Goal: Information Seeking & Learning: Learn about a topic

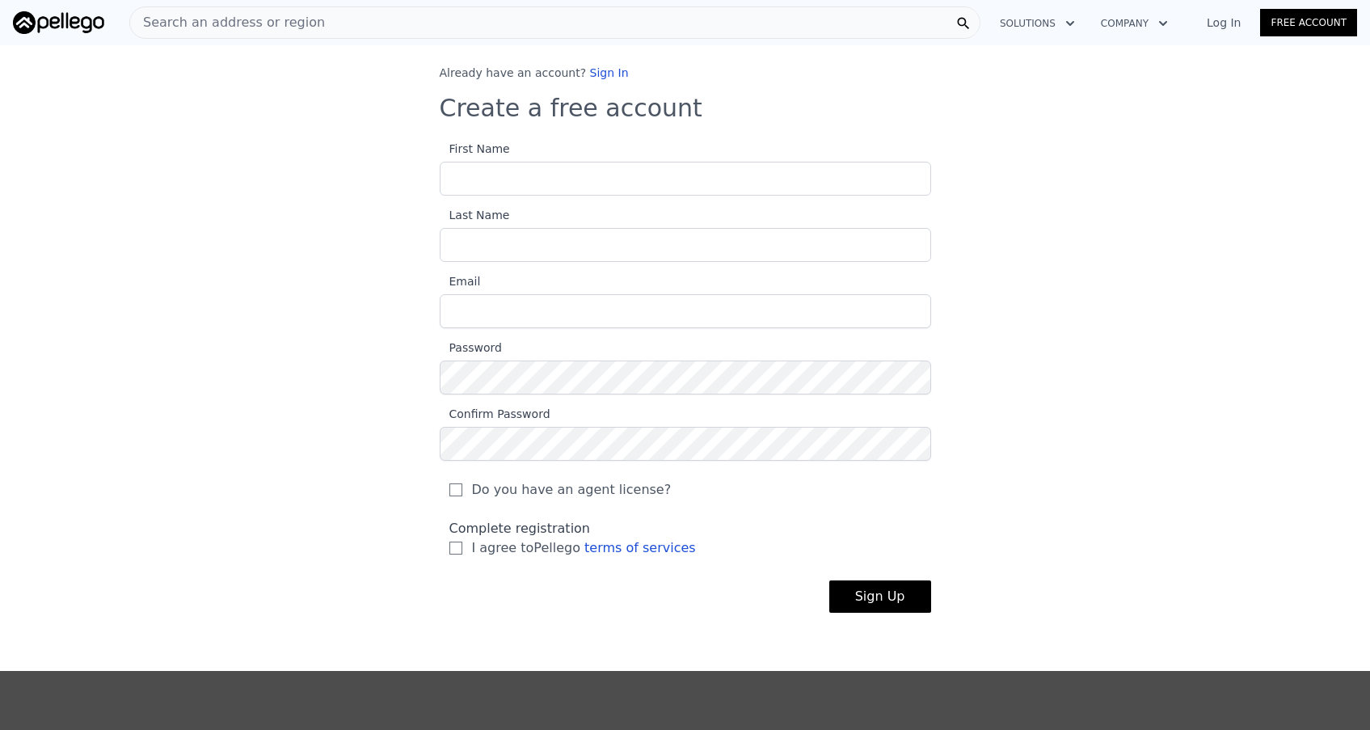
click at [1219, 26] on link "Log In" at bounding box center [1223, 23] width 73 height 16
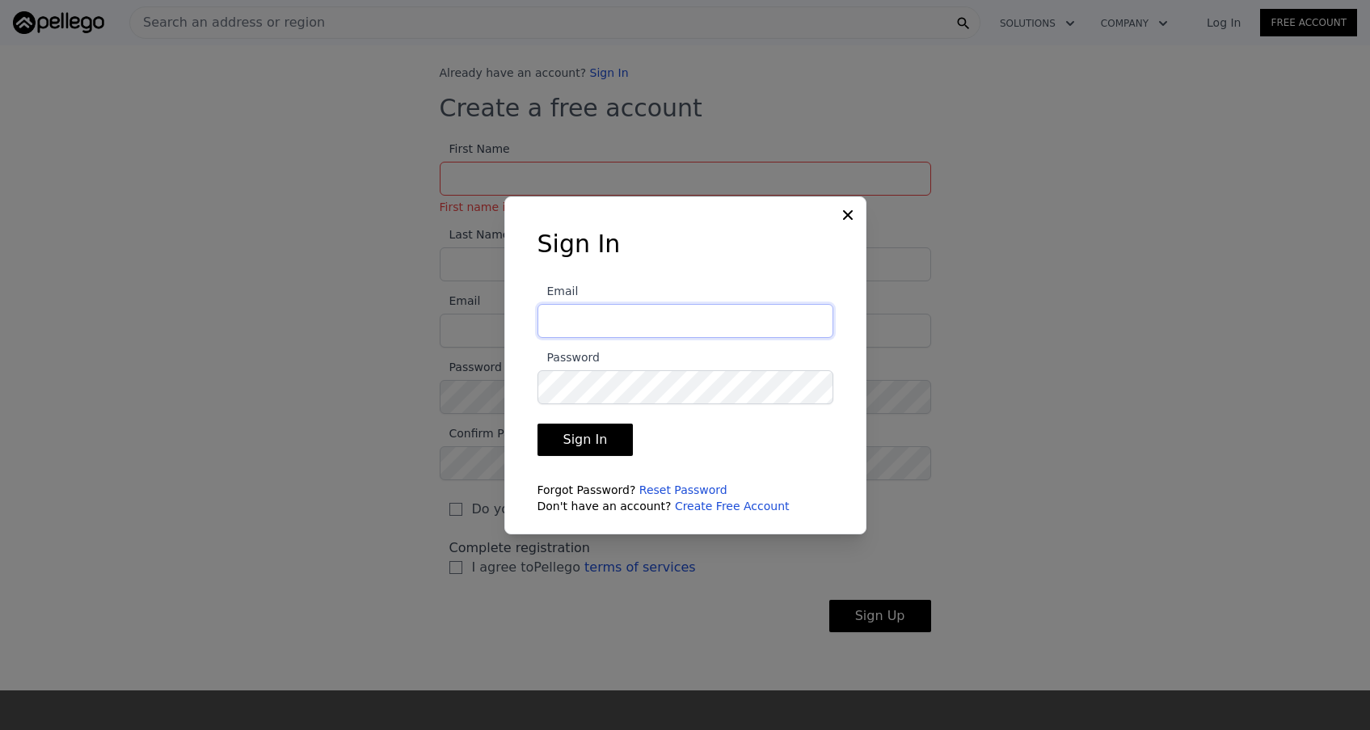
type input "[EMAIL_ADDRESS][DOMAIN_NAME]"
click at [583, 439] on button "Sign In" at bounding box center [586, 440] width 96 height 32
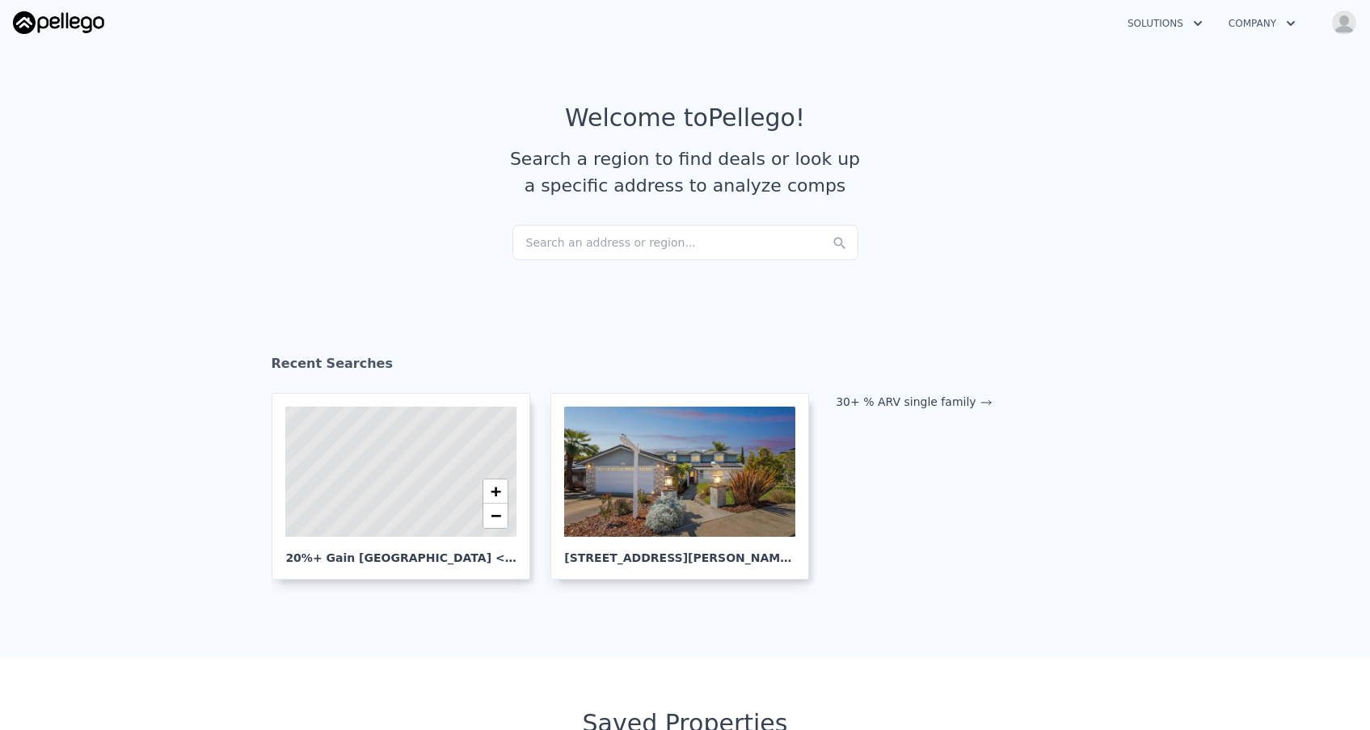
checkbox input "true"
click at [1200, 24] on icon "button" at bounding box center [1198, 23] width 16 height 19
click at [1186, 86] on link "Buyer Solutions" at bounding box center [1205, 91] width 181 height 29
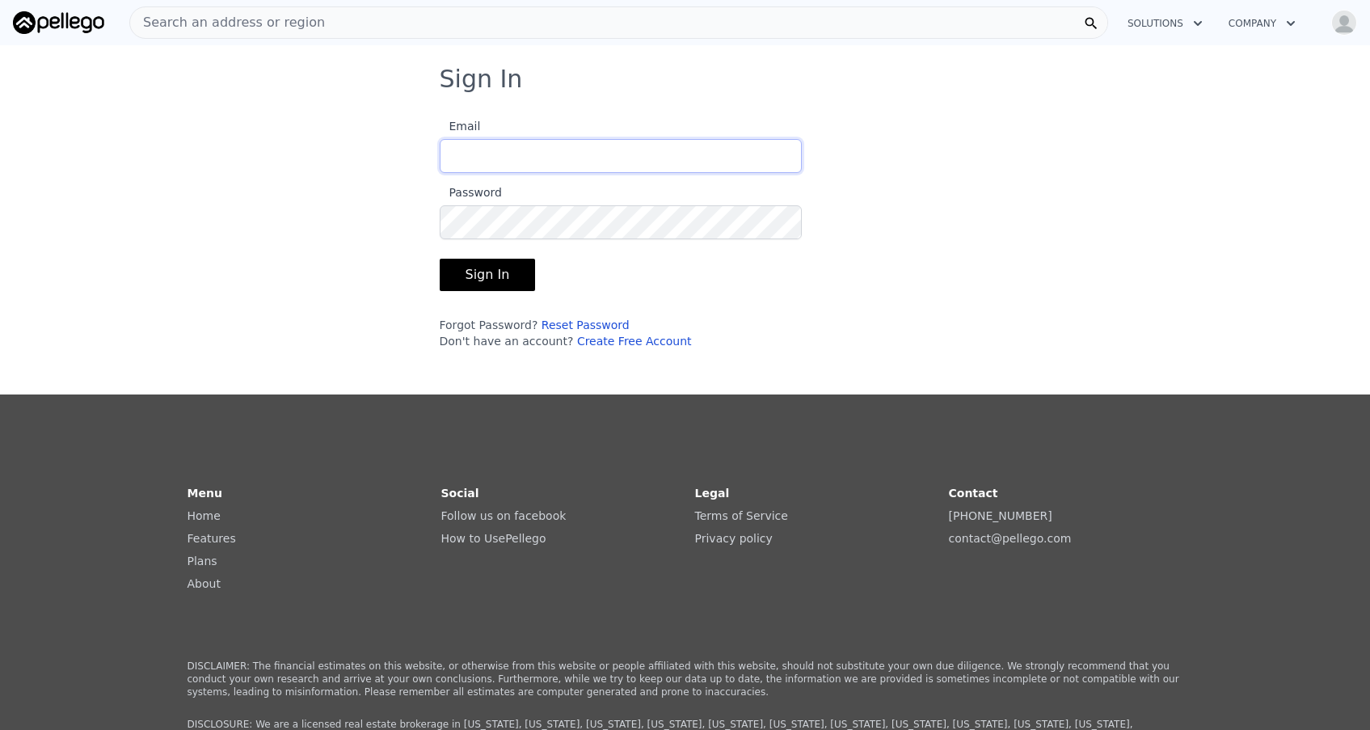
type input "[EMAIL_ADDRESS][DOMAIN_NAME]"
click at [485, 275] on button "Sign In" at bounding box center [488, 275] width 96 height 32
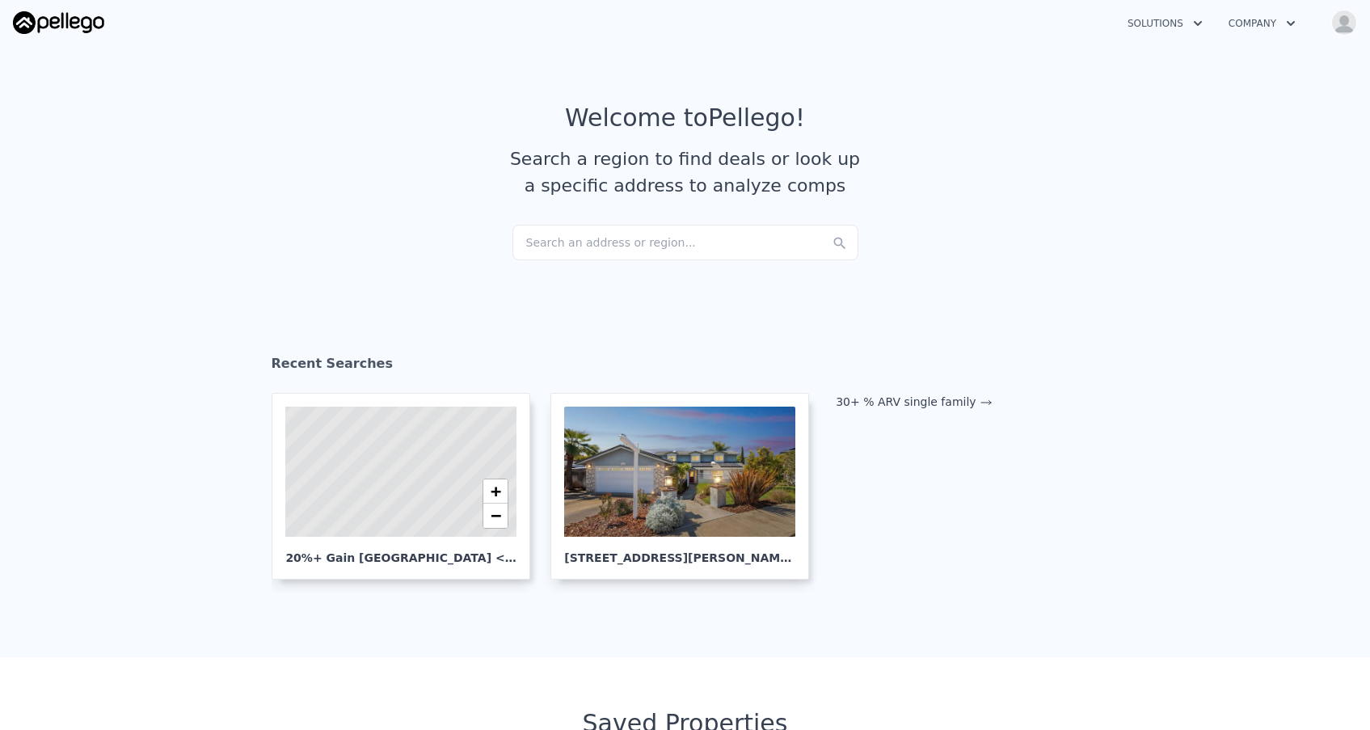
checkbox input "true"
click at [584, 238] on div "Search an address or region..." at bounding box center [685, 243] width 346 height 36
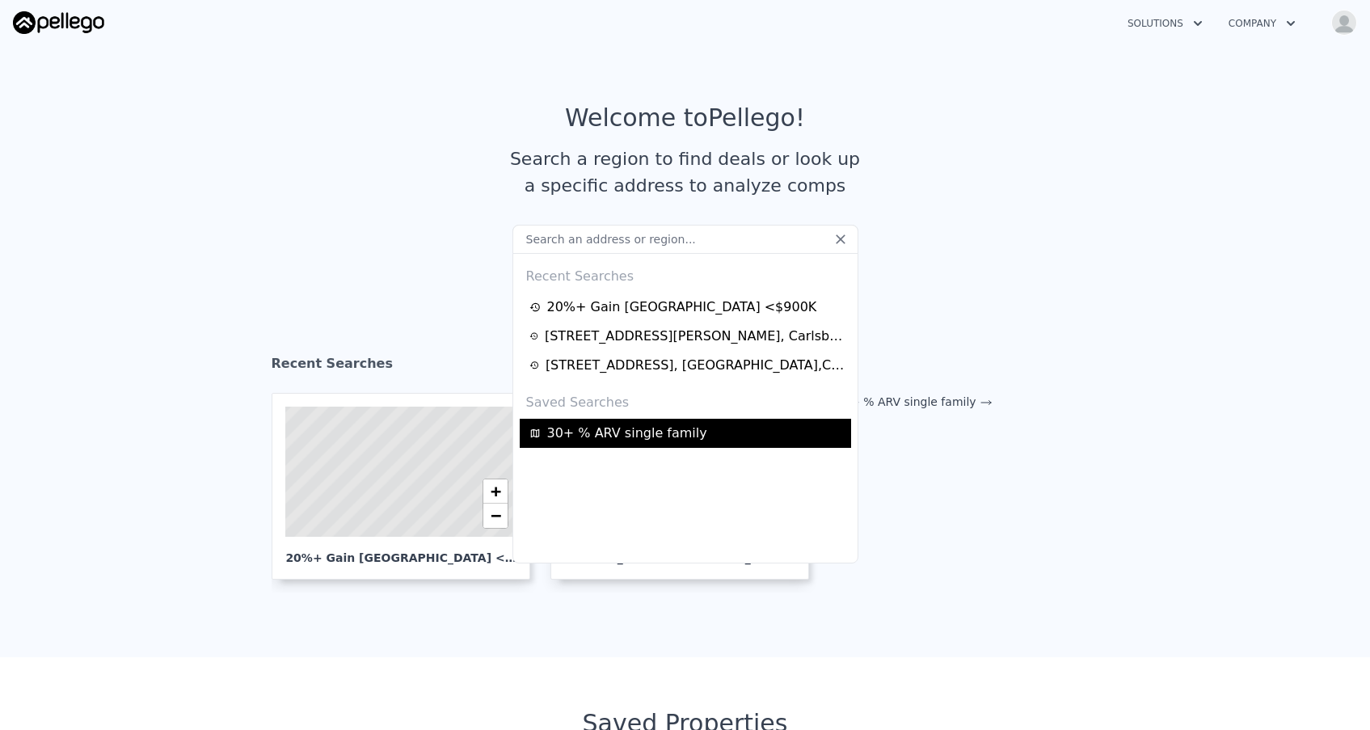
click at [663, 429] on span "30+ % ARV single family" at bounding box center [627, 433] width 160 height 19
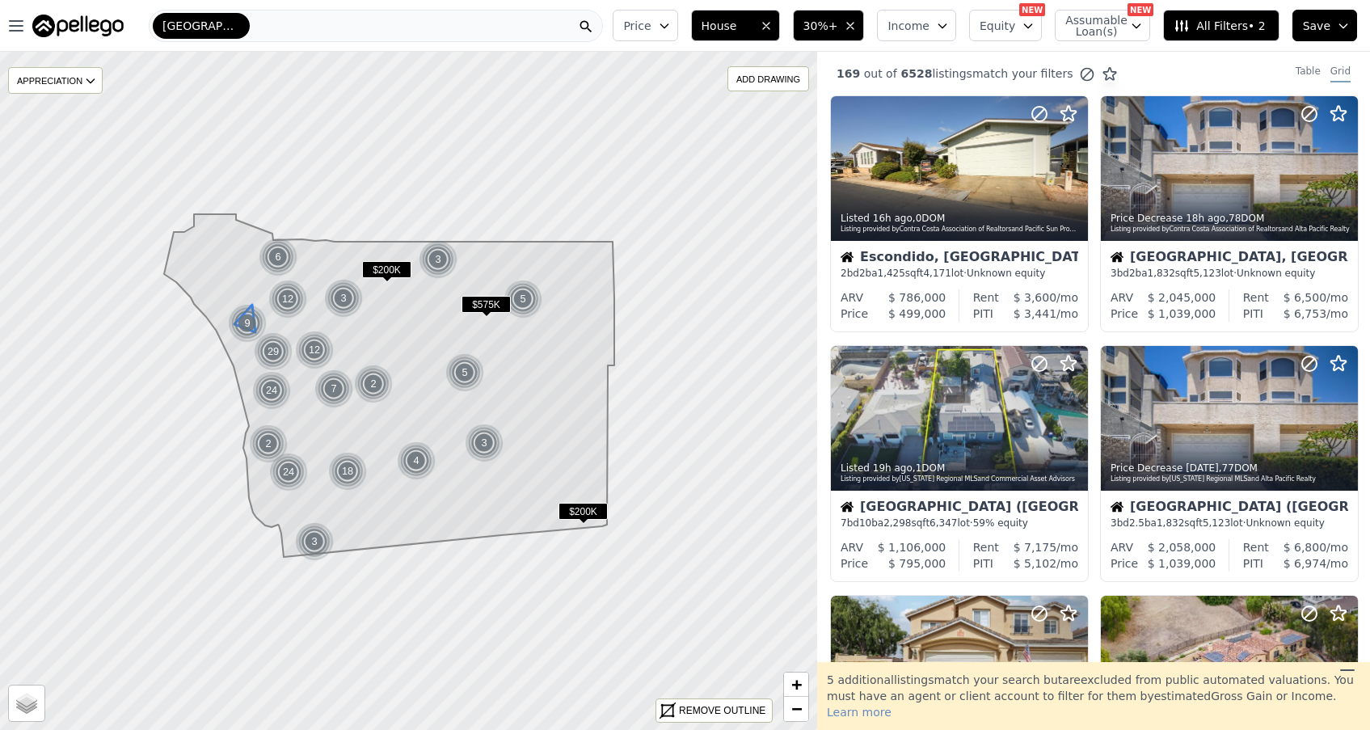
click at [245, 322] on div "9" at bounding box center [247, 323] width 39 height 39
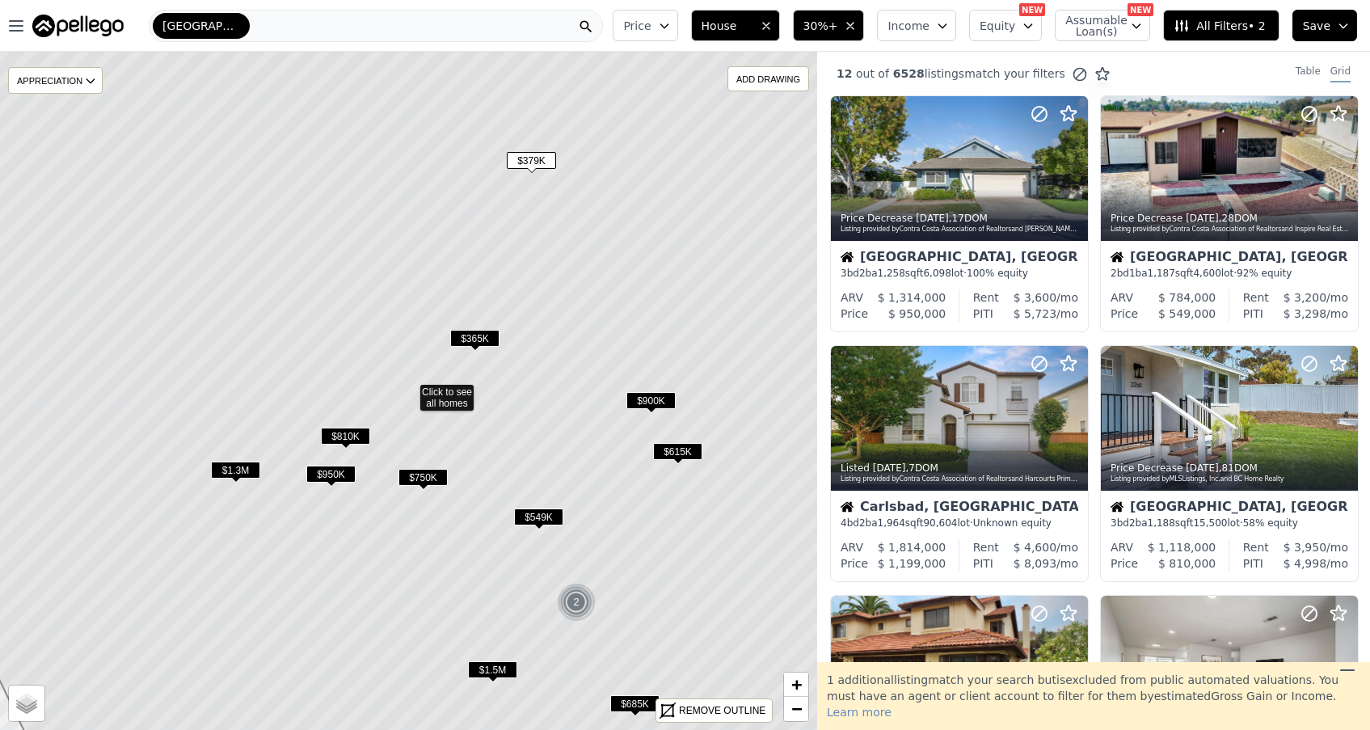
click at [542, 513] on span "$549K" at bounding box center [538, 516] width 49 height 17
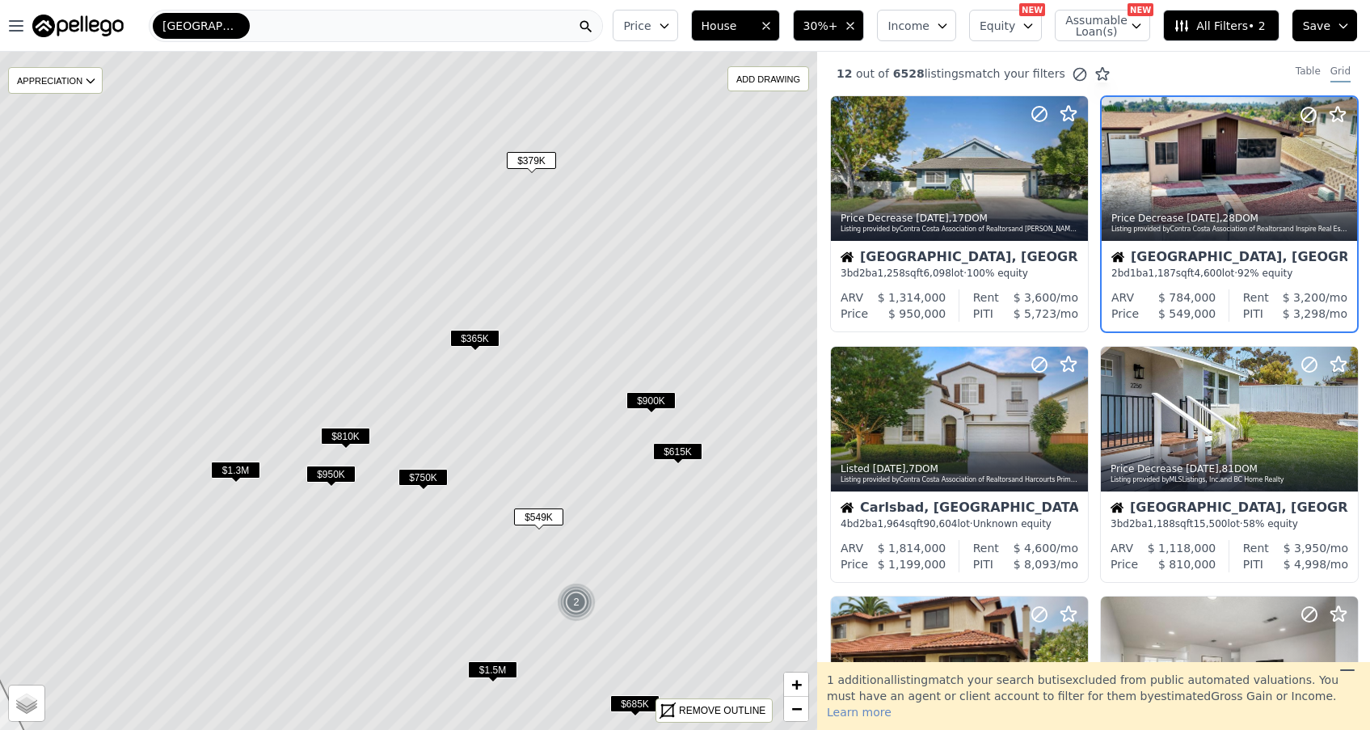
click at [547, 516] on span "$549K" at bounding box center [538, 516] width 49 height 17
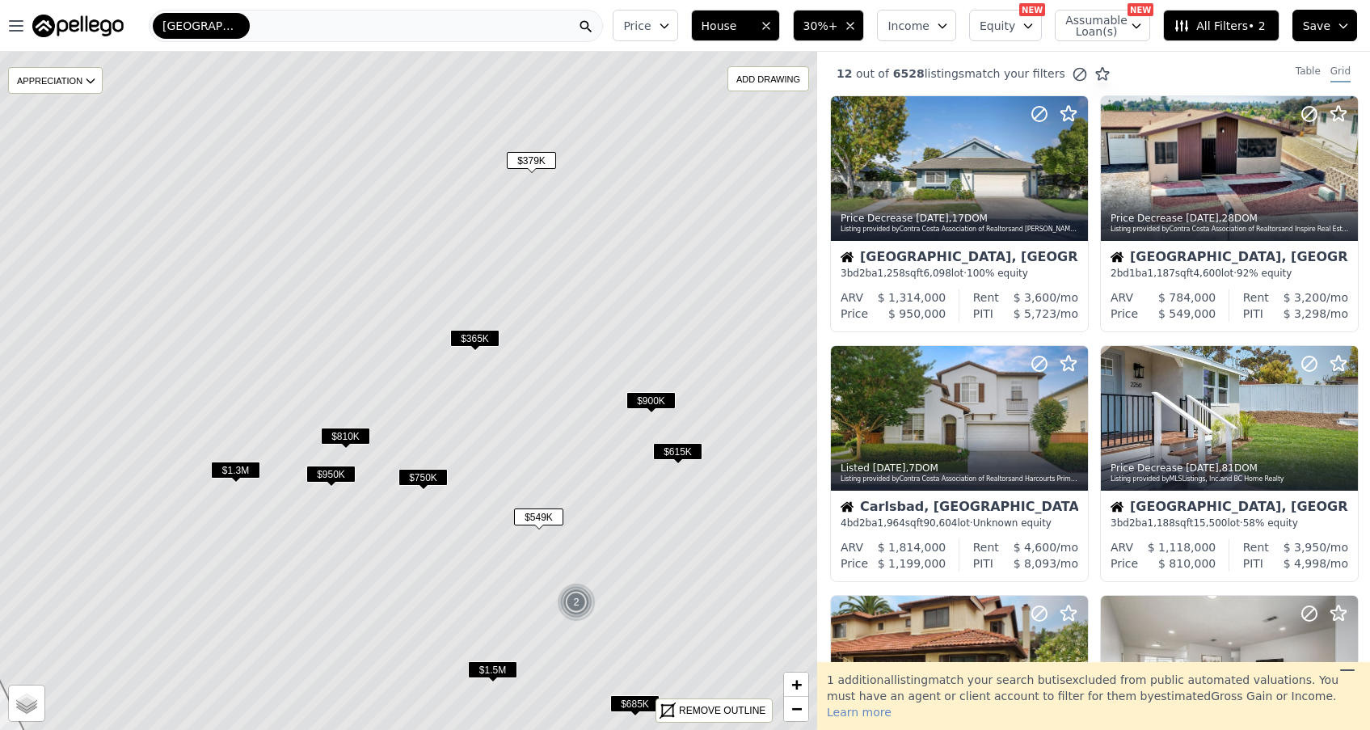
click at [542, 520] on span "$549K" at bounding box center [538, 516] width 49 height 17
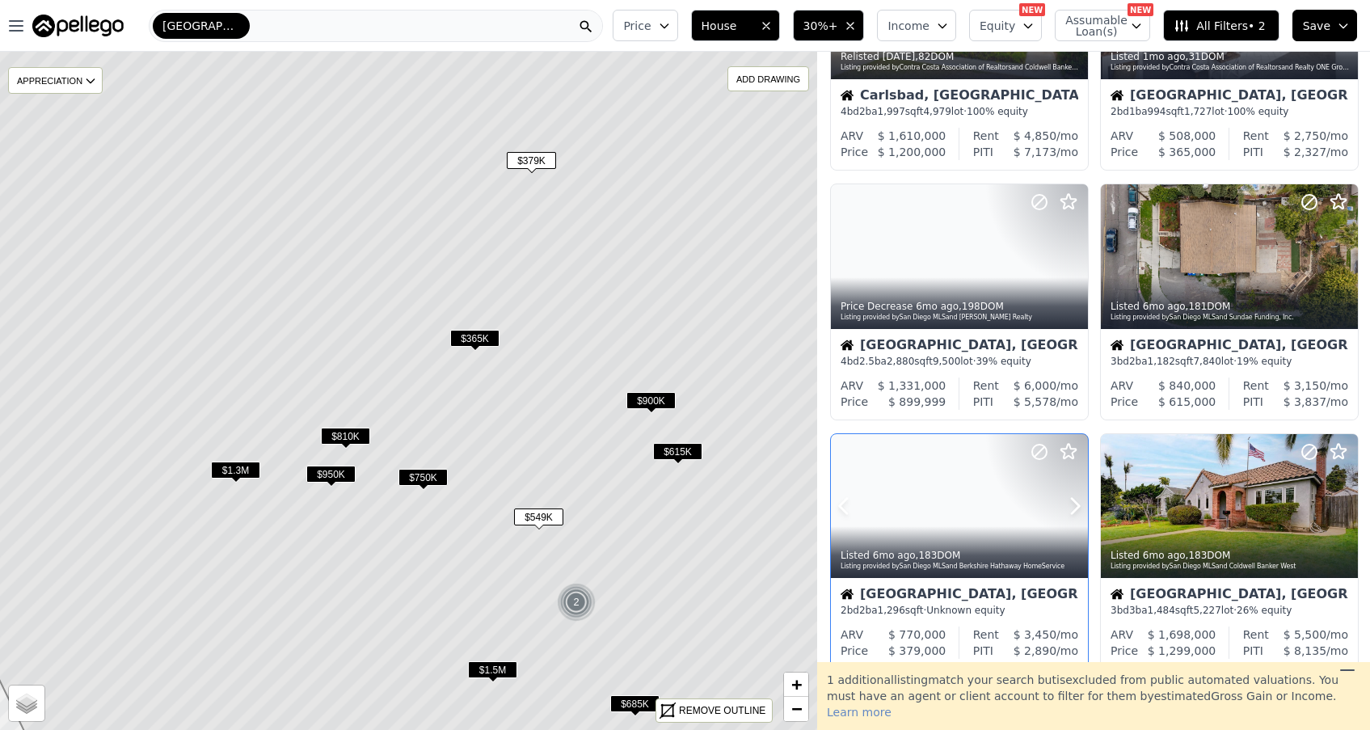
scroll to position [663, 0]
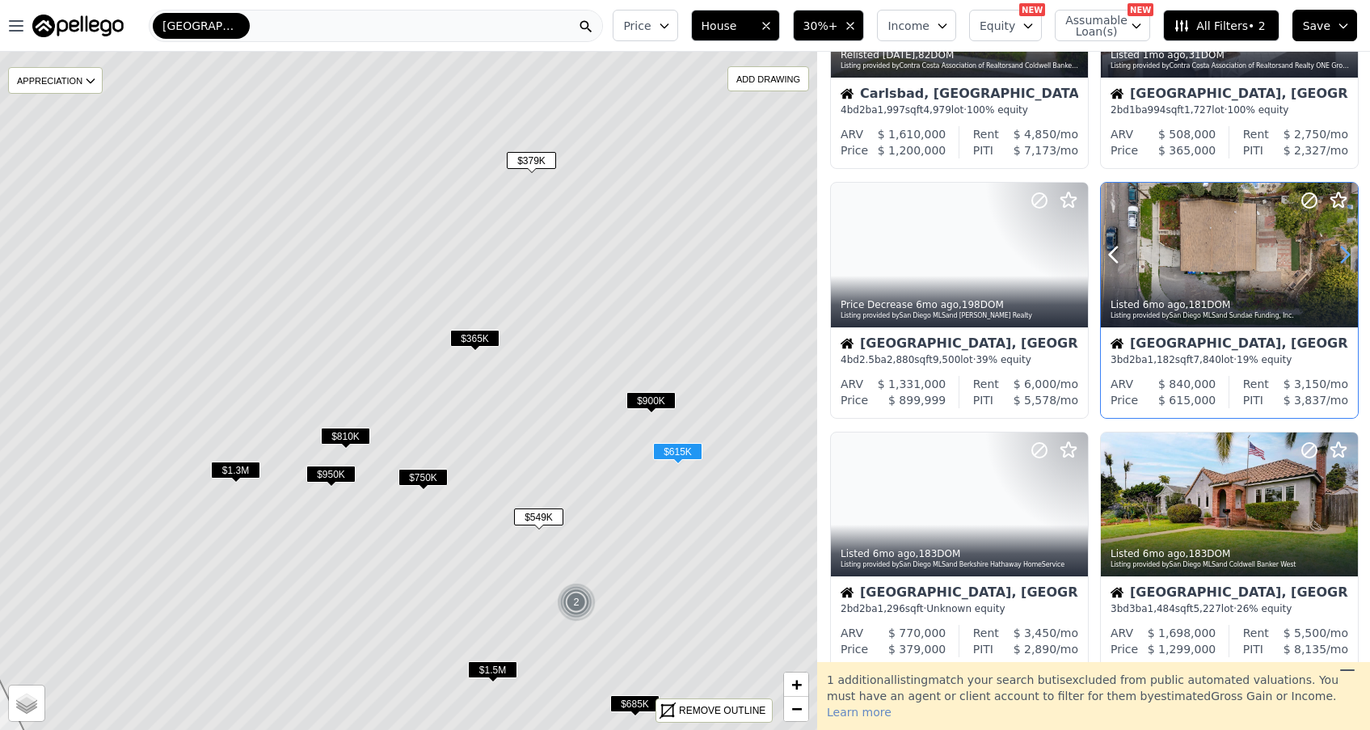
click at [1342, 251] on icon at bounding box center [1345, 254] width 7 height 15
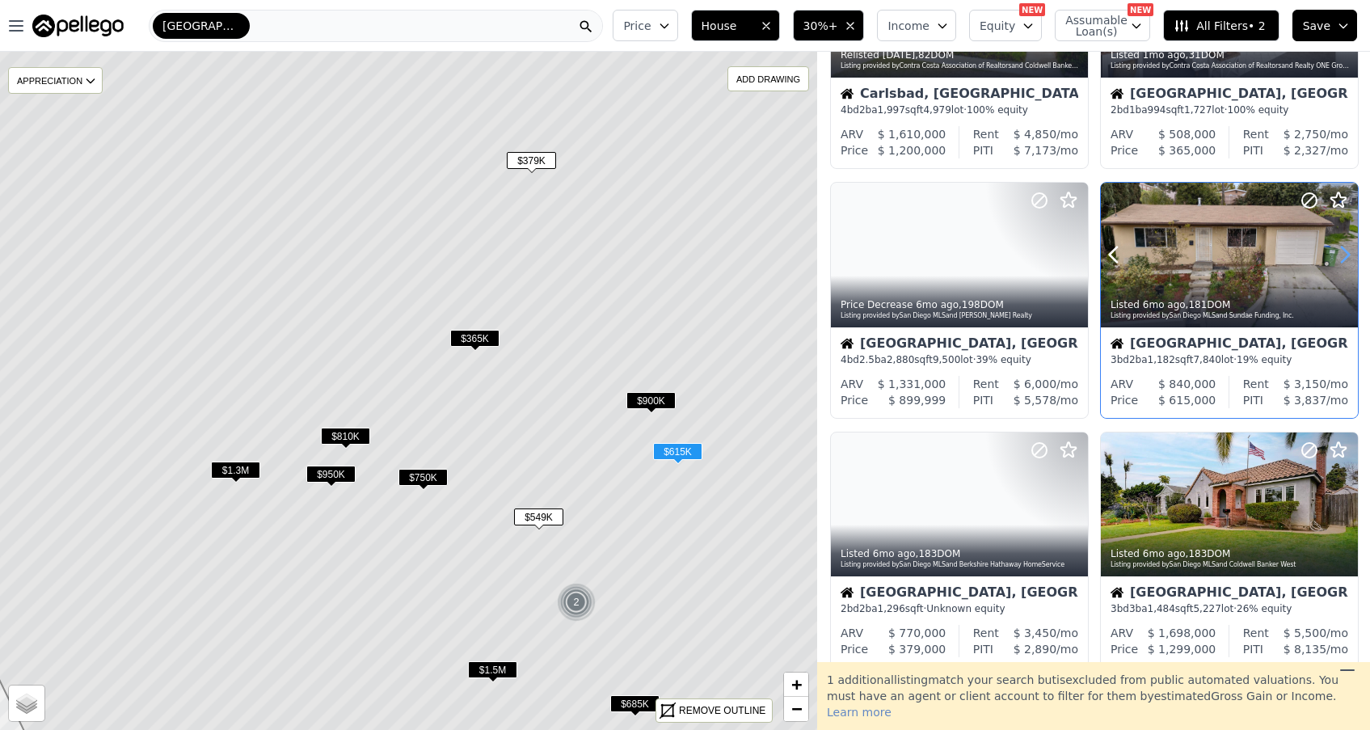
click at [1342, 254] on icon at bounding box center [1345, 255] width 26 height 26
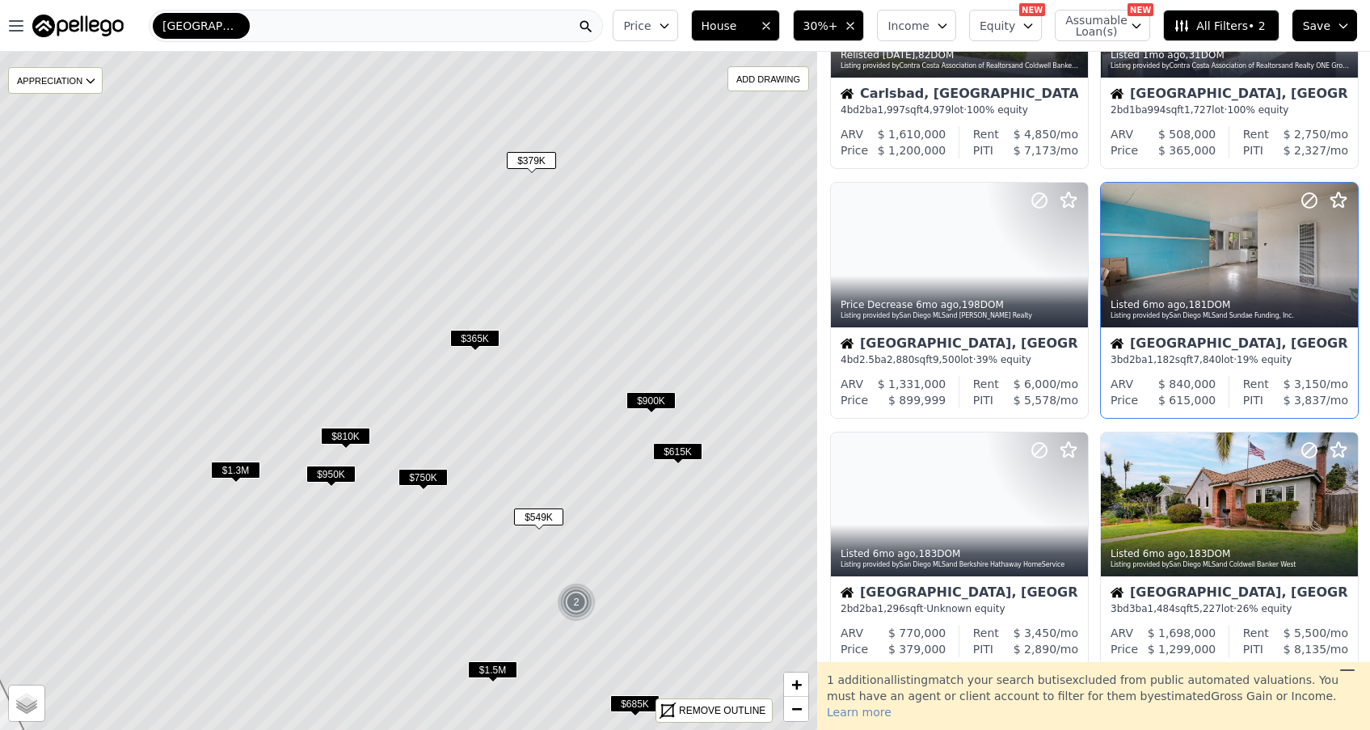
click at [536, 515] on span "$549K" at bounding box center [538, 516] width 49 height 17
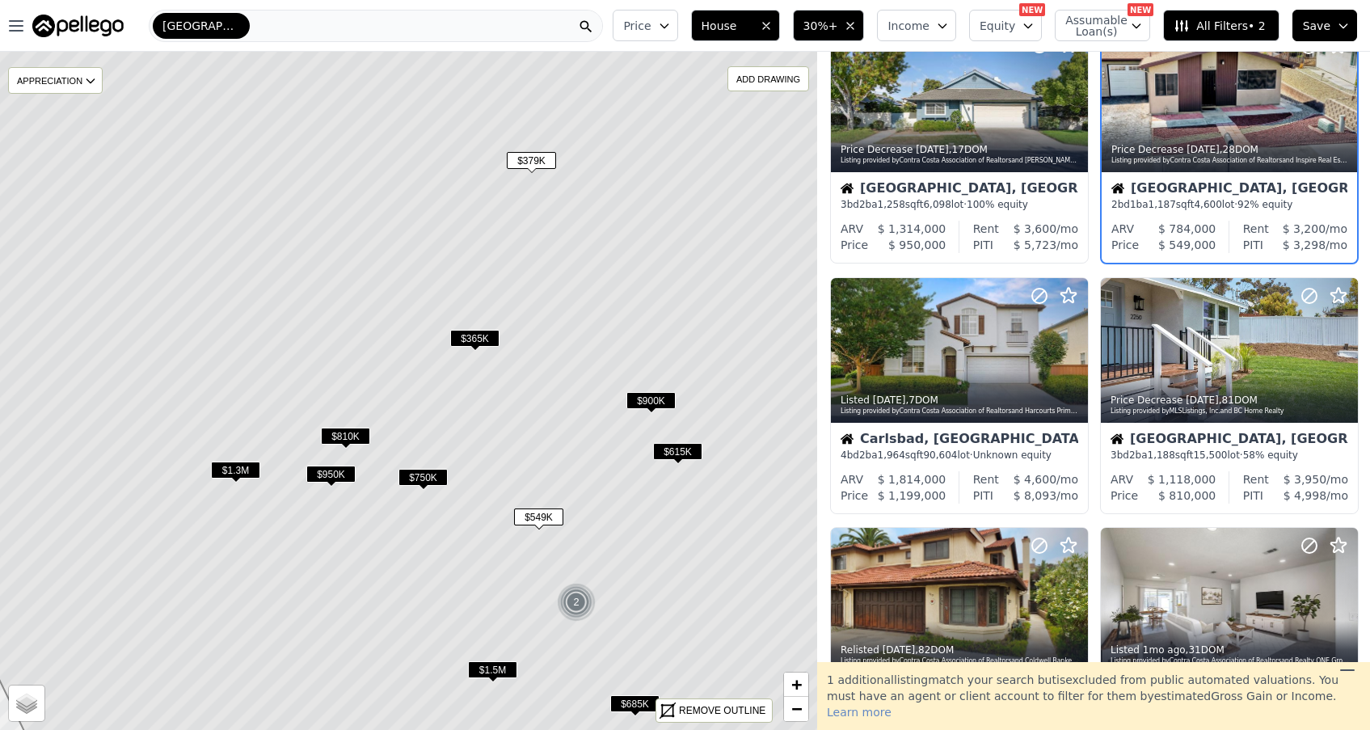
click at [536, 515] on span "$549K" at bounding box center [538, 516] width 49 height 17
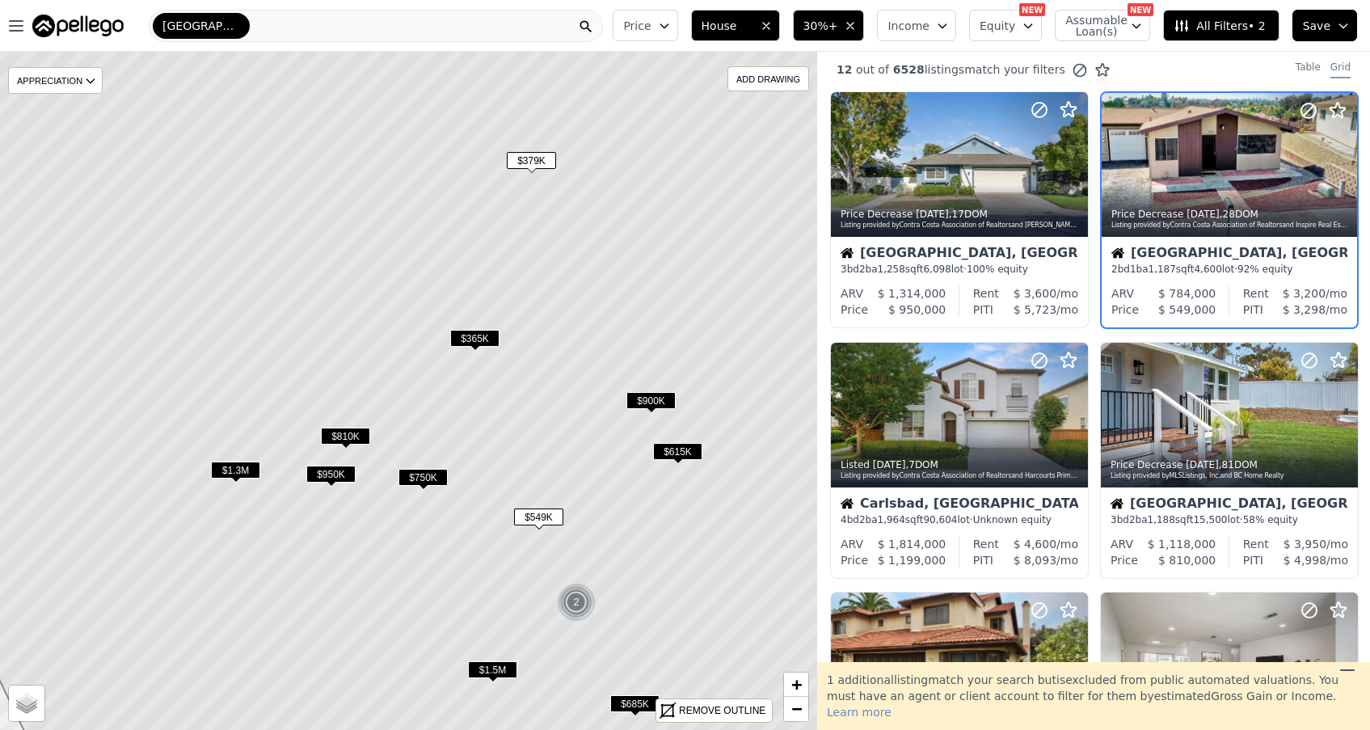
scroll to position [0, 0]
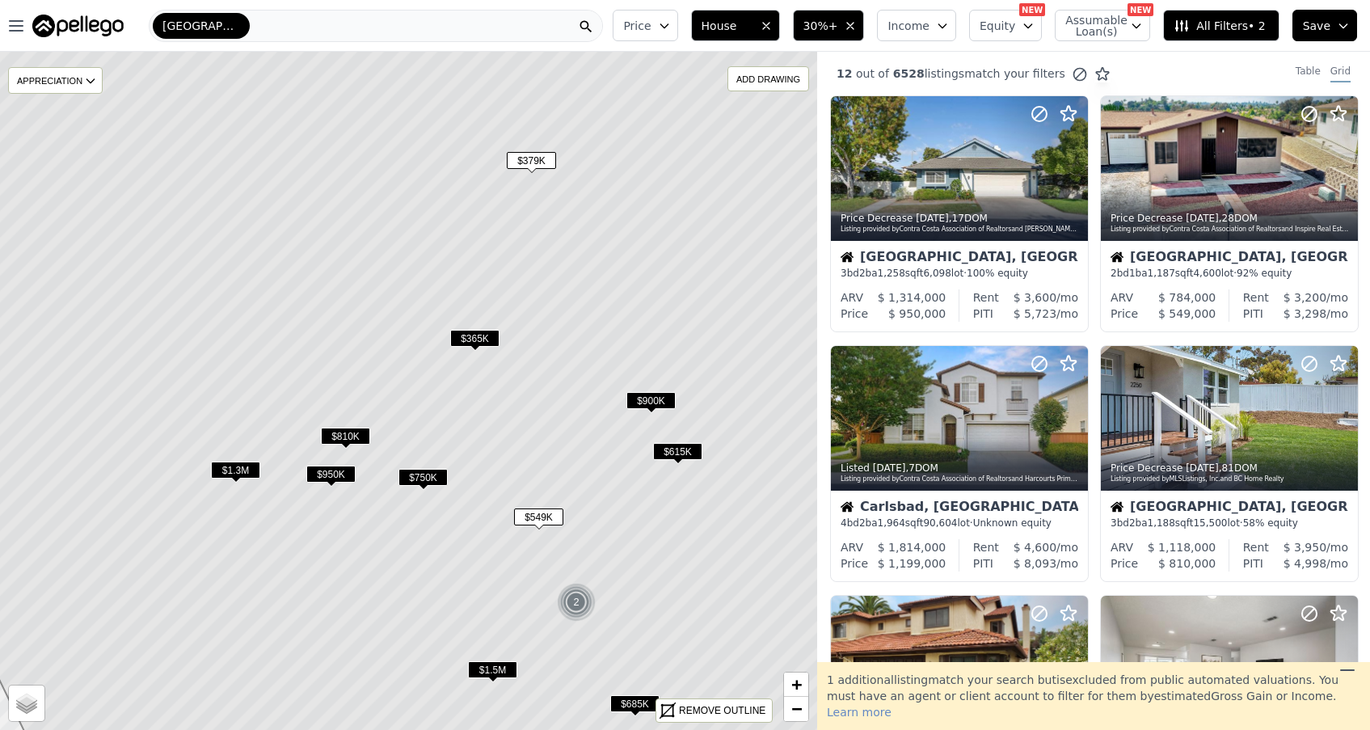
click at [536, 515] on span "$549K" at bounding box center [538, 516] width 49 height 17
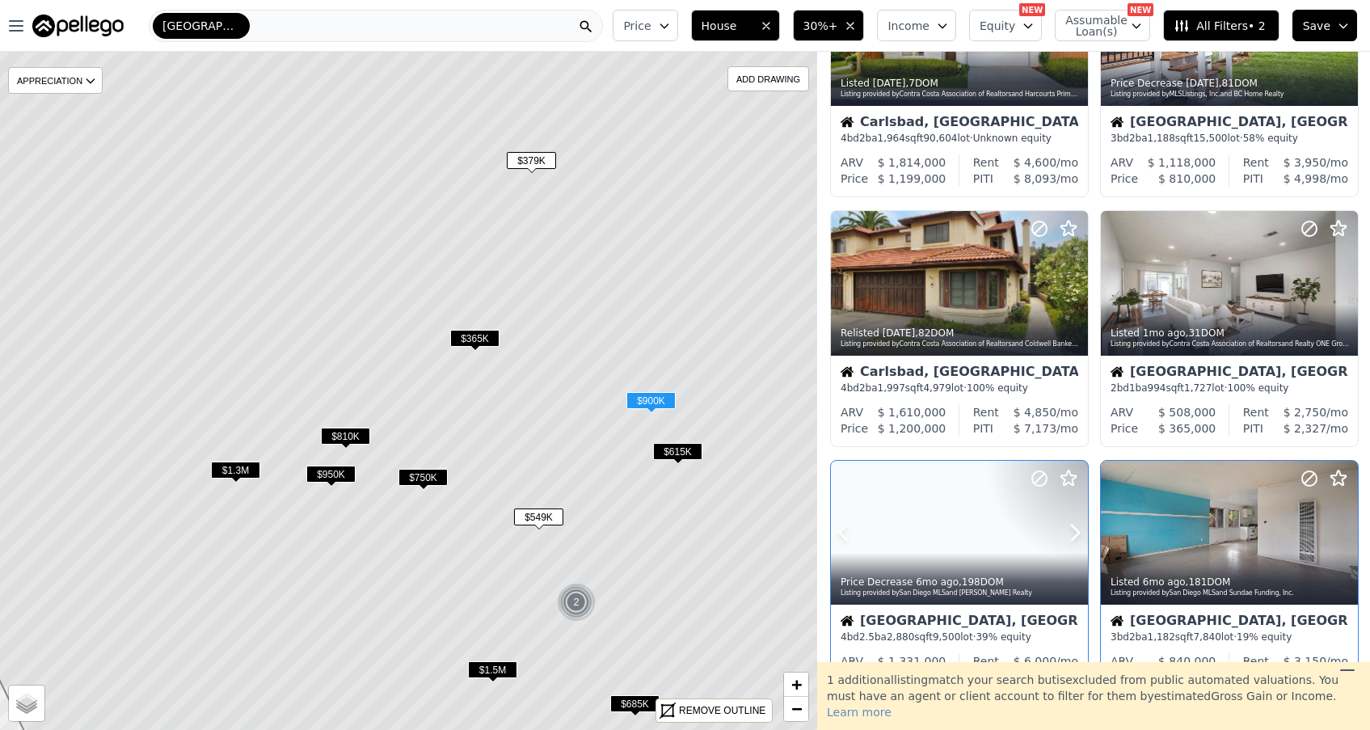
scroll to position [386, 0]
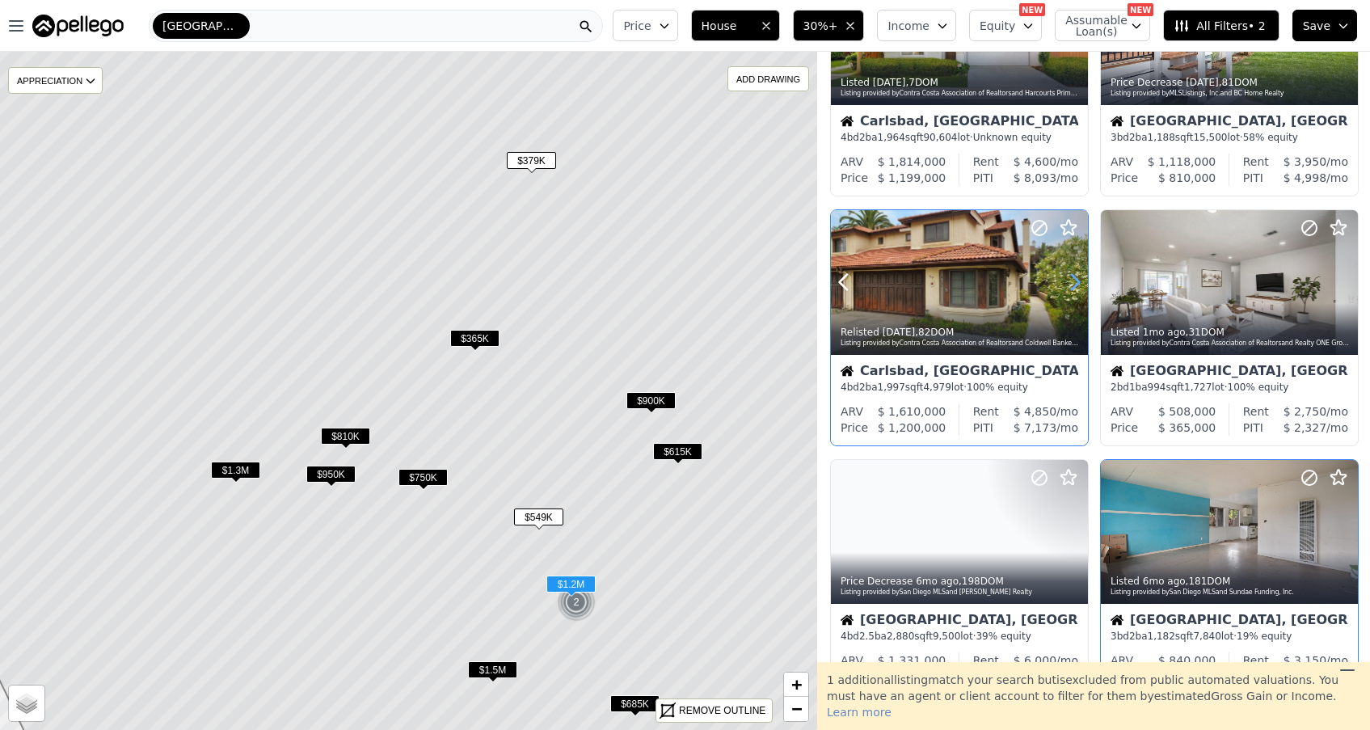
click at [1073, 285] on icon at bounding box center [1075, 282] width 26 height 26
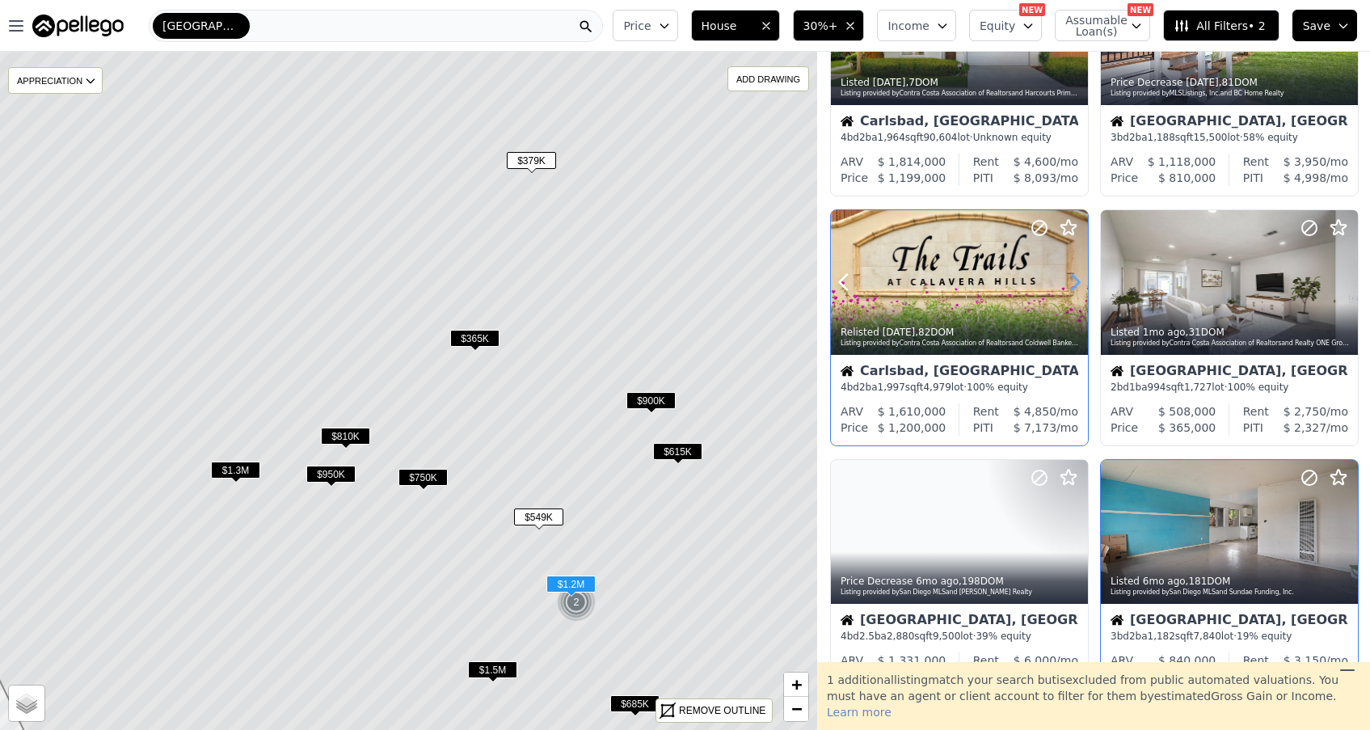
click at [1073, 285] on icon at bounding box center [1075, 282] width 26 height 26
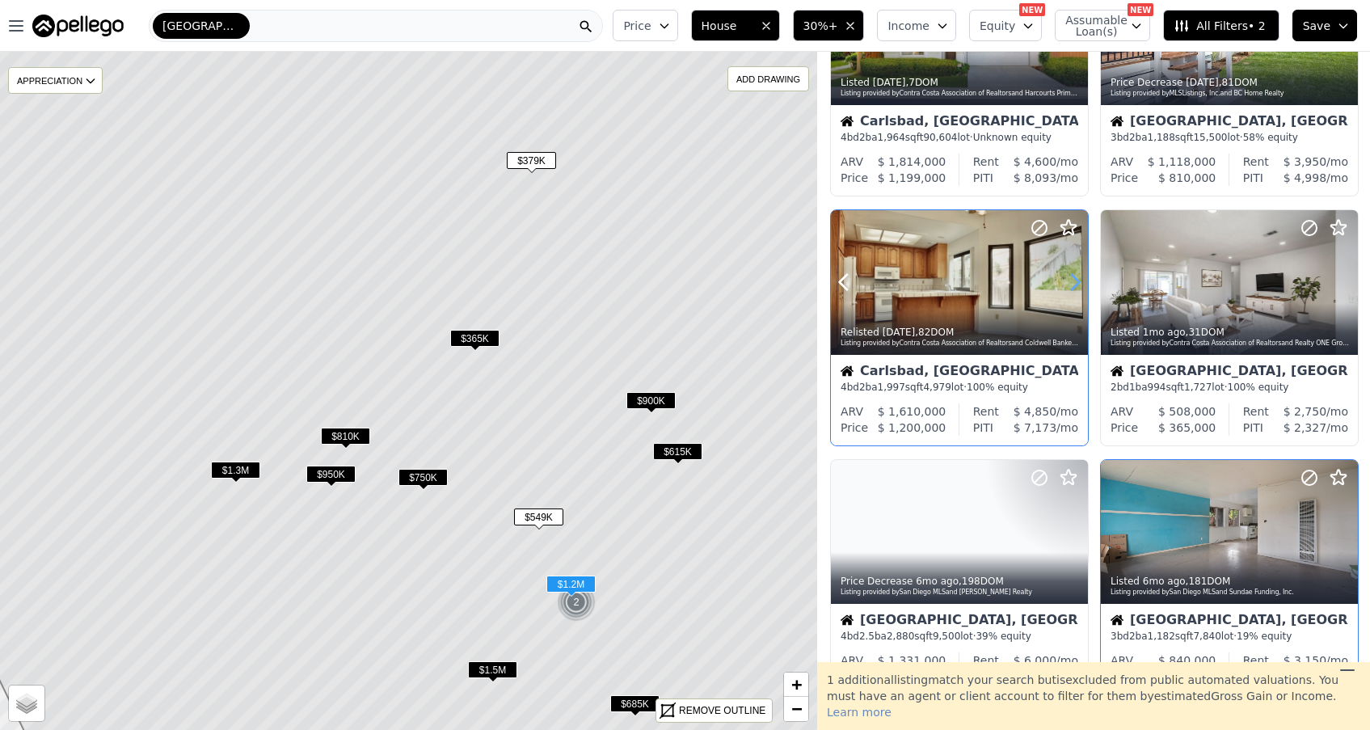
click at [1073, 285] on icon at bounding box center [1075, 282] width 26 height 26
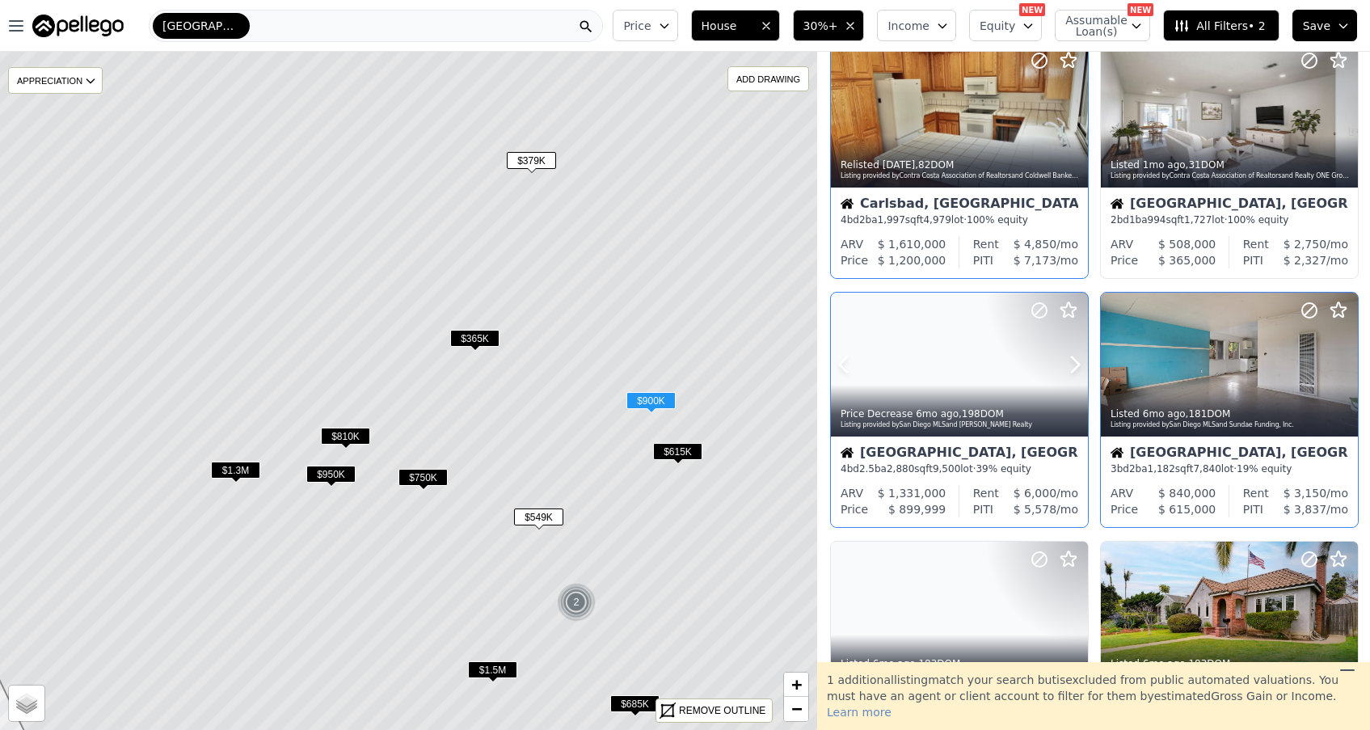
scroll to position [590, 0]
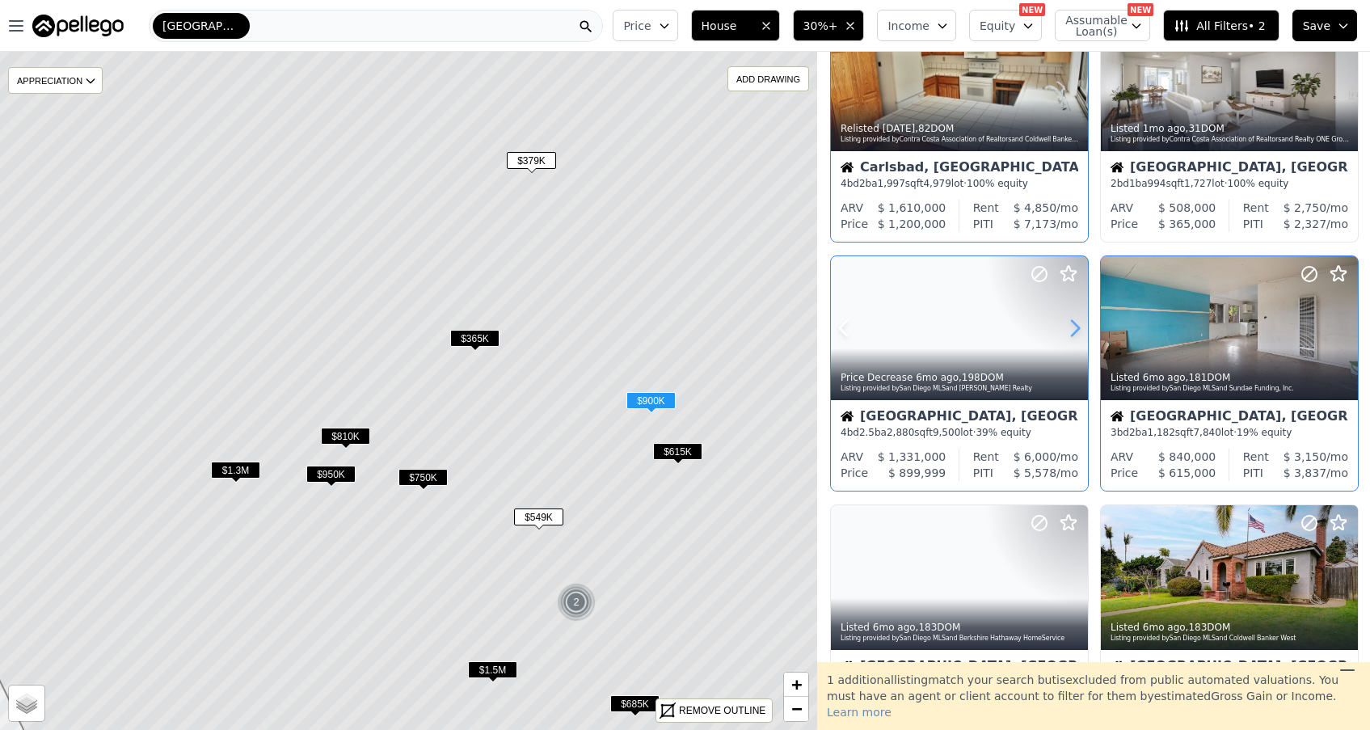
click at [1076, 325] on icon at bounding box center [1075, 328] width 26 height 26
click at [1073, 331] on icon at bounding box center [1075, 328] width 26 height 26
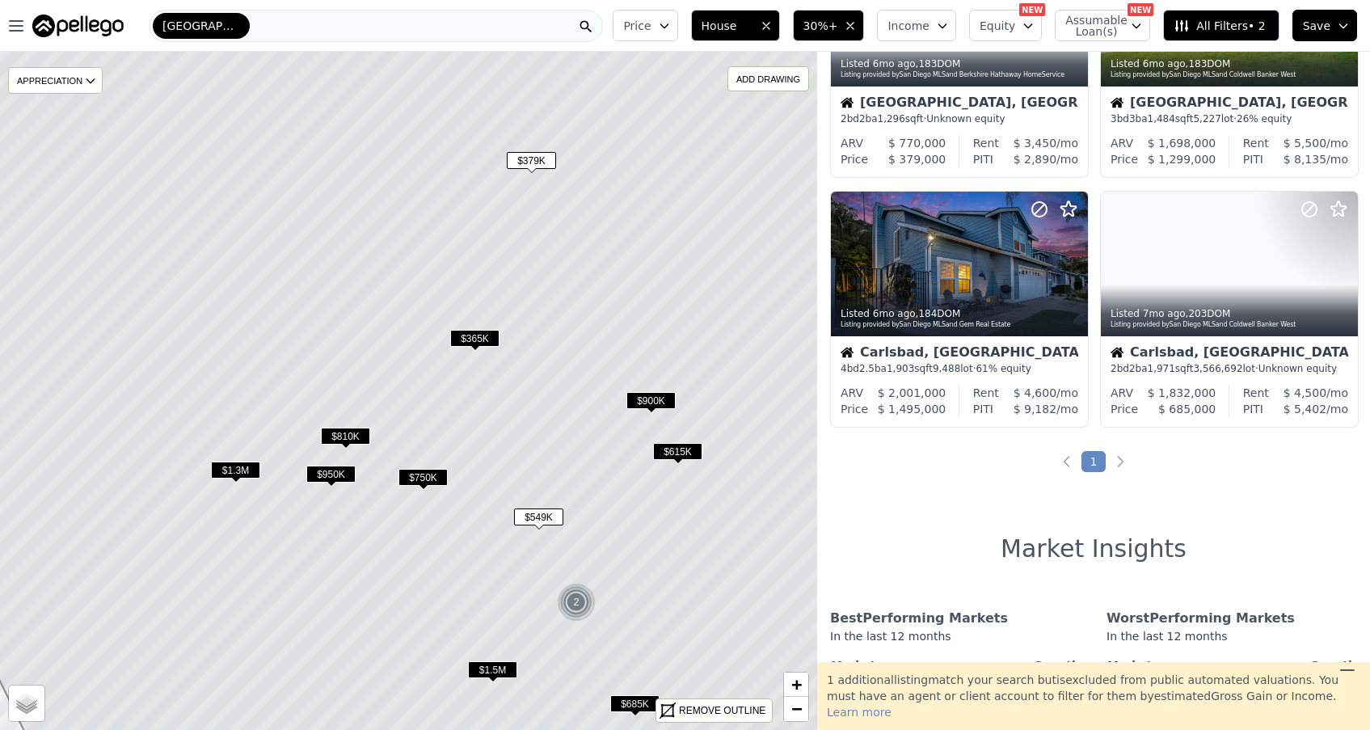
scroll to position [1132, 0]
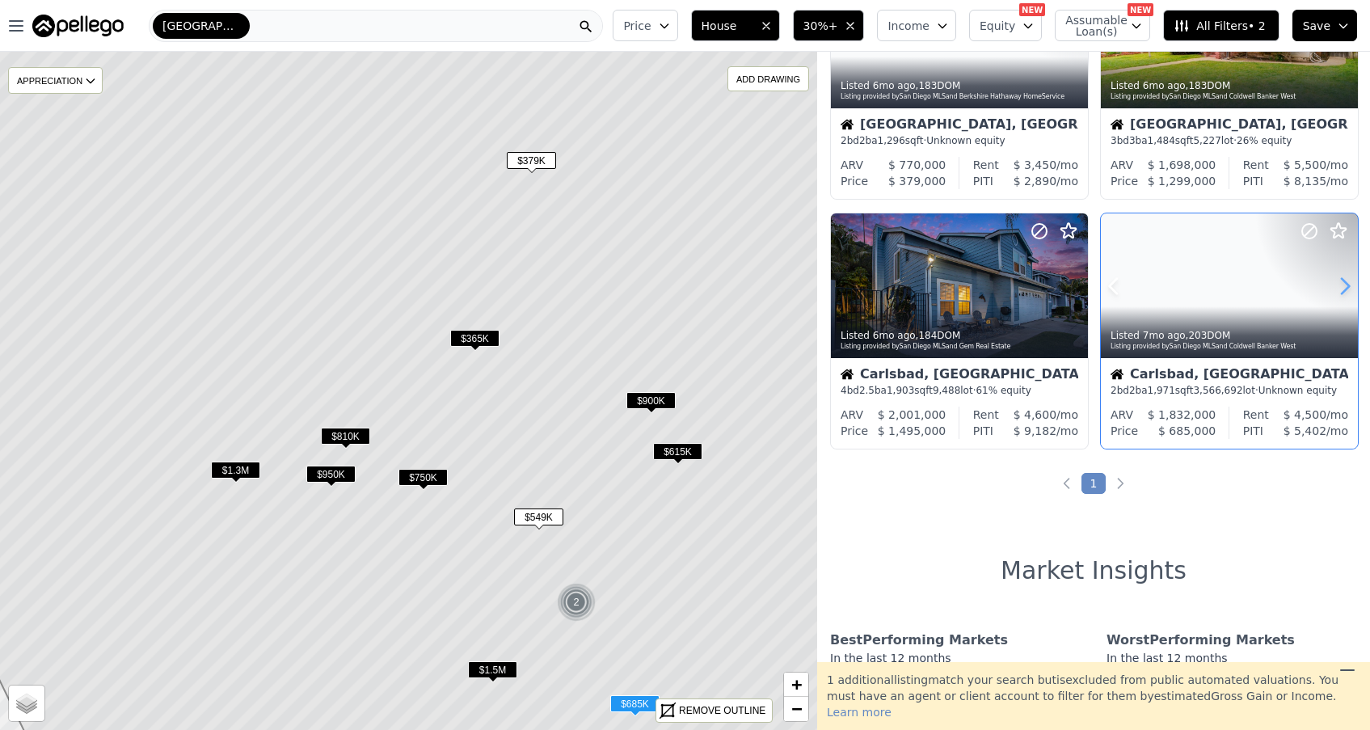
click at [1340, 288] on icon at bounding box center [1345, 286] width 26 height 26
click at [1141, 384] on div "Carlsbad, CA" at bounding box center [1230, 376] width 238 height 16
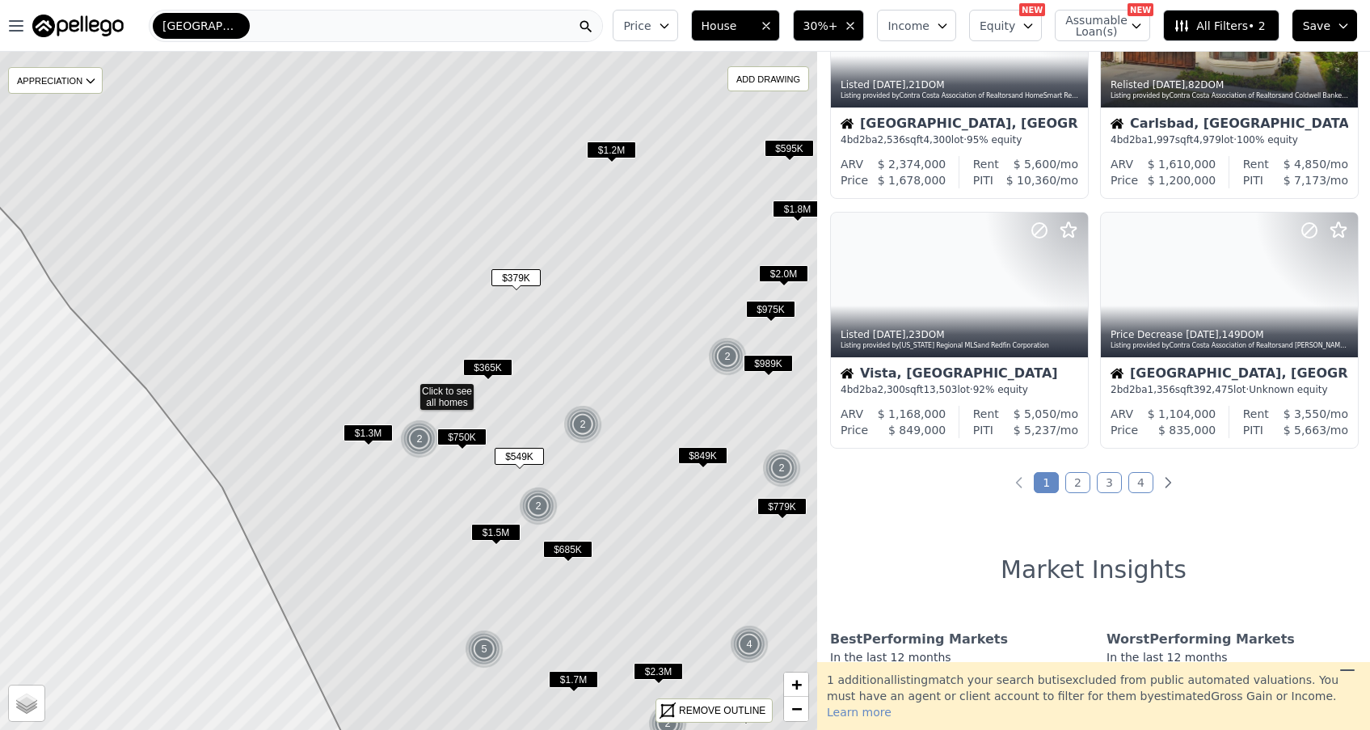
click at [949, 28] on icon "button" at bounding box center [942, 25] width 13 height 13
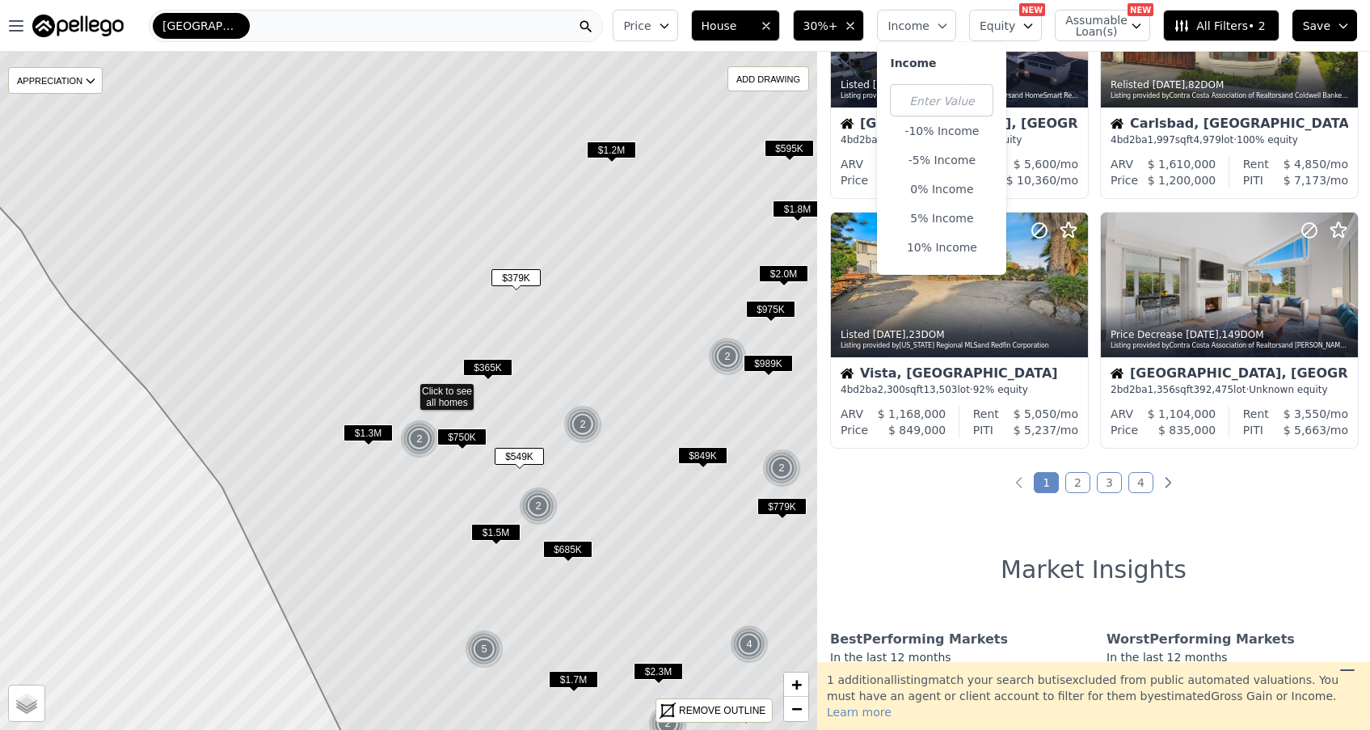
click at [949, 24] on icon "button" at bounding box center [942, 25] width 13 height 13
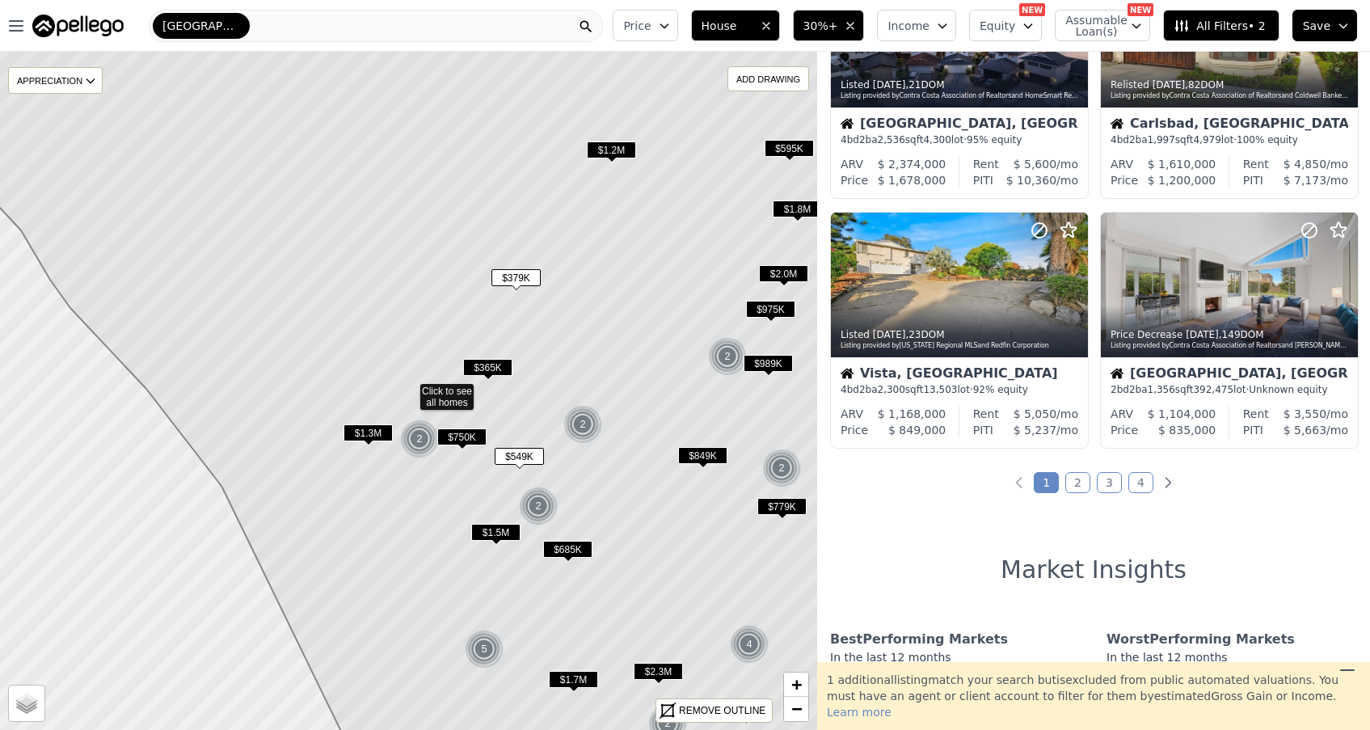
click at [1035, 23] on icon "button" at bounding box center [1028, 25] width 13 height 13
click at [1033, 23] on icon "button" at bounding box center [1028, 25] width 13 height 13
click at [375, 430] on span "$1.3M" at bounding box center [368, 432] width 49 height 17
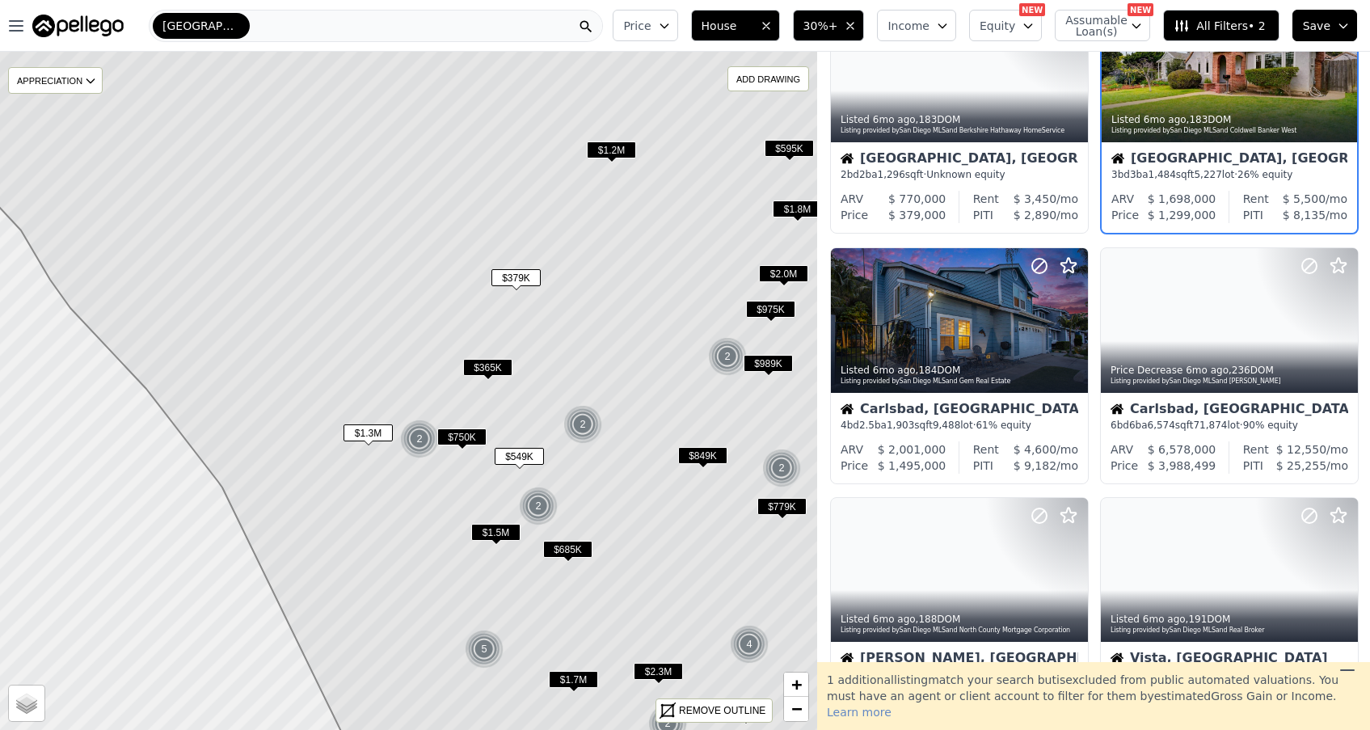
scroll to position [100, 0]
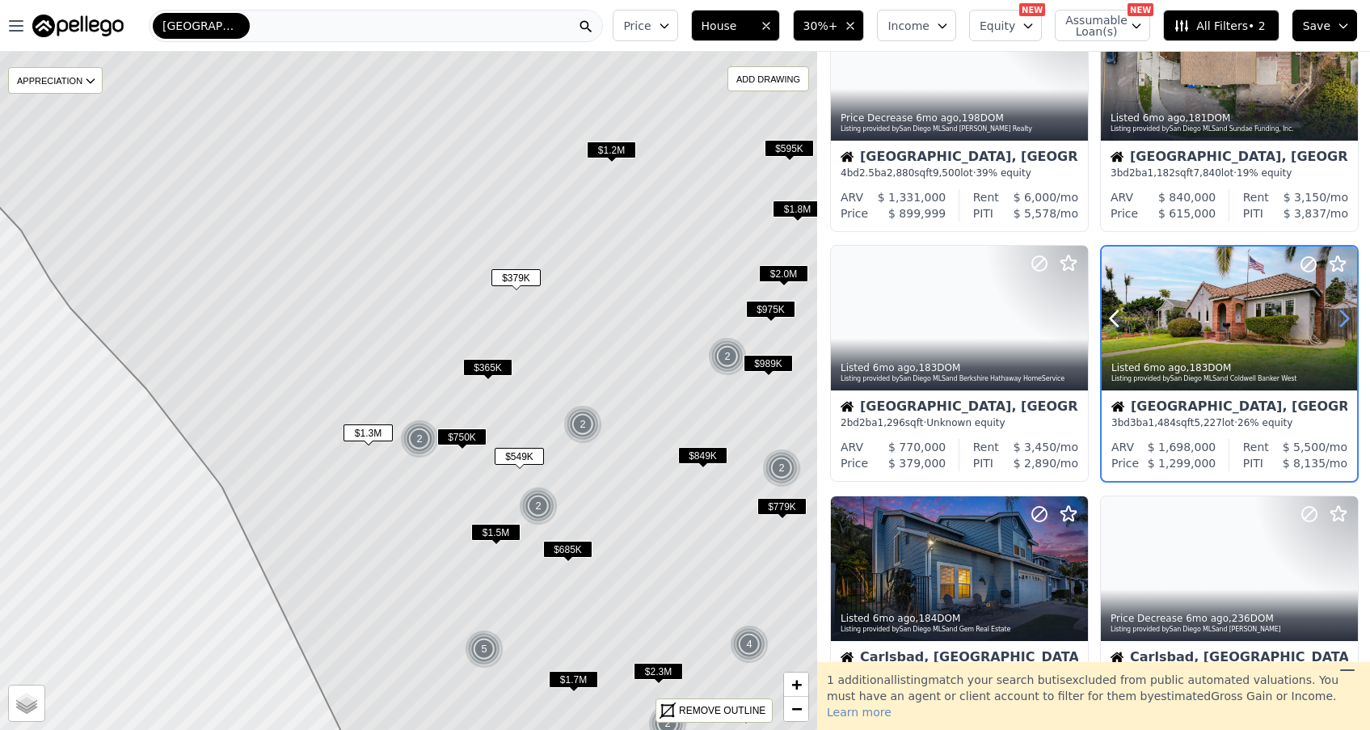
click at [1341, 314] on icon at bounding box center [1344, 319] width 26 height 26
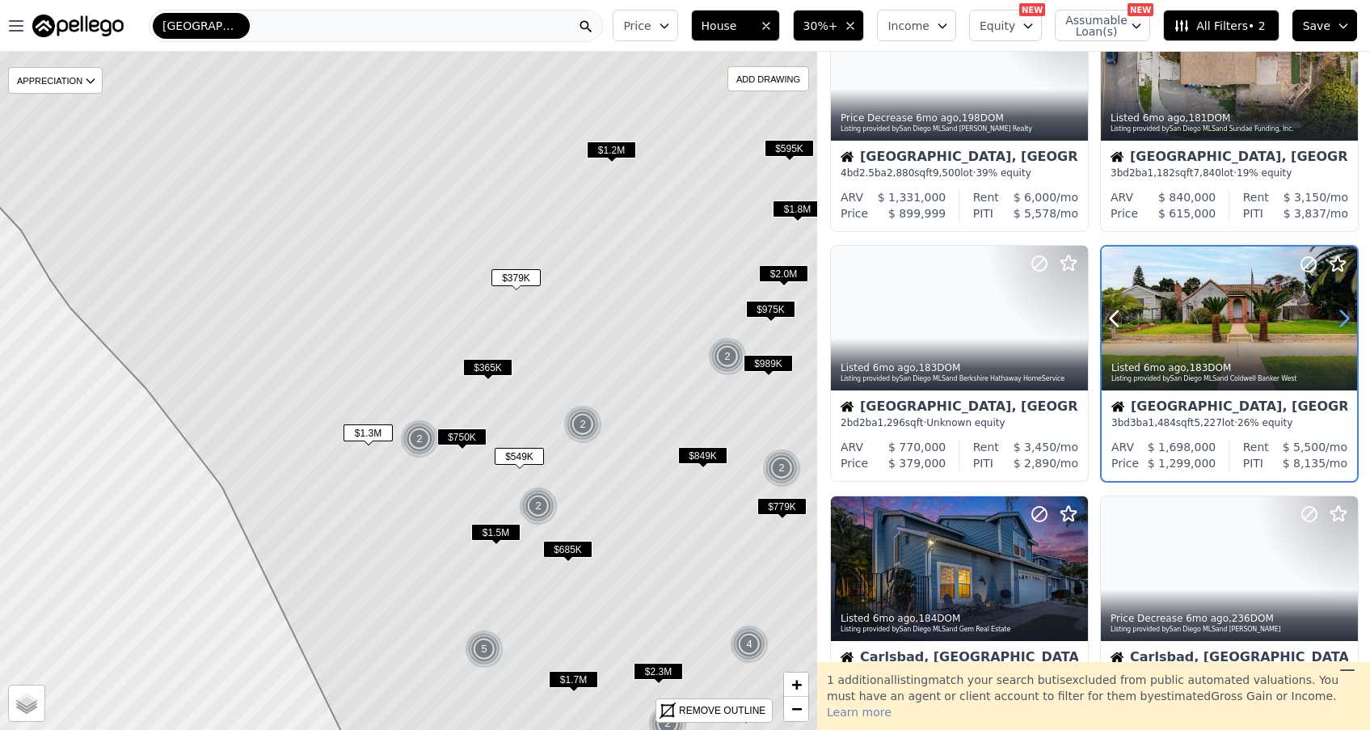
click at [1341, 314] on icon at bounding box center [1344, 319] width 26 height 26
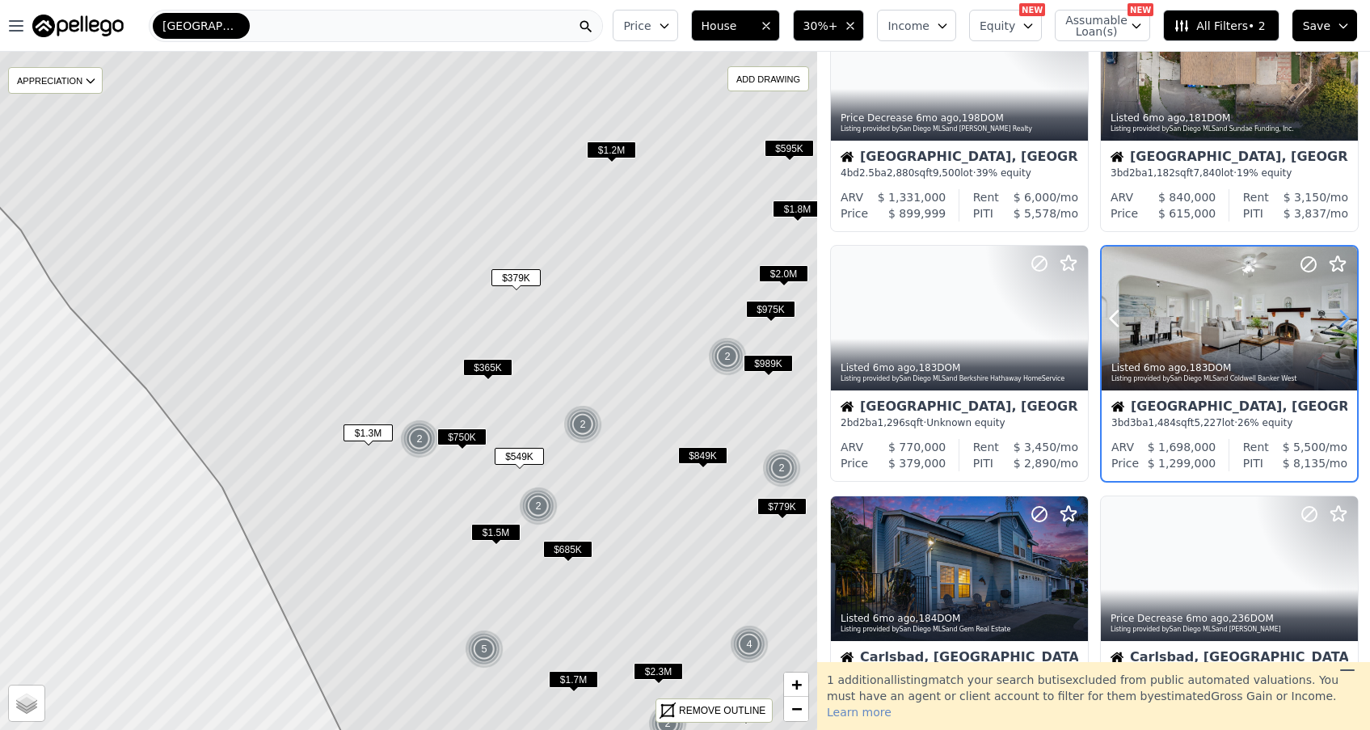
click at [1341, 314] on icon at bounding box center [1344, 319] width 26 height 26
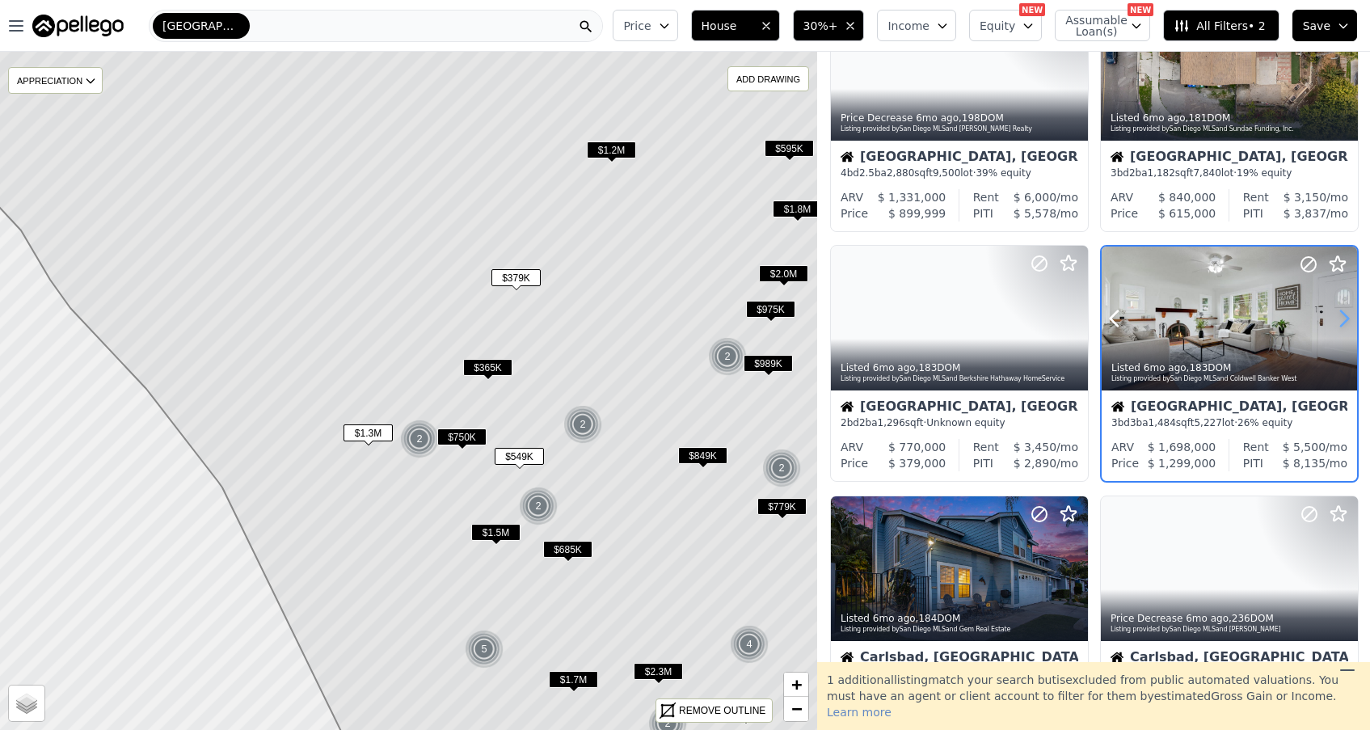
click at [1341, 314] on icon at bounding box center [1344, 319] width 26 height 26
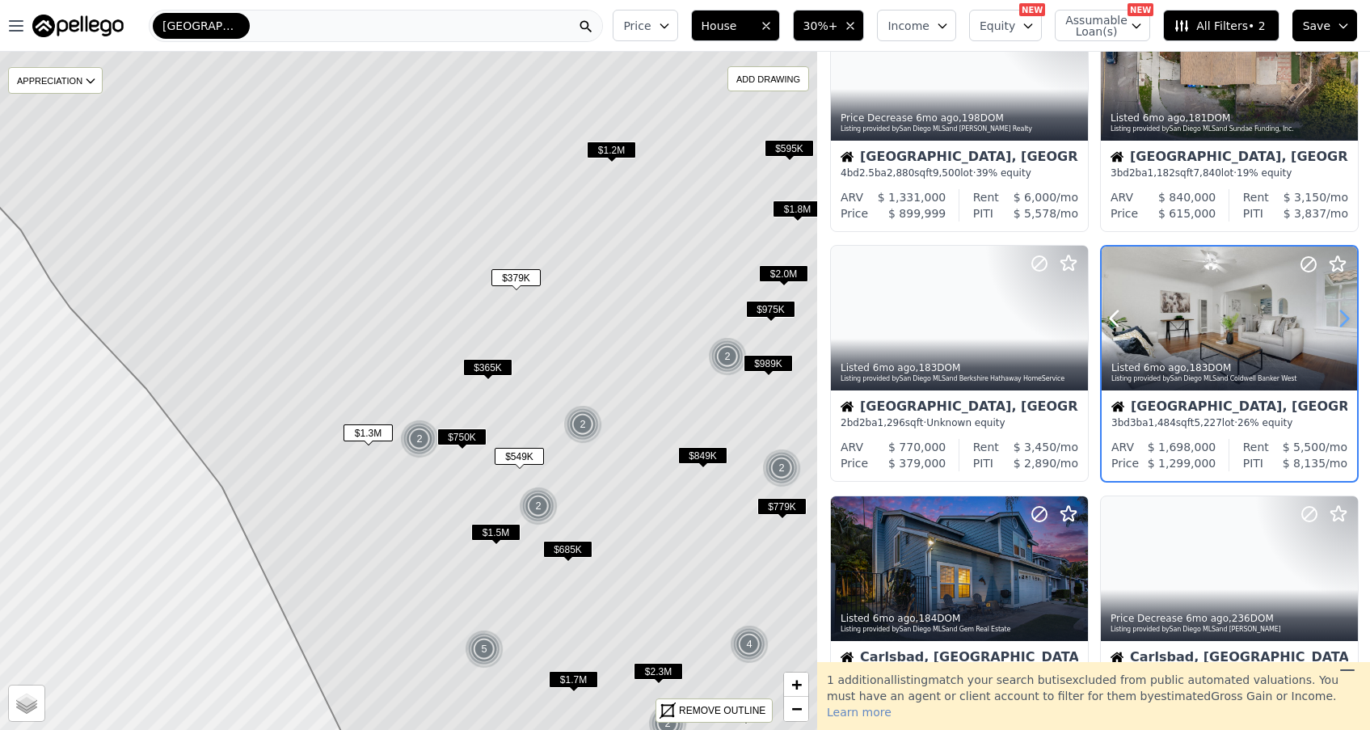
click at [1341, 314] on icon at bounding box center [1344, 319] width 26 height 26
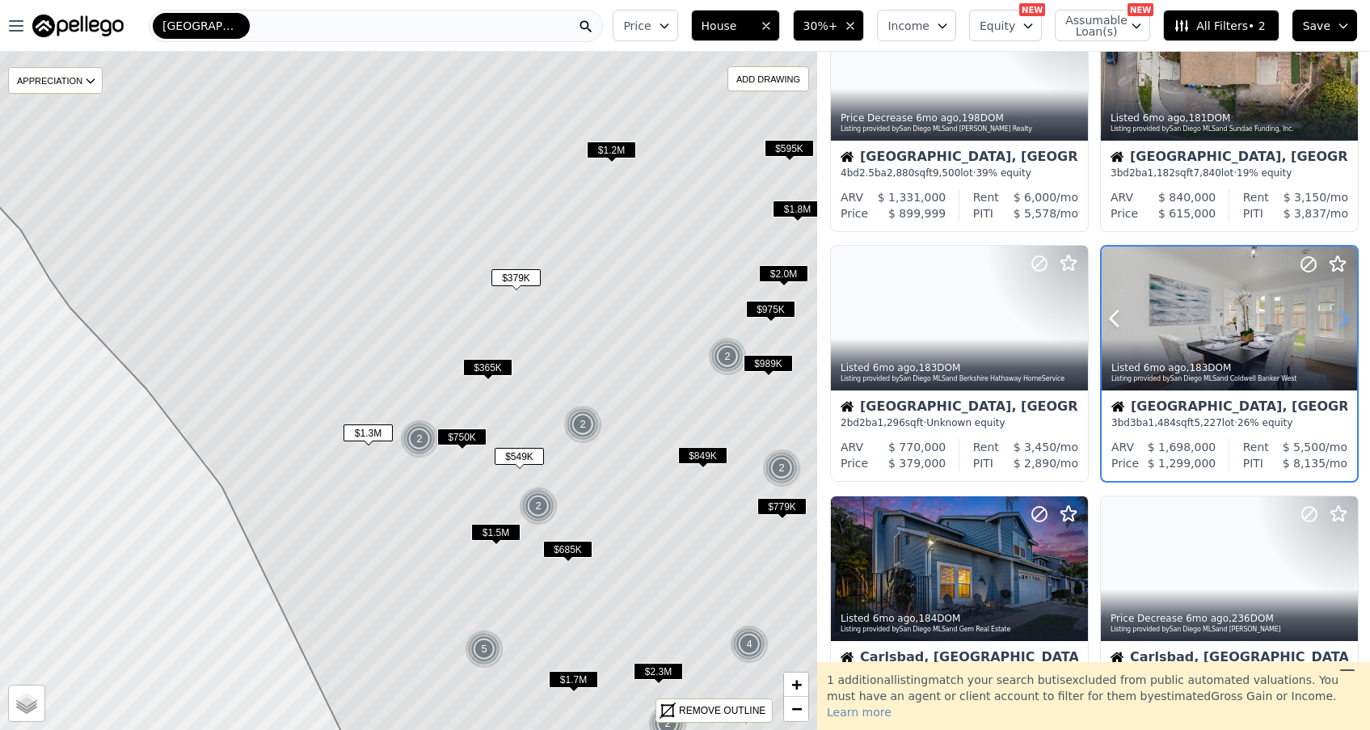
click at [1341, 314] on icon at bounding box center [1344, 319] width 26 height 26
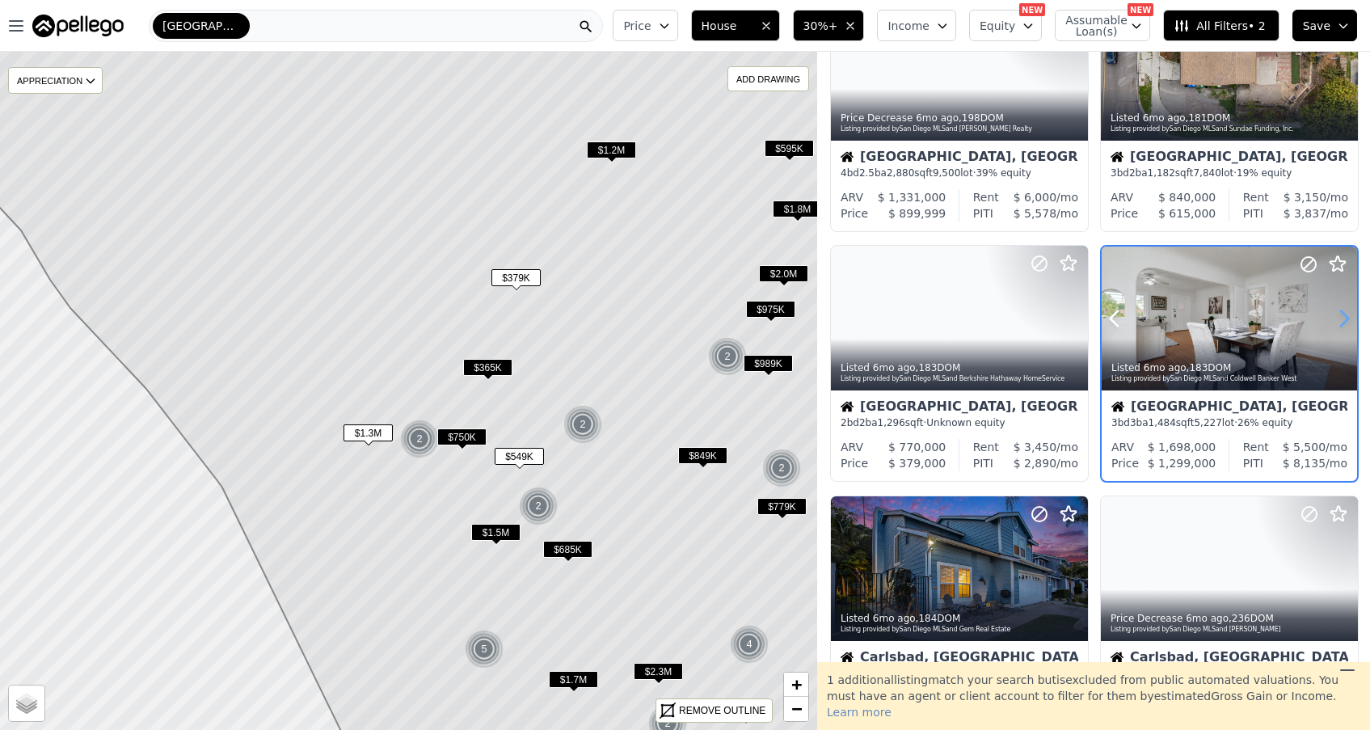
click at [1341, 314] on icon at bounding box center [1344, 319] width 26 height 26
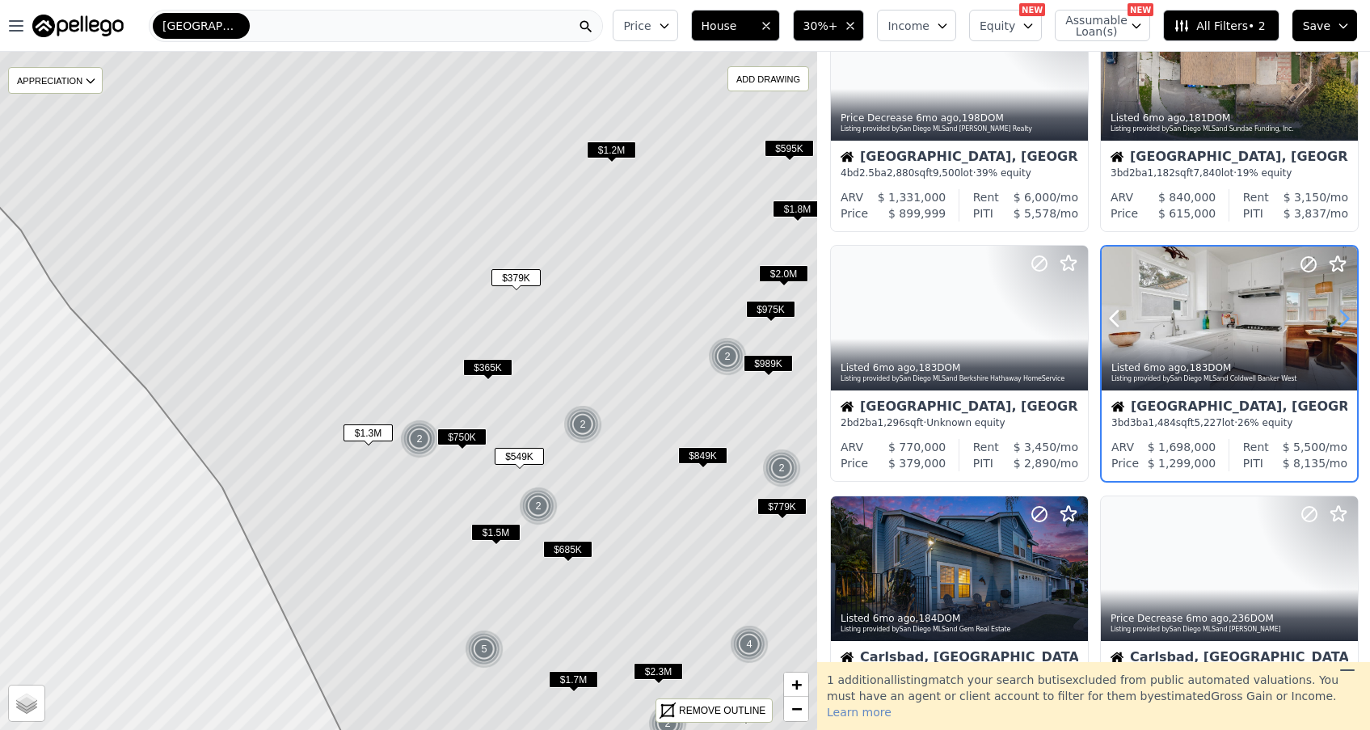
click at [1341, 314] on icon at bounding box center [1344, 319] width 26 height 26
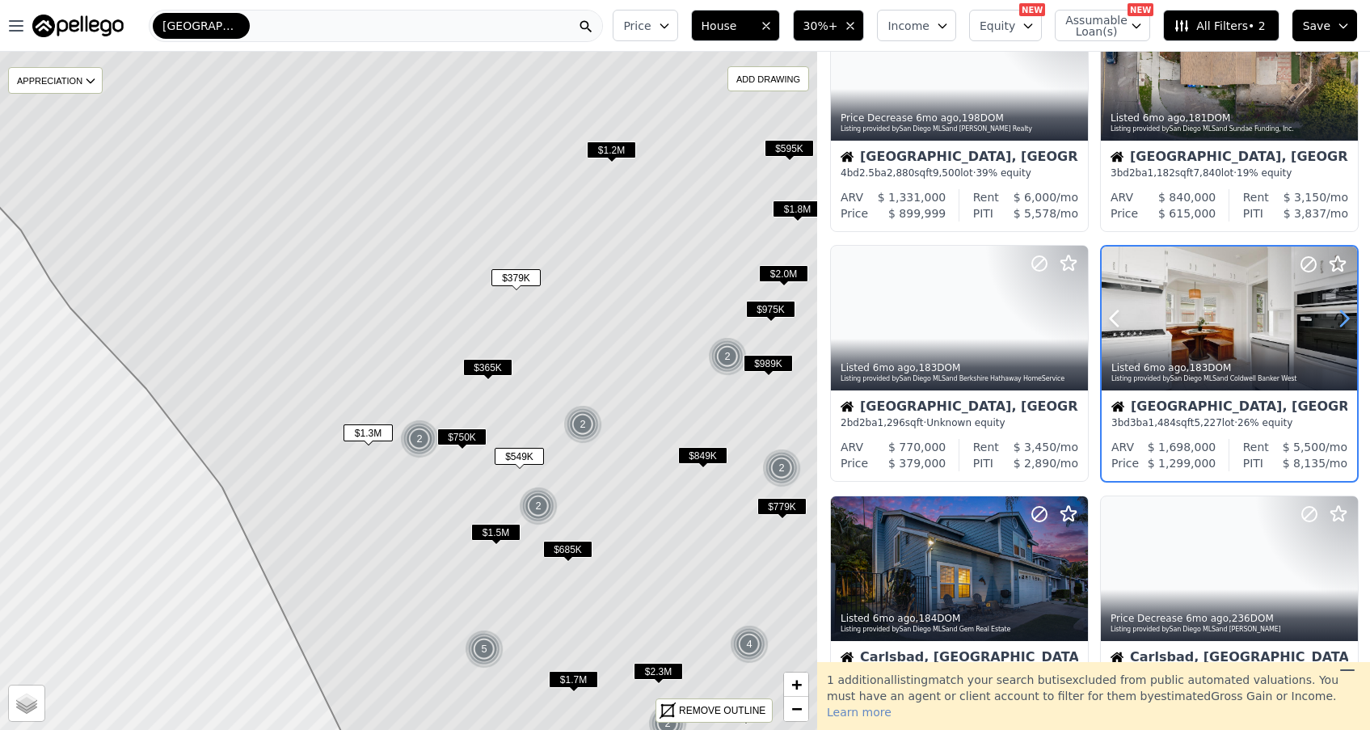
click at [1341, 314] on icon at bounding box center [1344, 319] width 26 height 26
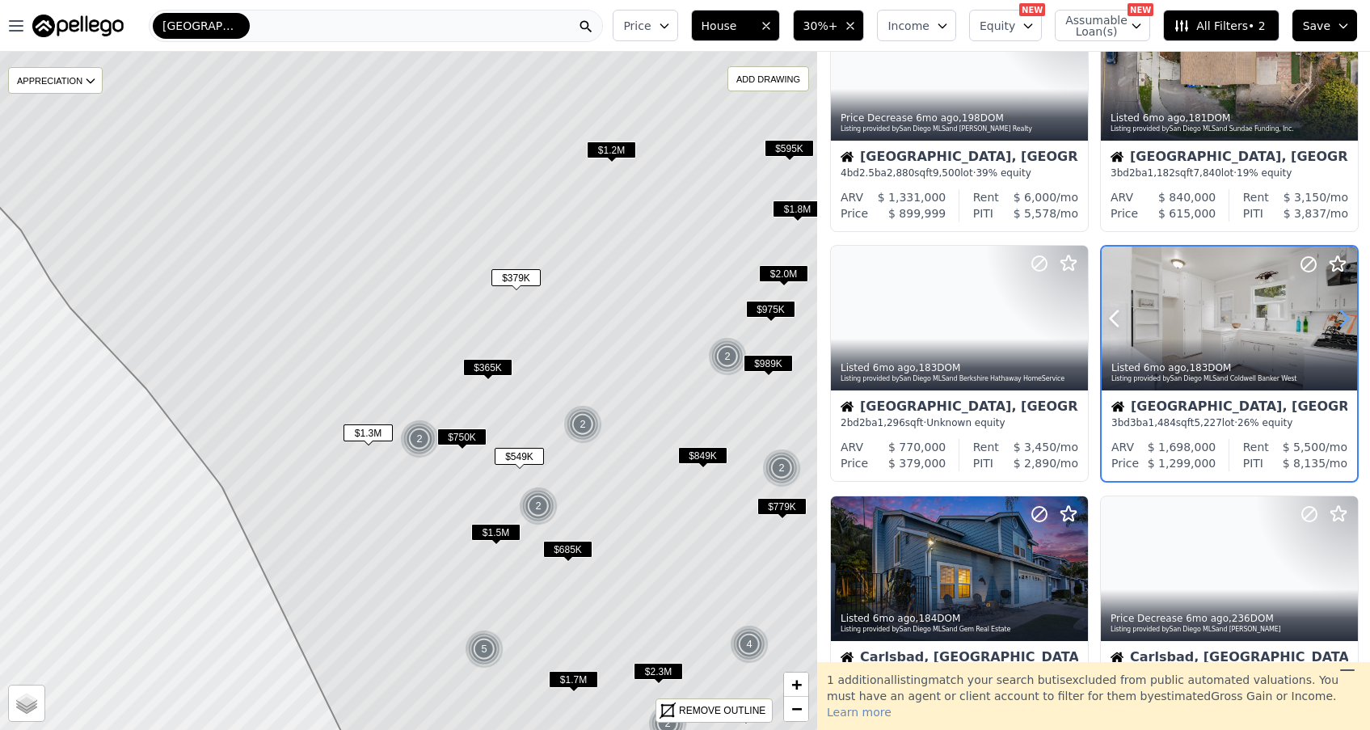
click at [1341, 314] on icon at bounding box center [1344, 319] width 26 height 26
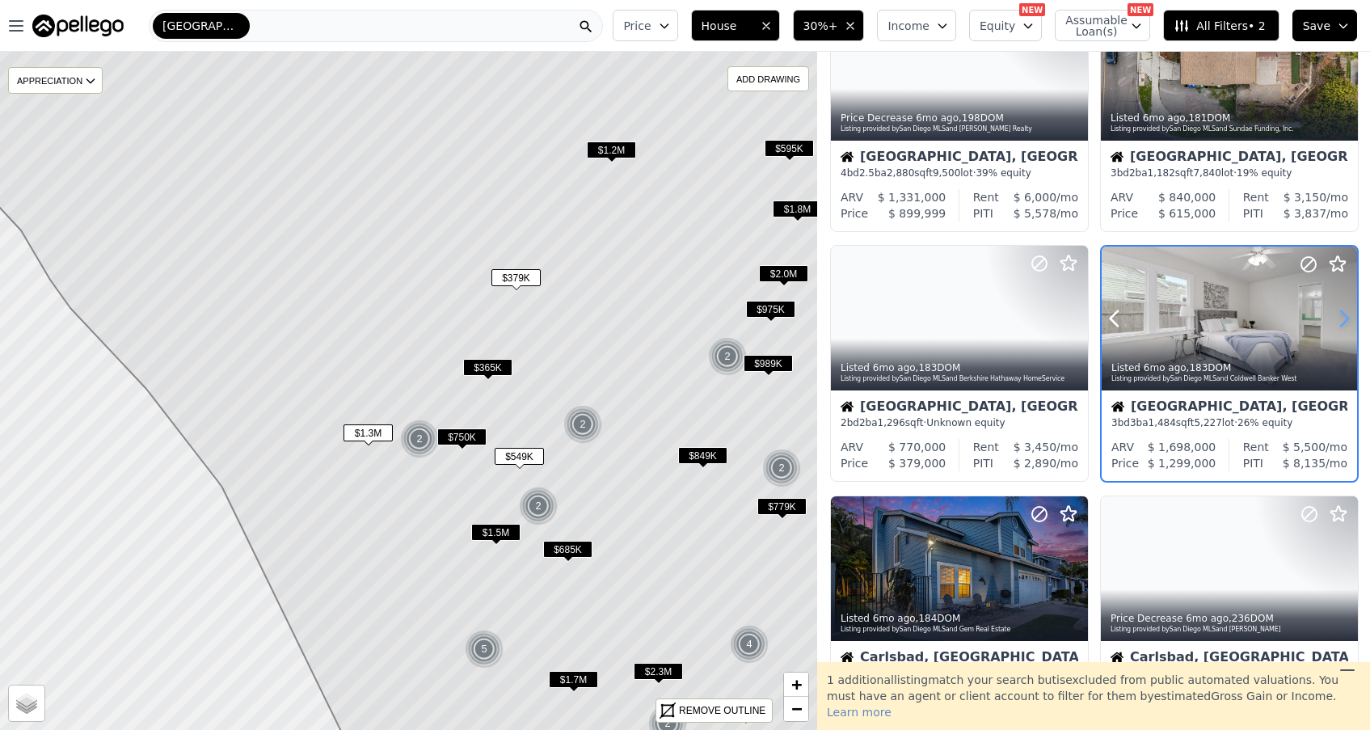
click at [1341, 314] on icon at bounding box center [1344, 319] width 26 height 26
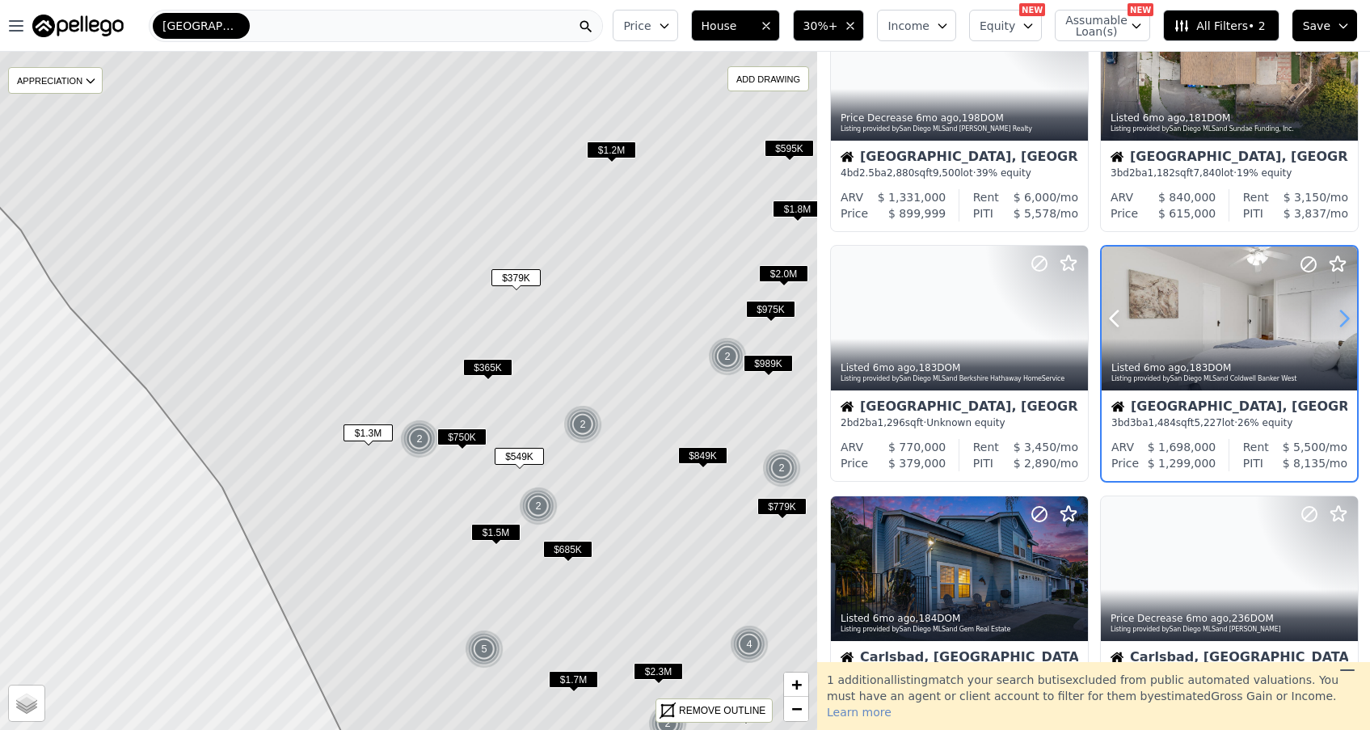
click at [1341, 314] on icon at bounding box center [1344, 319] width 26 height 26
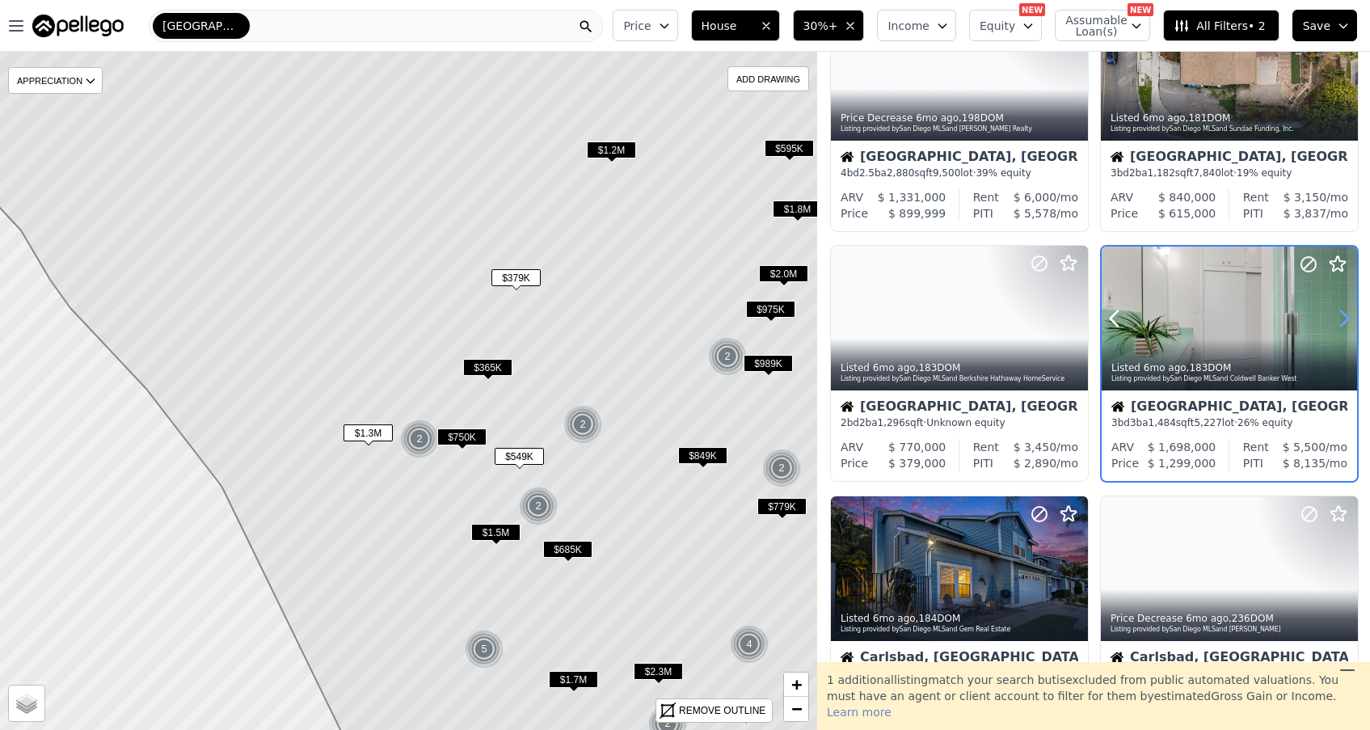
click at [1341, 314] on icon at bounding box center [1344, 319] width 26 height 26
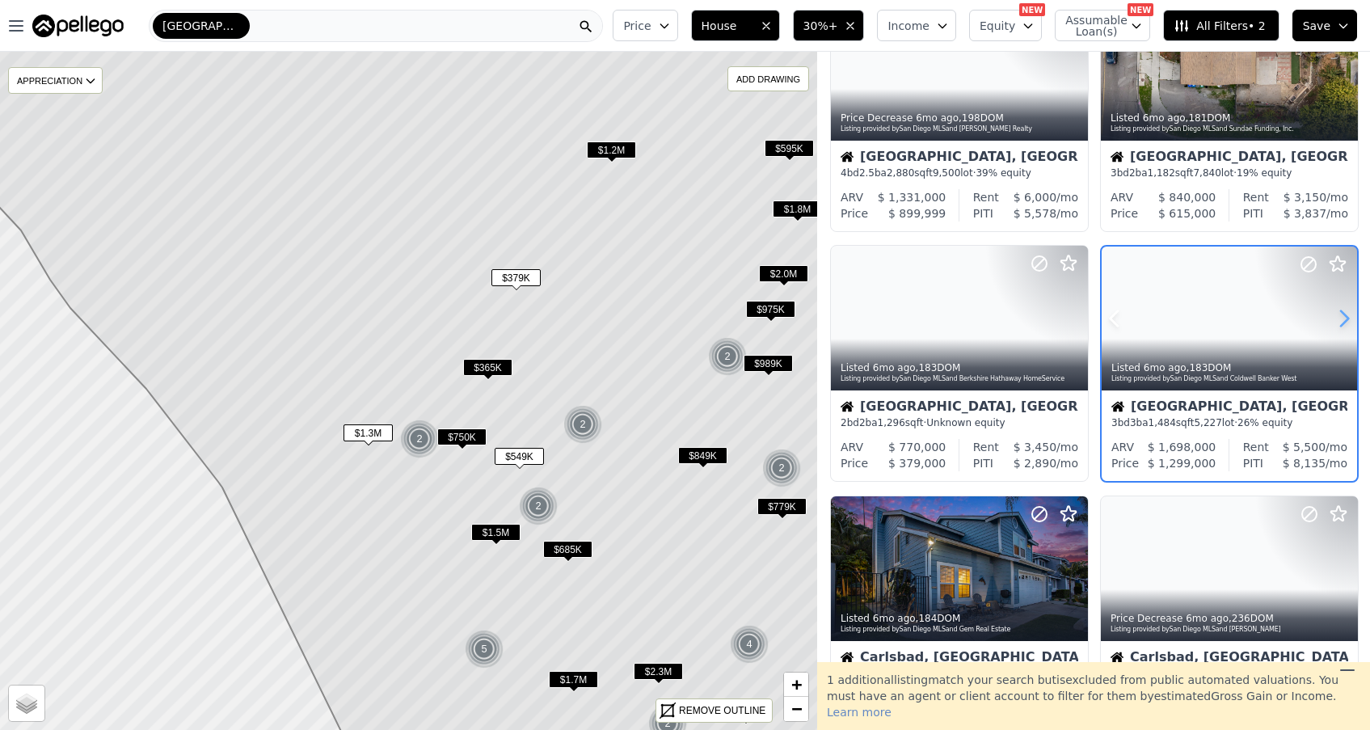
click at [1341, 314] on icon at bounding box center [1344, 319] width 26 height 26
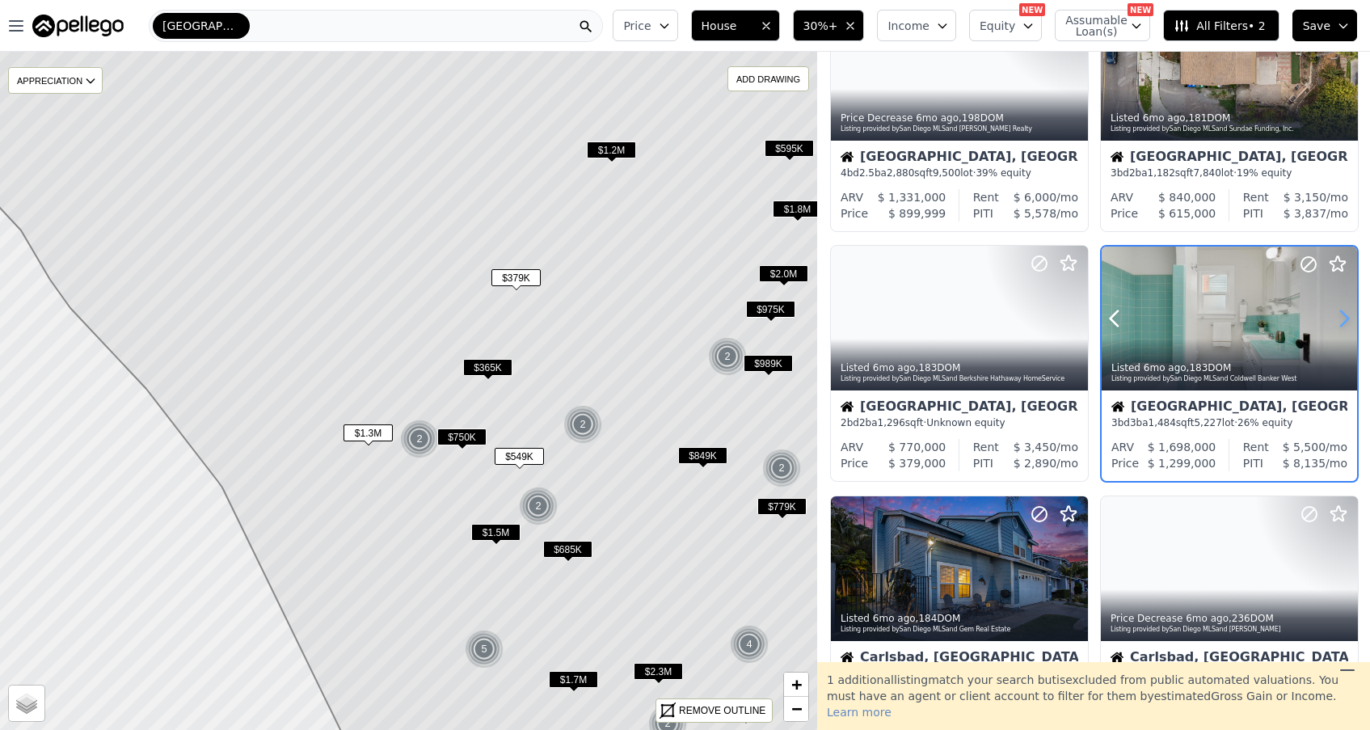
click at [1341, 314] on icon at bounding box center [1344, 319] width 26 height 26
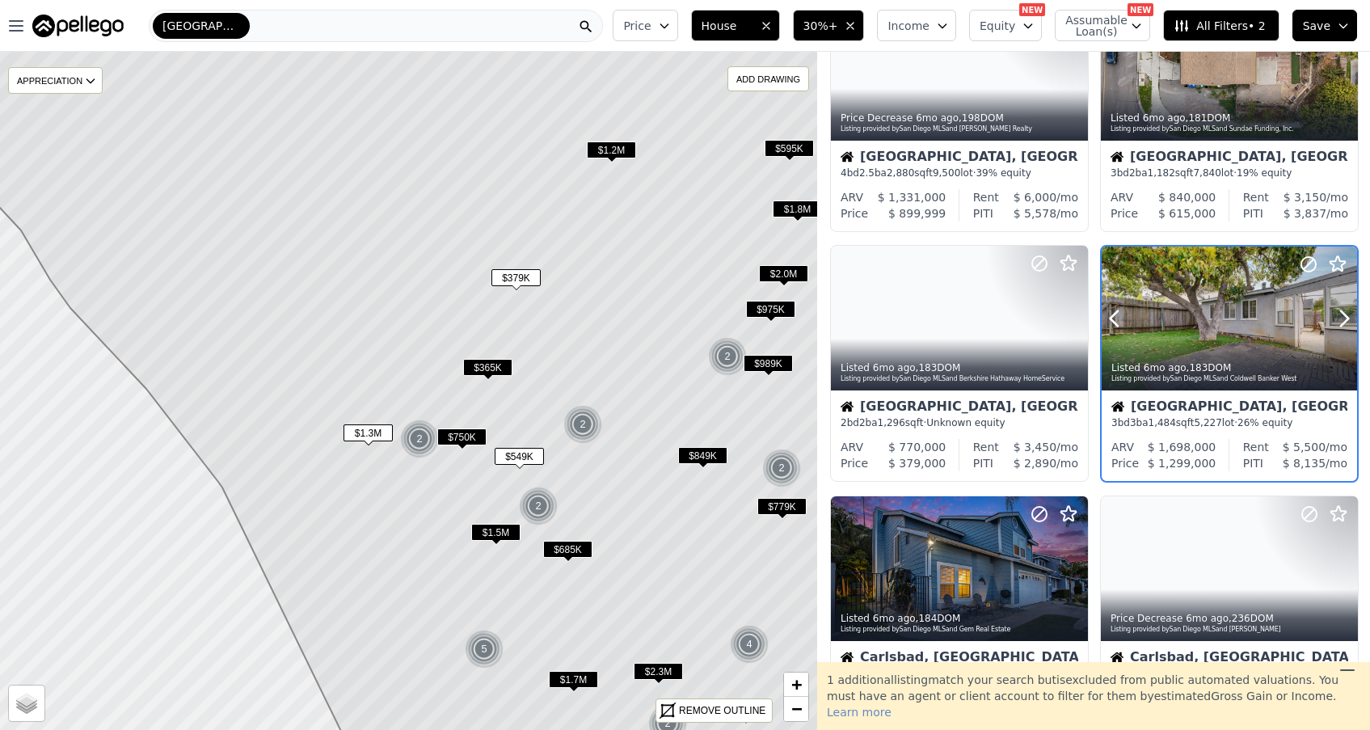
click at [1248, 314] on div at bounding box center [1229, 319] width 255 height 144
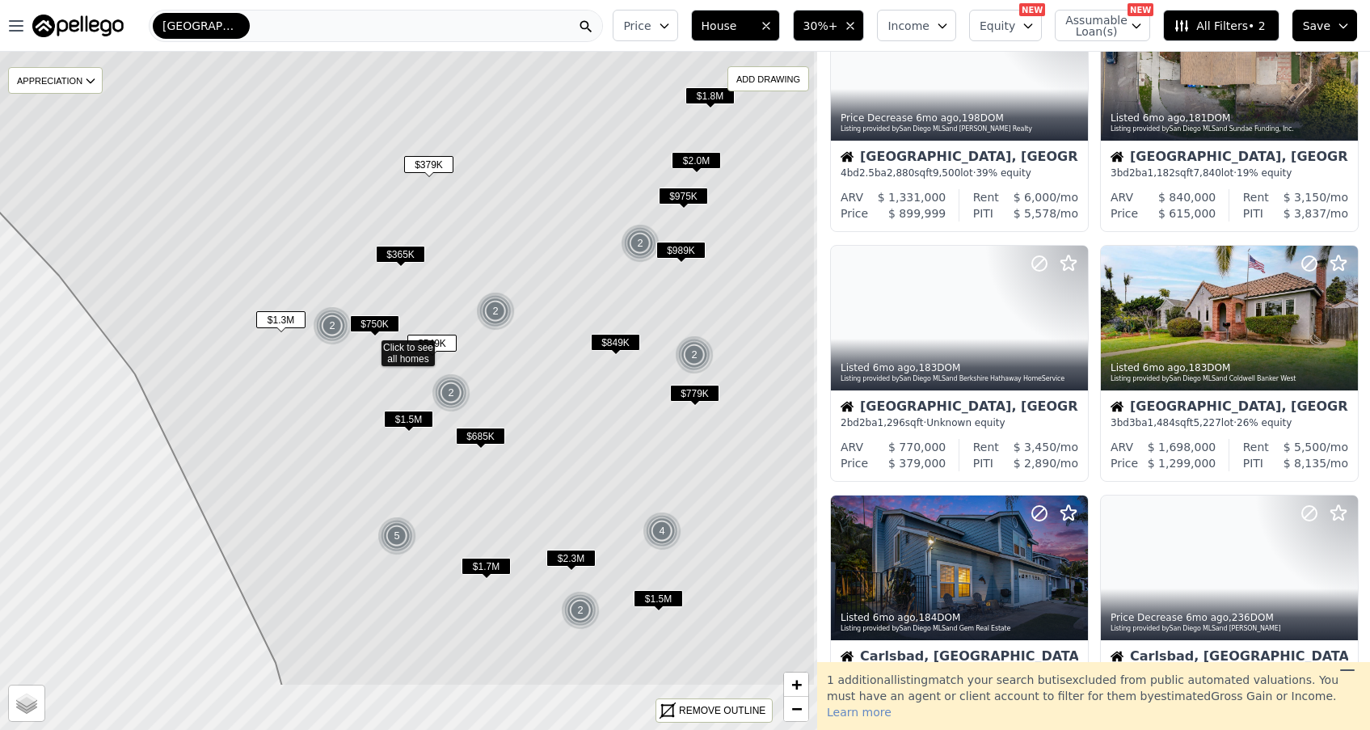
drag, startPoint x: 661, startPoint y: 424, endPoint x: 578, endPoint y: 310, distance: 140.5
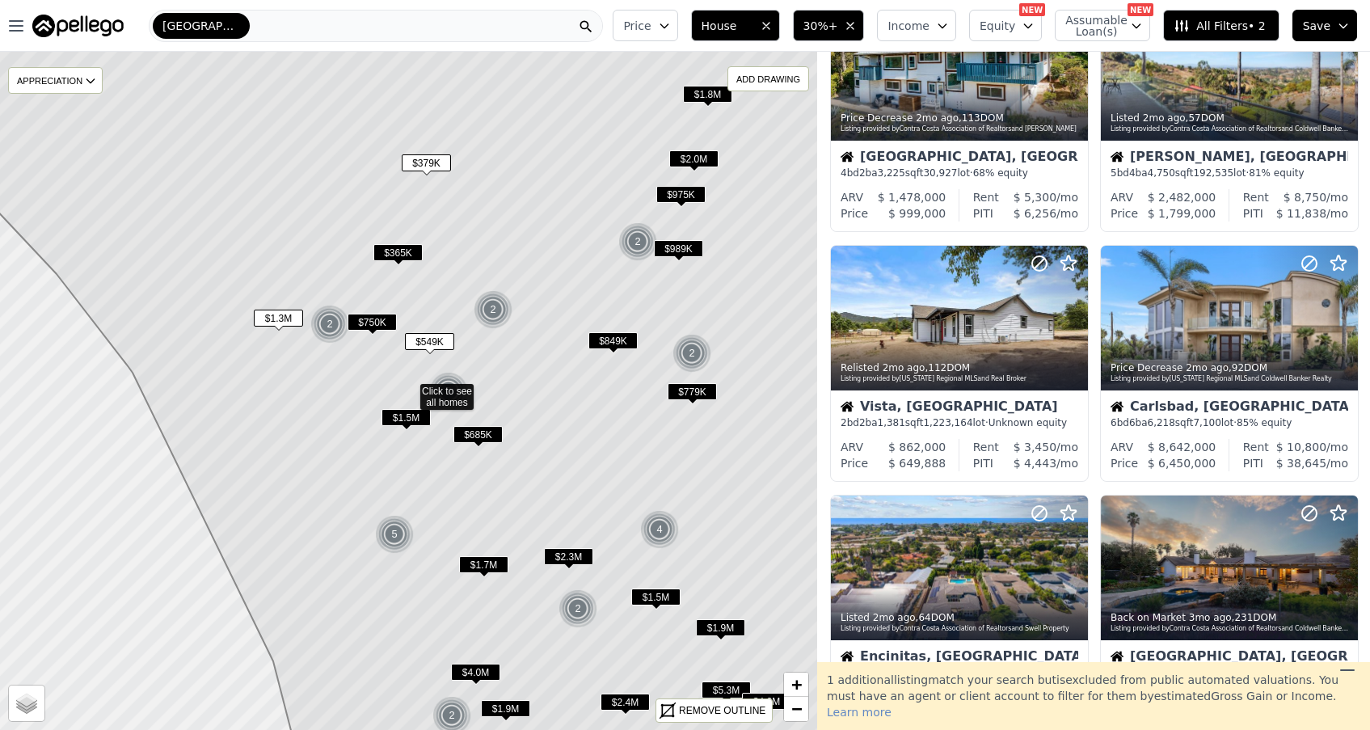
click at [613, 343] on span "$849K" at bounding box center [612, 340] width 49 height 17
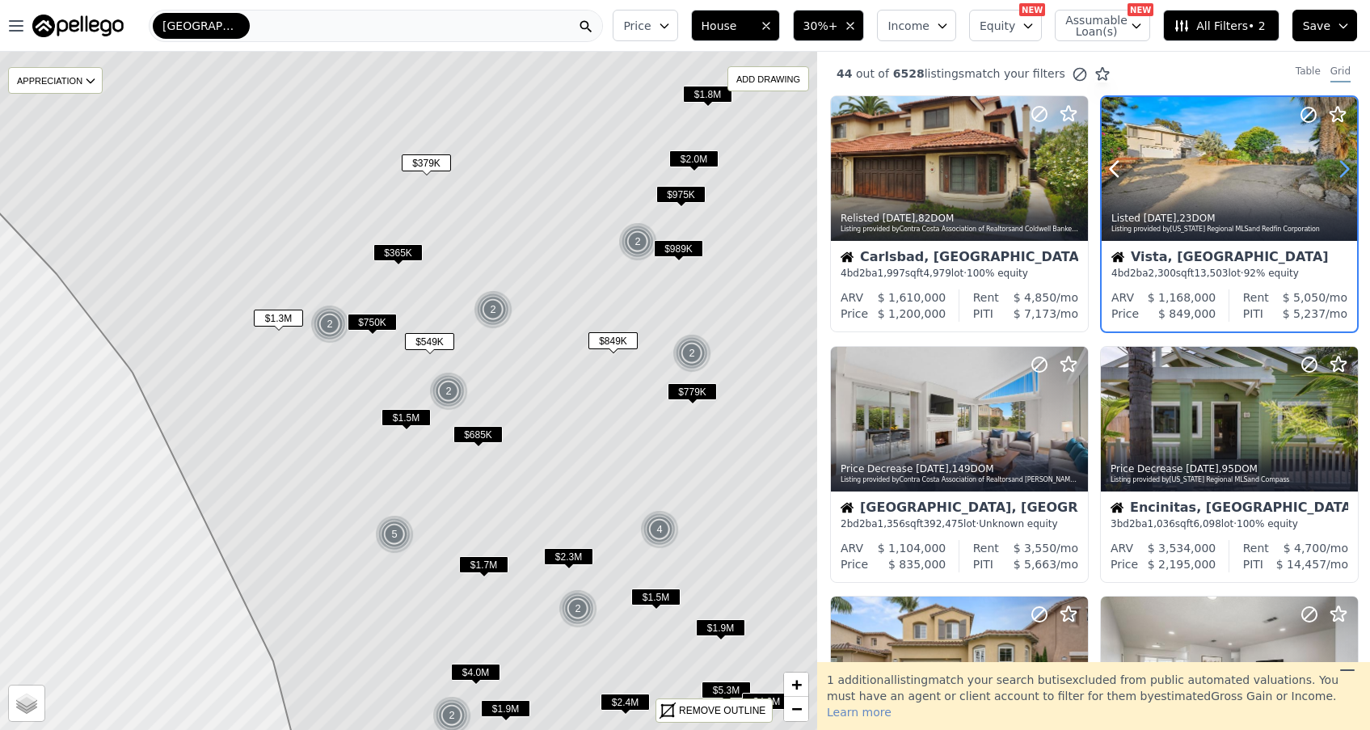
click at [1339, 173] on icon at bounding box center [1344, 169] width 26 height 26
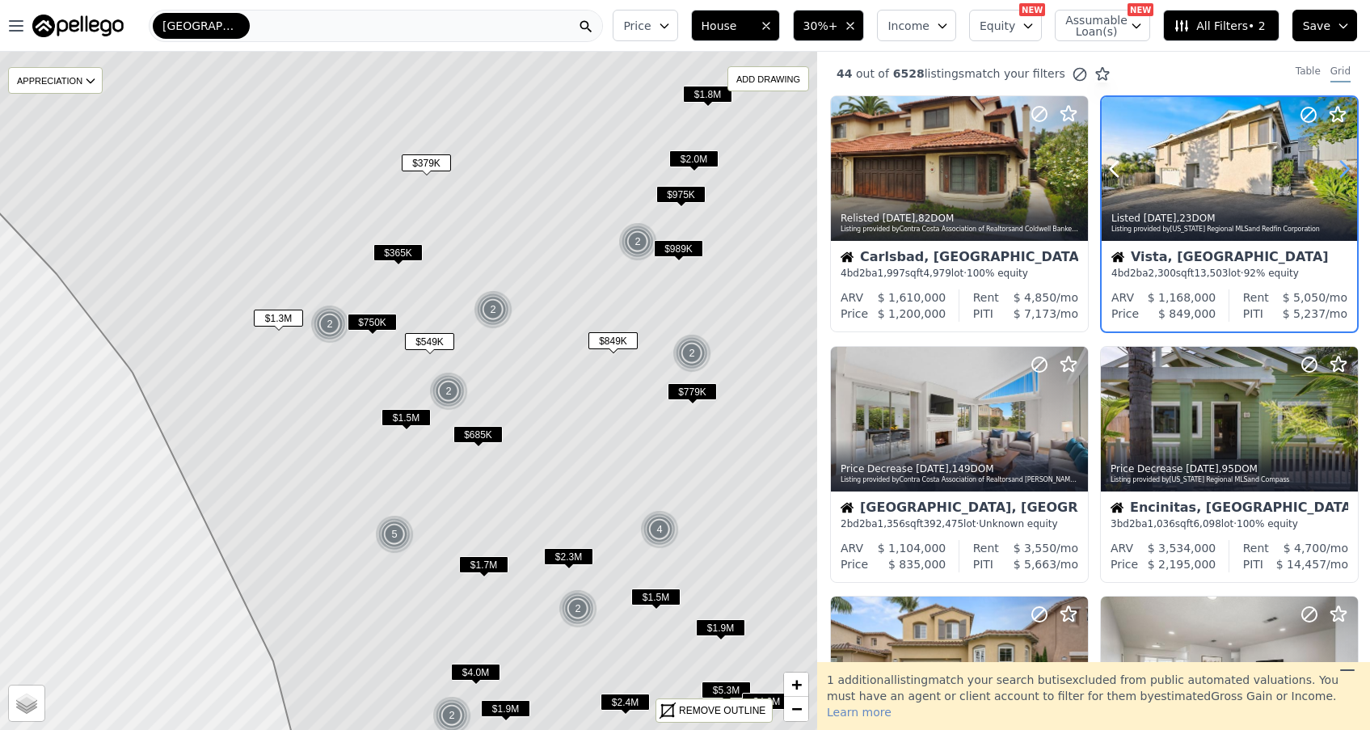
click at [1342, 169] on icon at bounding box center [1344, 169] width 26 height 26
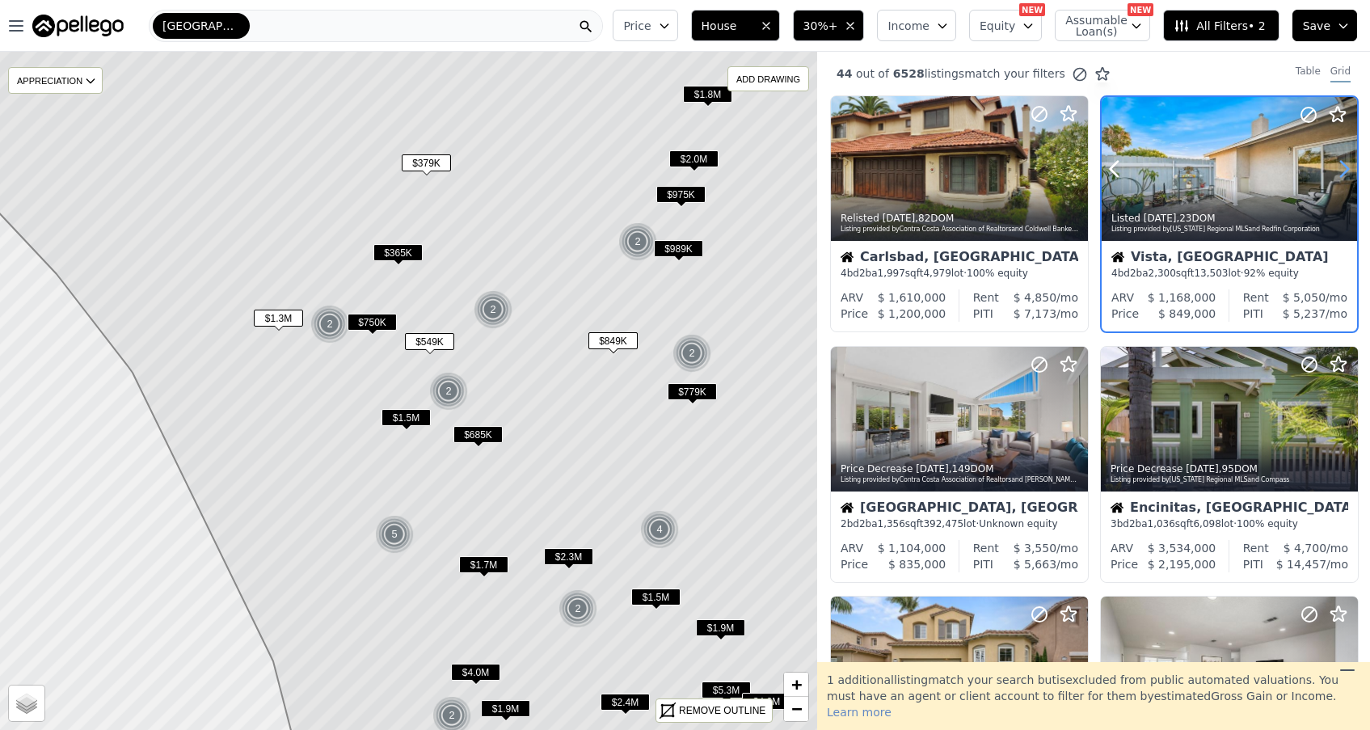
click at [1342, 169] on icon at bounding box center [1344, 169] width 26 height 26
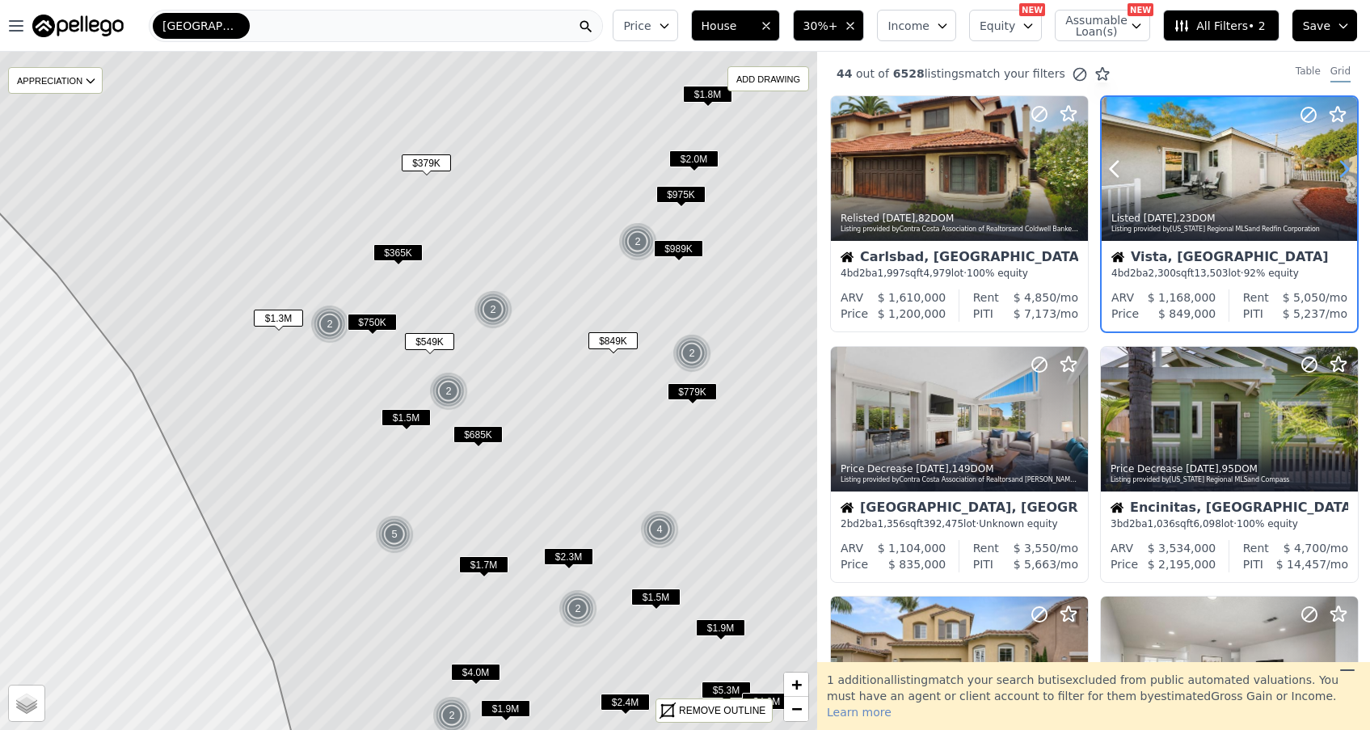
click at [1342, 169] on icon at bounding box center [1344, 169] width 26 height 26
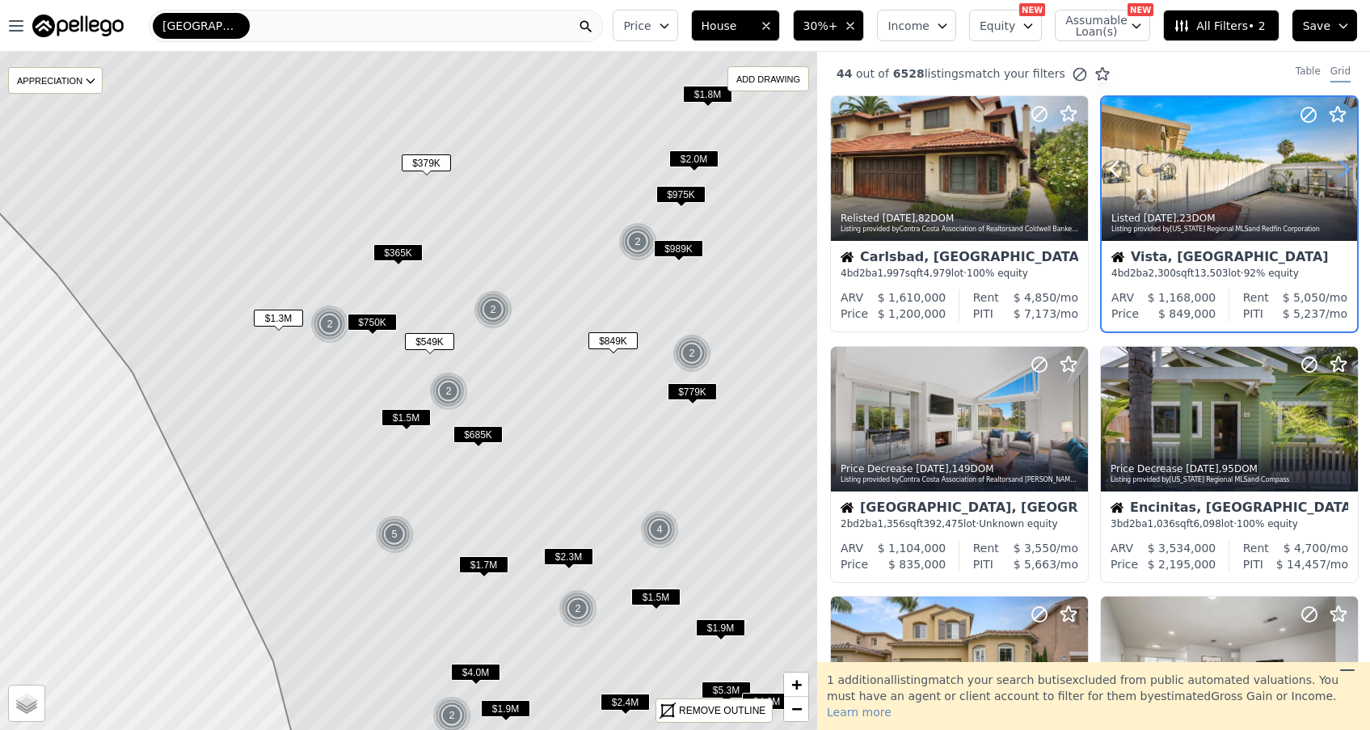
click at [1342, 169] on icon at bounding box center [1344, 169] width 26 height 26
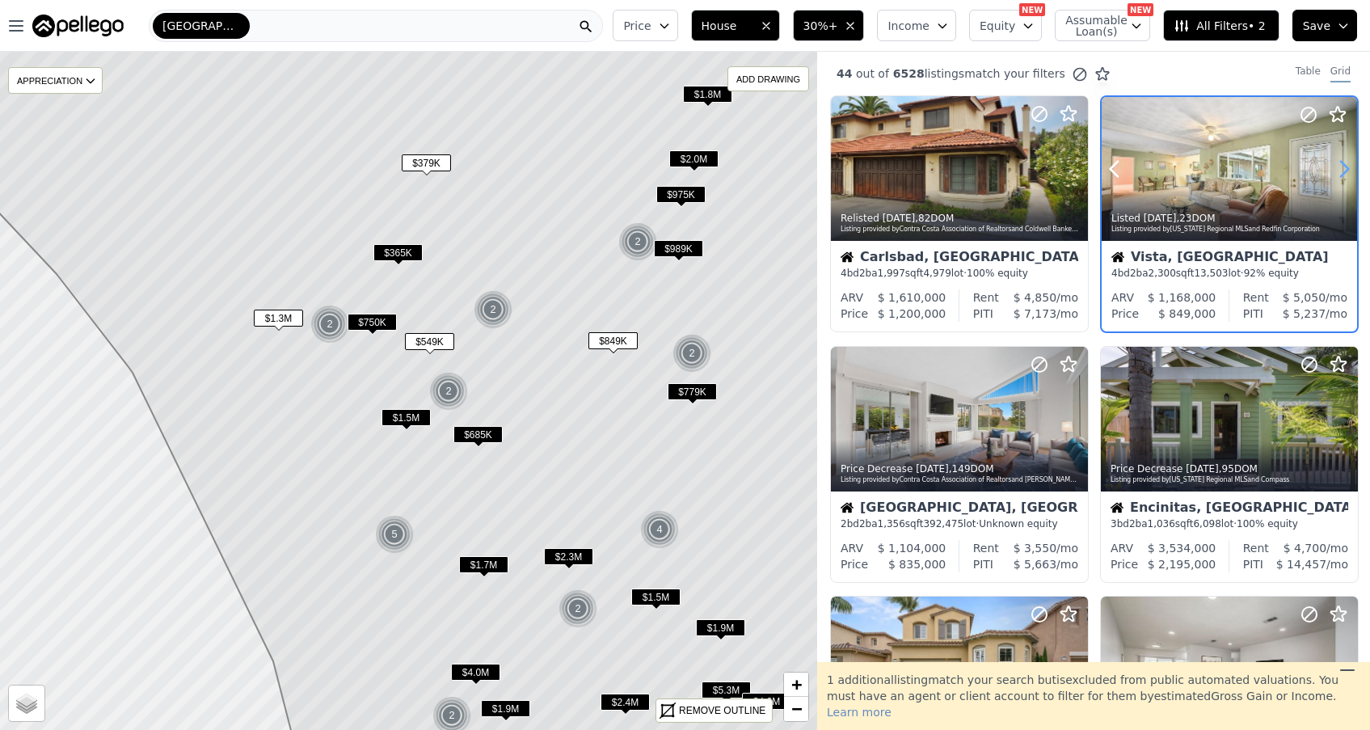
click at [1342, 168] on icon at bounding box center [1344, 169] width 26 height 26
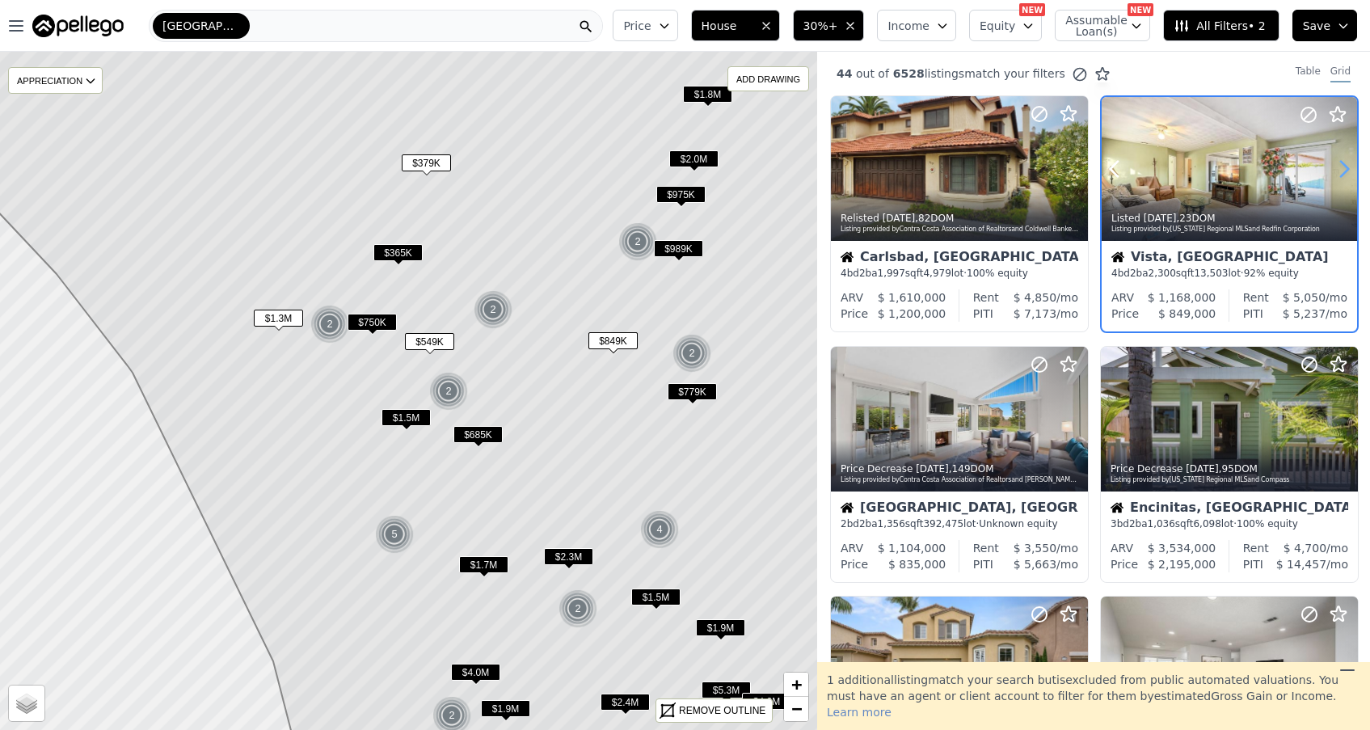
click at [1342, 168] on icon at bounding box center [1344, 169] width 26 height 26
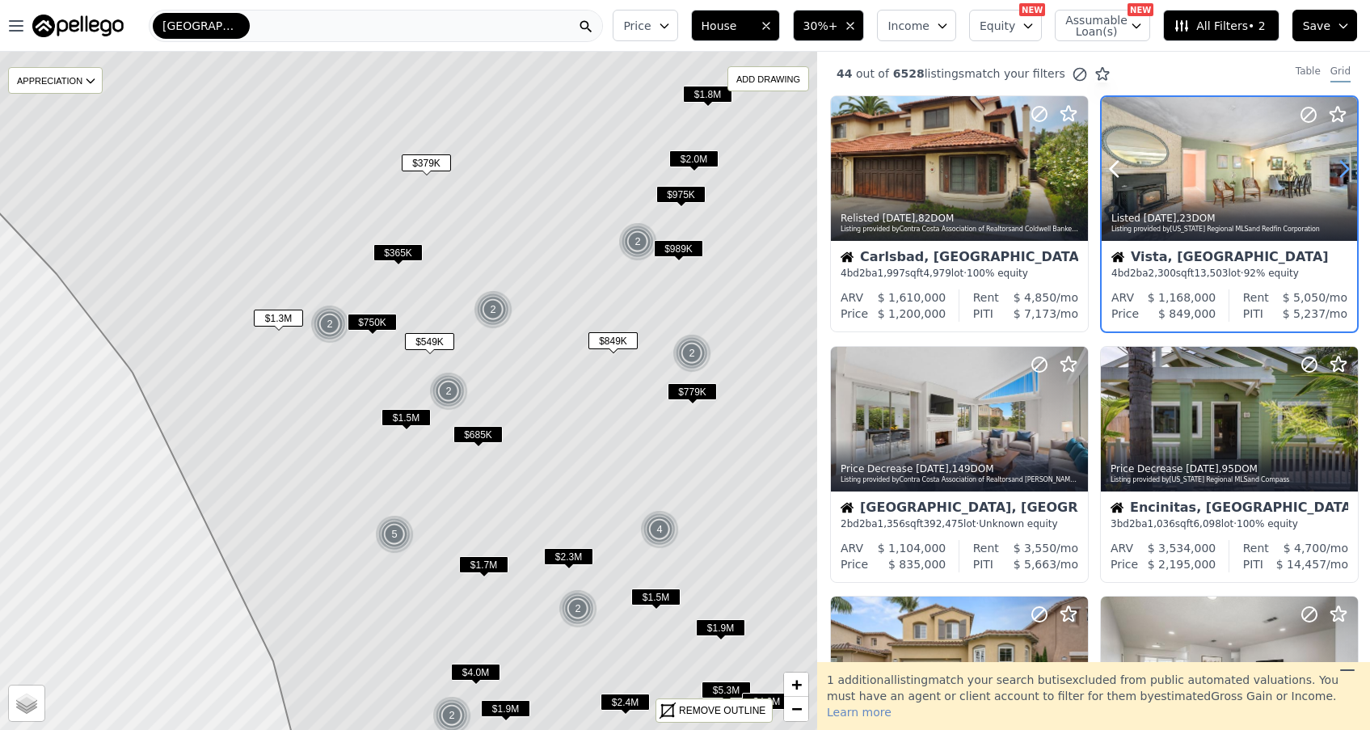
click at [1342, 168] on icon at bounding box center [1344, 169] width 26 height 26
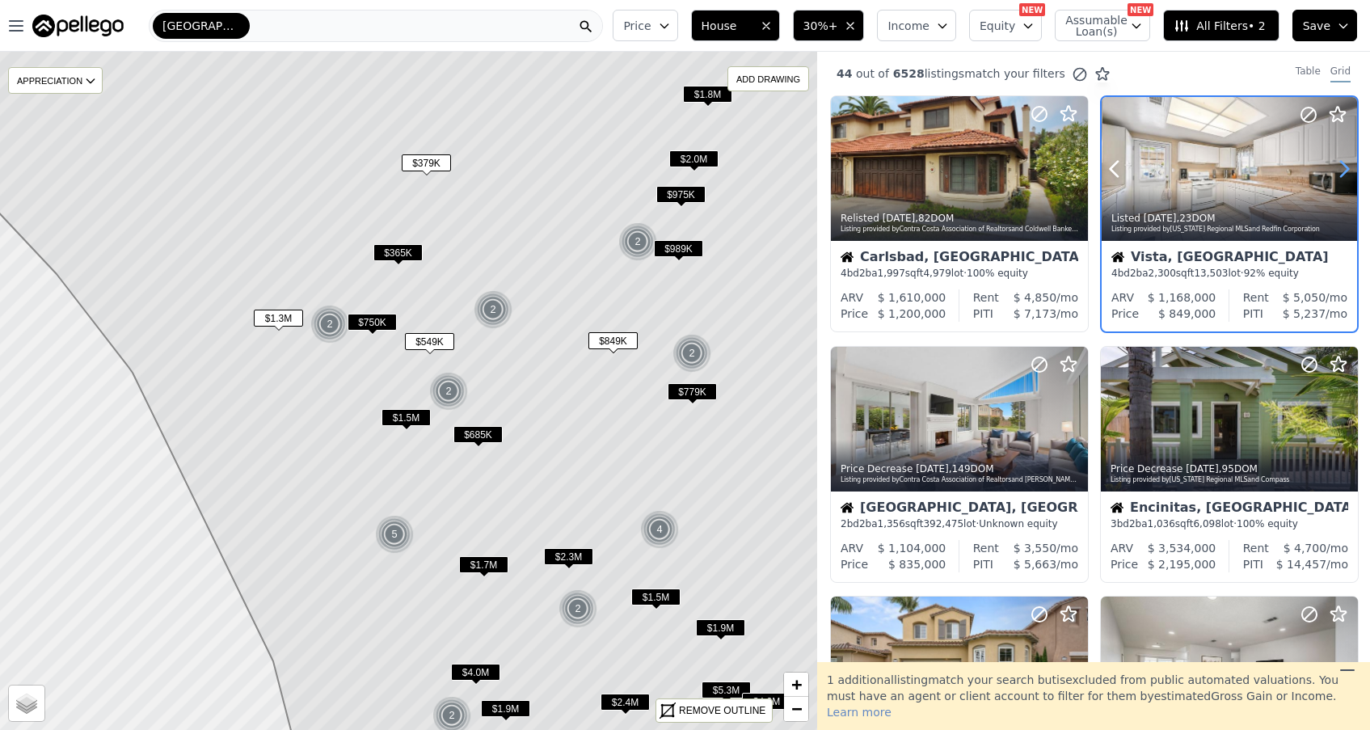
click at [1342, 168] on icon at bounding box center [1344, 169] width 26 height 26
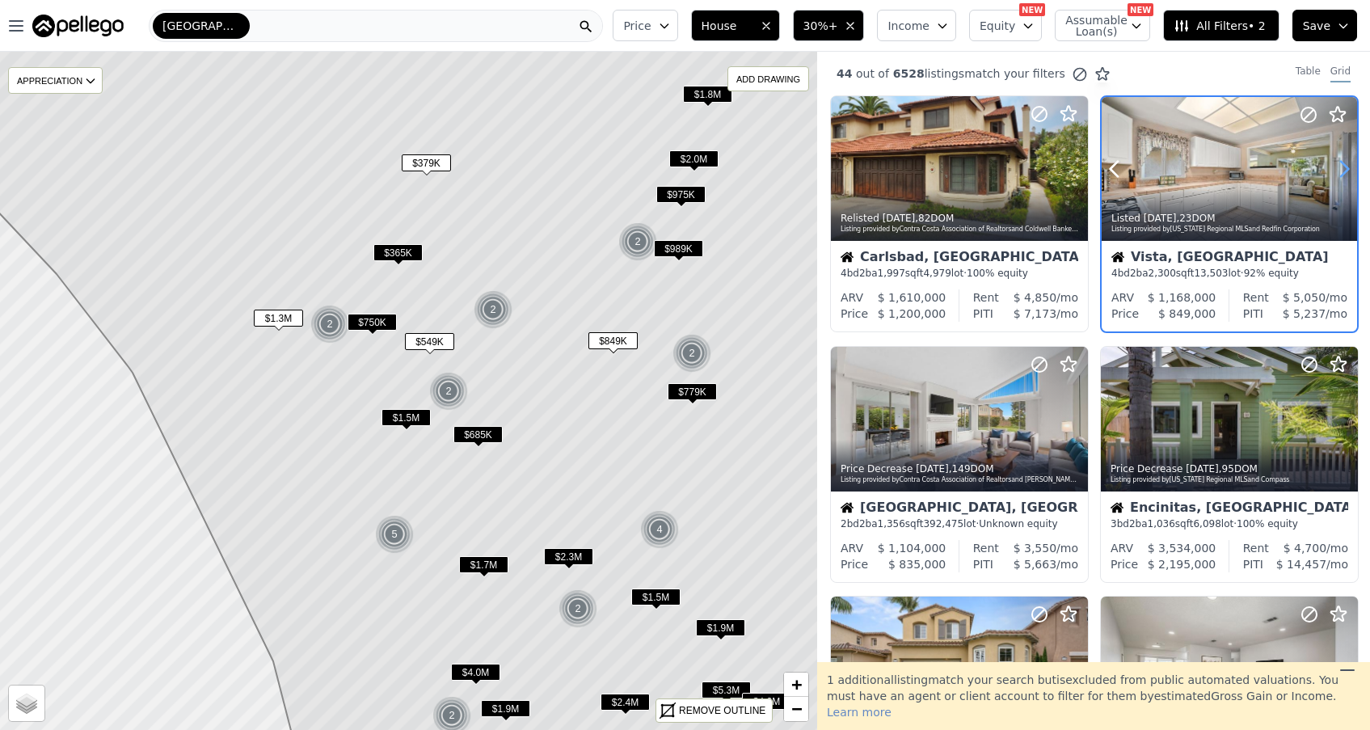
click at [1342, 168] on icon at bounding box center [1344, 169] width 26 height 26
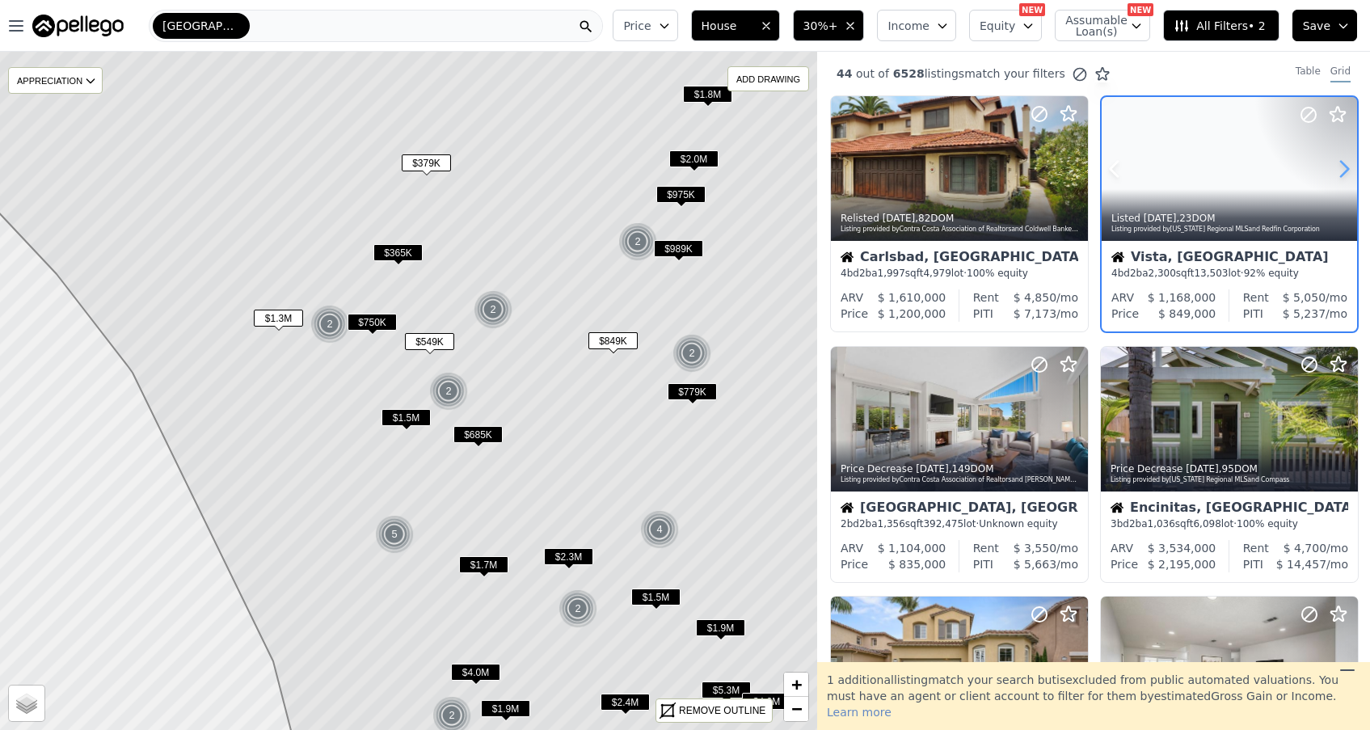
click at [1342, 168] on icon at bounding box center [1344, 169] width 26 height 26
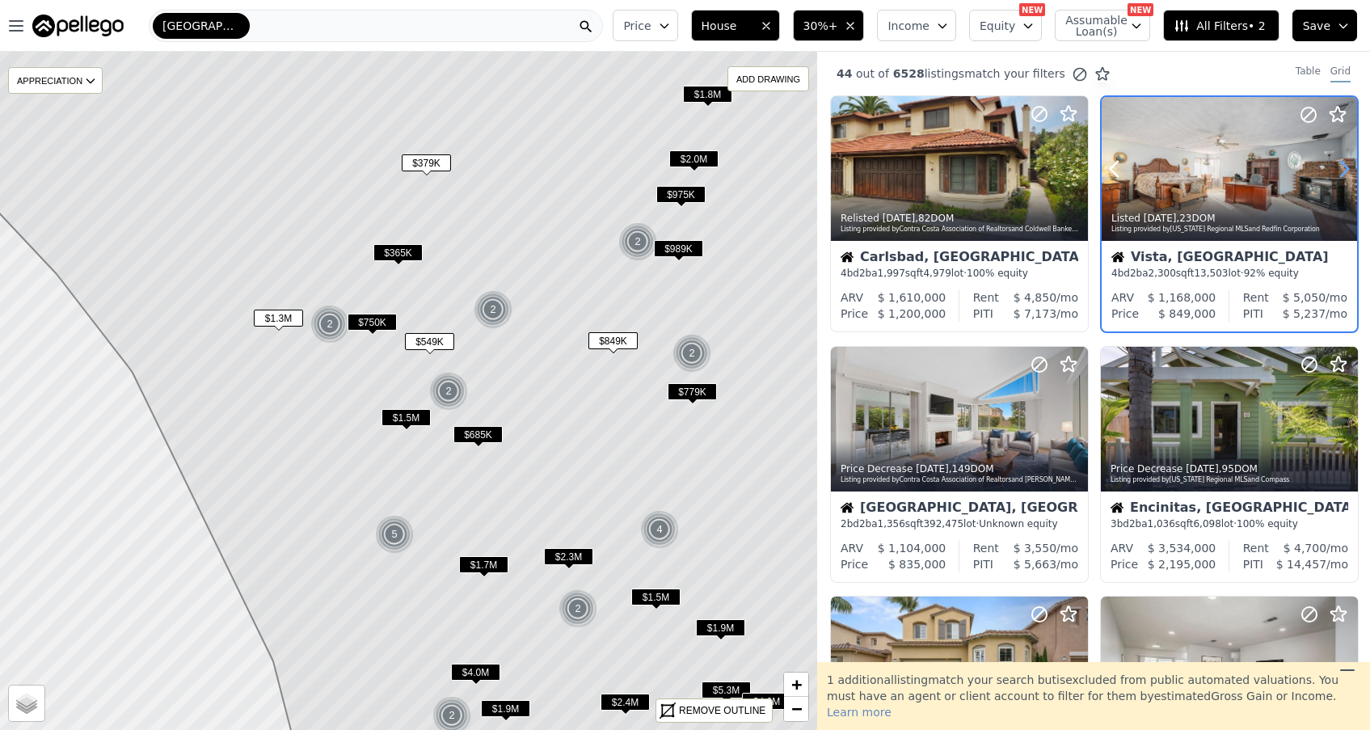
click at [1342, 168] on icon at bounding box center [1344, 169] width 26 height 26
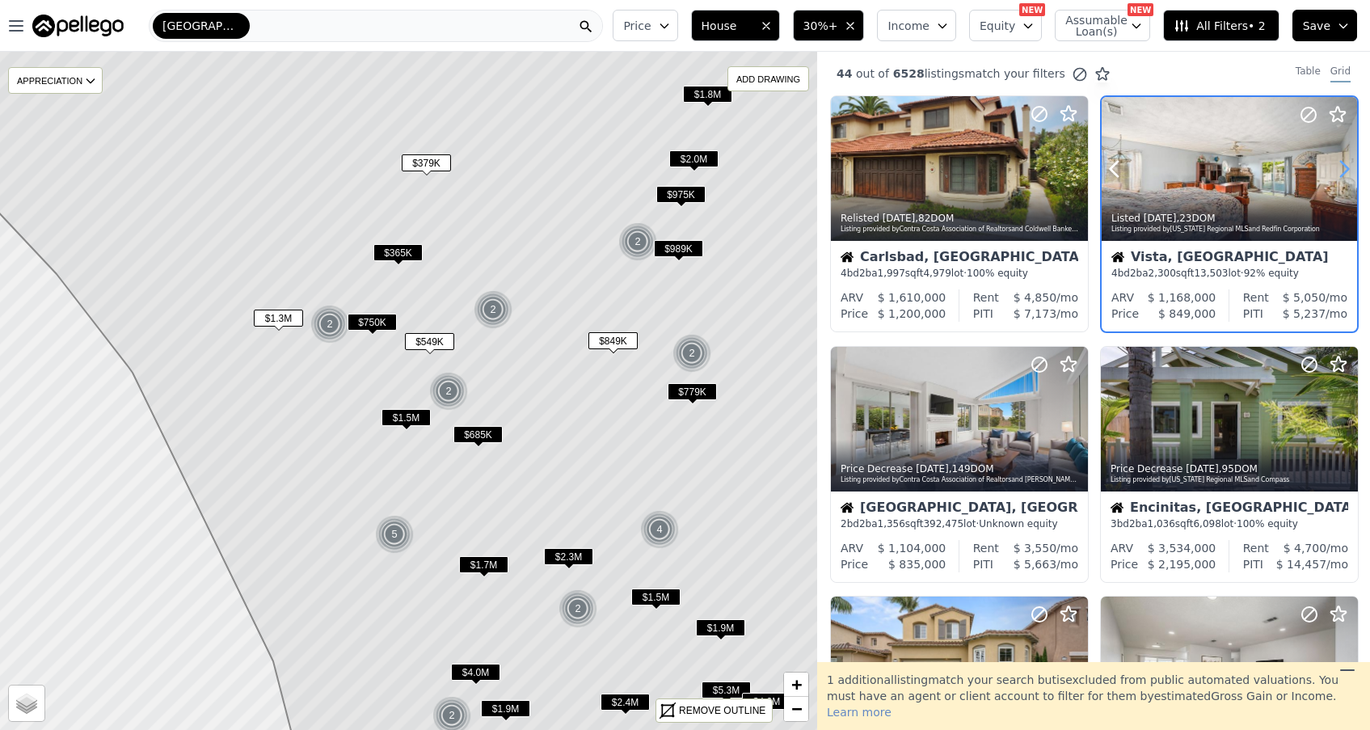
click at [1342, 168] on icon at bounding box center [1344, 169] width 26 height 26
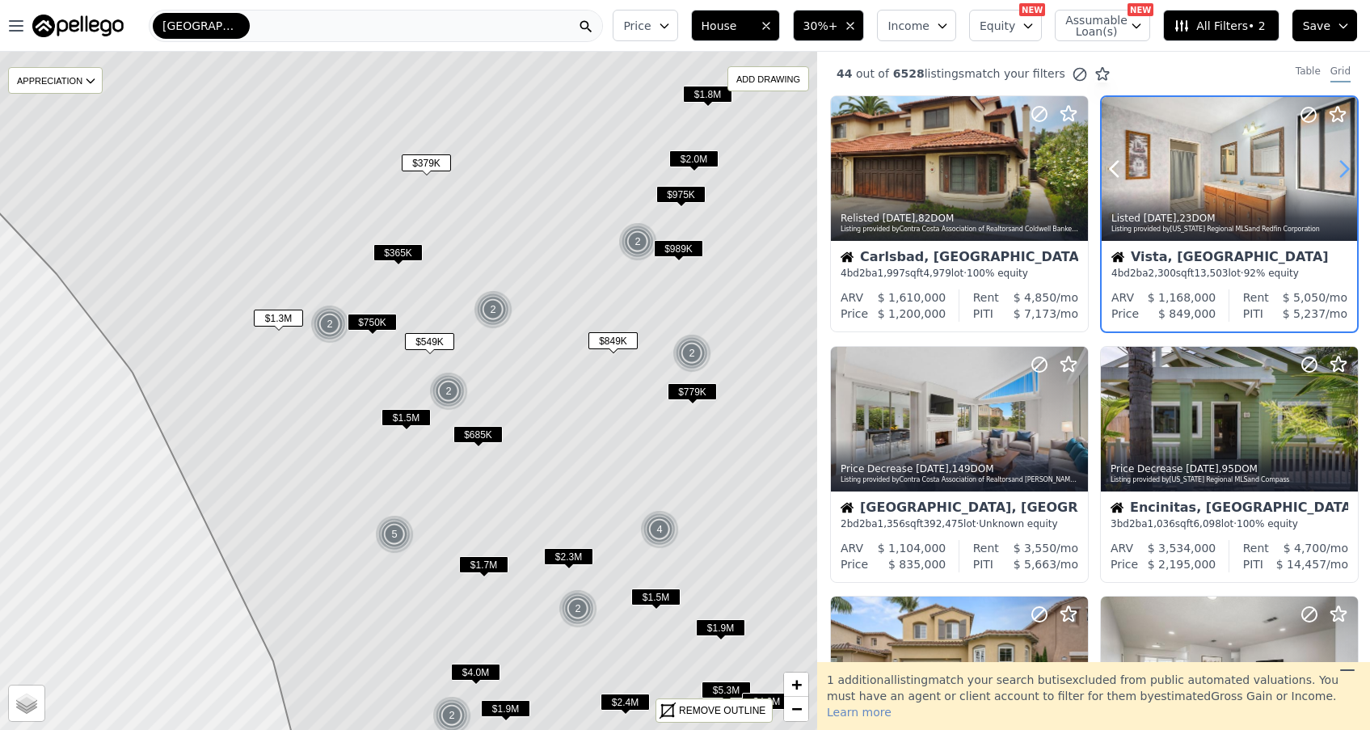
click at [1342, 168] on icon at bounding box center [1344, 169] width 26 height 26
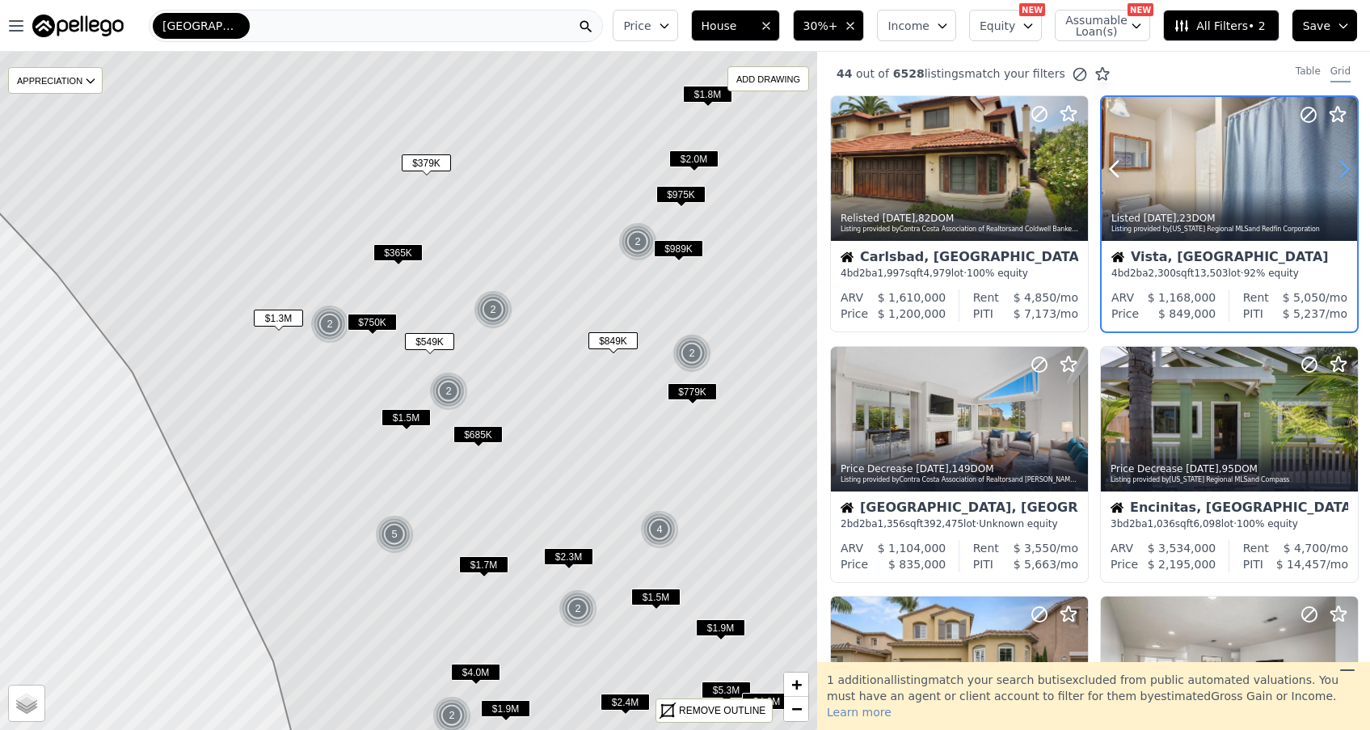
click at [1342, 168] on icon at bounding box center [1344, 169] width 26 height 26
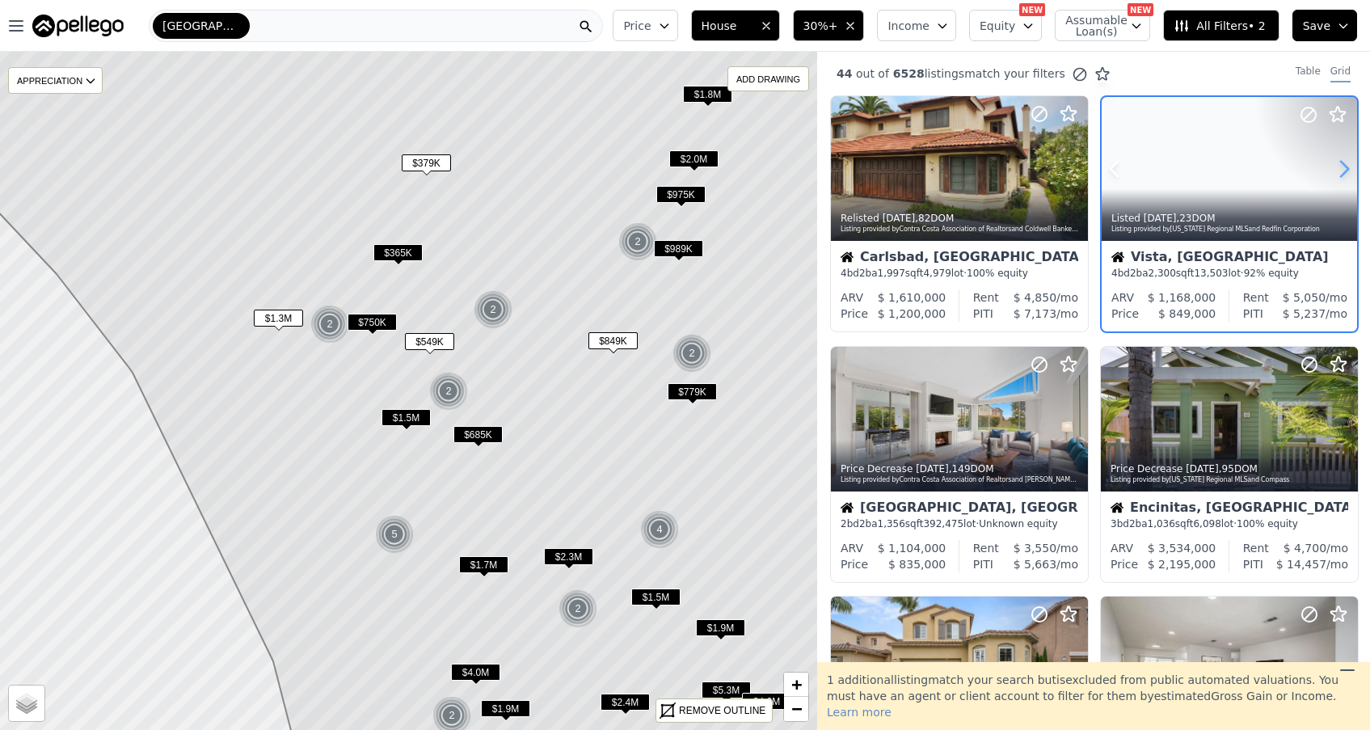
click at [1342, 168] on icon at bounding box center [1344, 169] width 26 height 26
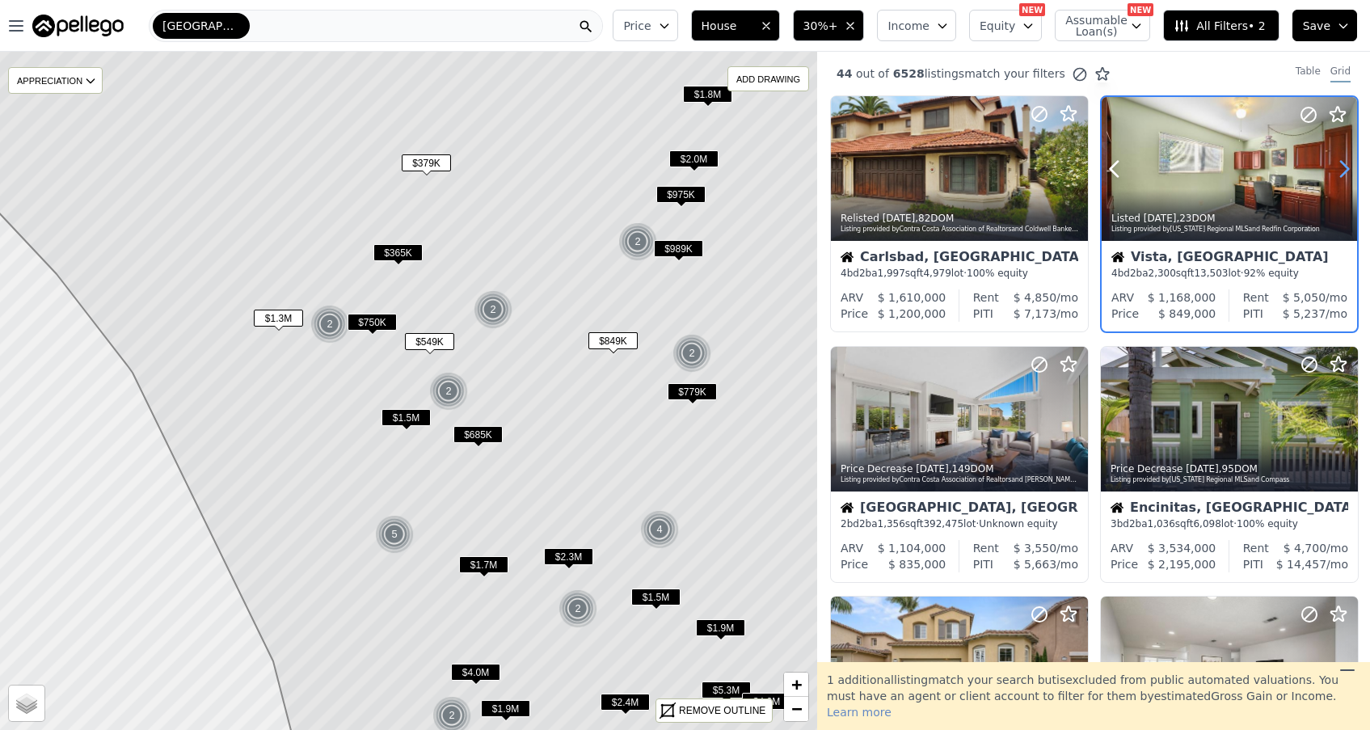
click at [1342, 168] on icon at bounding box center [1344, 169] width 26 height 26
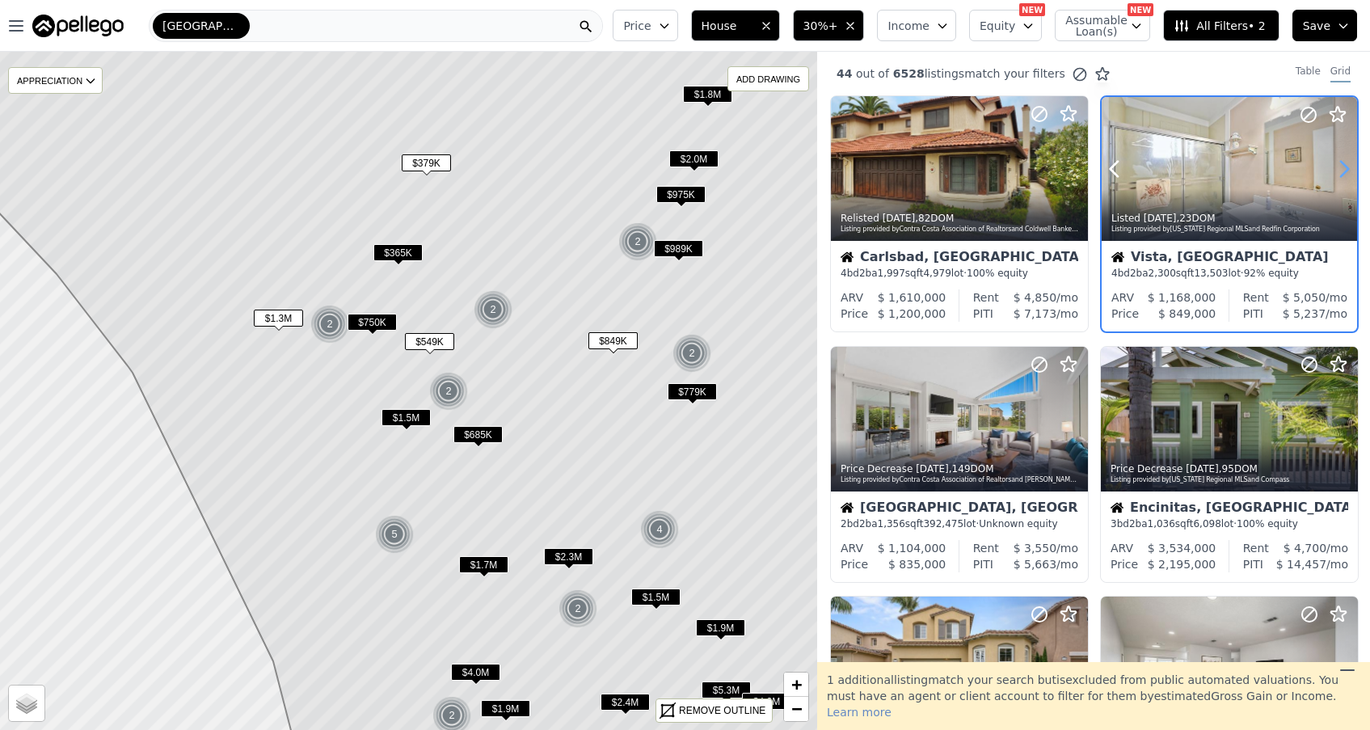
click at [1342, 168] on icon at bounding box center [1344, 169] width 26 height 26
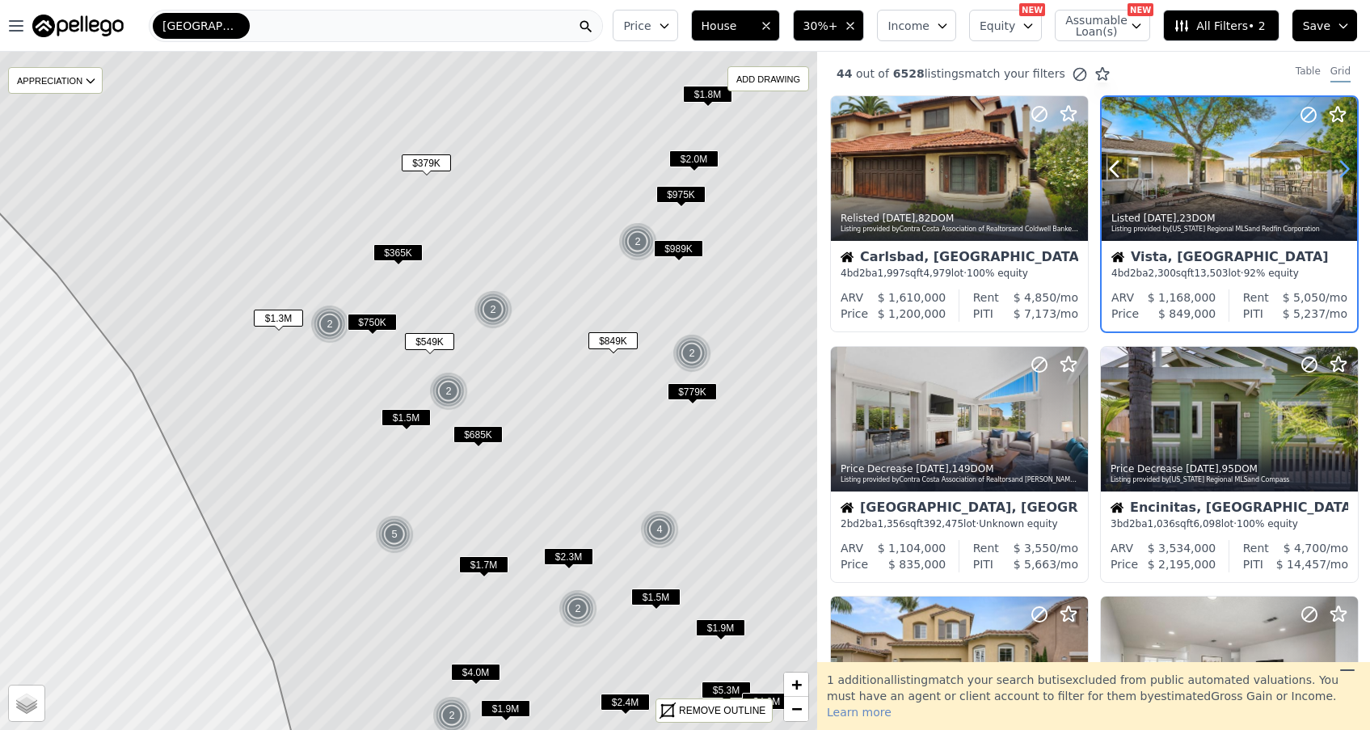
click at [1342, 168] on icon at bounding box center [1344, 169] width 26 height 26
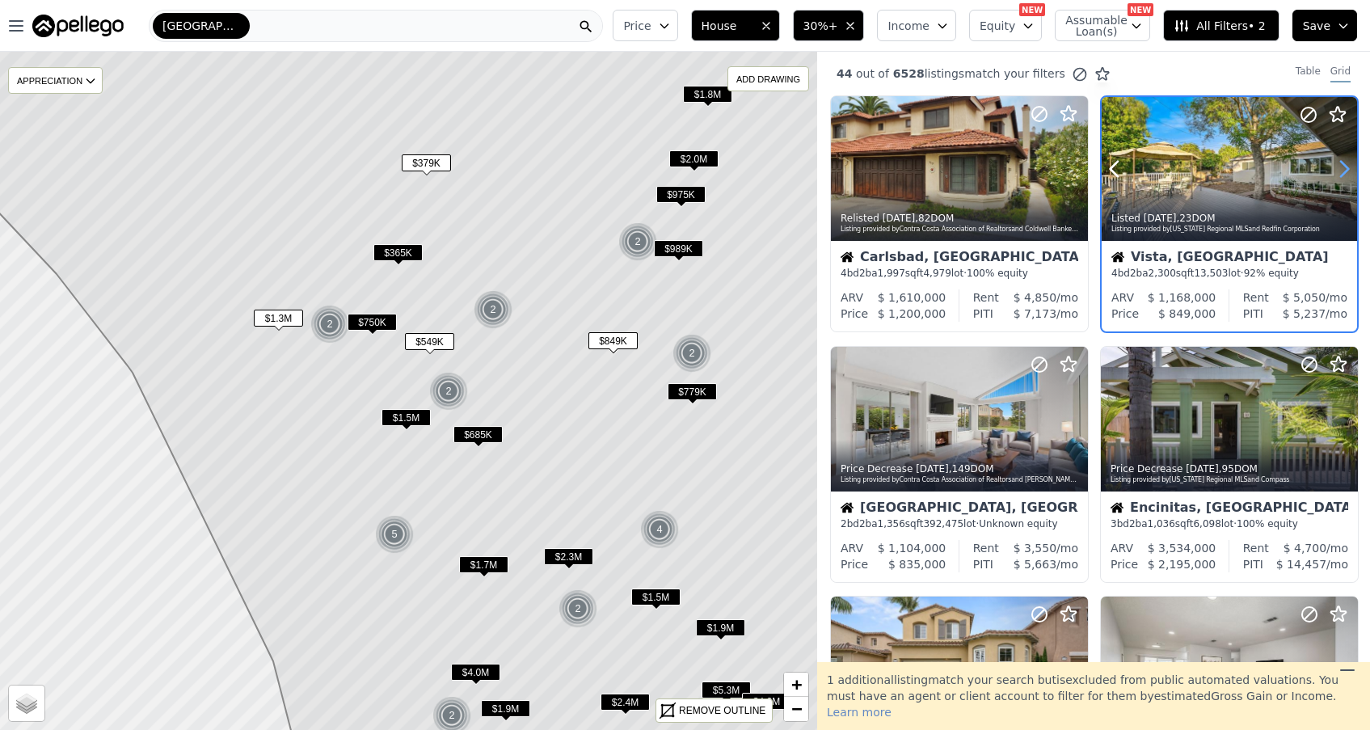
click at [1342, 168] on icon at bounding box center [1344, 169] width 26 height 26
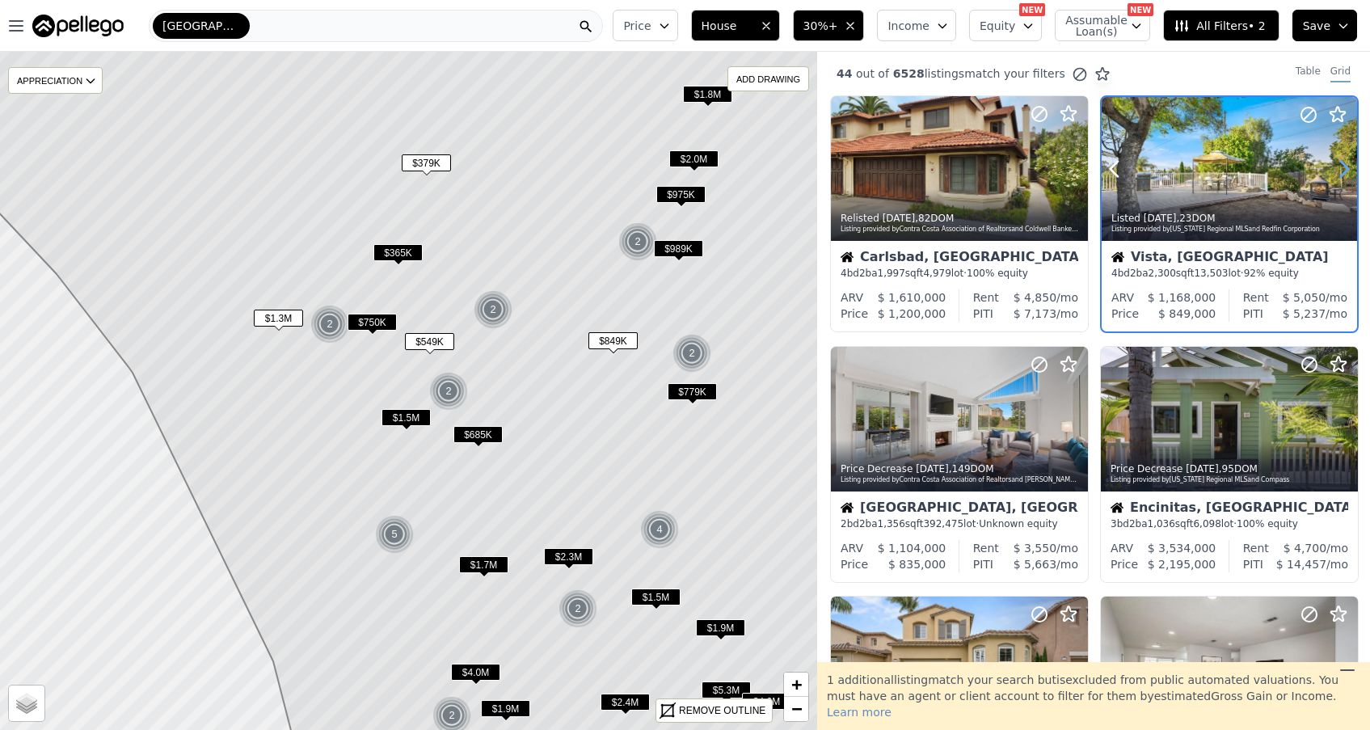
click at [1342, 168] on icon at bounding box center [1344, 169] width 26 height 26
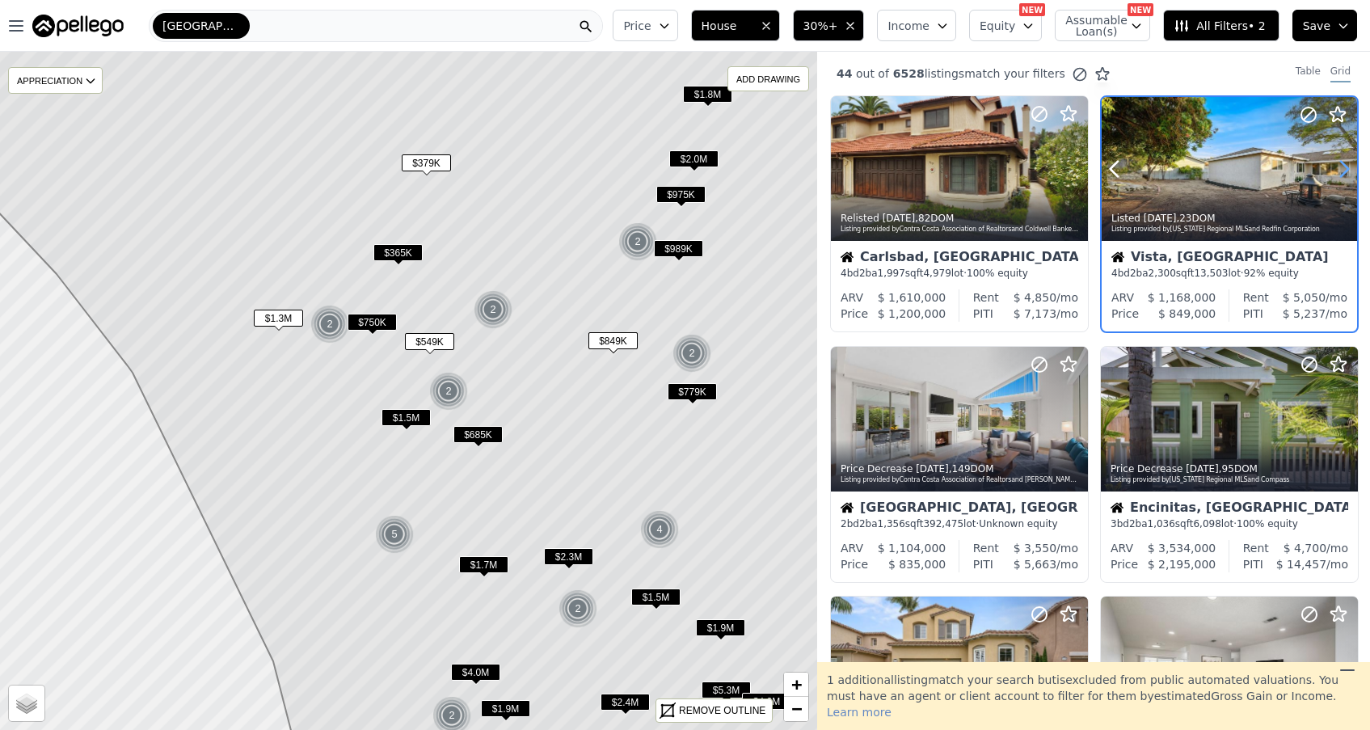
click at [1342, 168] on icon at bounding box center [1344, 169] width 26 height 26
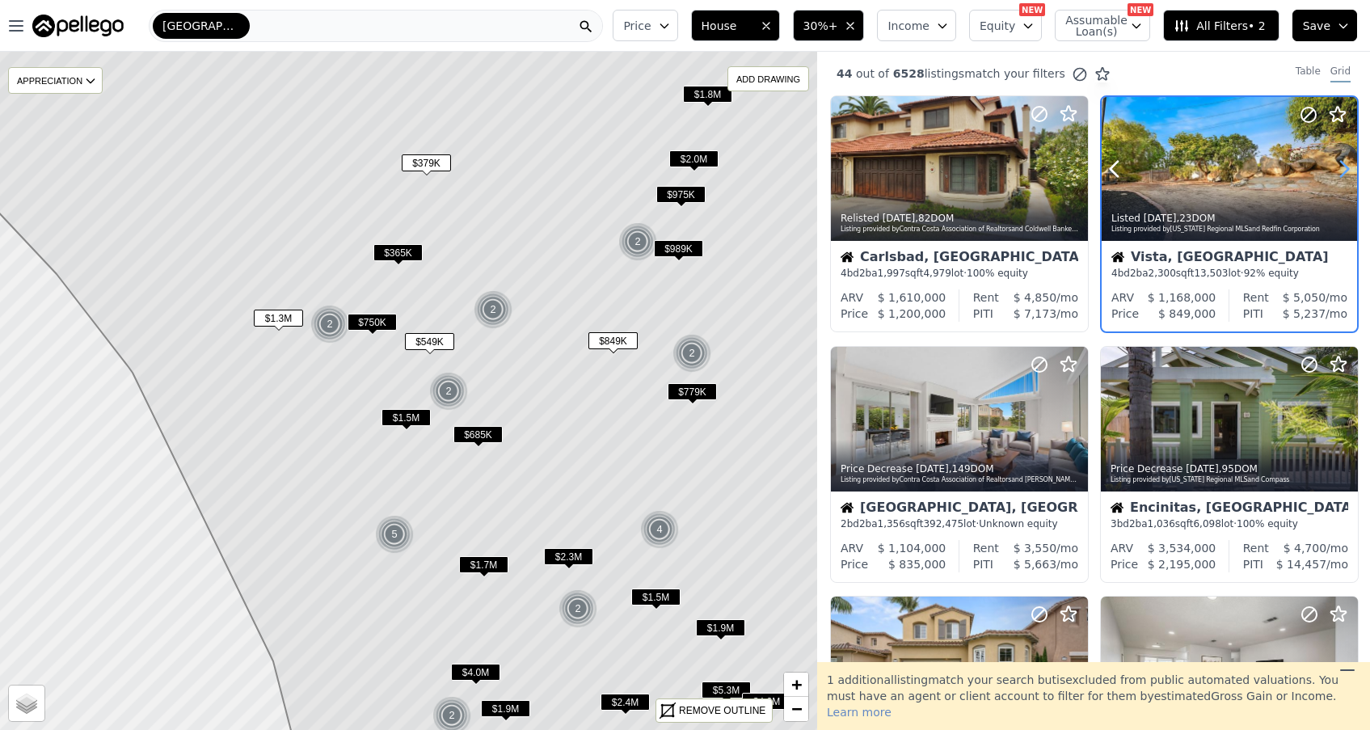
click at [1342, 168] on icon at bounding box center [1344, 169] width 26 height 26
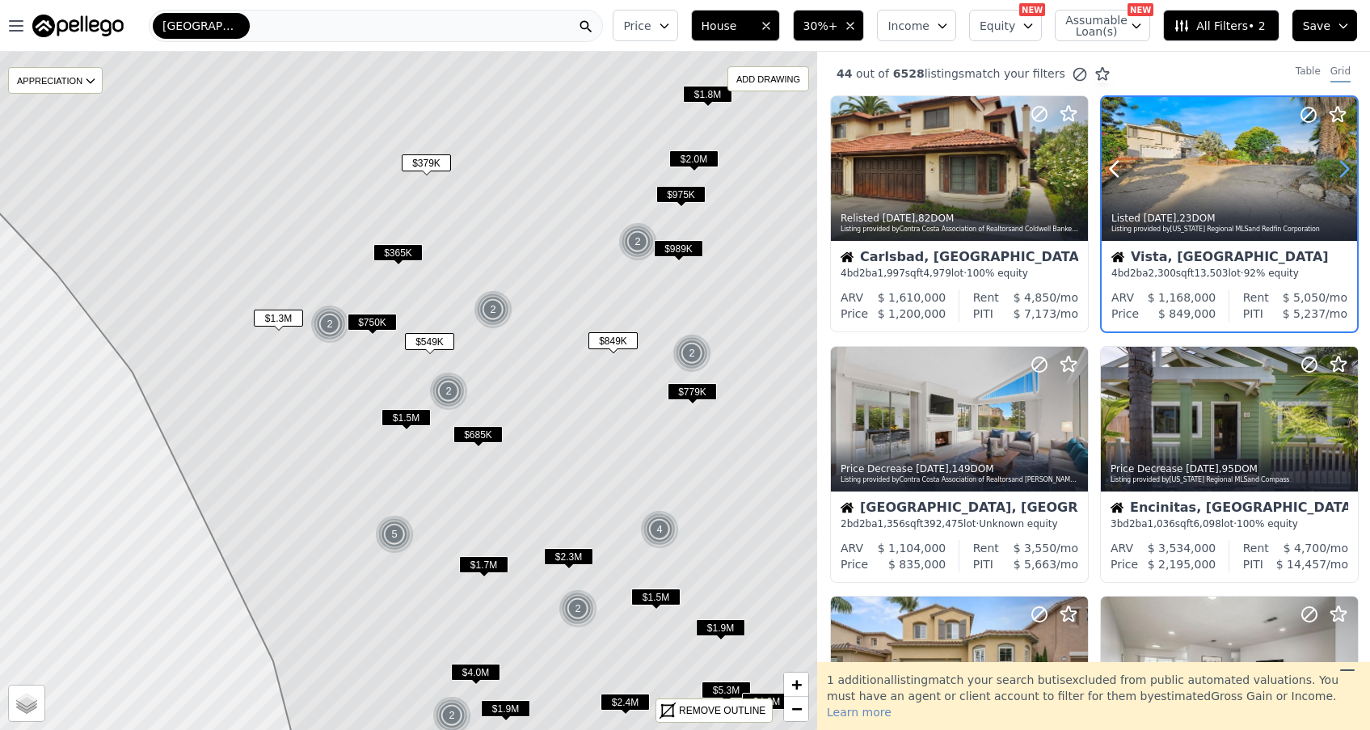
click at [1342, 168] on icon at bounding box center [1344, 169] width 26 height 26
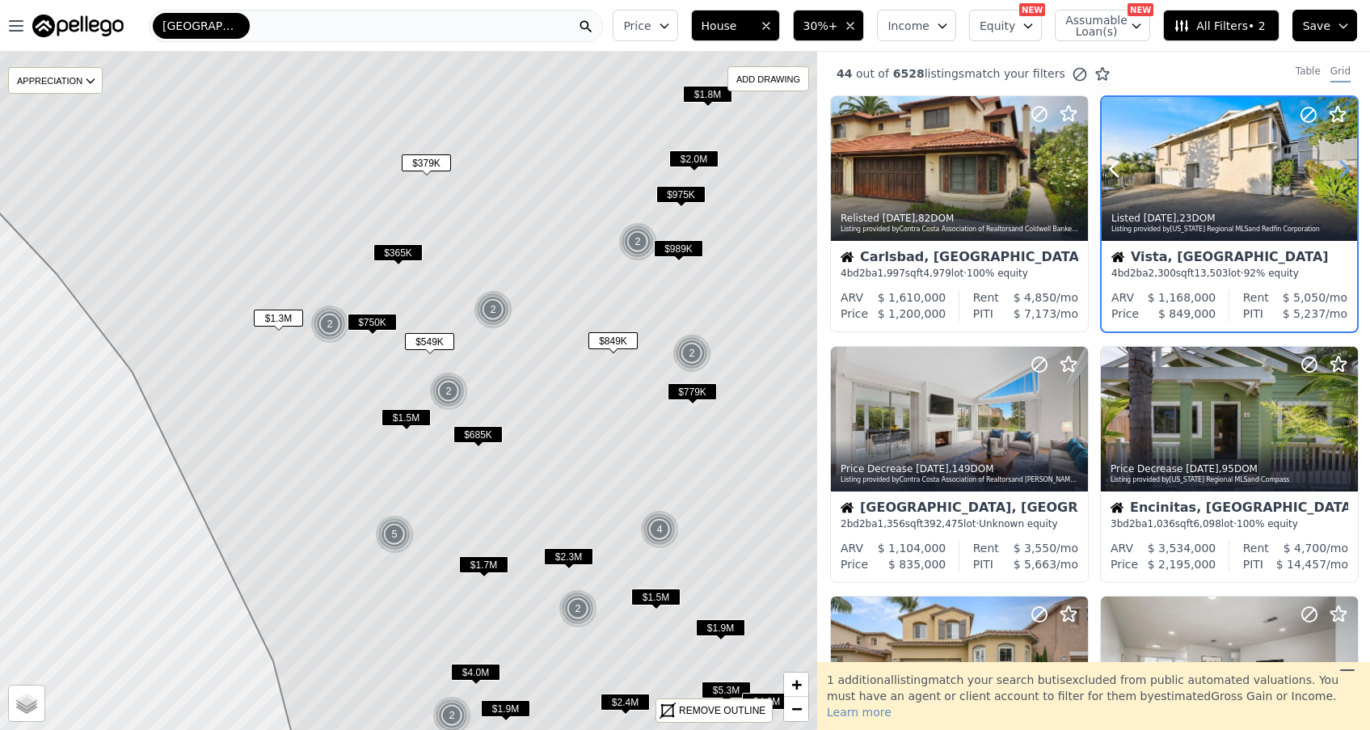
click at [1342, 168] on icon at bounding box center [1344, 169] width 26 height 26
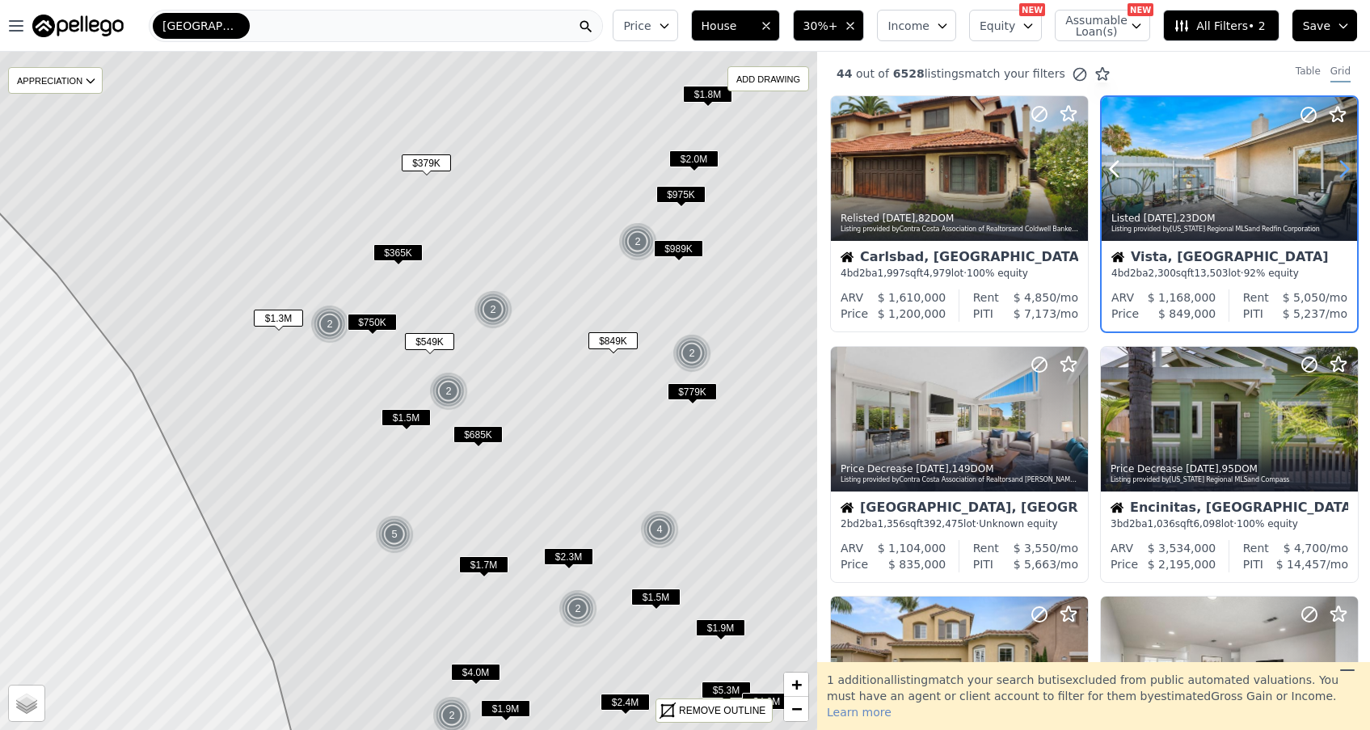
click at [1342, 168] on icon at bounding box center [1344, 169] width 26 height 26
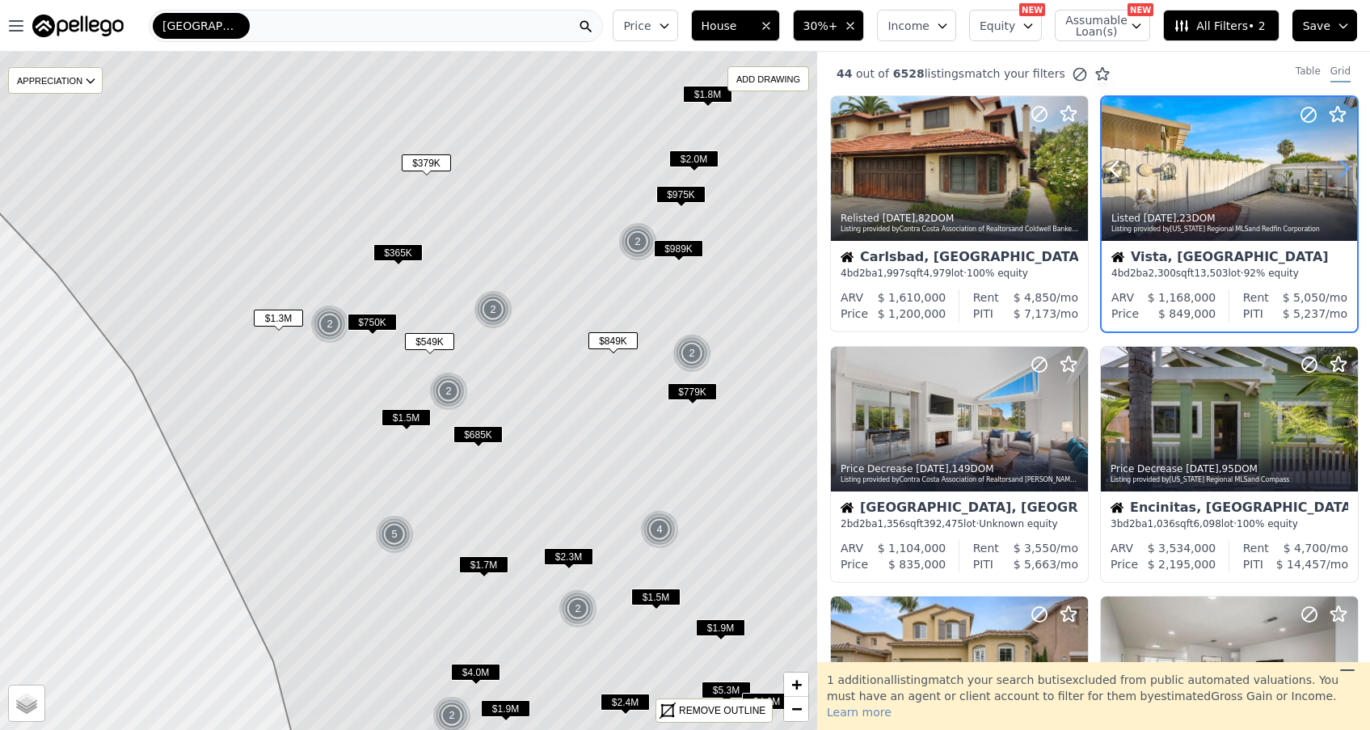
click at [1342, 168] on icon at bounding box center [1344, 169] width 26 height 26
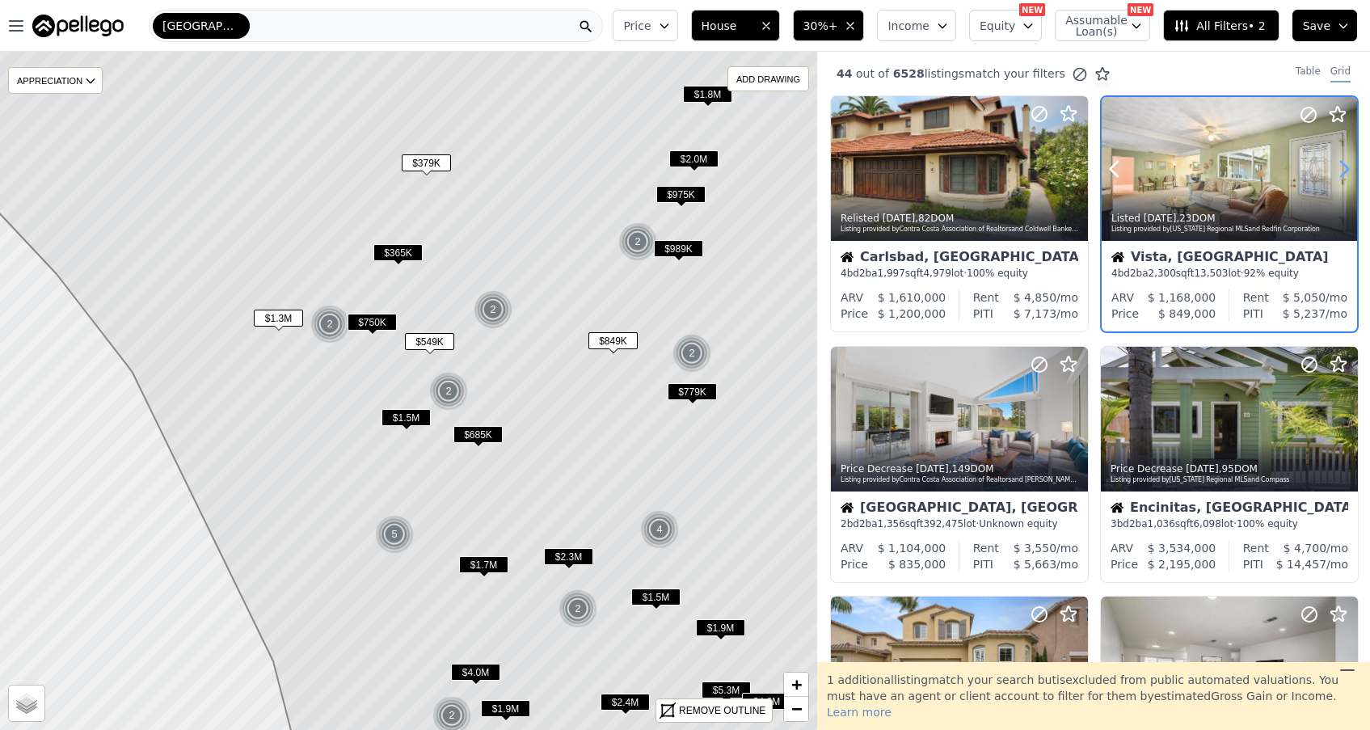
click at [1342, 168] on icon at bounding box center [1344, 169] width 26 height 26
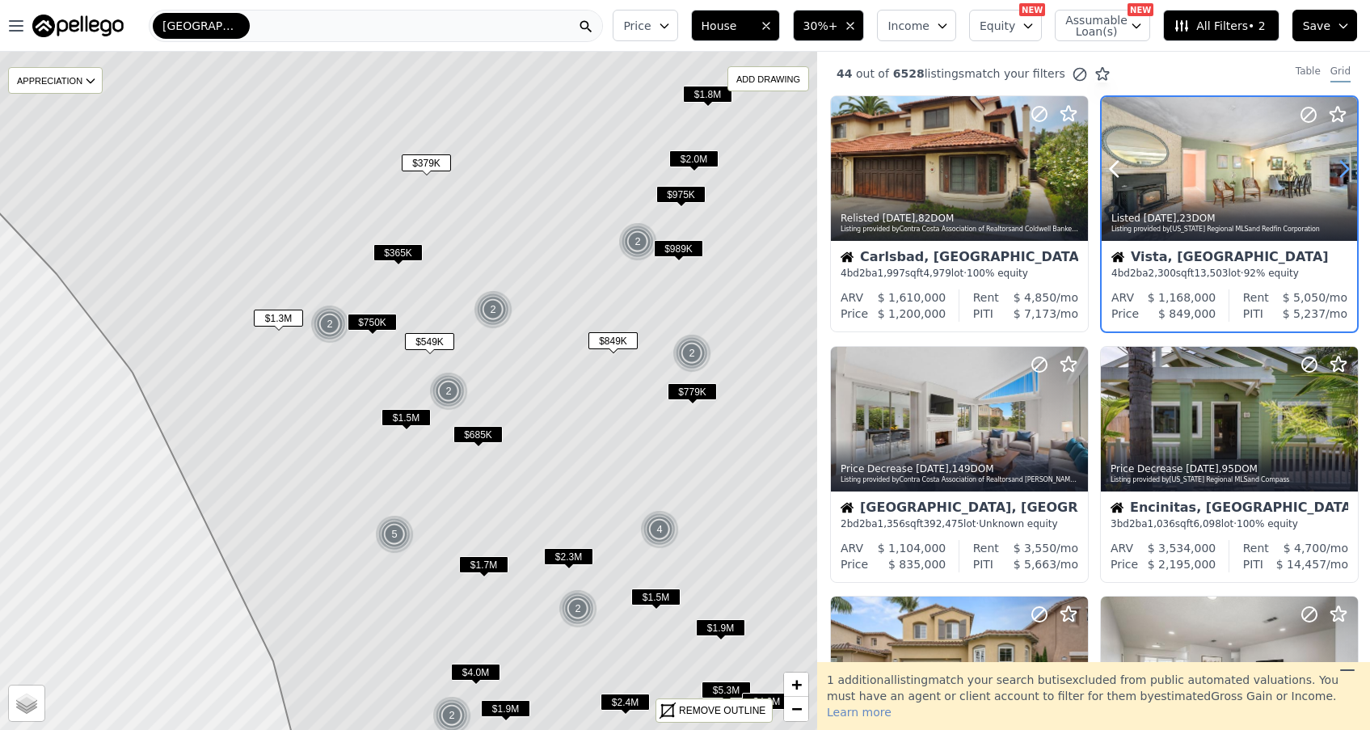
click at [1342, 168] on icon at bounding box center [1344, 169] width 26 height 26
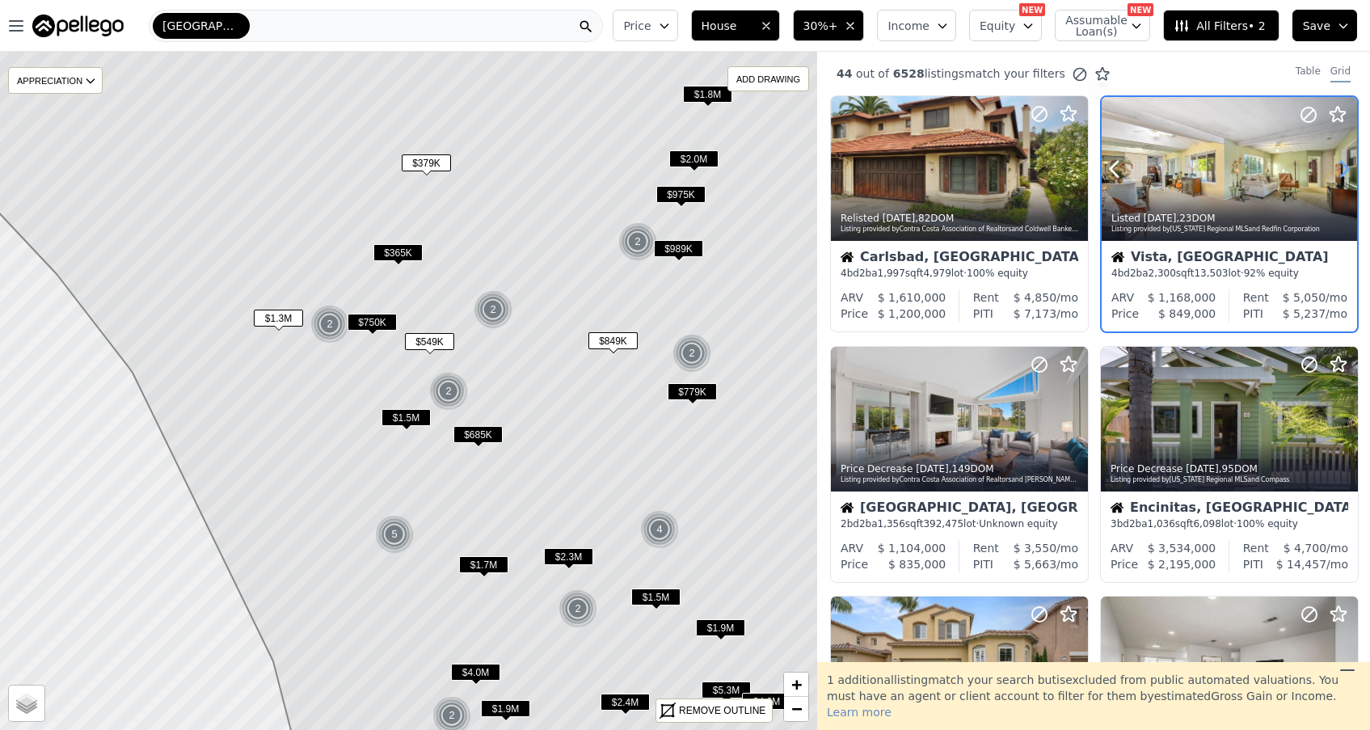
click at [1342, 168] on icon at bounding box center [1344, 169] width 26 height 26
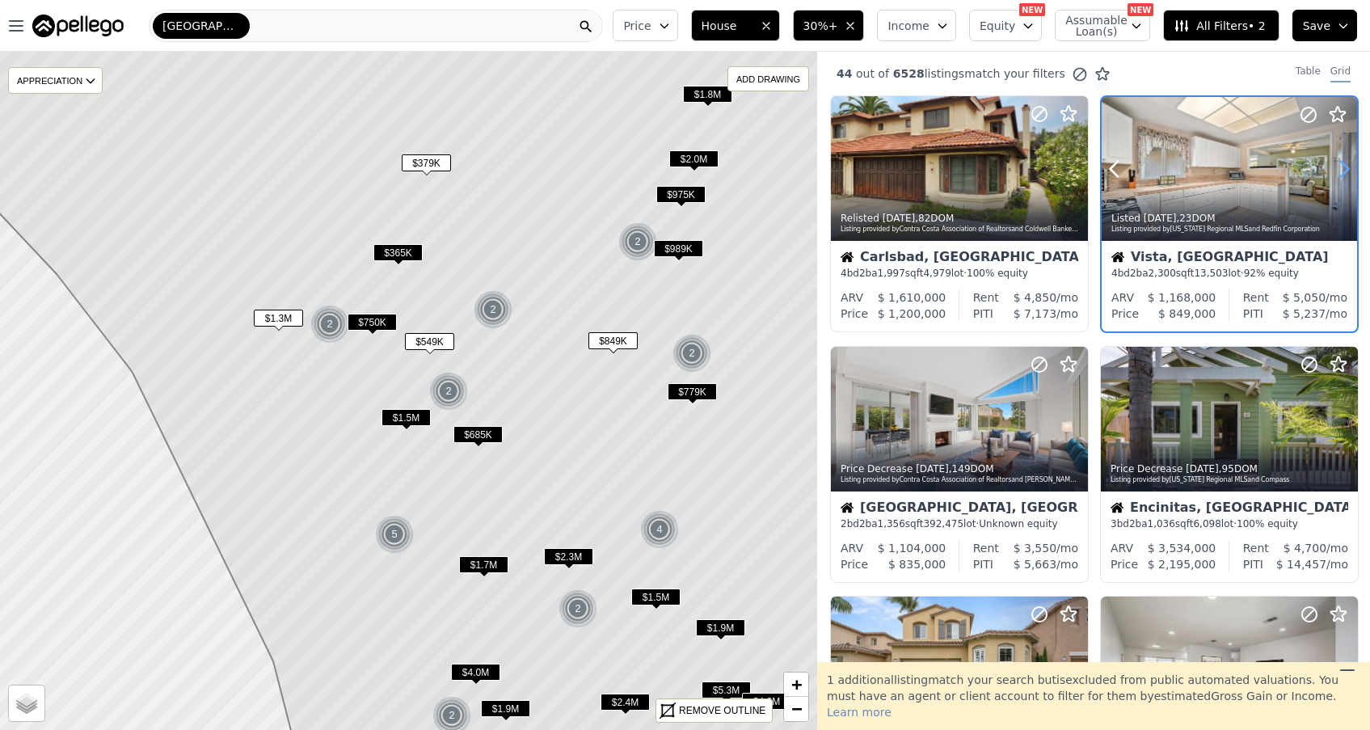
click at [1342, 168] on icon at bounding box center [1344, 169] width 26 height 26
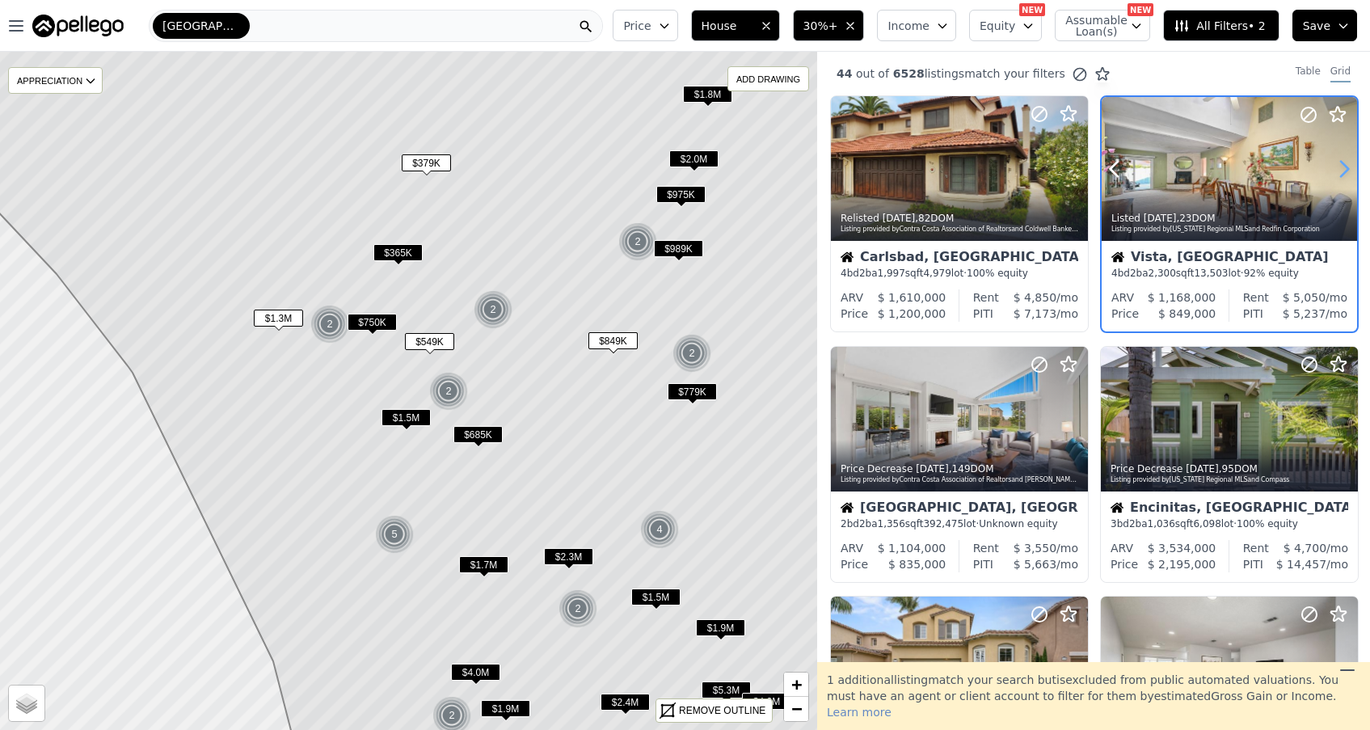
click at [1342, 168] on icon at bounding box center [1344, 169] width 26 height 26
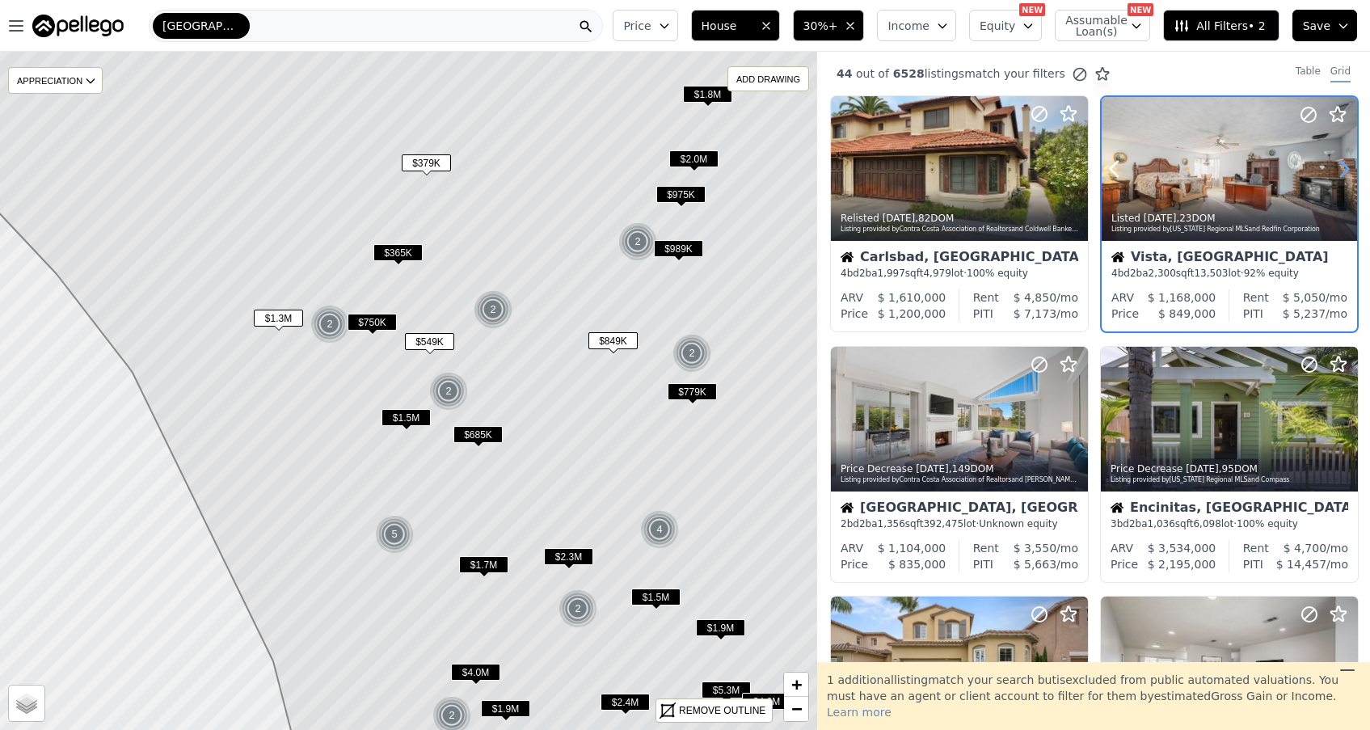
click at [1342, 168] on icon at bounding box center [1344, 169] width 26 height 26
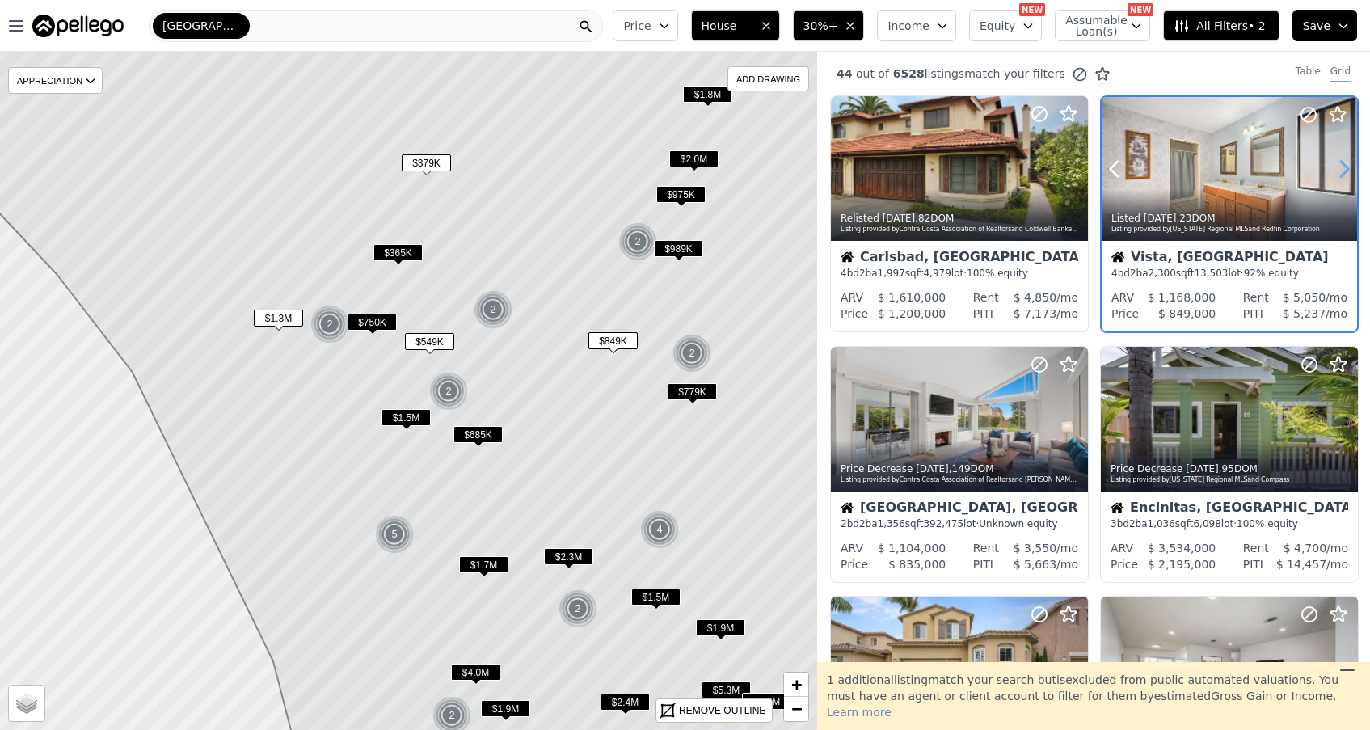
click at [1342, 168] on icon at bounding box center [1344, 169] width 26 height 26
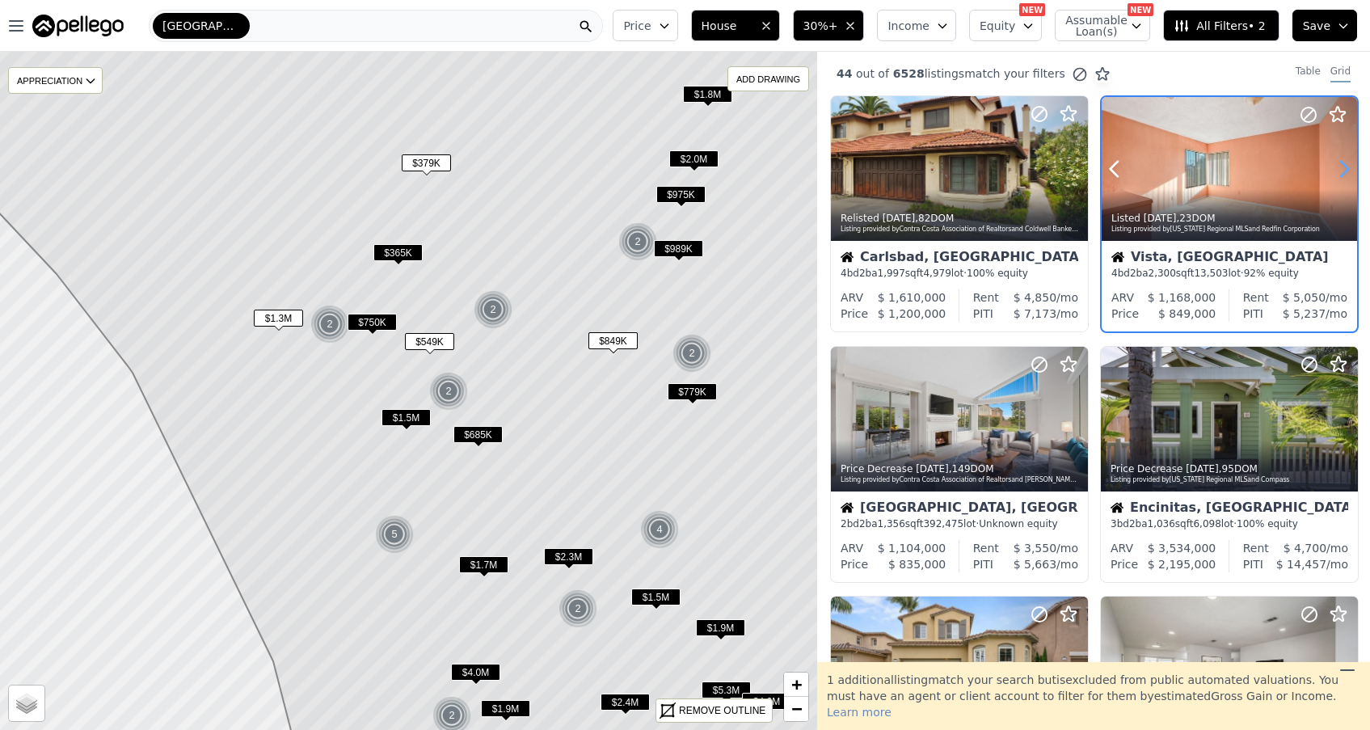
click at [1342, 168] on icon at bounding box center [1344, 169] width 26 height 26
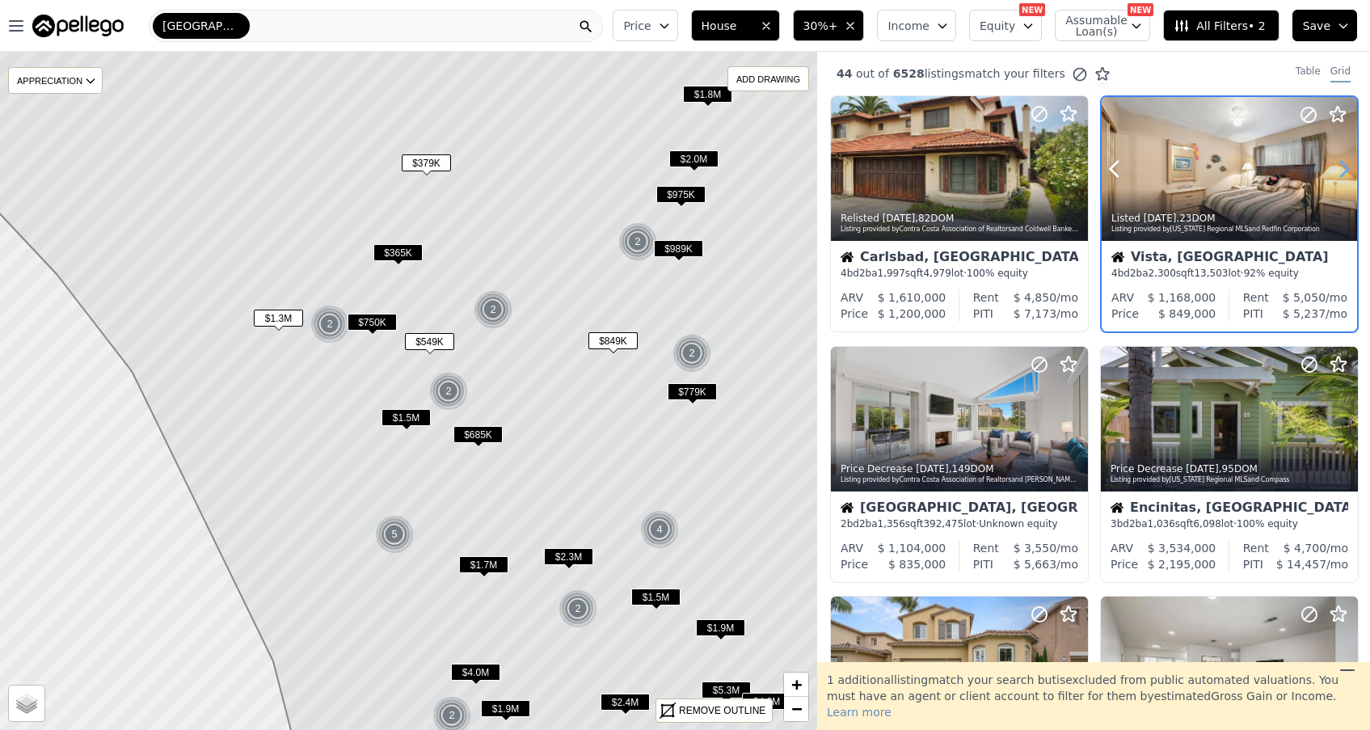
click at [1342, 168] on icon at bounding box center [1344, 169] width 26 height 26
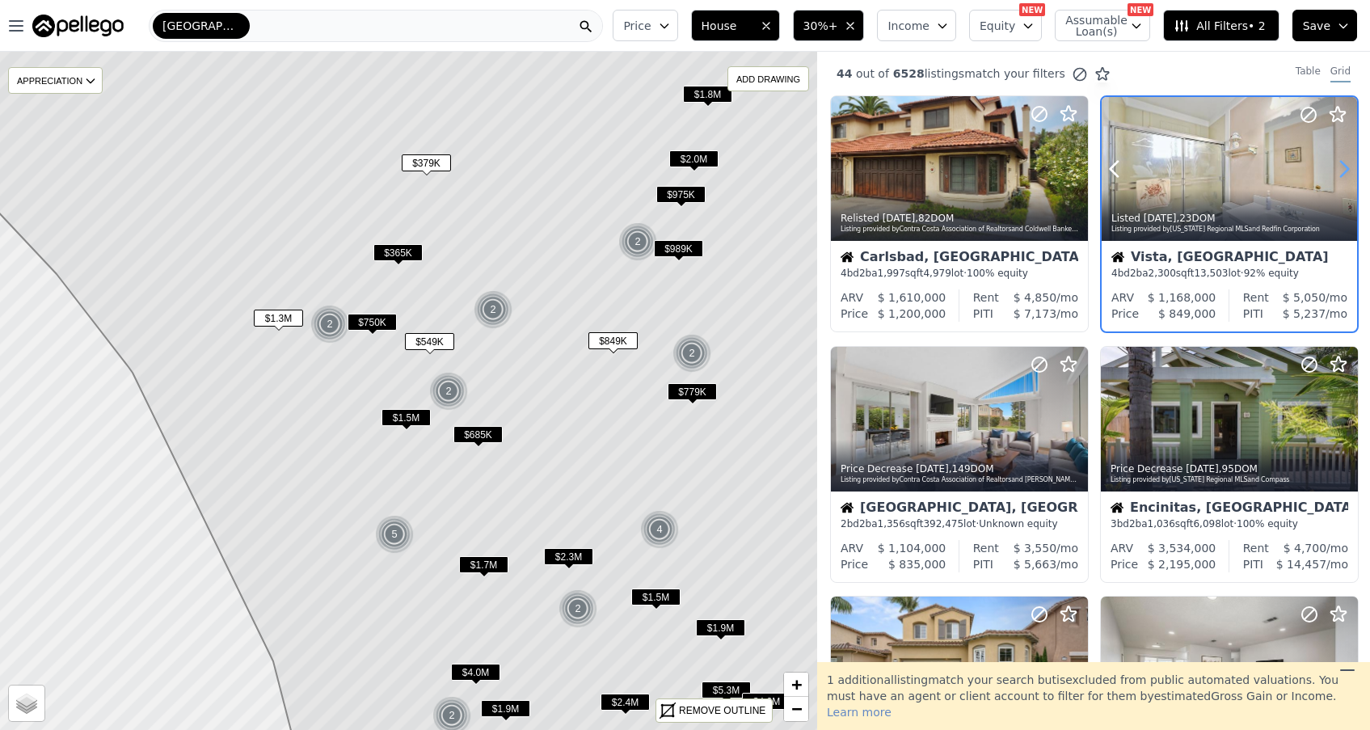
click at [1342, 168] on icon at bounding box center [1344, 169] width 26 height 26
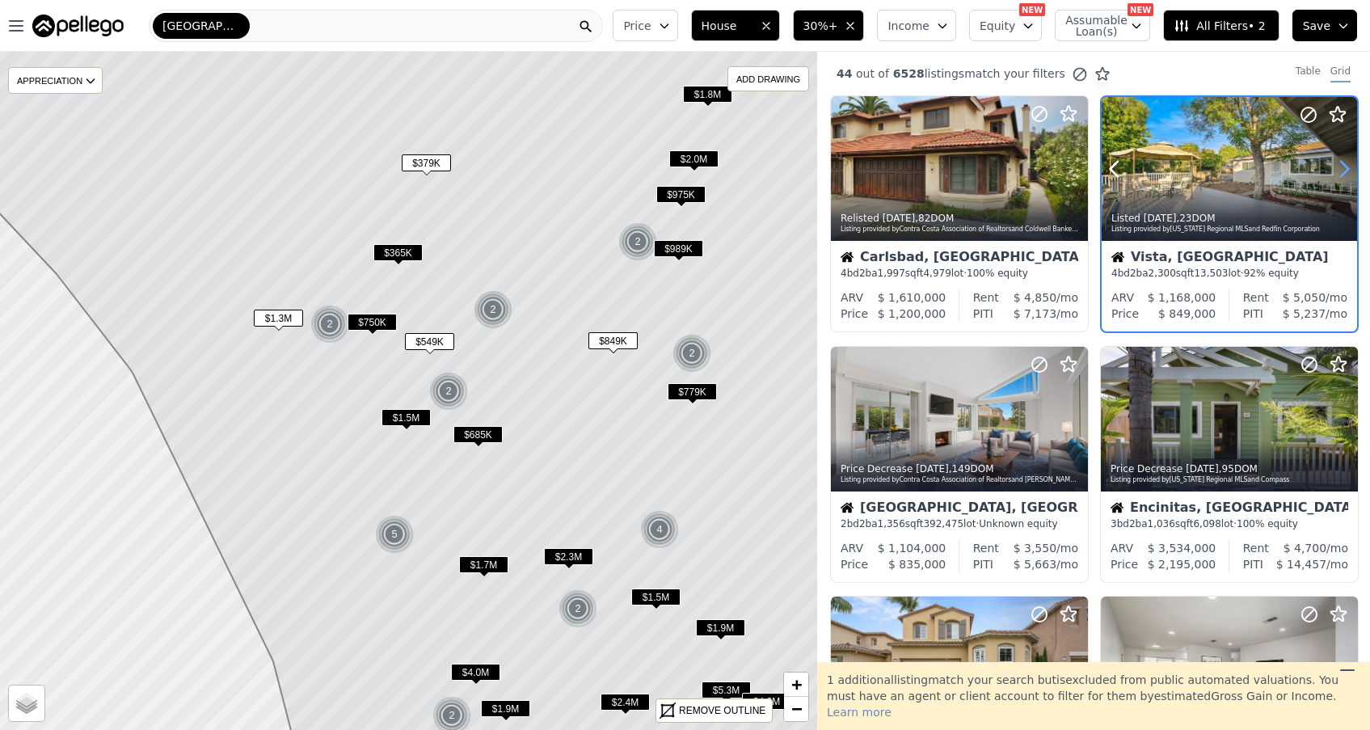
click at [1342, 168] on icon at bounding box center [1344, 169] width 26 height 26
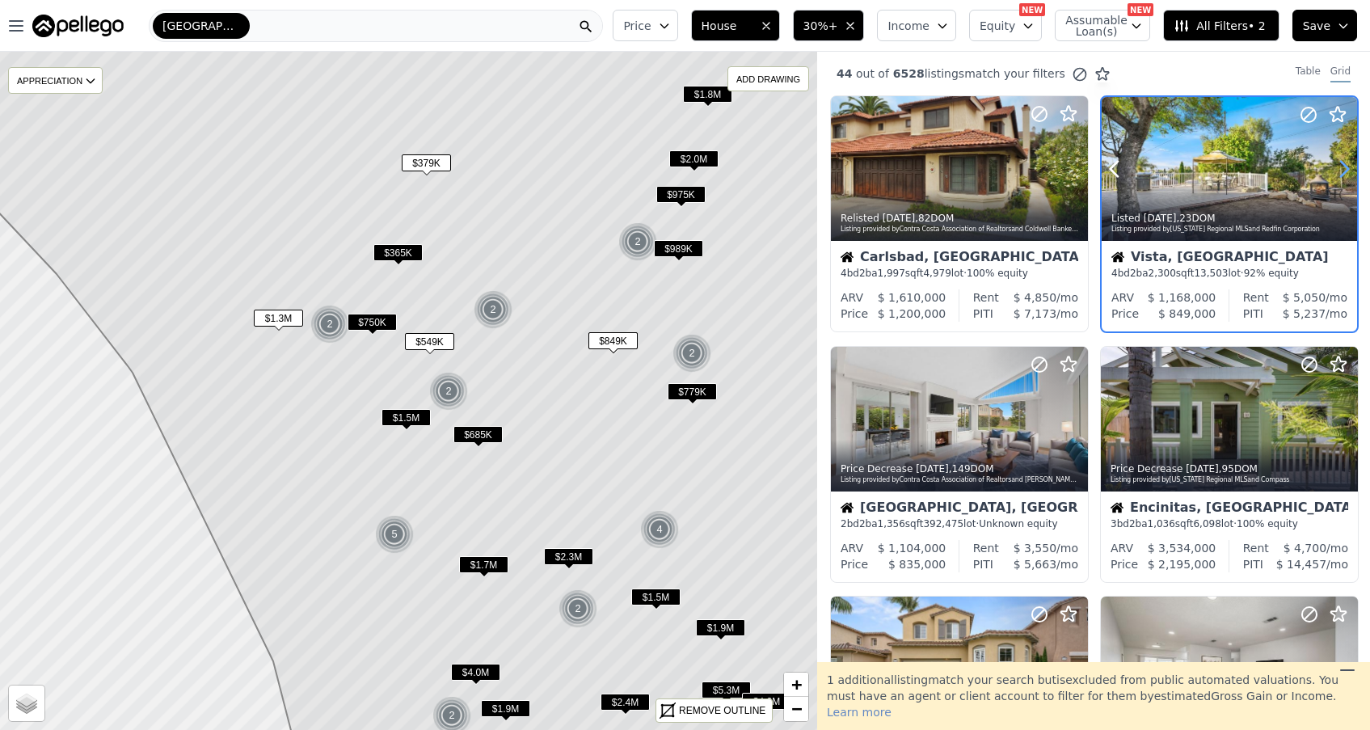
click at [1342, 168] on icon at bounding box center [1344, 169] width 26 height 26
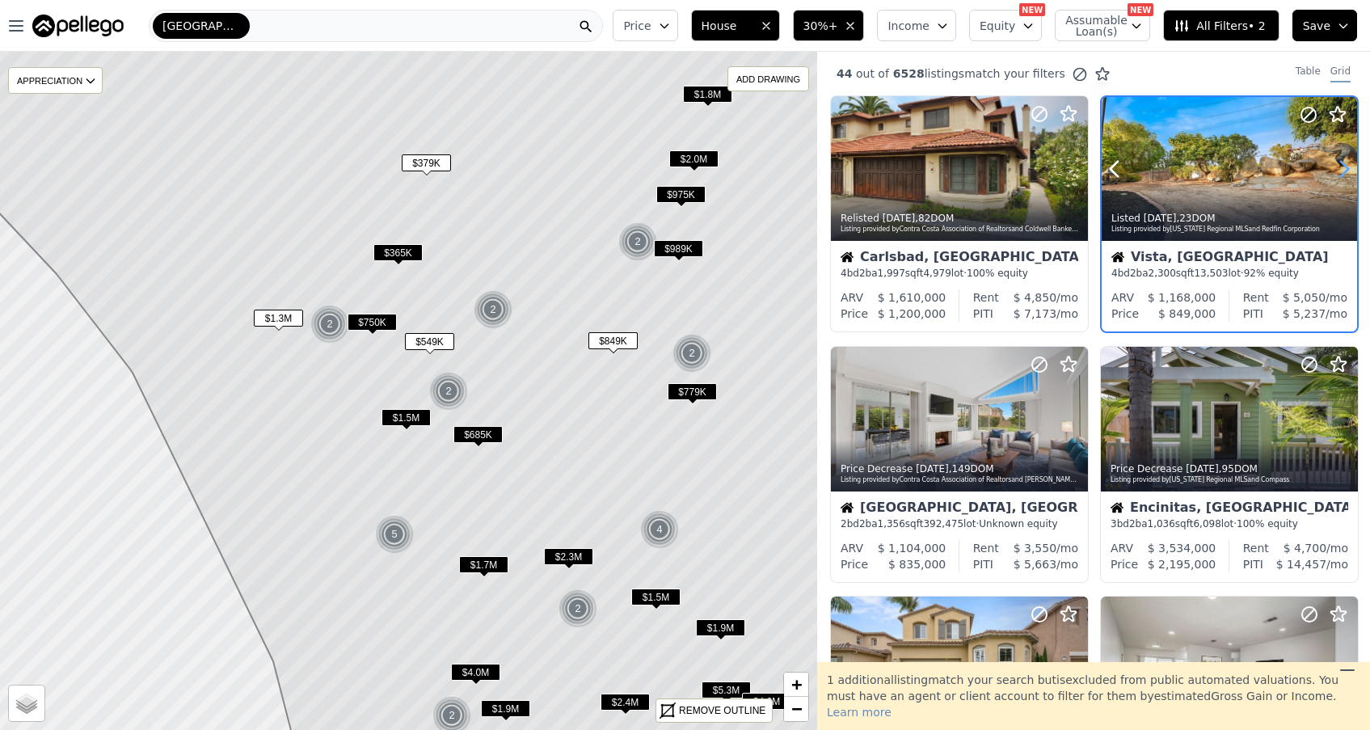
click at [1342, 168] on icon at bounding box center [1344, 169] width 26 height 26
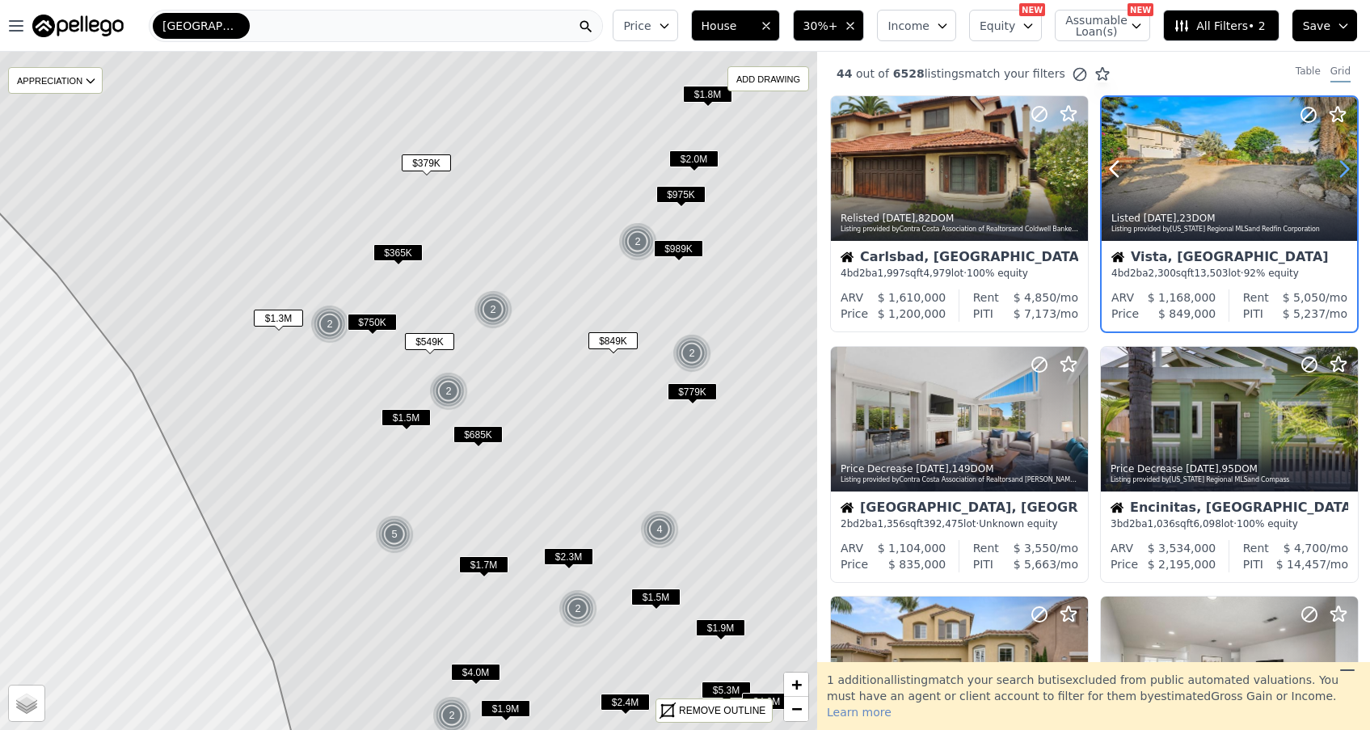
click at [1342, 168] on icon at bounding box center [1344, 169] width 26 height 26
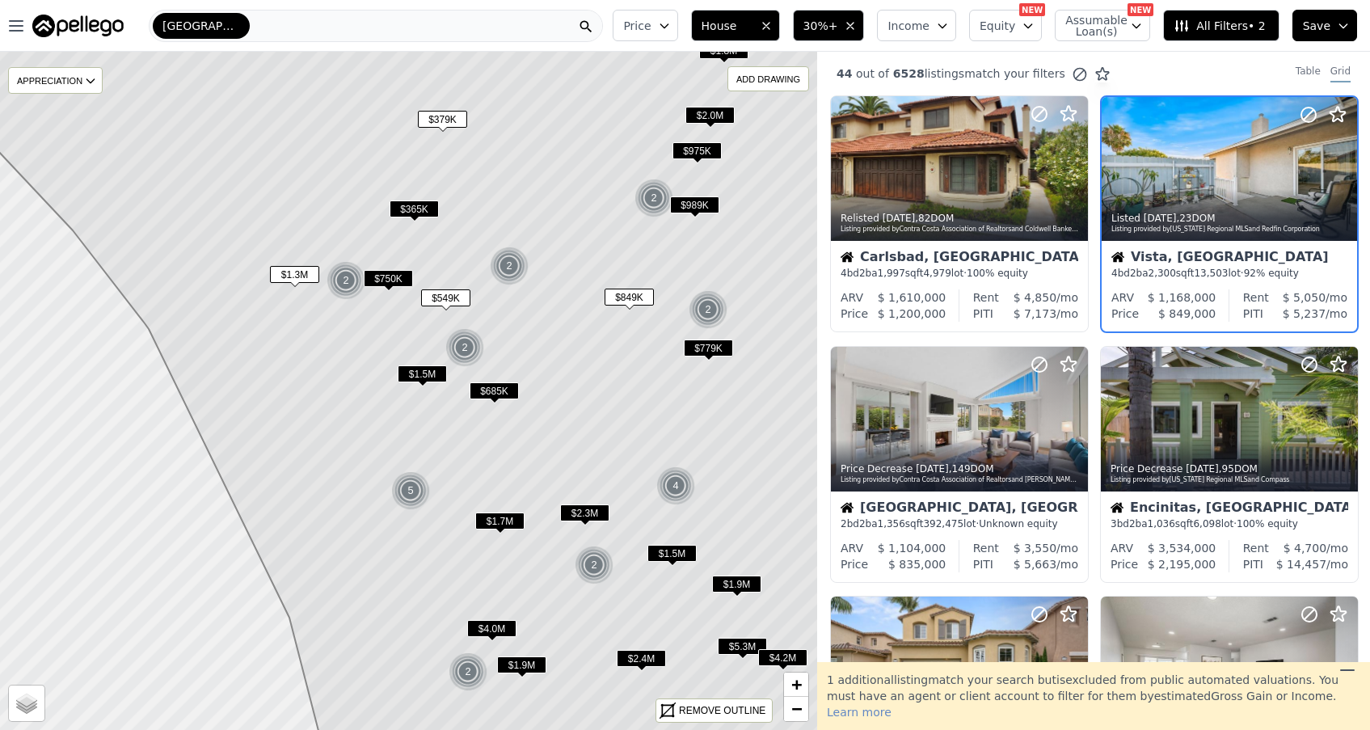
drag, startPoint x: 533, startPoint y: 499, endPoint x: 551, endPoint y: 451, distance: 50.9
click at [551, 451] on icon at bounding box center [425, 347] width 984 height 817
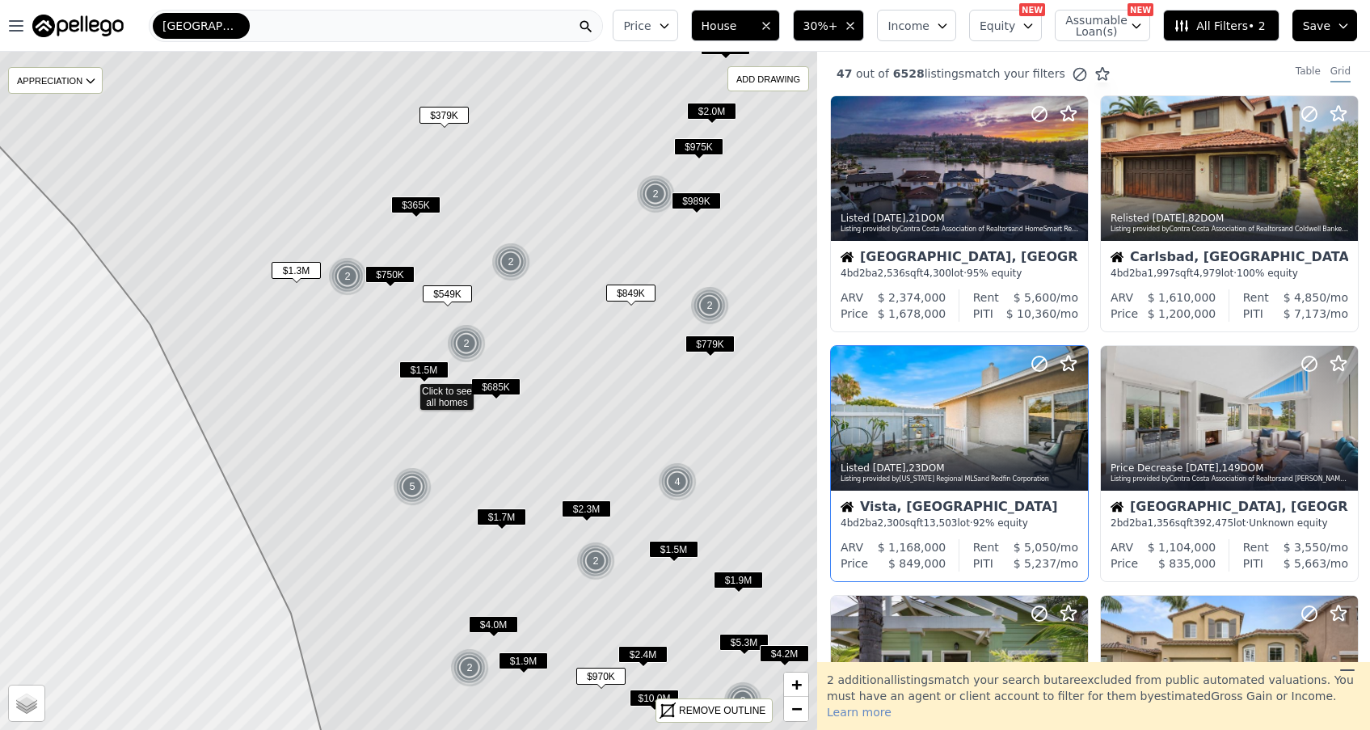
click at [495, 382] on span "$685K" at bounding box center [495, 386] width 49 height 17
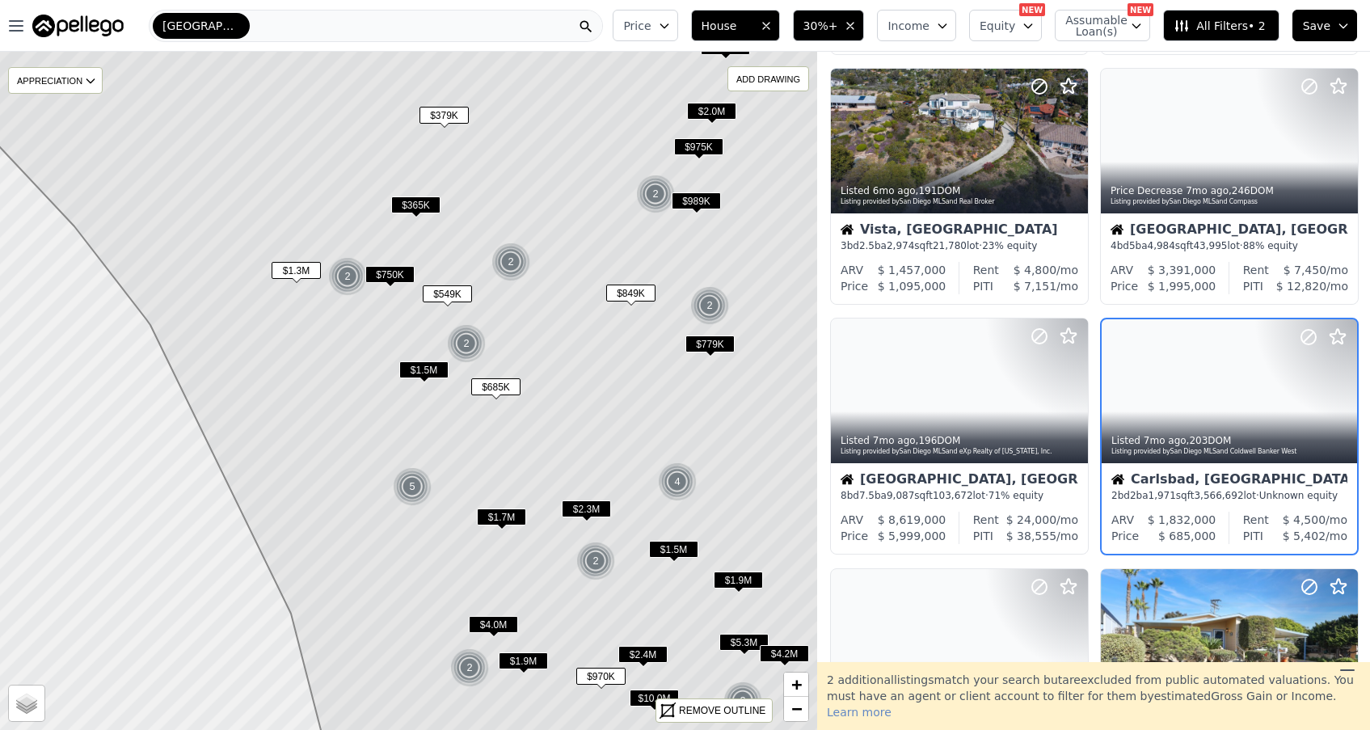
scroll to position [351, 0]
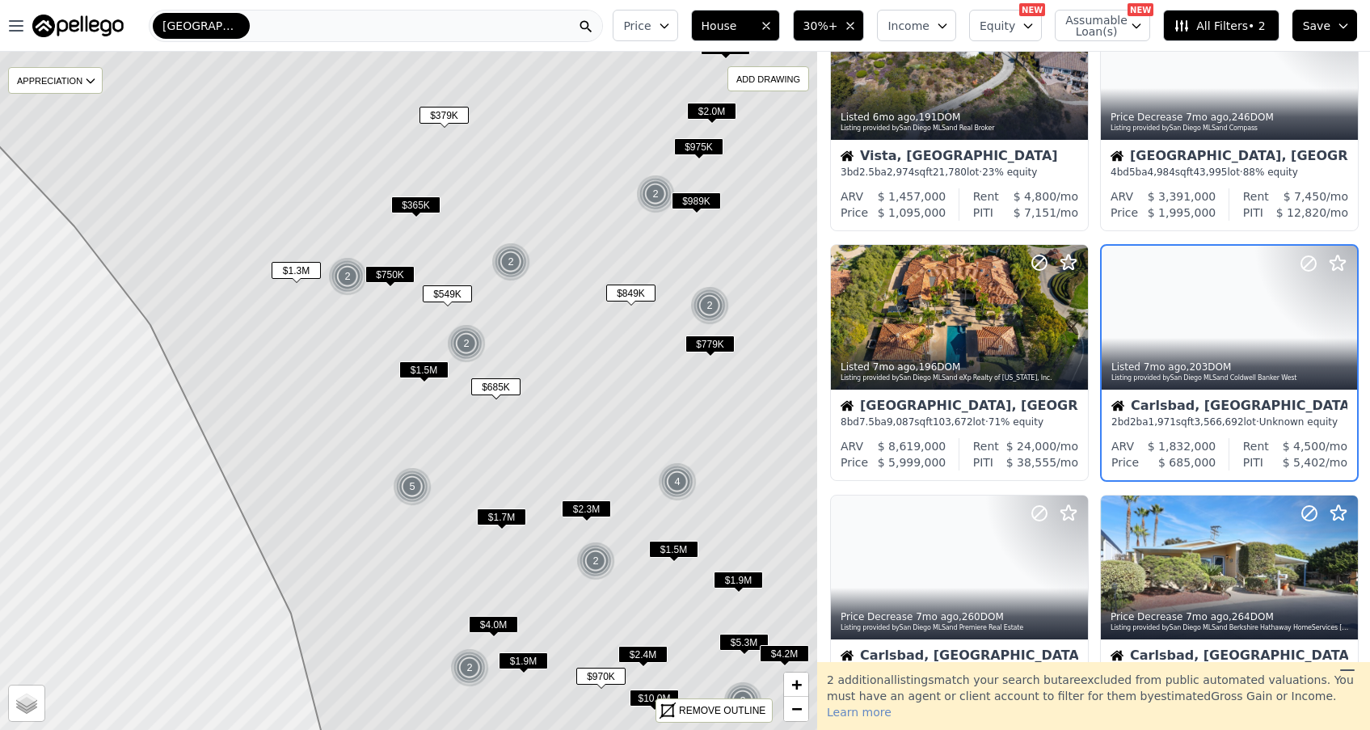
click at [1206, 403] on div "Carlsbad, CA" at bounding box center [1229, 407] width 236 height 16
click at [705, 199] on span "$989K" at bounding box center [696, 200] width 49 height 17
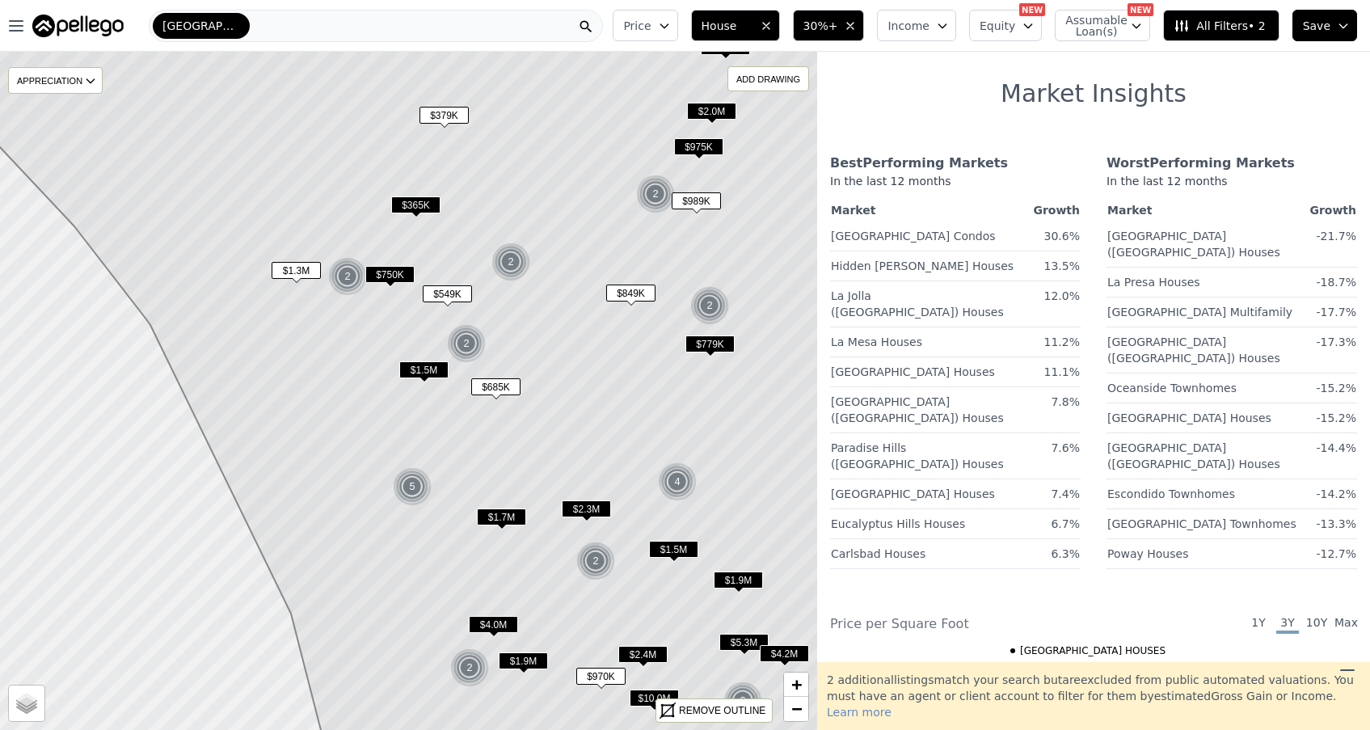
scroll to position [1617, 0]
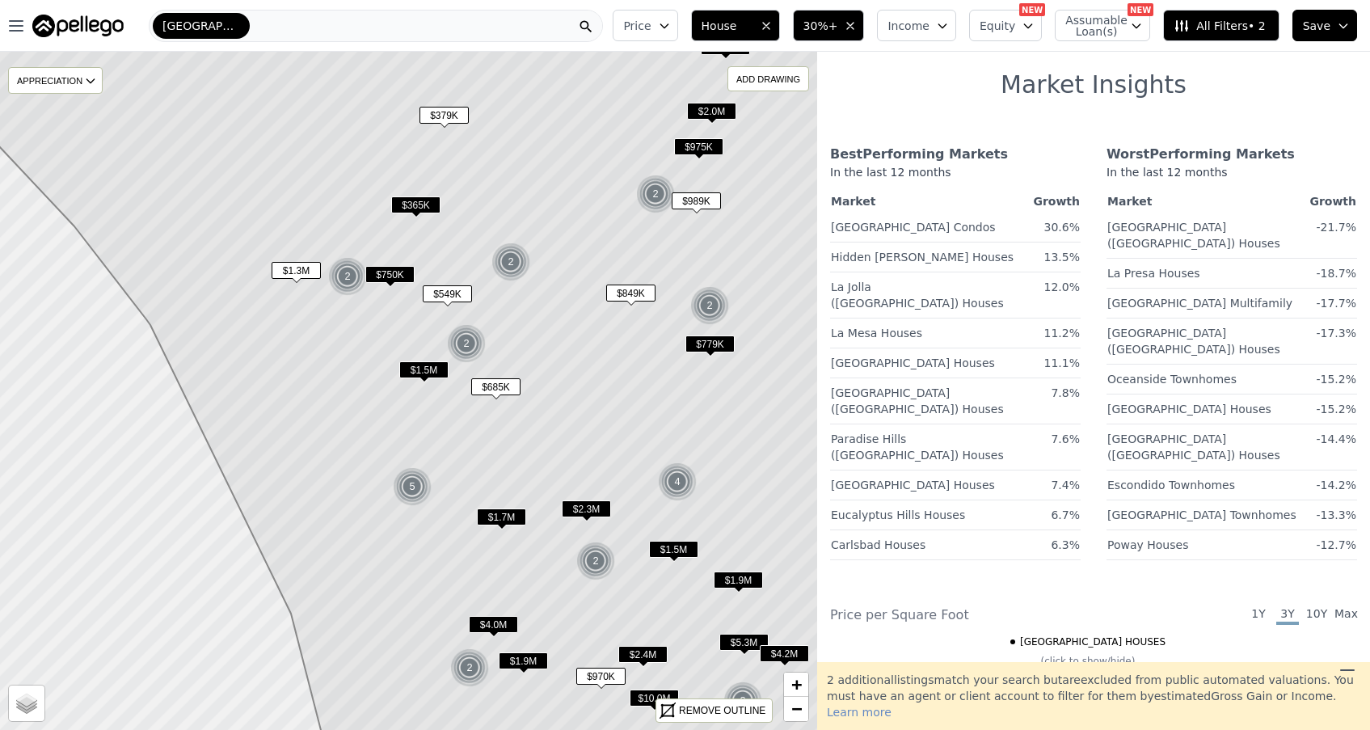
click at [484, 35] on div "San Diego" at bounding box center [376, 26] width 454 height 32
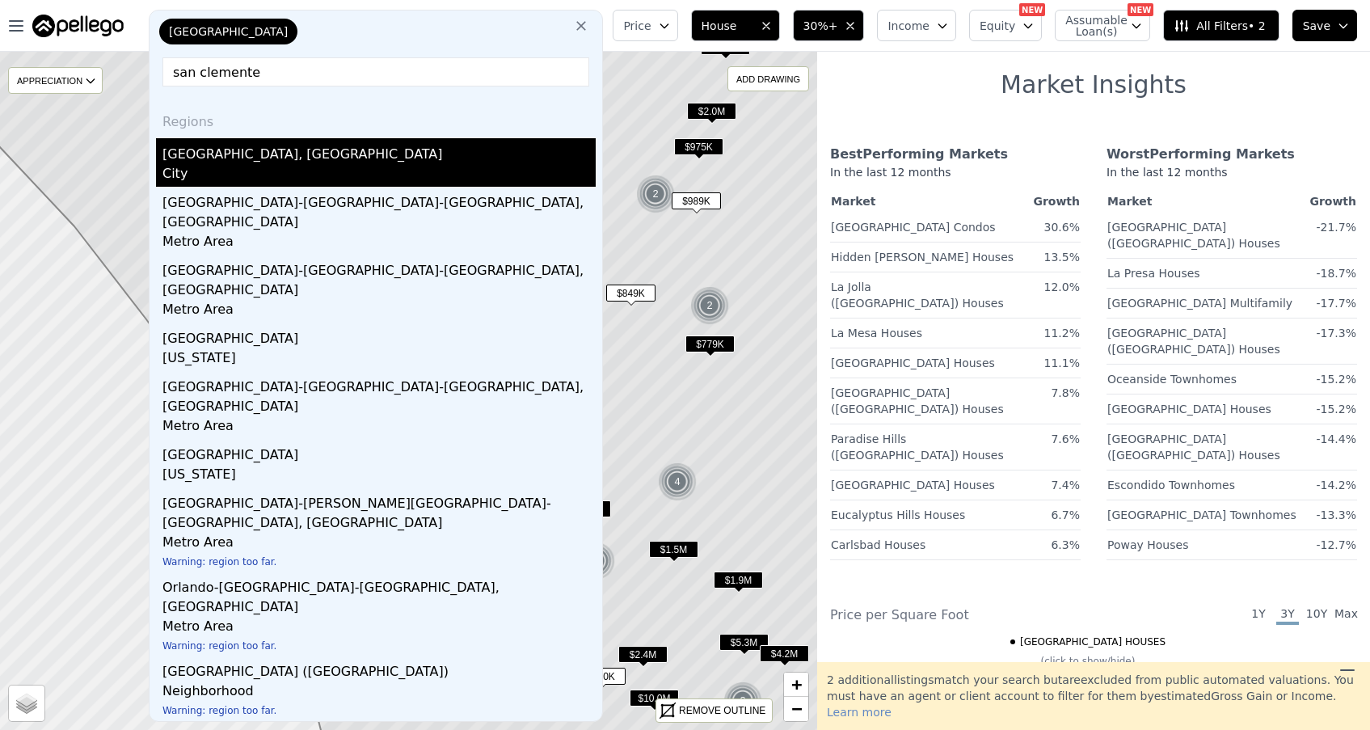
type input "san clemente"
click at [315, 162] on div "San Clemente, CA" at bounding box center [378, 151] width 433 height 26
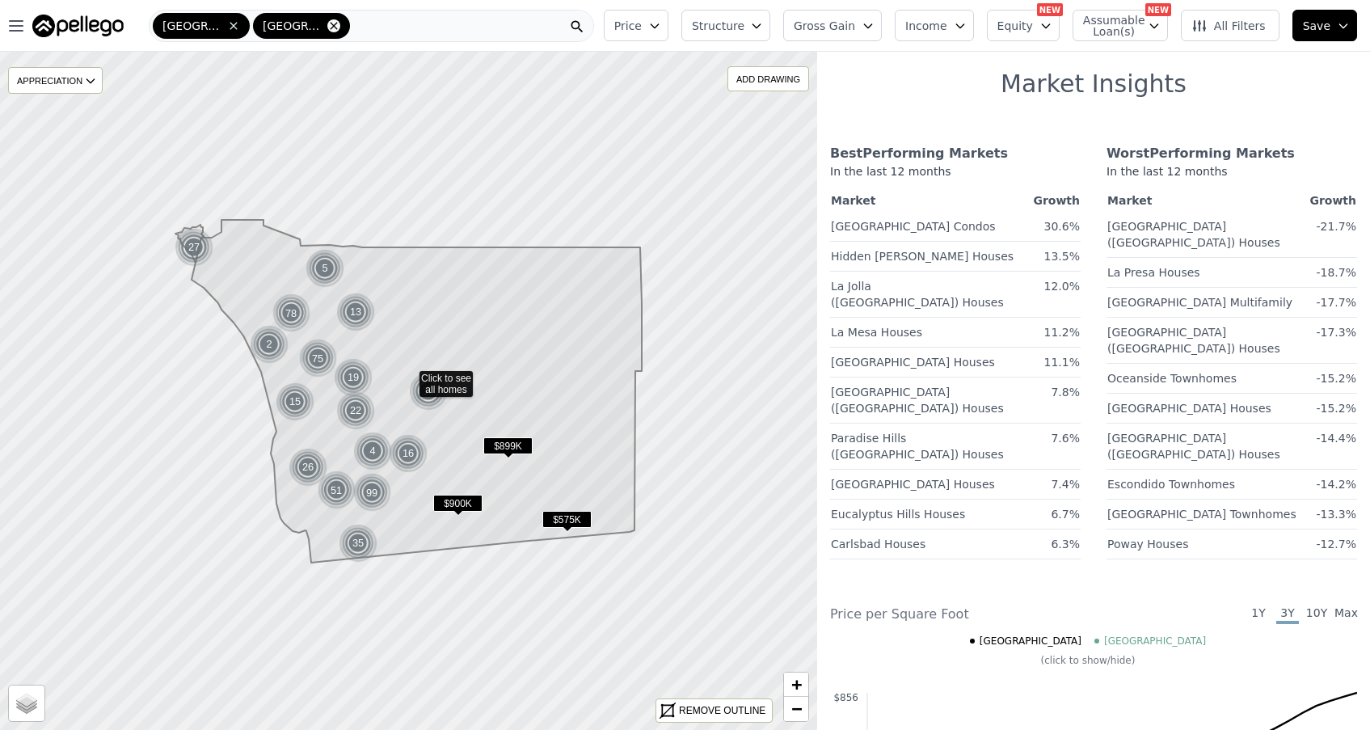
click at [330, 27] on icon at bounding box center [333, 25] width 7 height 7
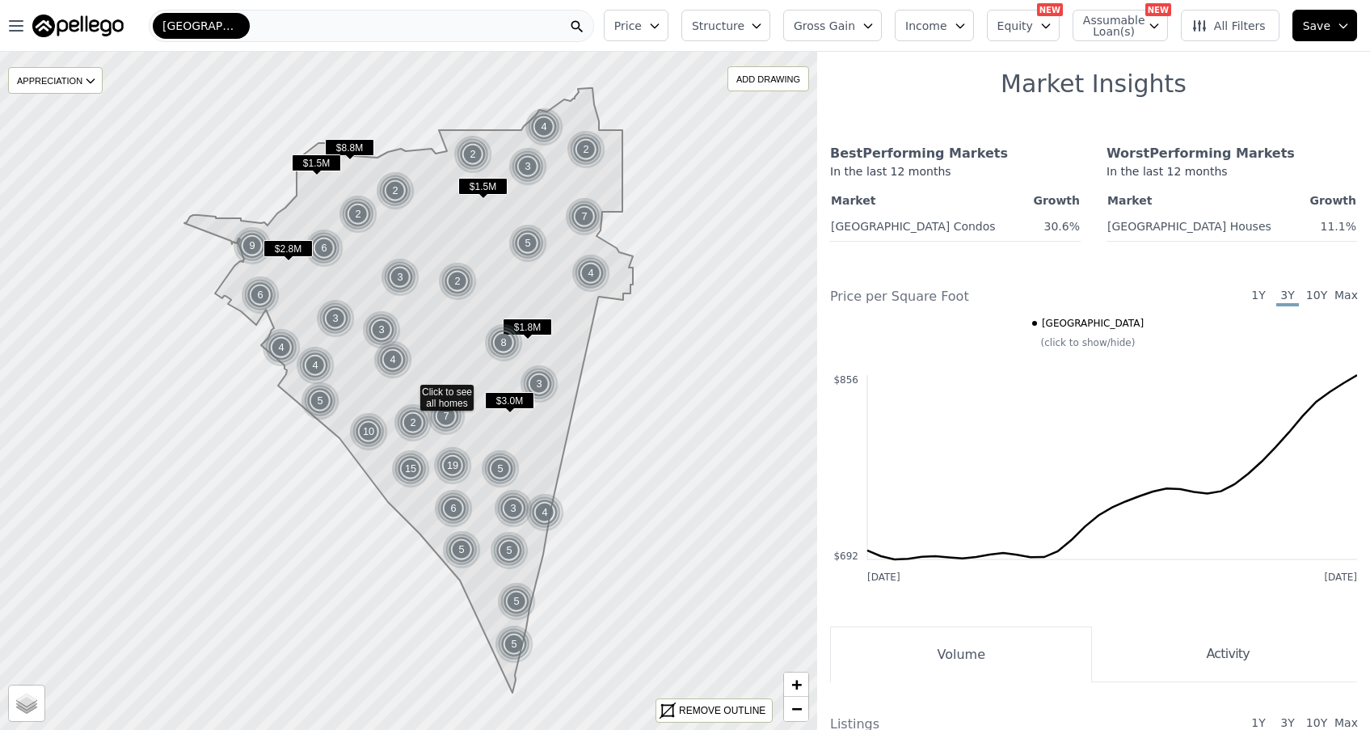
click at [871, 27] on icon "button" at bounding box center [868, 25] width 13 height 13
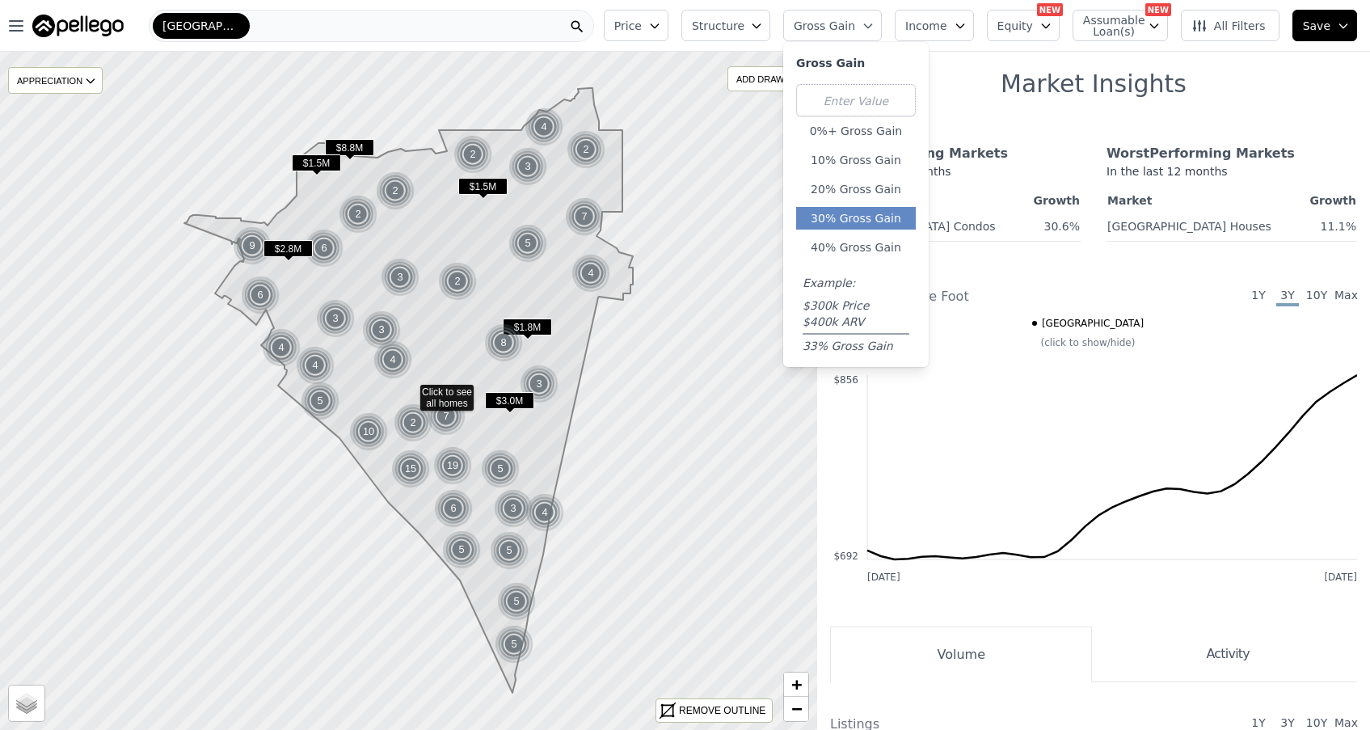
click at [885, 216] on button "30% Gross Gain" at bounding box center [856, 218] width 120 height 23
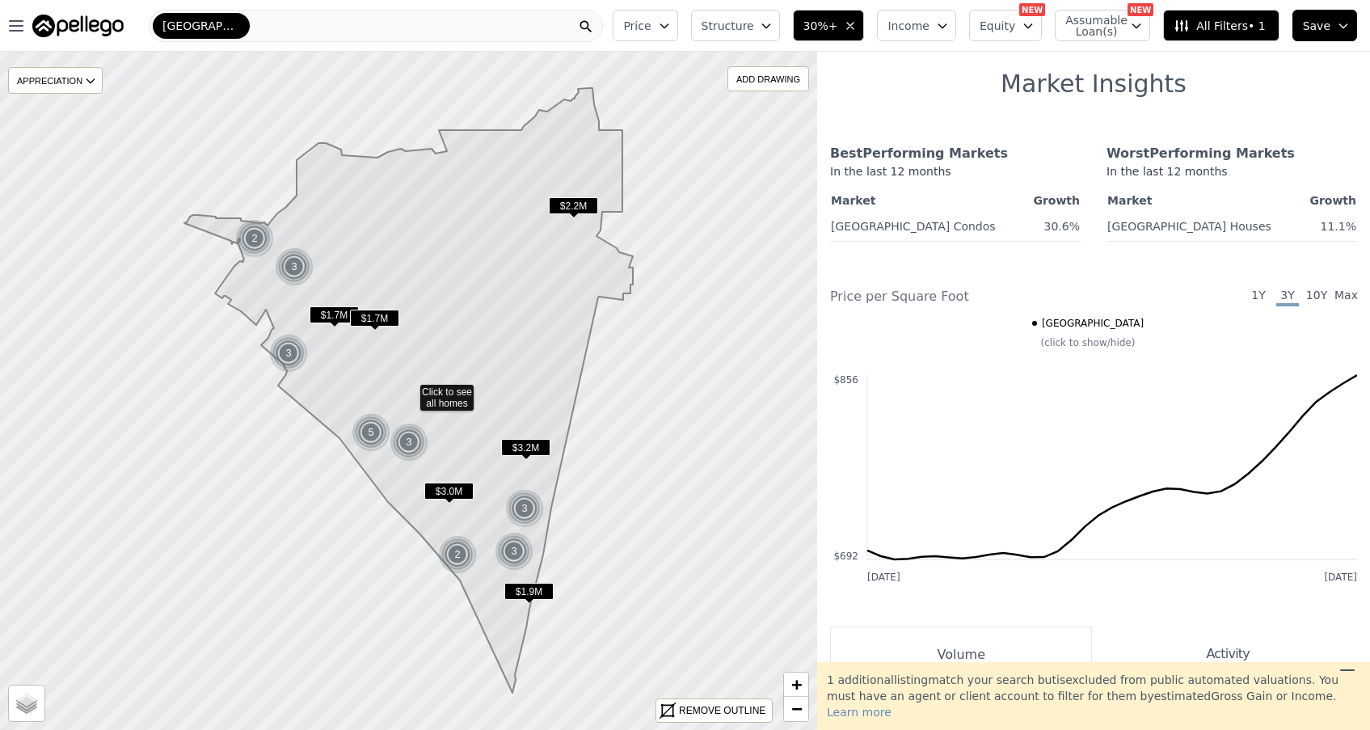
click at [773, 31] on icon "button" at bounding box center [766, 25] width 13 height 13
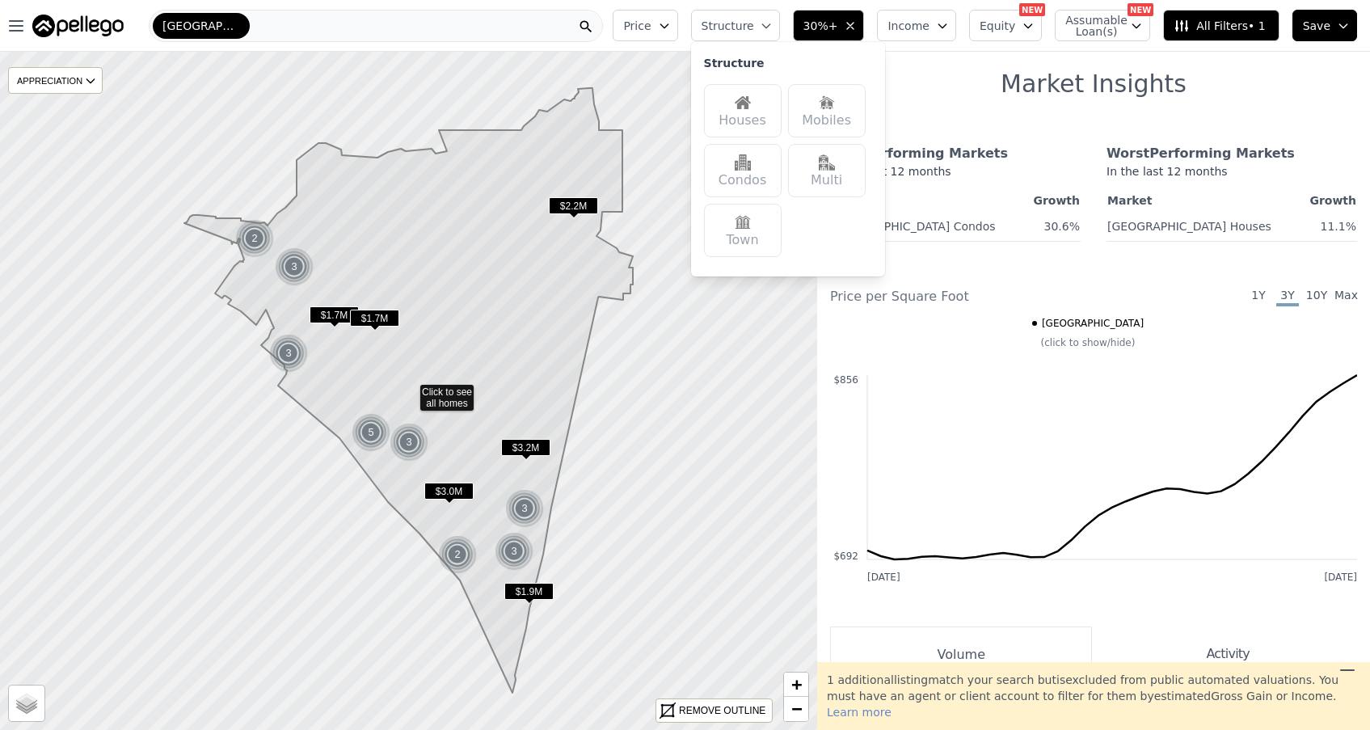
click at [757, 112] on div "Houses" at bounding box center [743, 110] width 78 height 53
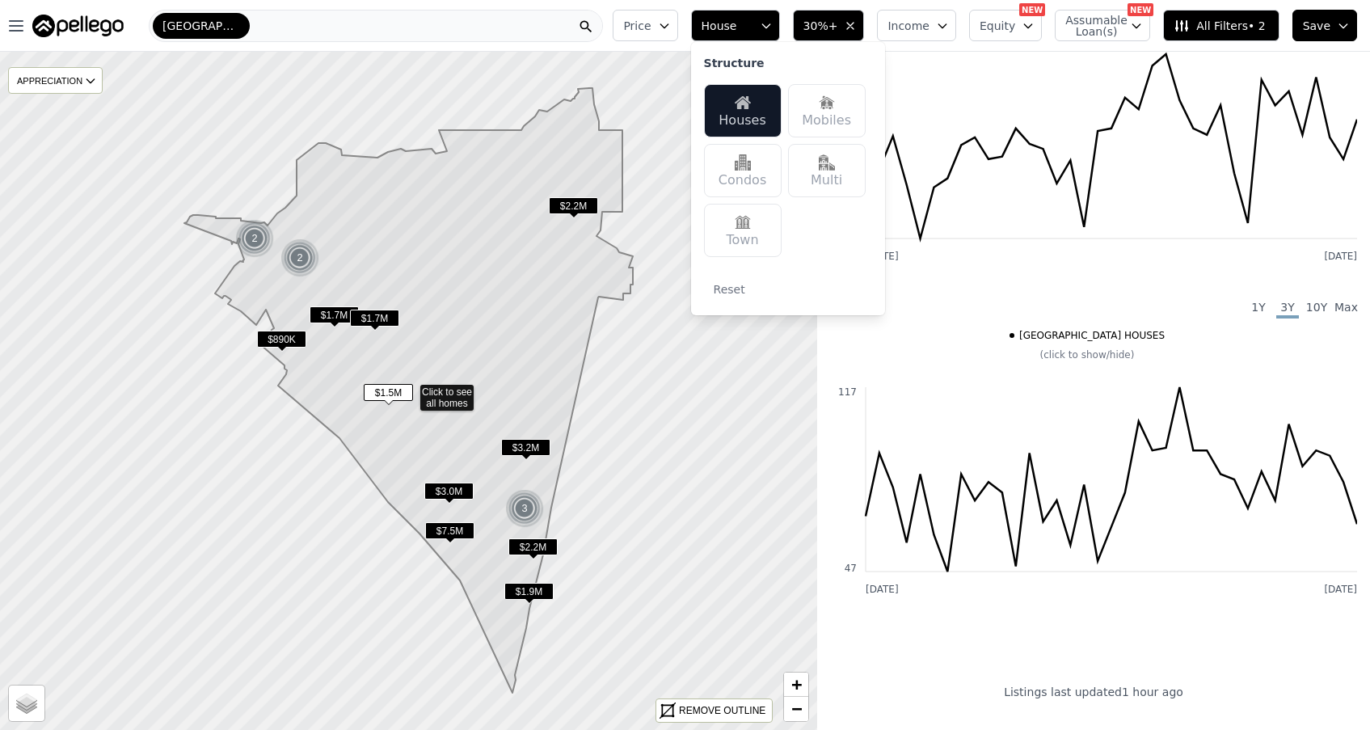
click at [767, 167] on div "Condos" at bounding box center [743, 170] width 78 height 53
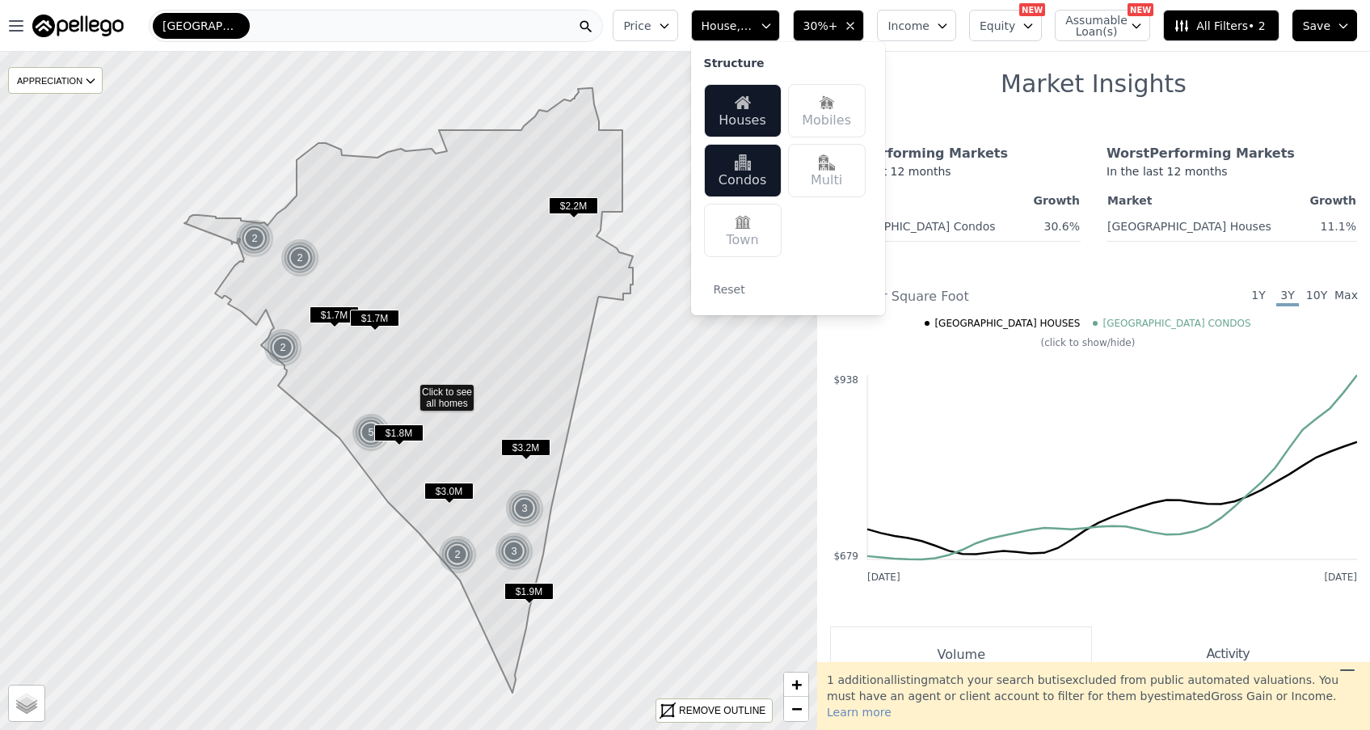
click at [749, 218] on img at bounding box center [743, 222] width 16 height 16
click at [1342, 23] on icon "button" at bounding box center [1343, 25] width 13 height 13
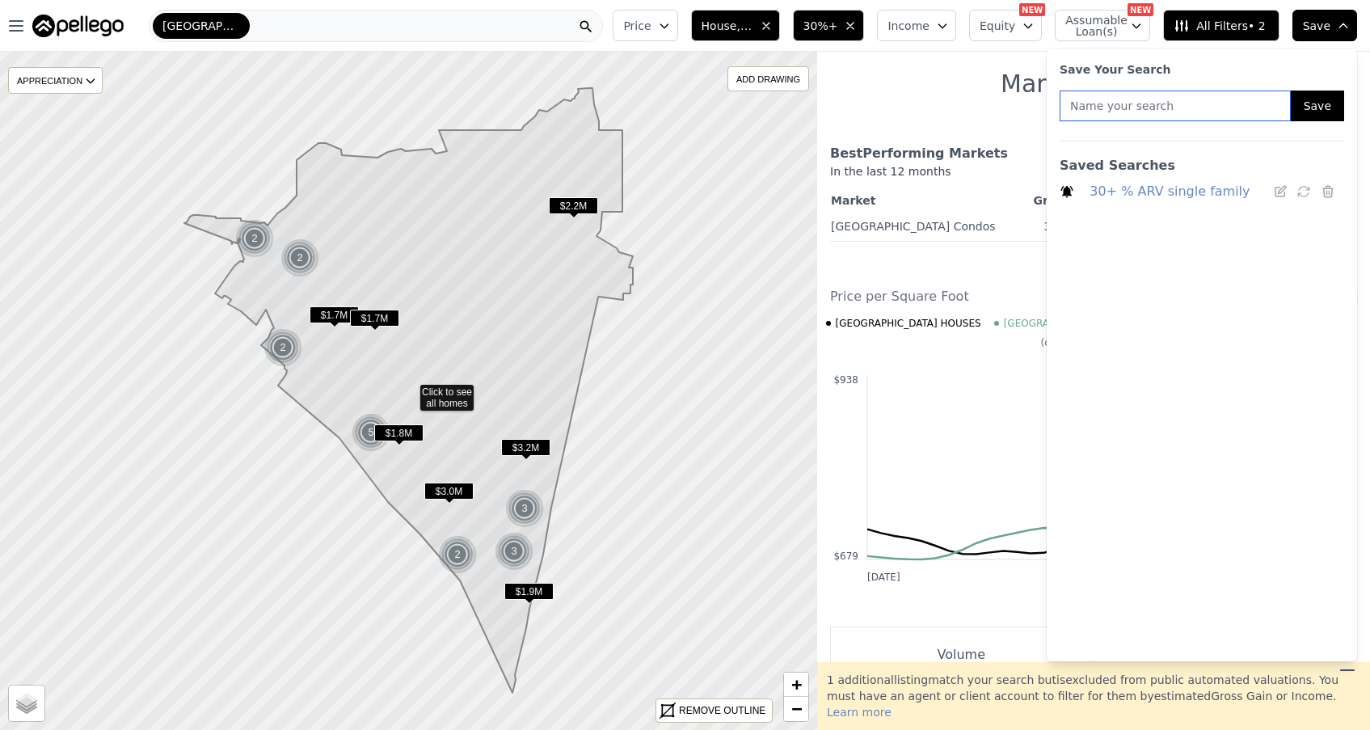
click at [1173, 106] on input "text" at bounding box center [1175, 106] width 231 height 31
type input "[GEOGRAPHIC_DATA]"
click at [740, 28] on span "House, Condominium, Townhouse" at bounding box center [728, 26] width 52 height 16
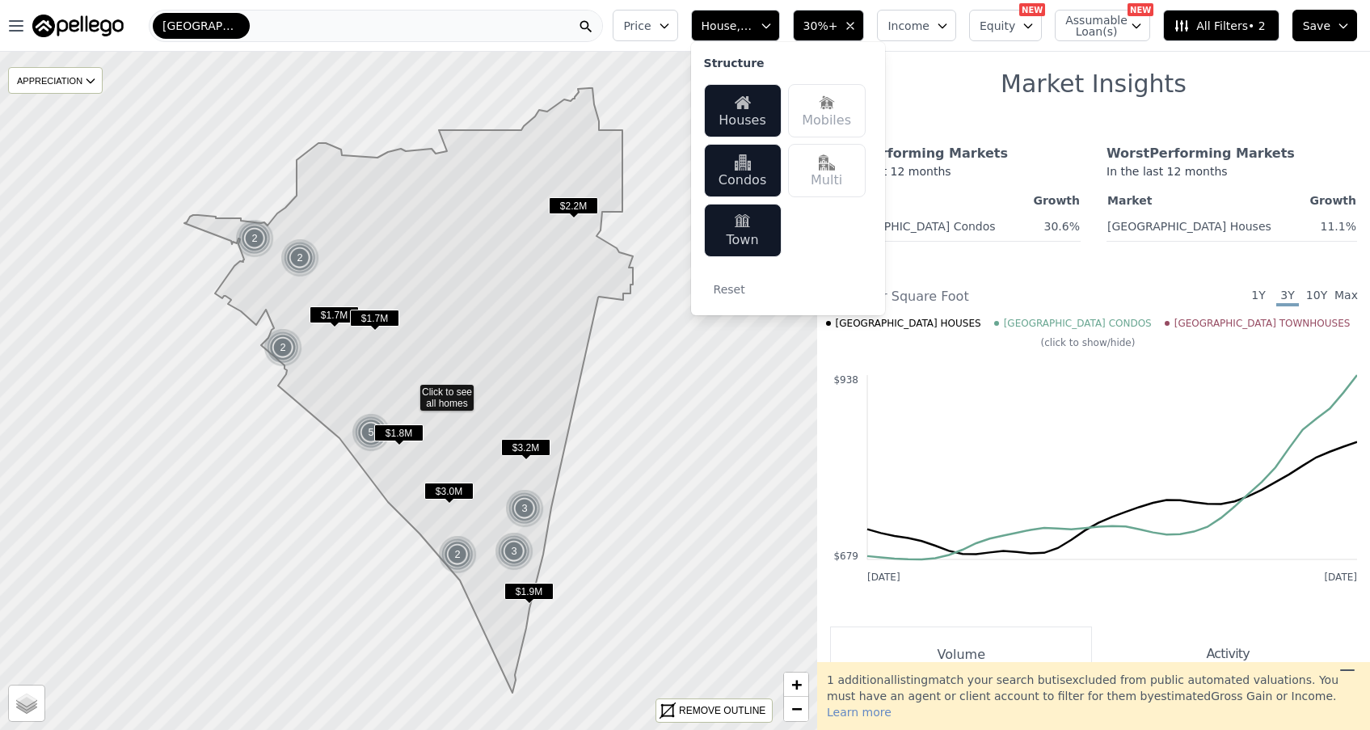
click at [760, 180] on div "Condos" at bounding box center [743, 170] width 78 height 53
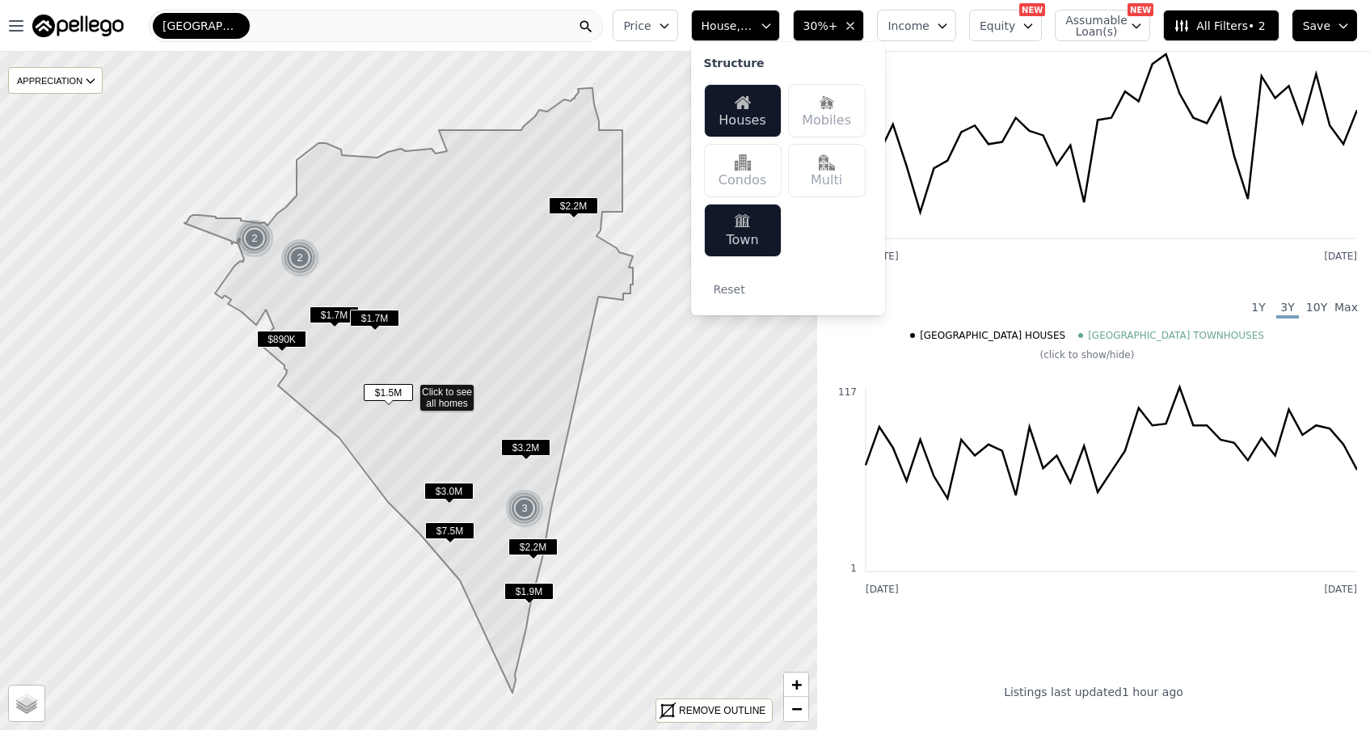
click at [760, 249] on div "Town" at bounding box center [743, 230] width 78 height 53
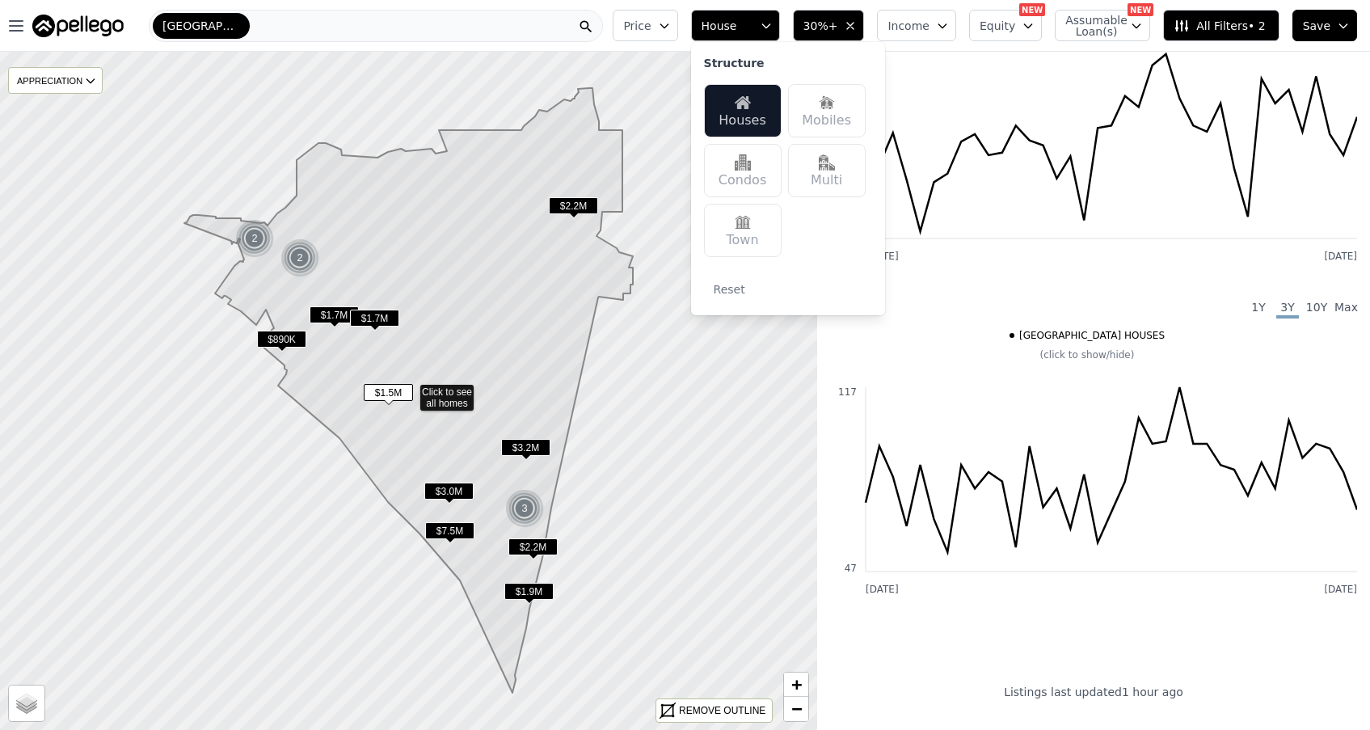
click at [1335, 27] on button "Save" at bounding box center [1324, 26] width 65 height 32
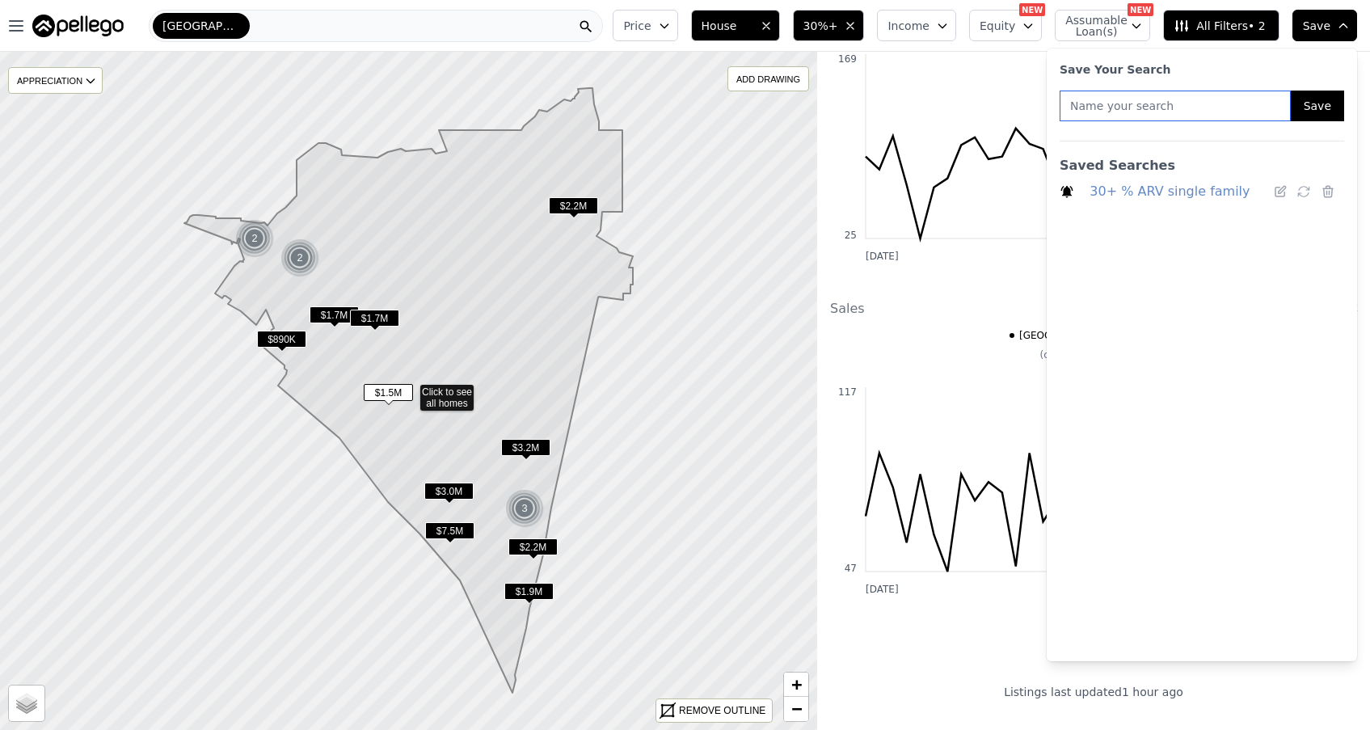
click at [1141, 107] on input "text" at bounding box center [1175, 106] width 231 height 31
type input "San Clemente 30% ARV house"
click at [1334, 103] on button "Save" at bounding box center [1317, 106] width 53 height 31
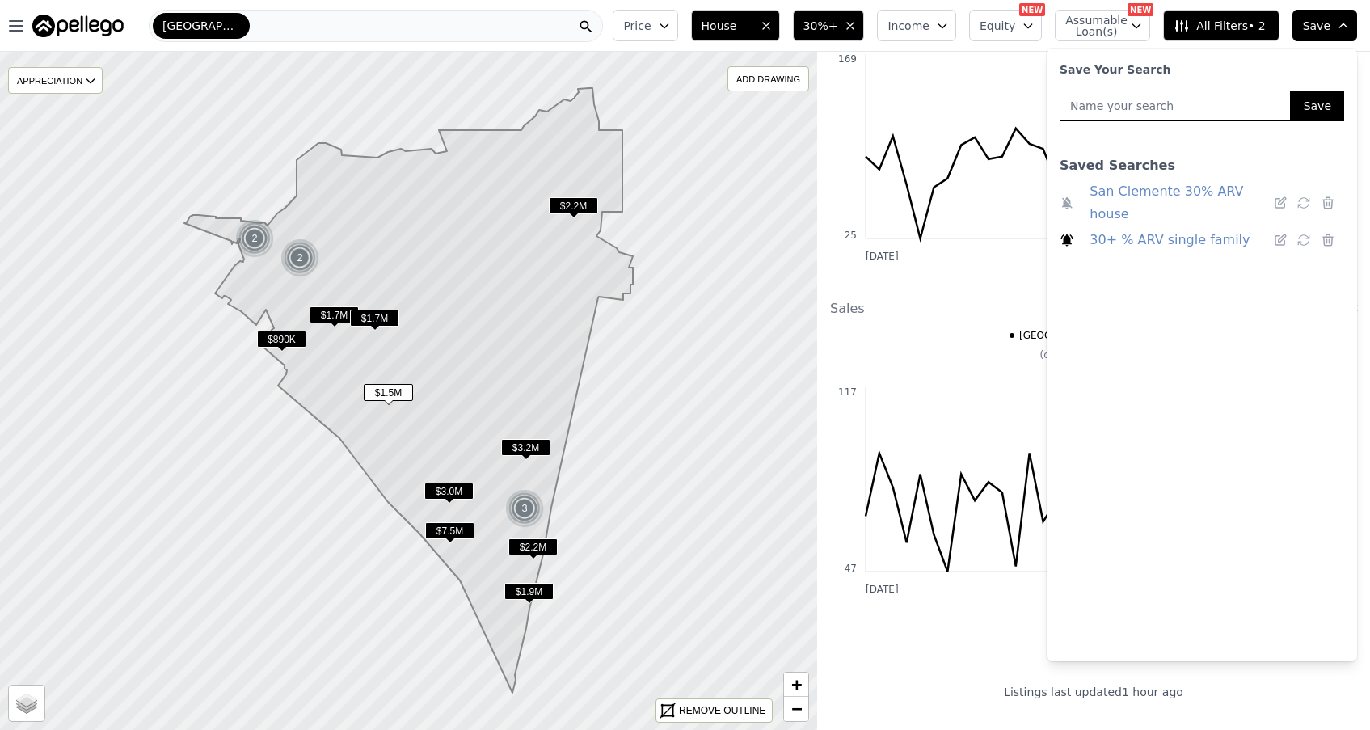
click at [292, 337] on span "$890K" at bounding box center [281, 339] width 49 height 17
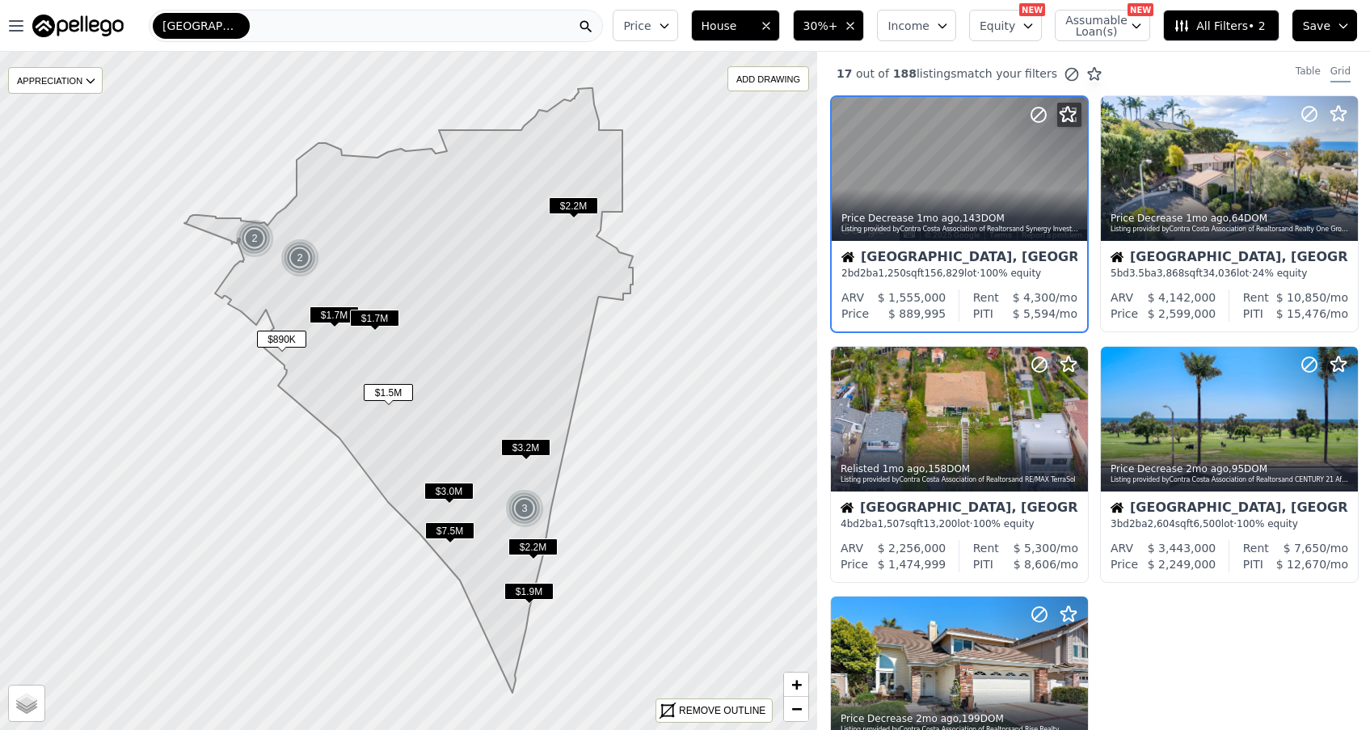
click at [252, 238] on div "2" at bounding box center [254, 238] width 39 height 39
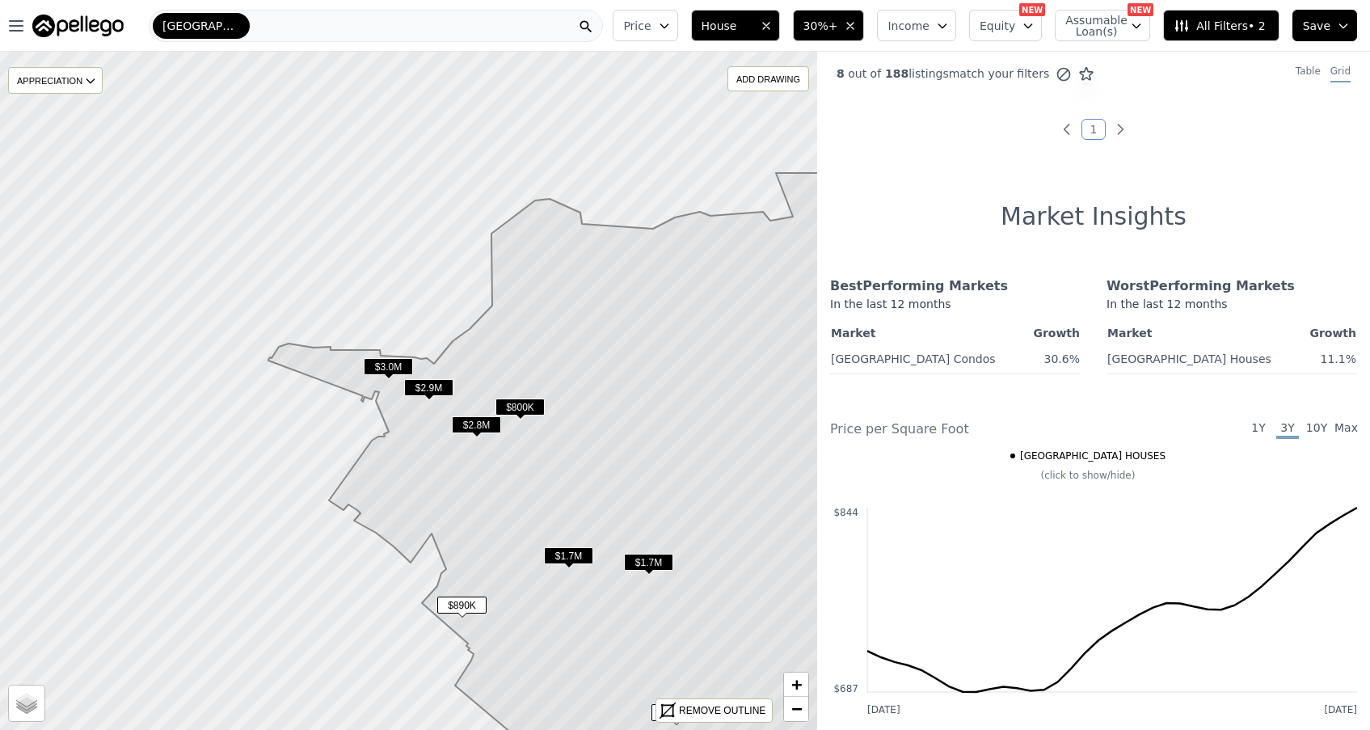
click at [524, 400] on span "$800K" at bounding box center [519, 406] width 49 height 17
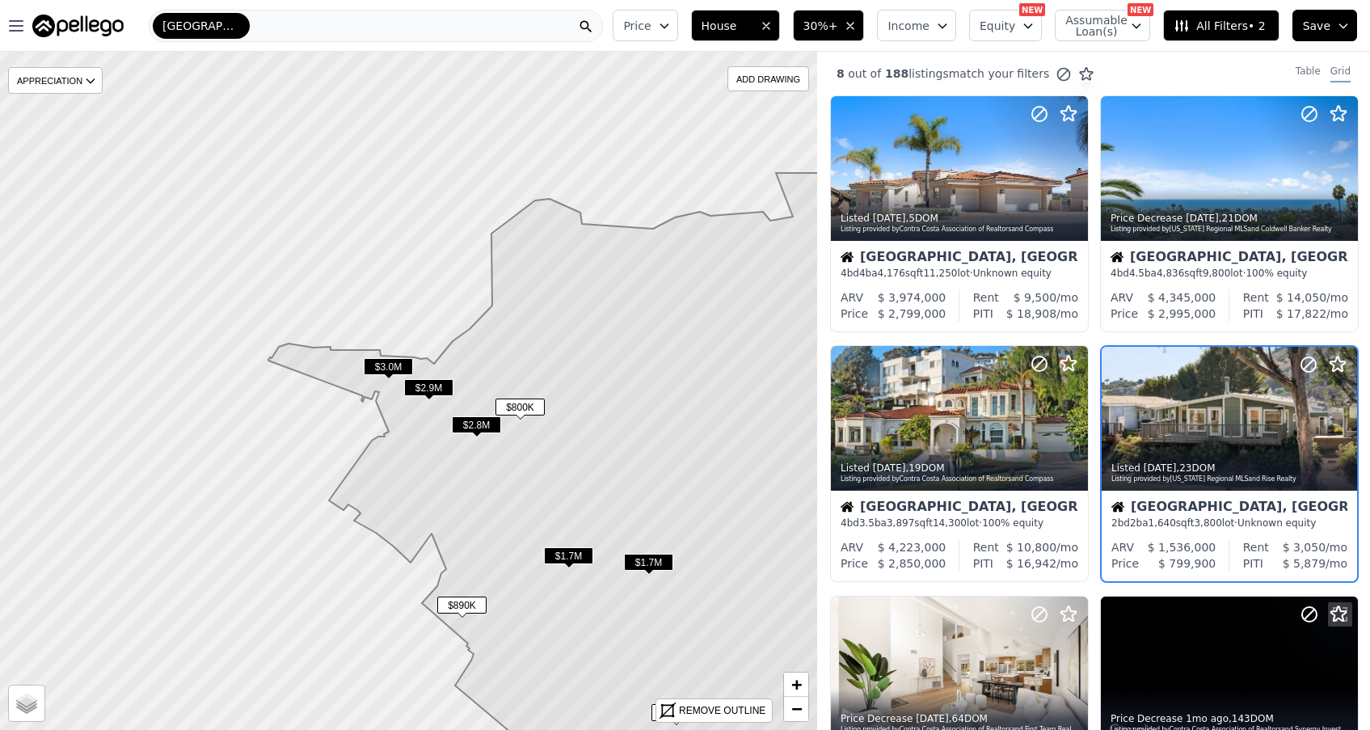
scroll to position [48, 0]
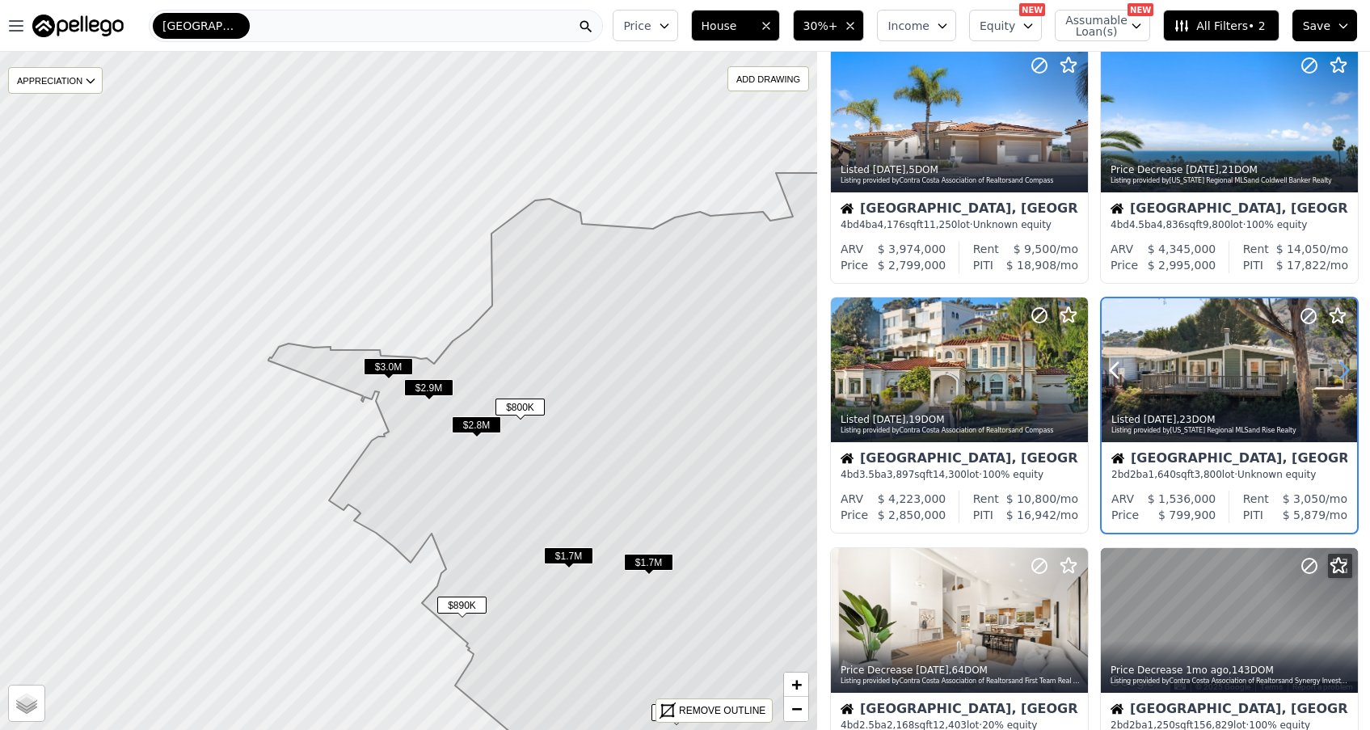
click at [1339, 372] on icon at bounding box center [1344, 370] width 26 height 26
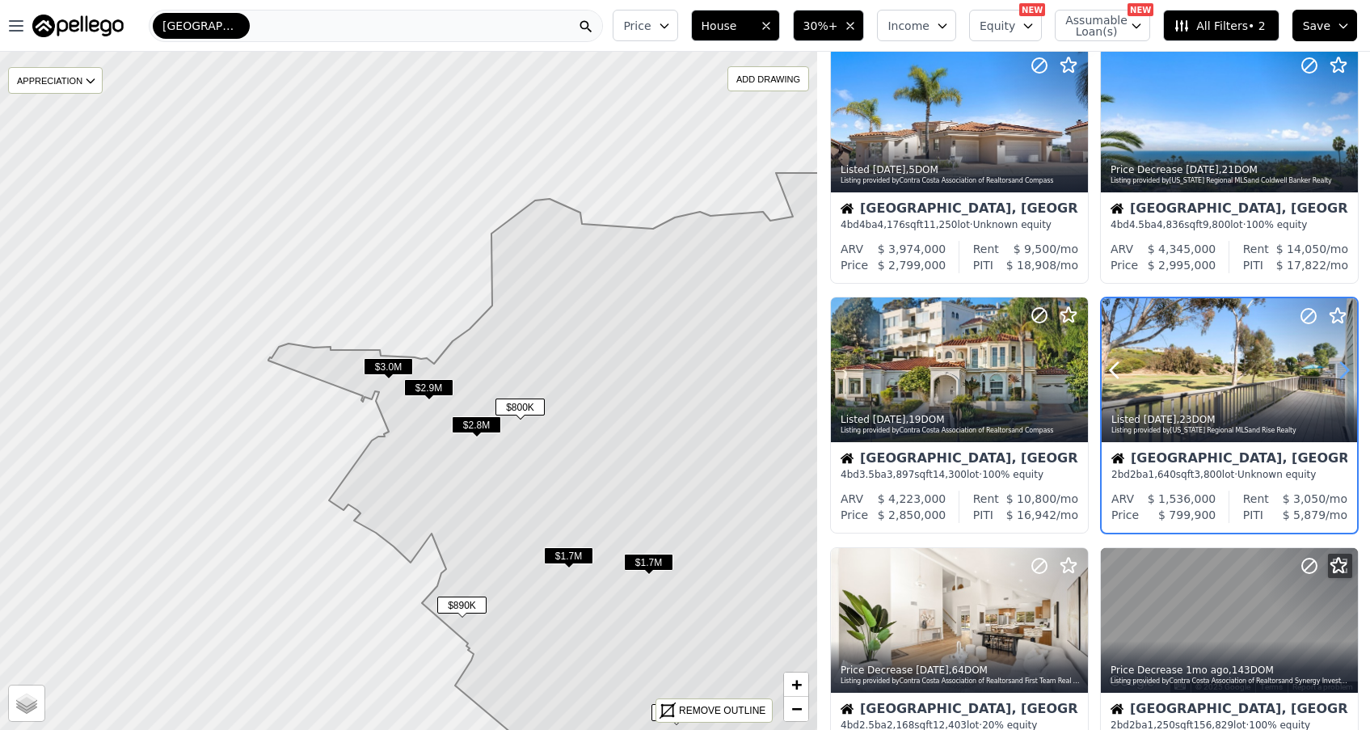
click at [1340, 372] on icon at bounding box center [1344, 370] width 26 height 26
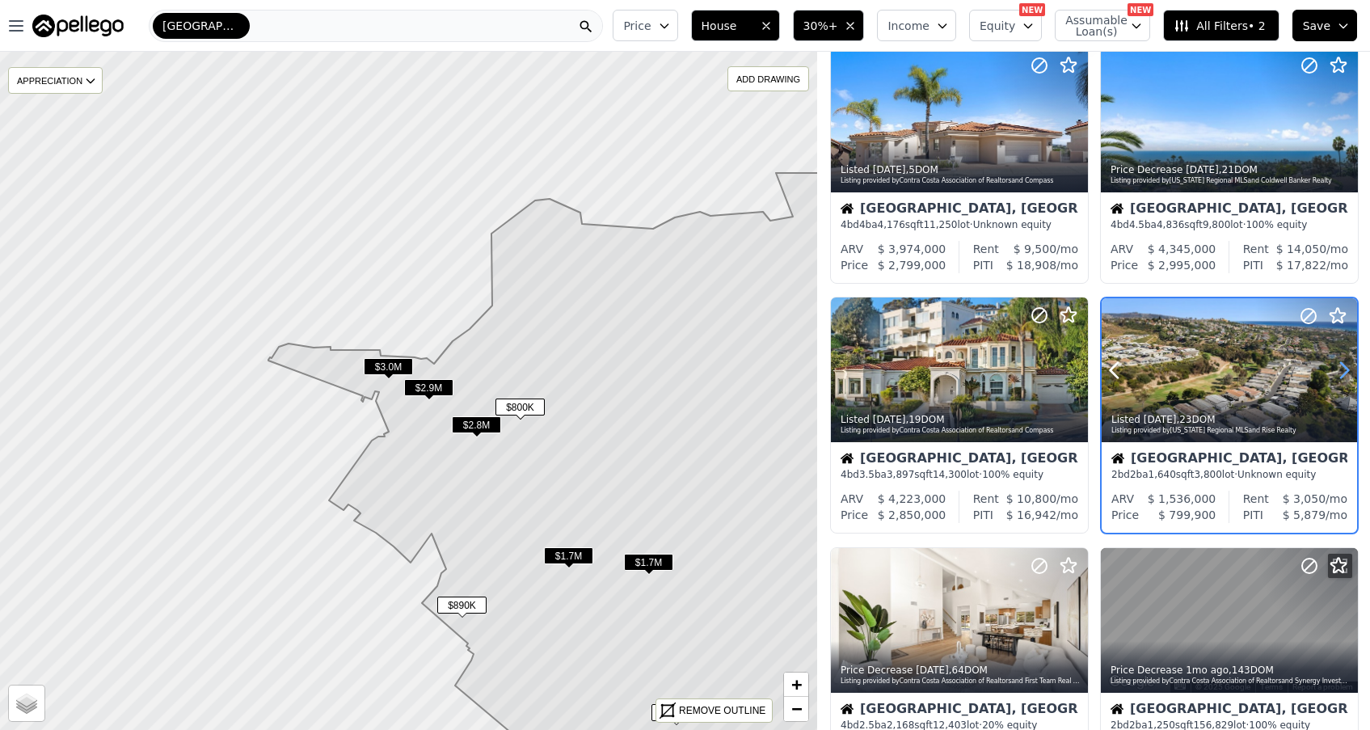
click at [1340, 372] on icon at bounding box center [1344, 370] width 26 height 26
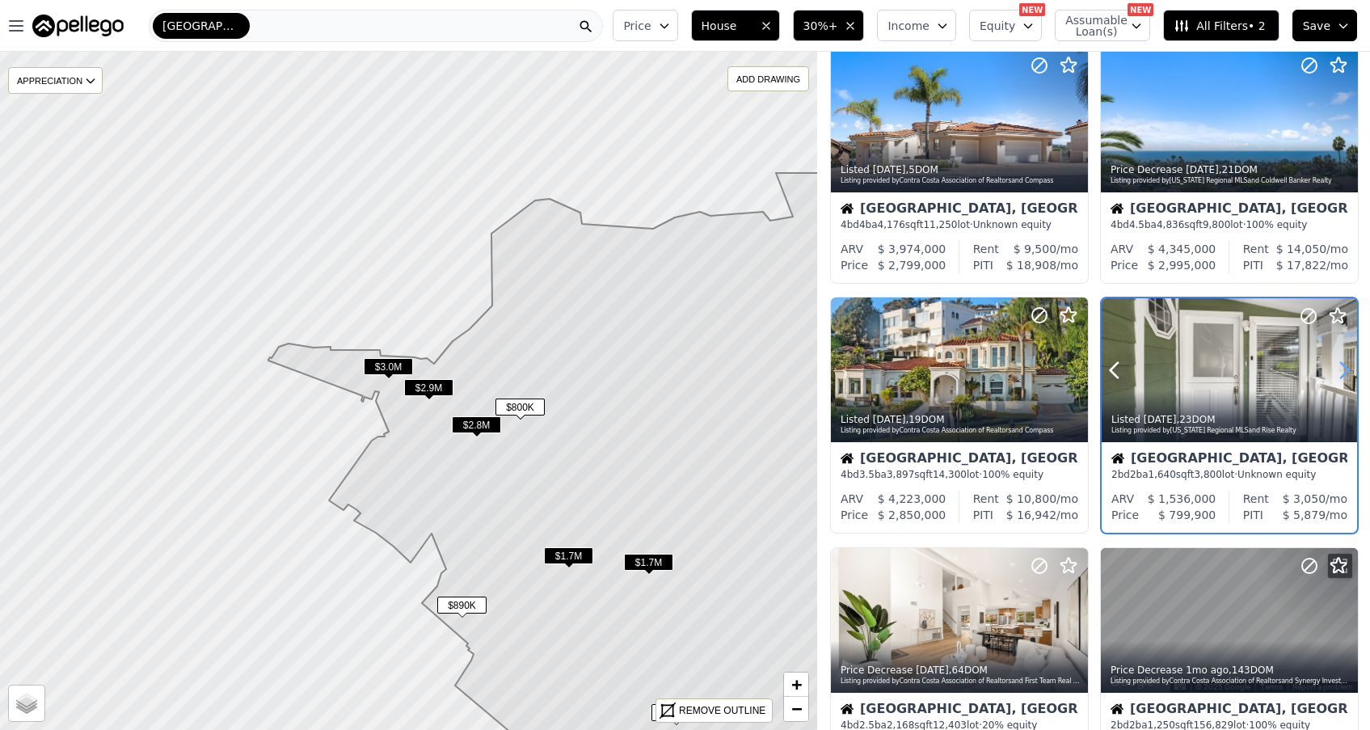
click at [1344, 368] on icon at bounding box center [1344, 369] width 7 height 15
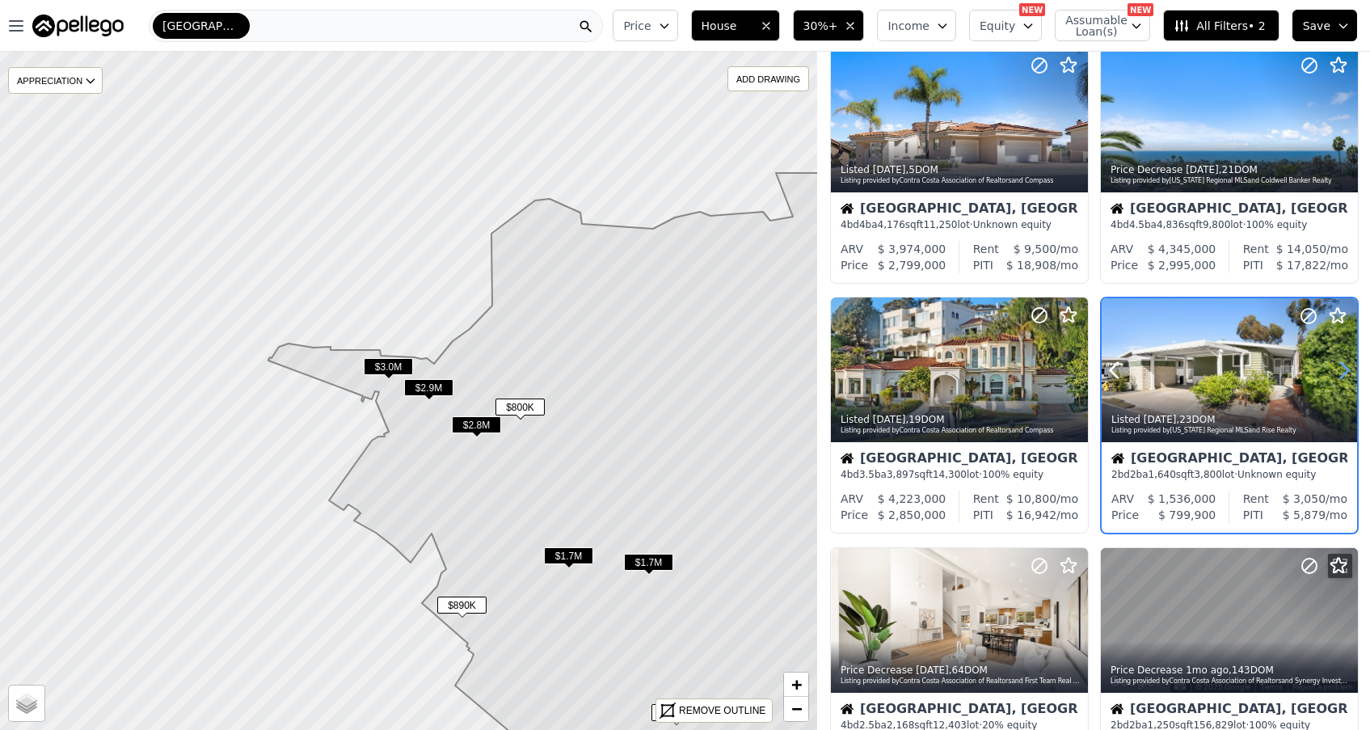
click at [1344, 368] on icon at bounding box center [1344, 369] width 7 height 15
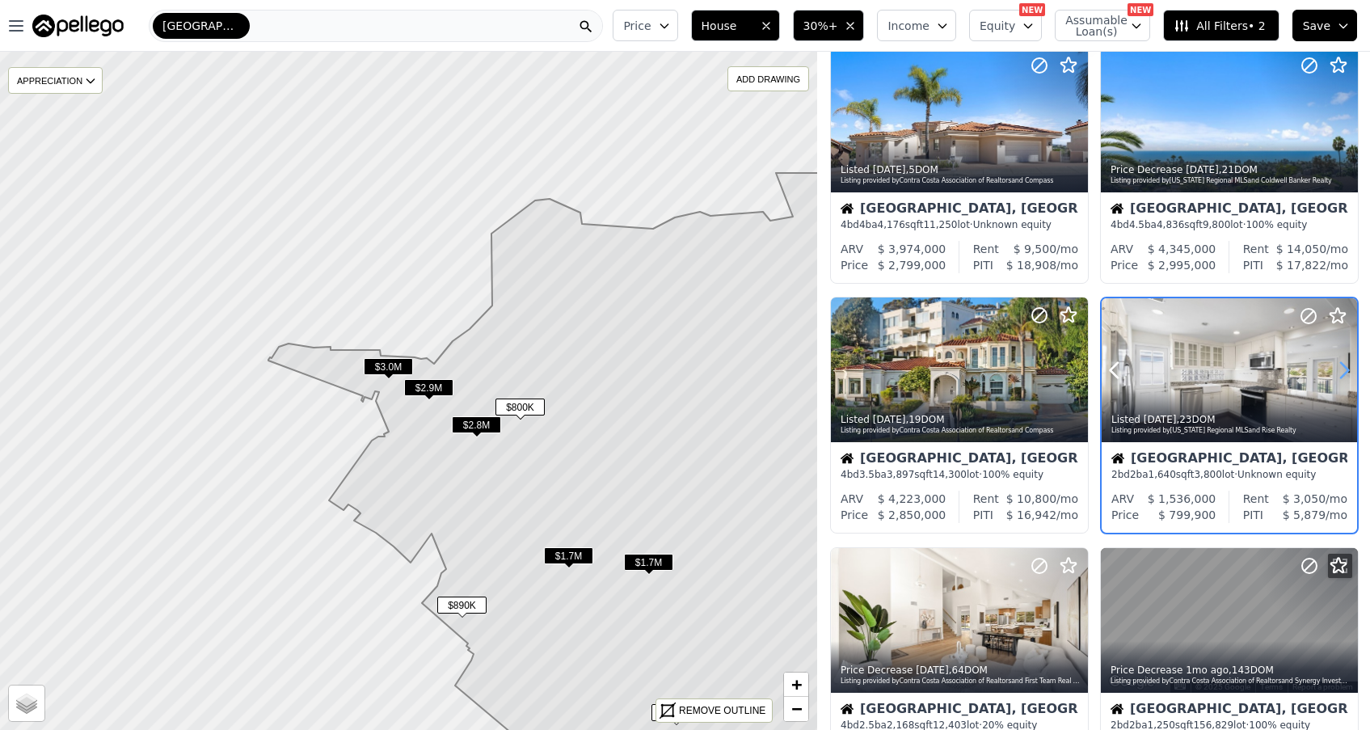
click at [1345, 368] on icon at bounding box center [1344, 369] width 7 height 15
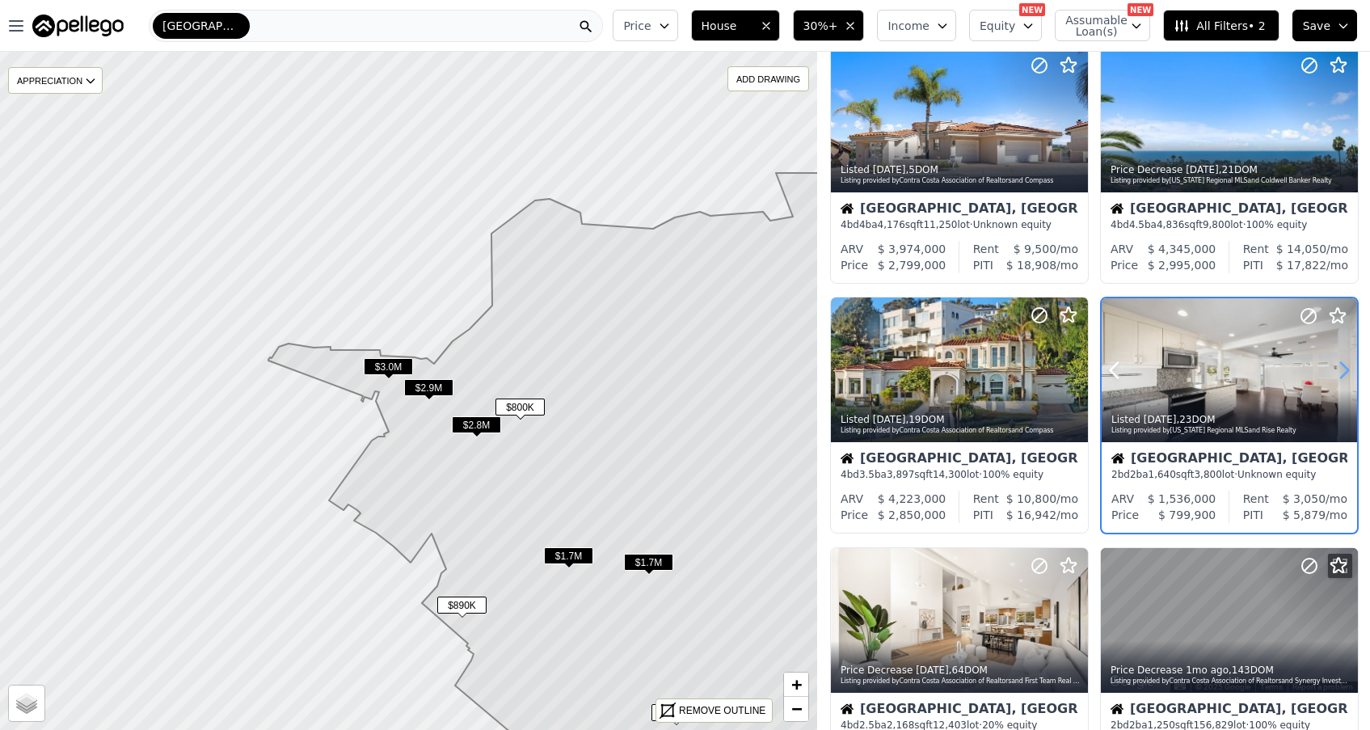
click at [1345, 368] on icon at bounding box center [1344, 369] width 7 height 15
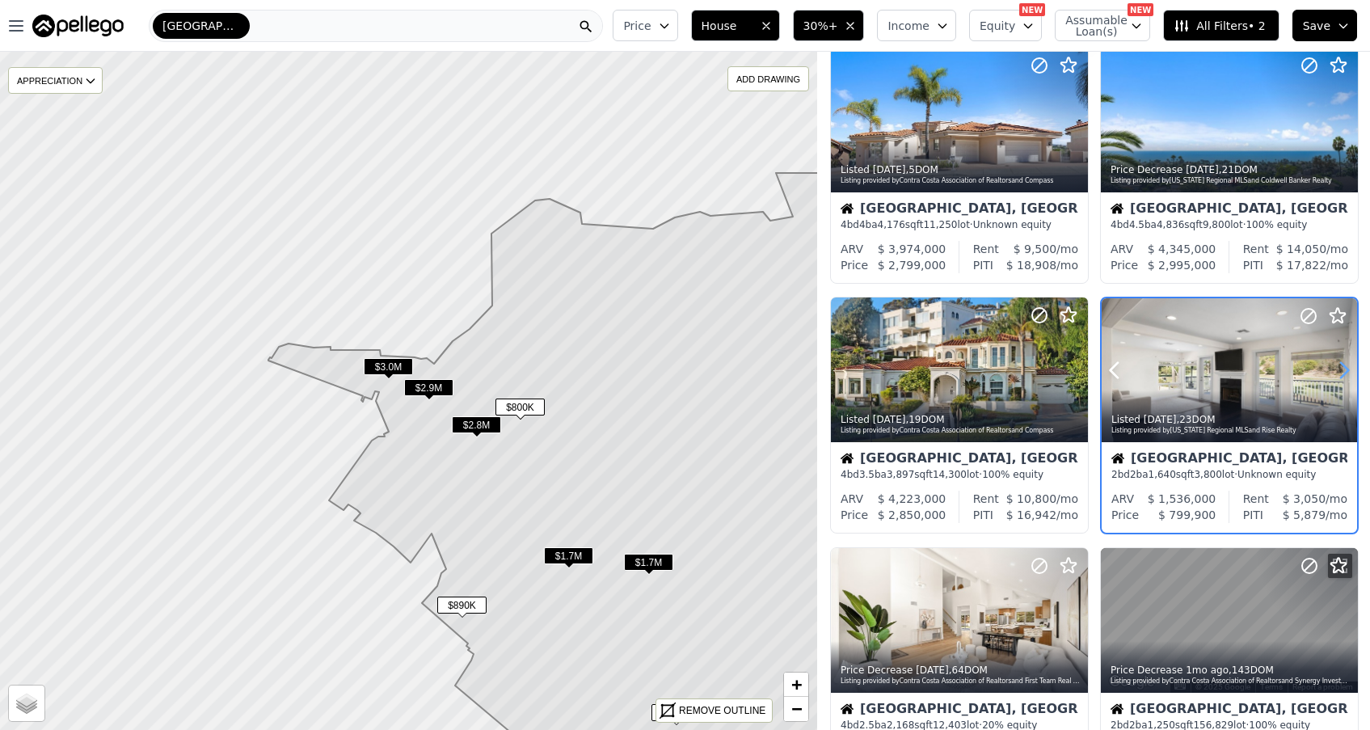
click at [1345, 368] on icon at bounding box center [1344, 369] width 7 height 15
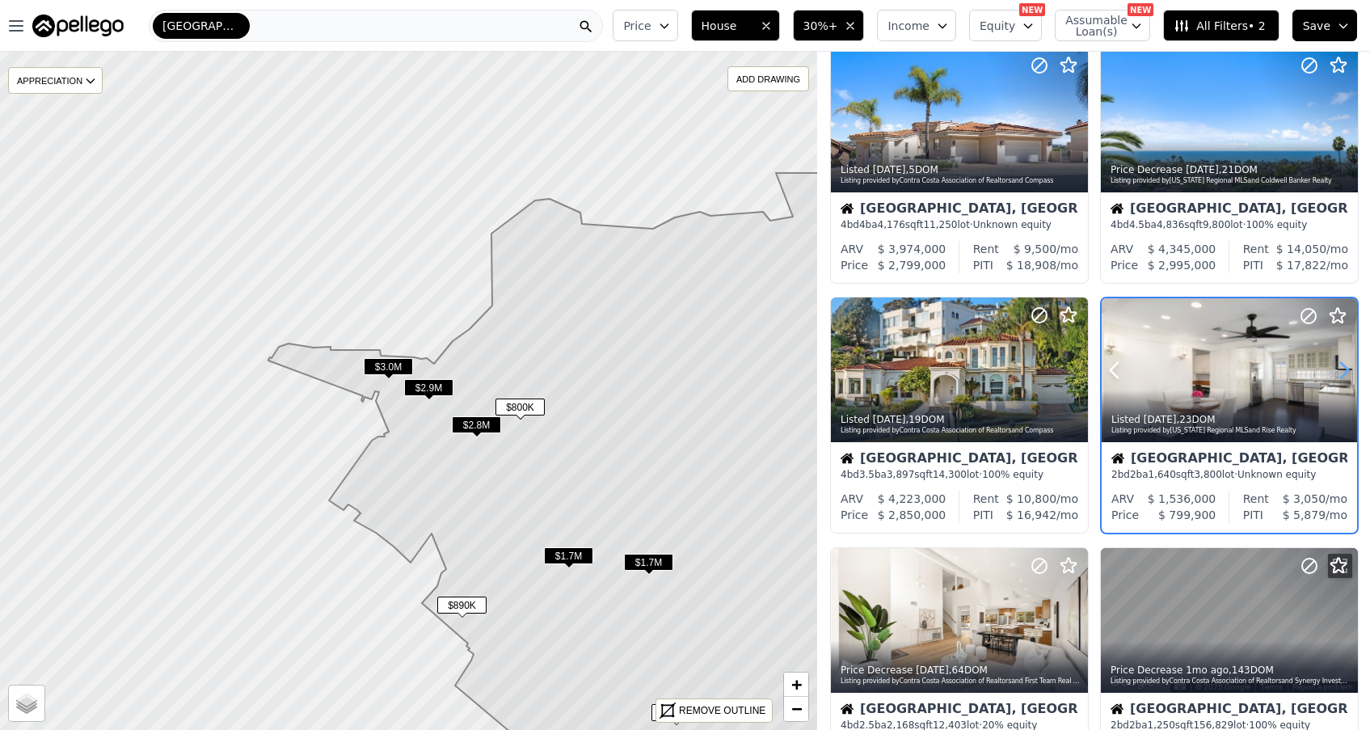
click at [1345, 368] on icon at bounding box center [1344, 369] width 7 height 15
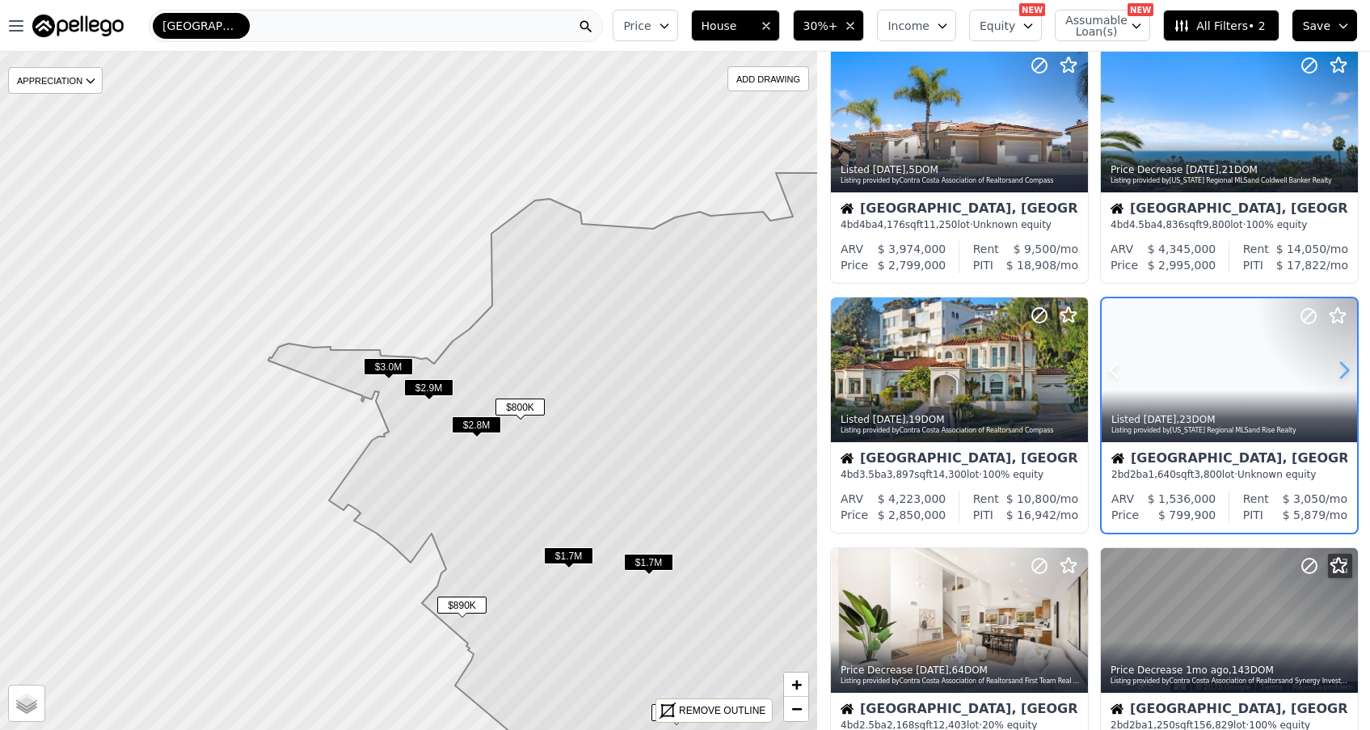
click at [1345, 368] on icon at bounding box center [1344, 369] width 7 height 15
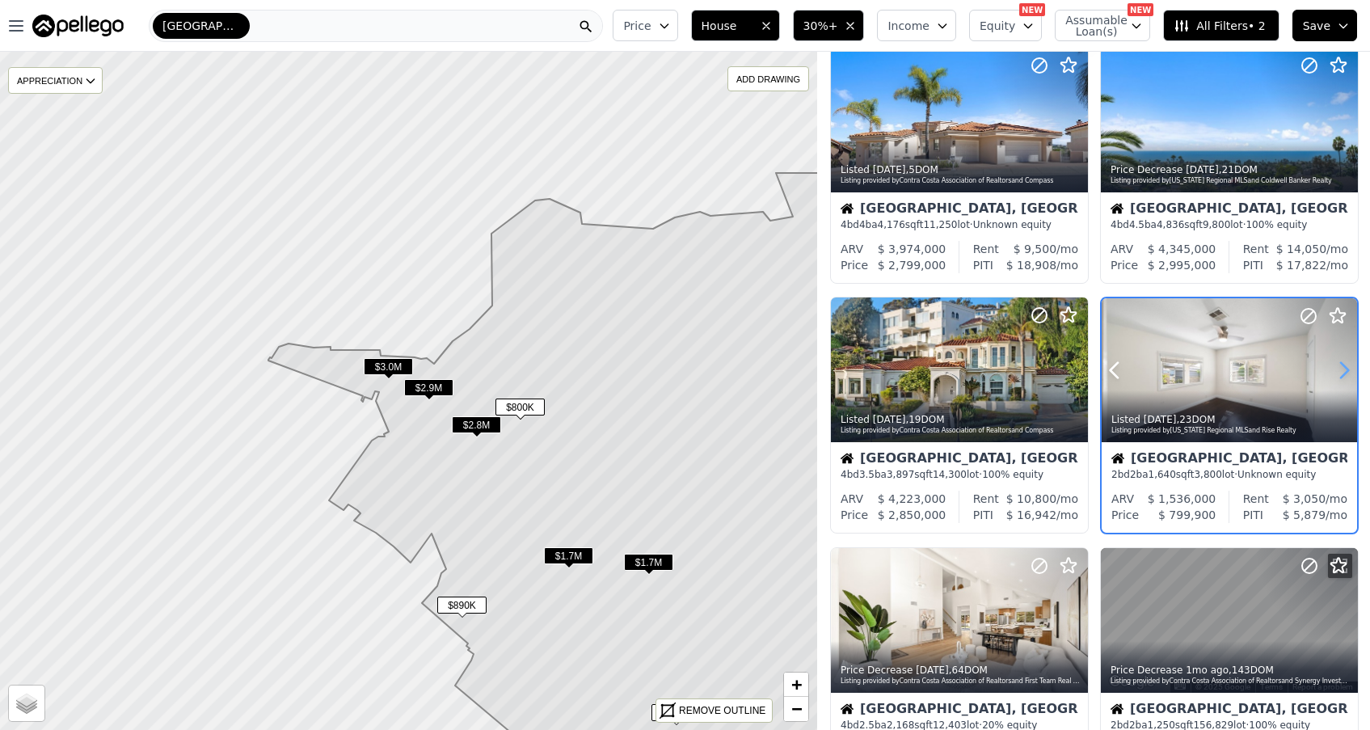
click at [1345, 368] on icon at bounding box center [1344, 369] width 7 height 15
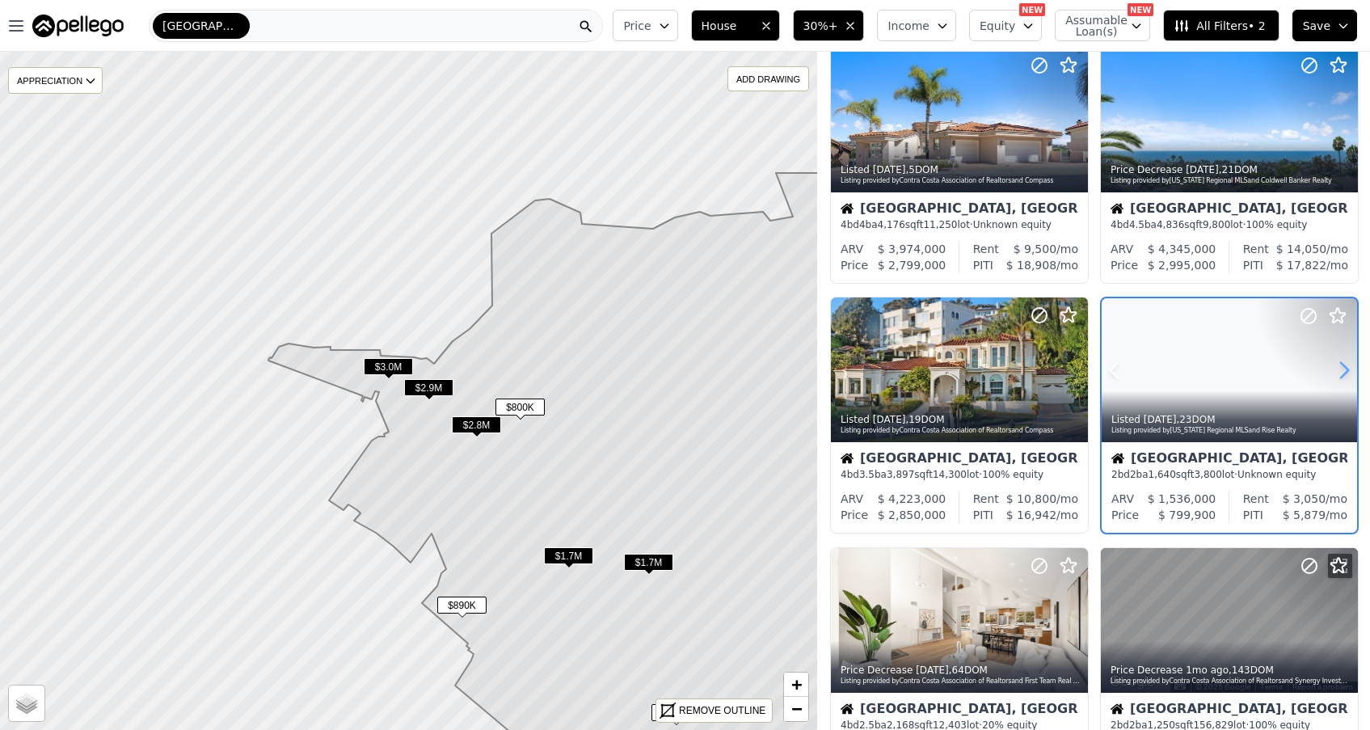
click at [1345, 368] on icon at bounding box center [1344, 369] width 7 height 15
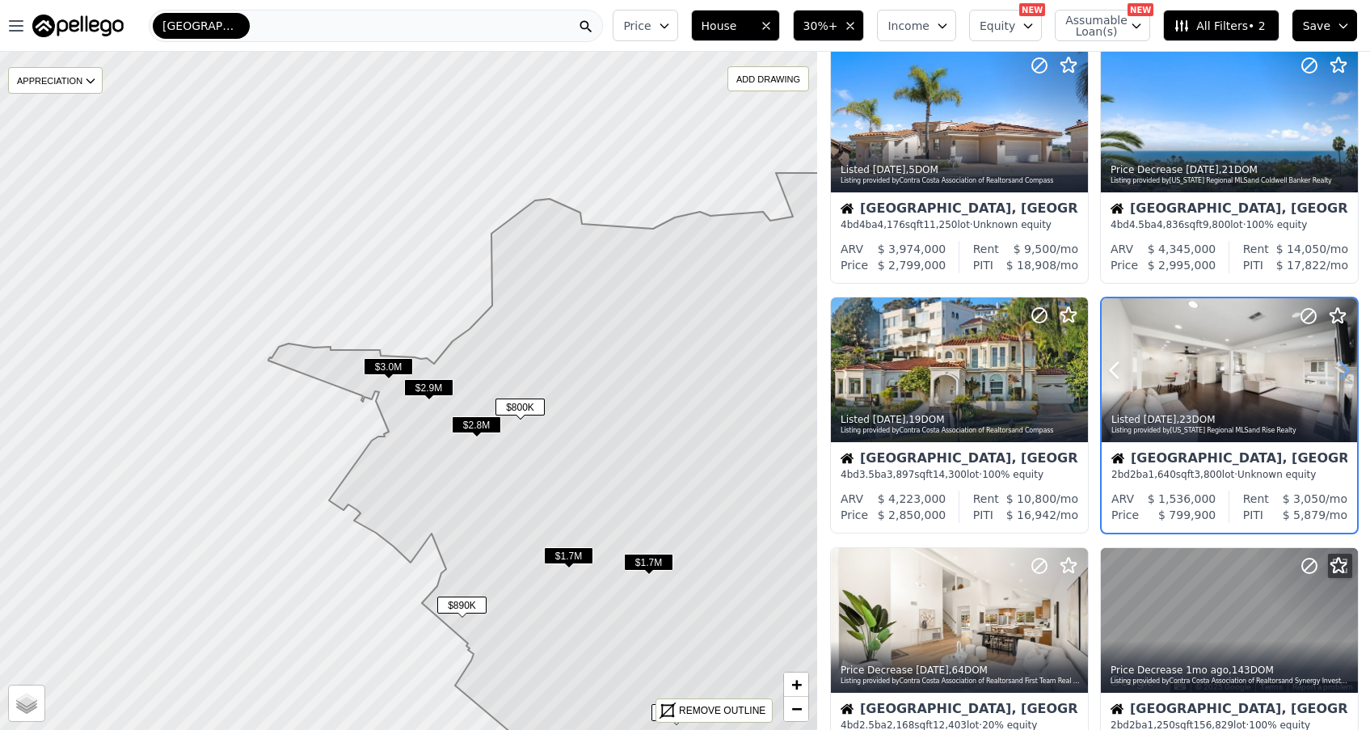
click at [1345, 368] on icon at bounding box center [1344, 369] width 7 height 15
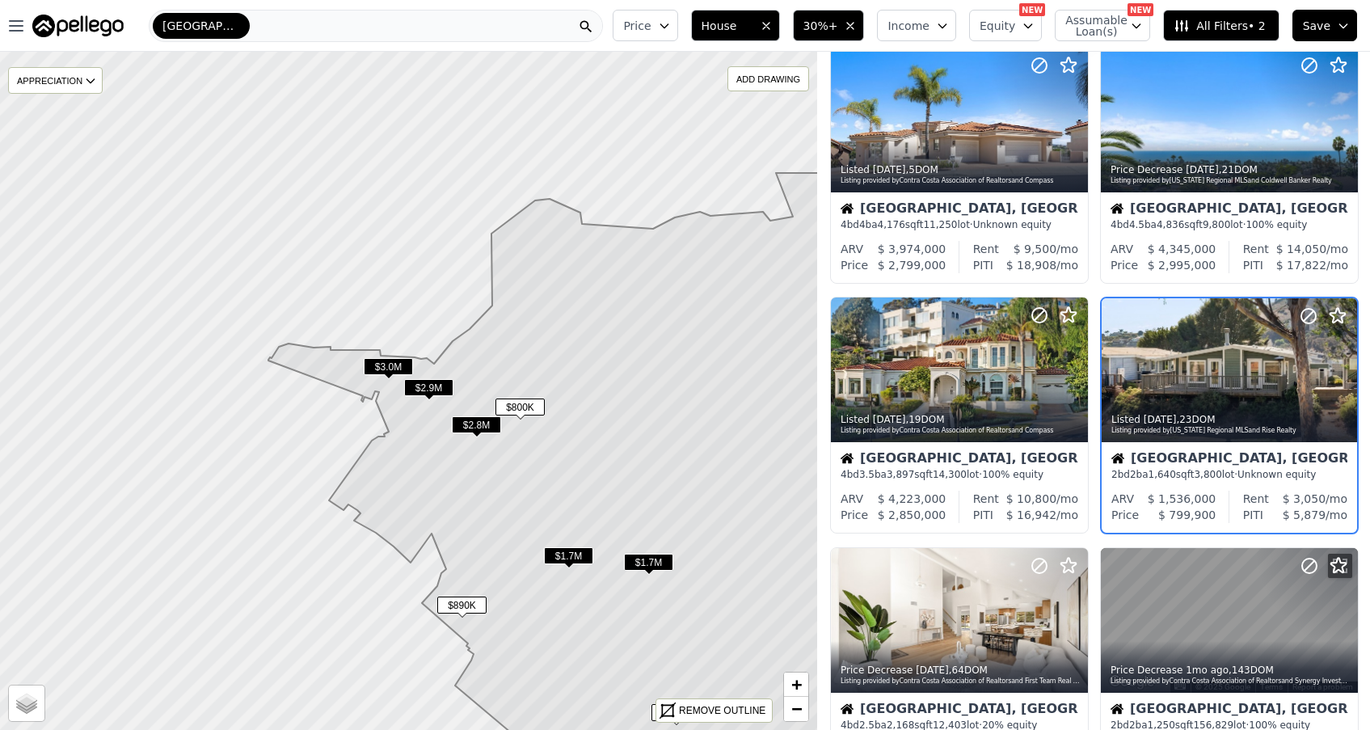
click at [466, 601] on span "$890K" at bounding box center [461, 605] width 49 height 17
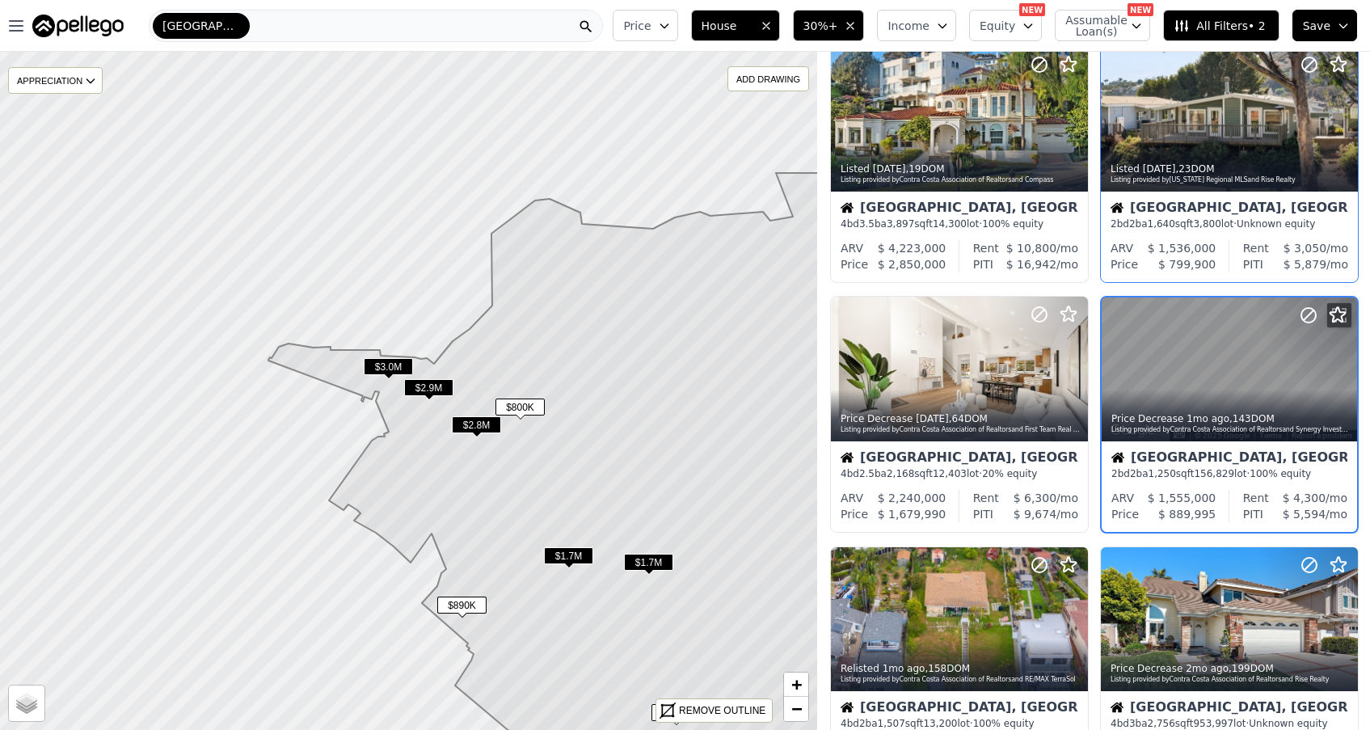
click at [1346, 389] on div at bounding box center [1305, 348] width 103 height 103
click at [514, 401] on span "$800K" at bounding box center [519, 406] width 49 height 17
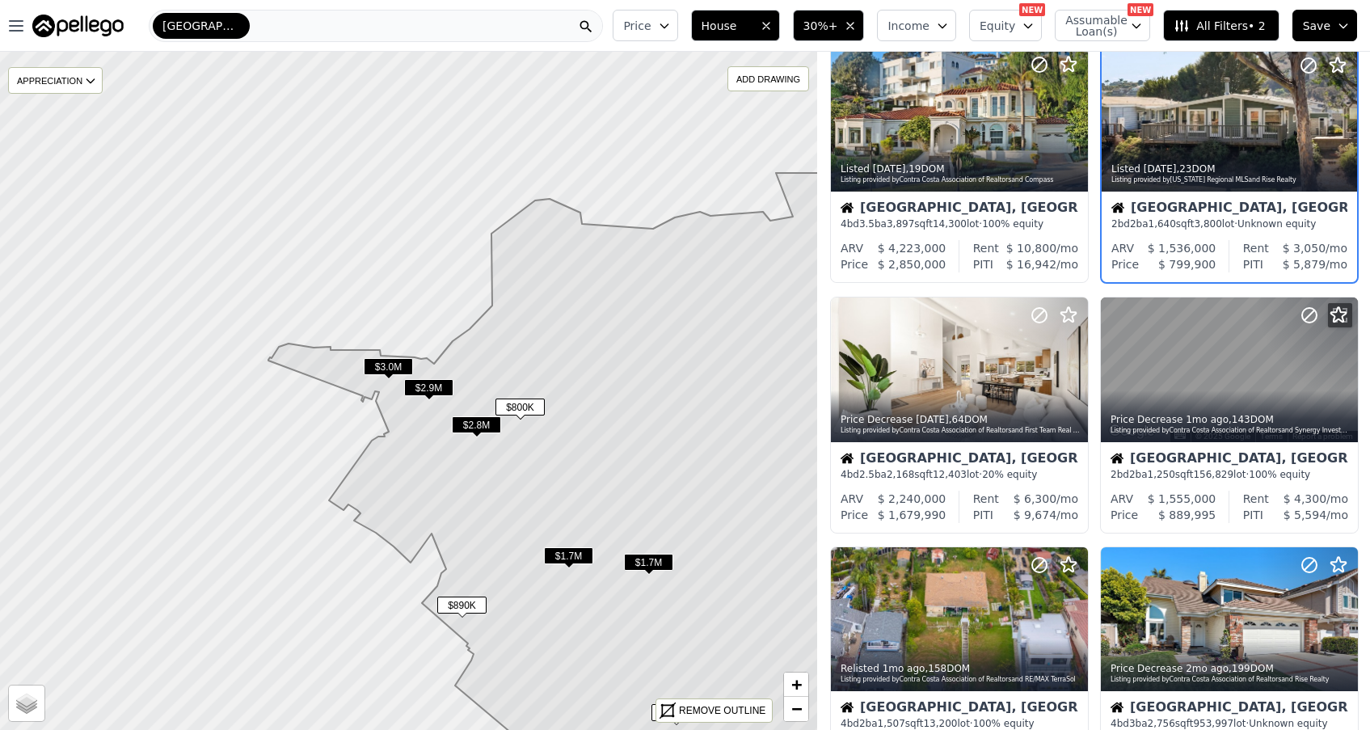
scroll to position [48, 0]
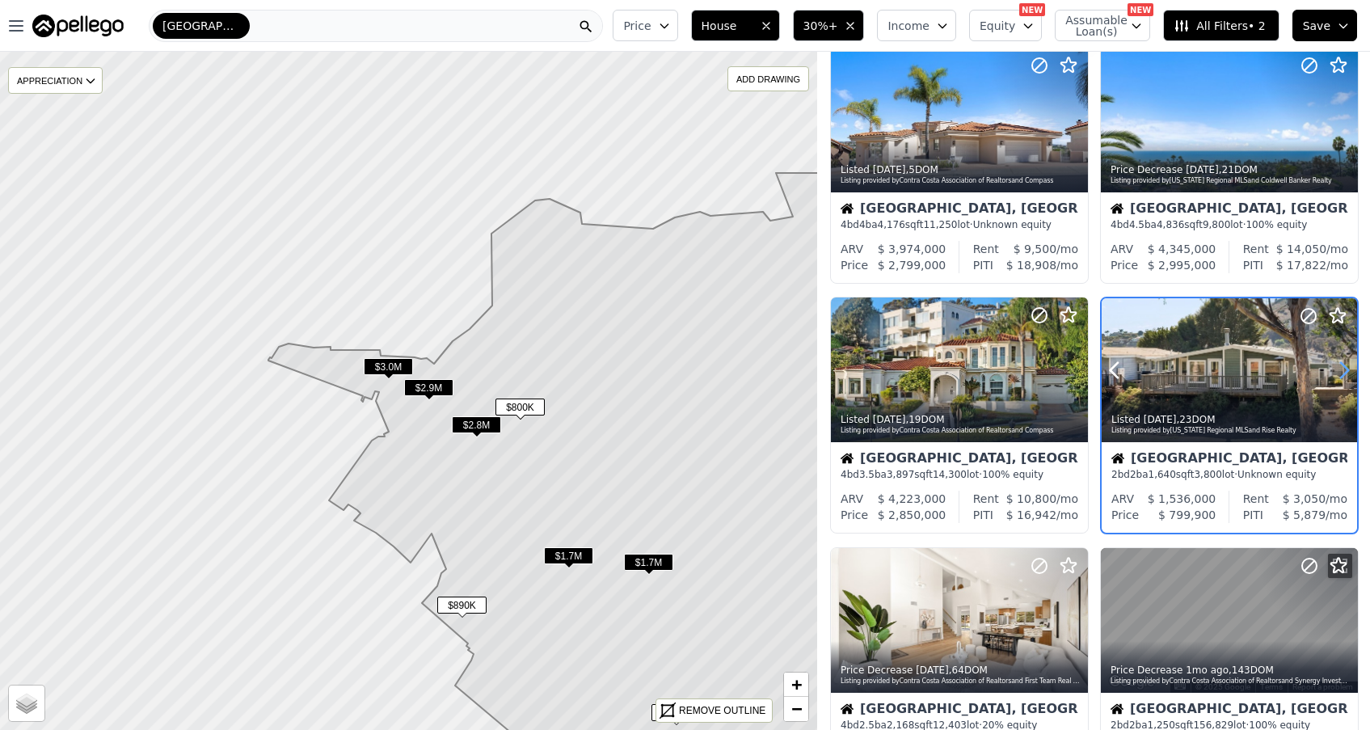
click at [1341, 373] on icon at bounding box center [1344, 370] width 26 height 26
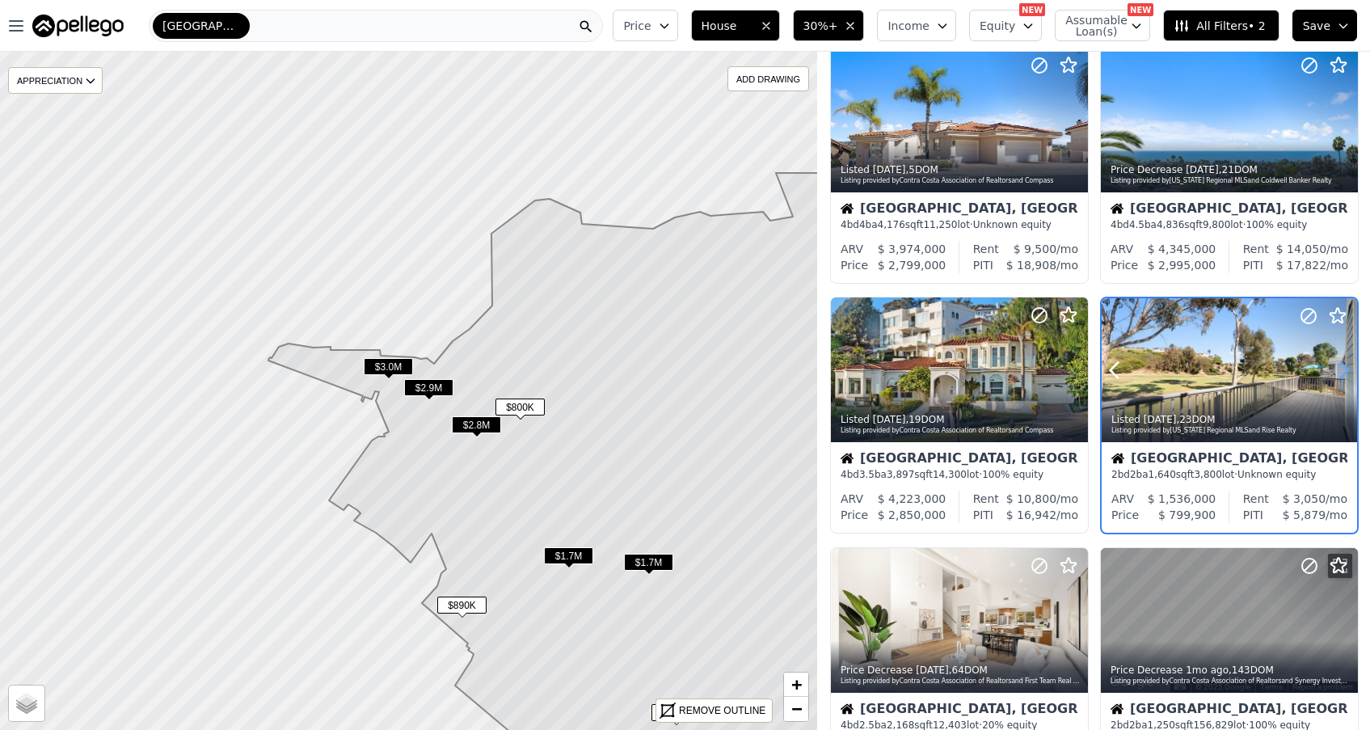
click at [1341, 373] on icon at bounding box center [1344, 370] width 26 height 26
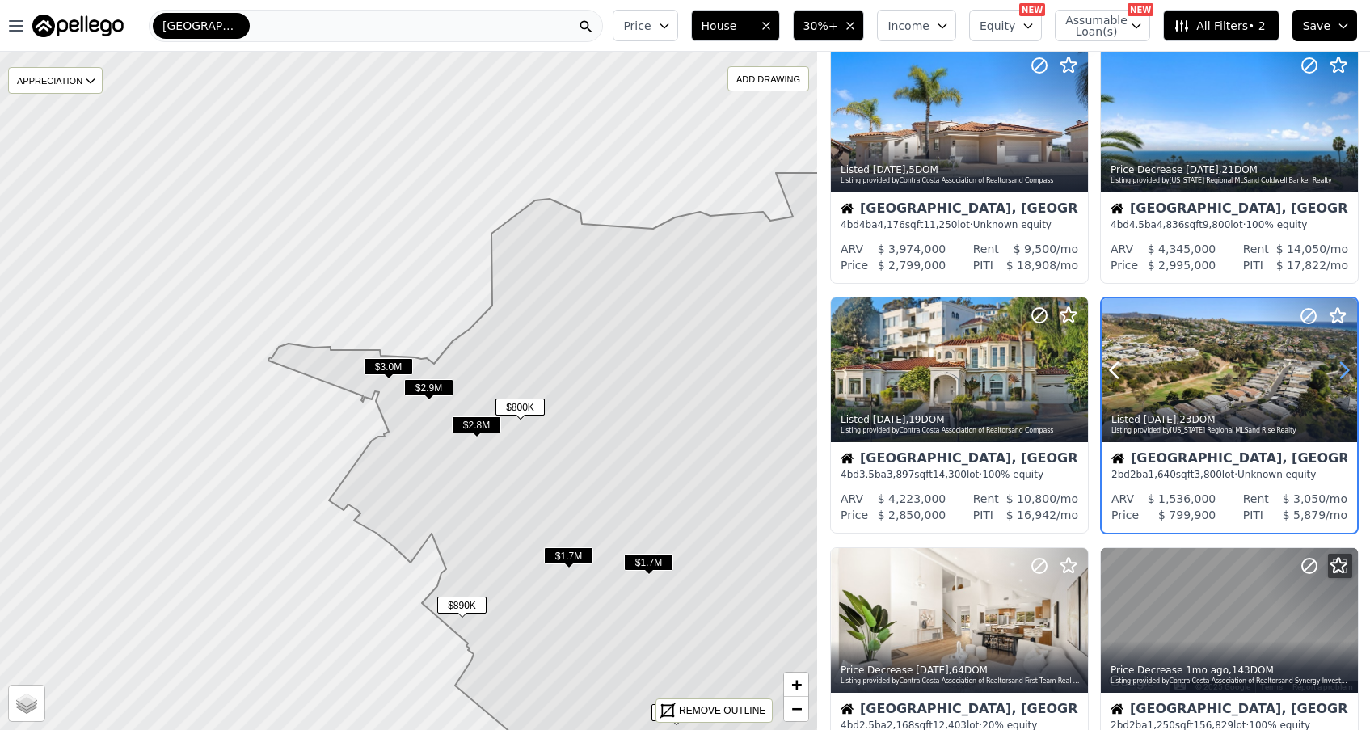
click at [1341, 373] on icon at bounding box center [1344, 370] width 26 height 26
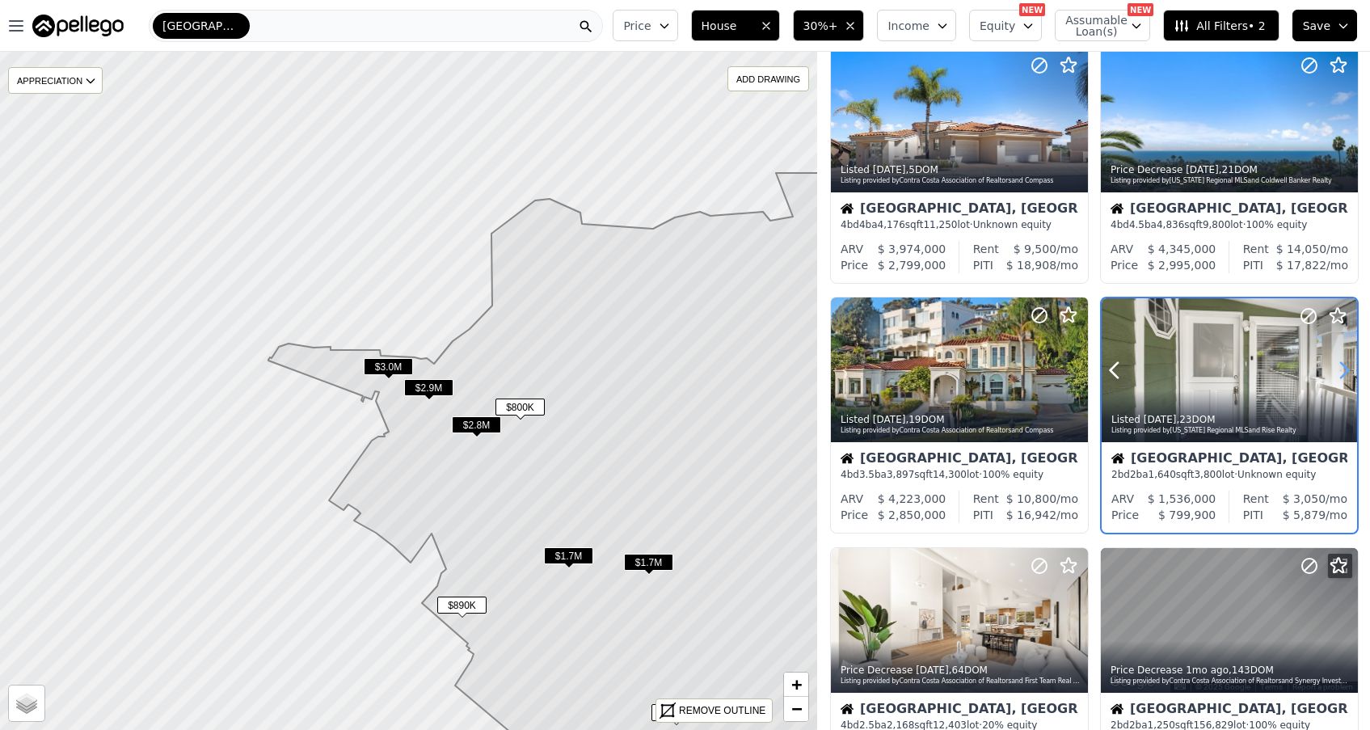
click at [1341, 373] on icon at bounding box center [1344, 370] width 26 height 26
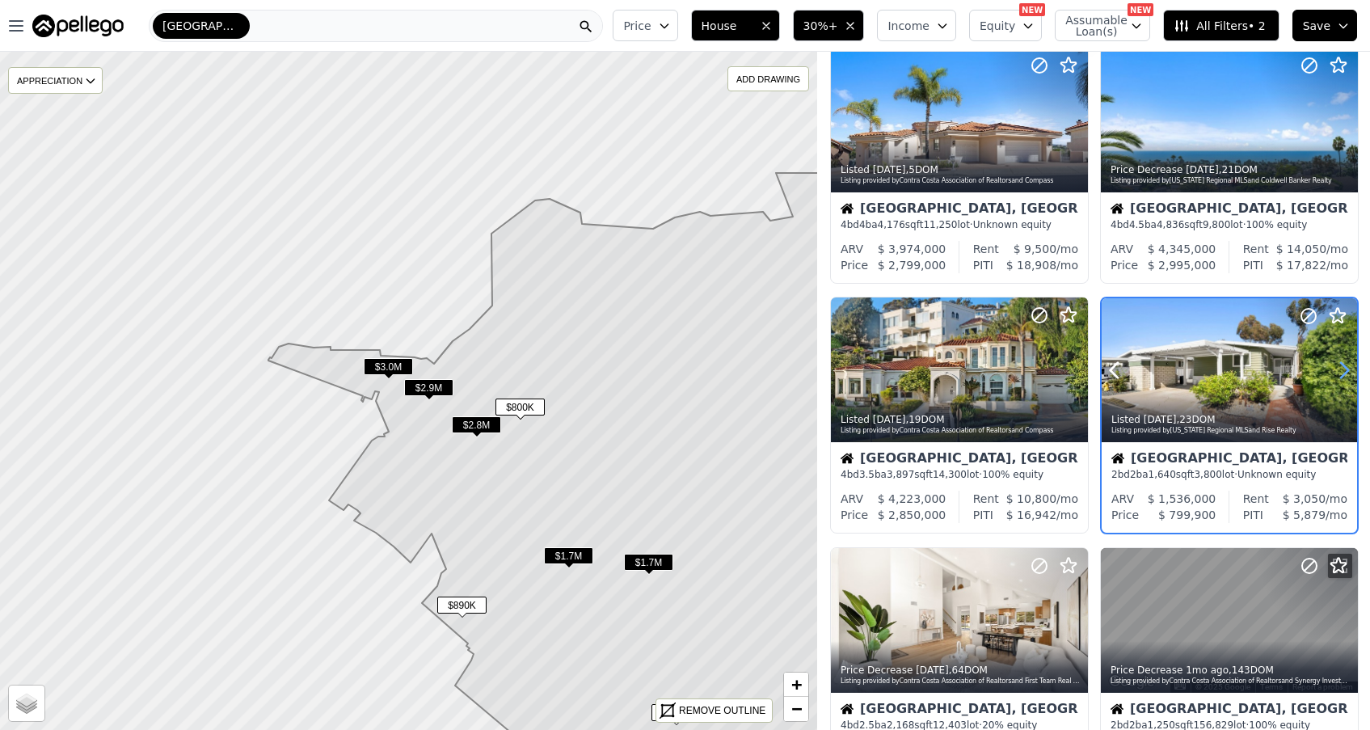
click at [1341, 373] on icon at bounding box center [1344, 370] width 26 height 26
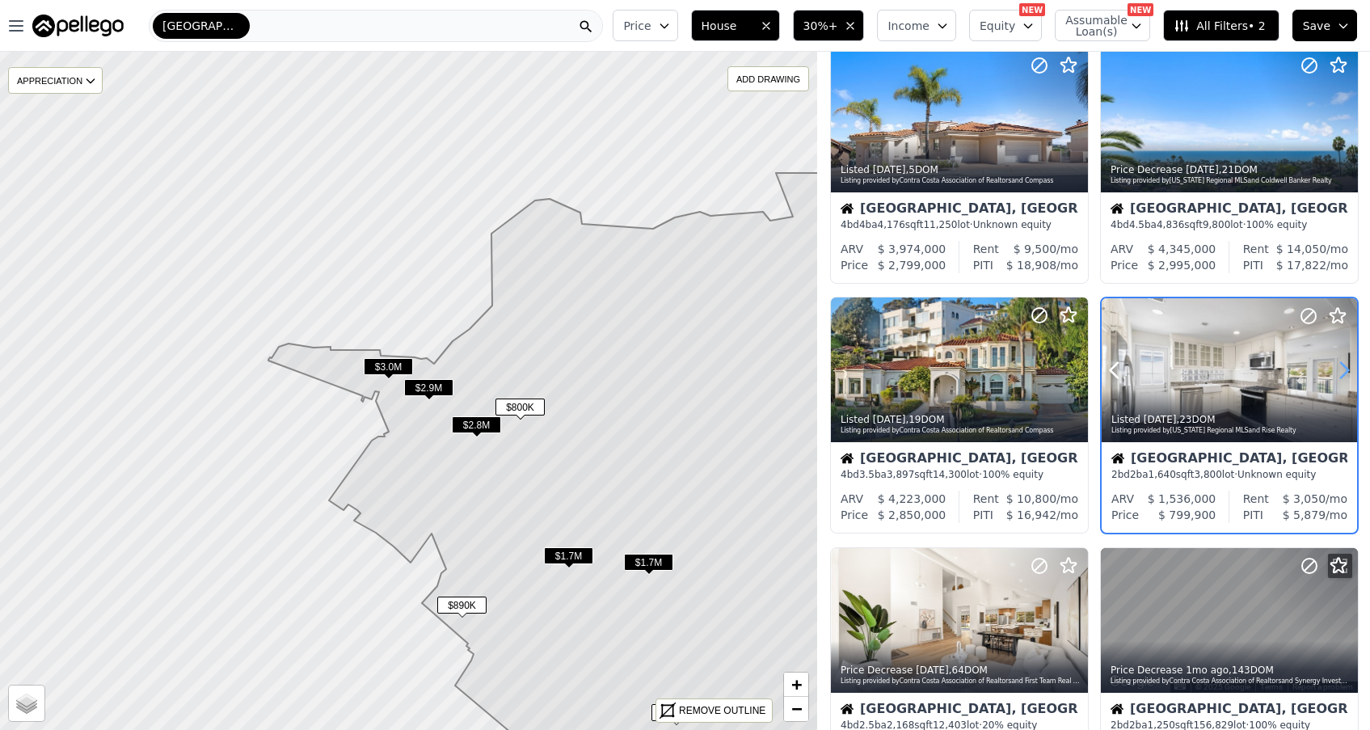
click at [1341, 373] on icon at bounding box center [1344, 370] width 26 height 26
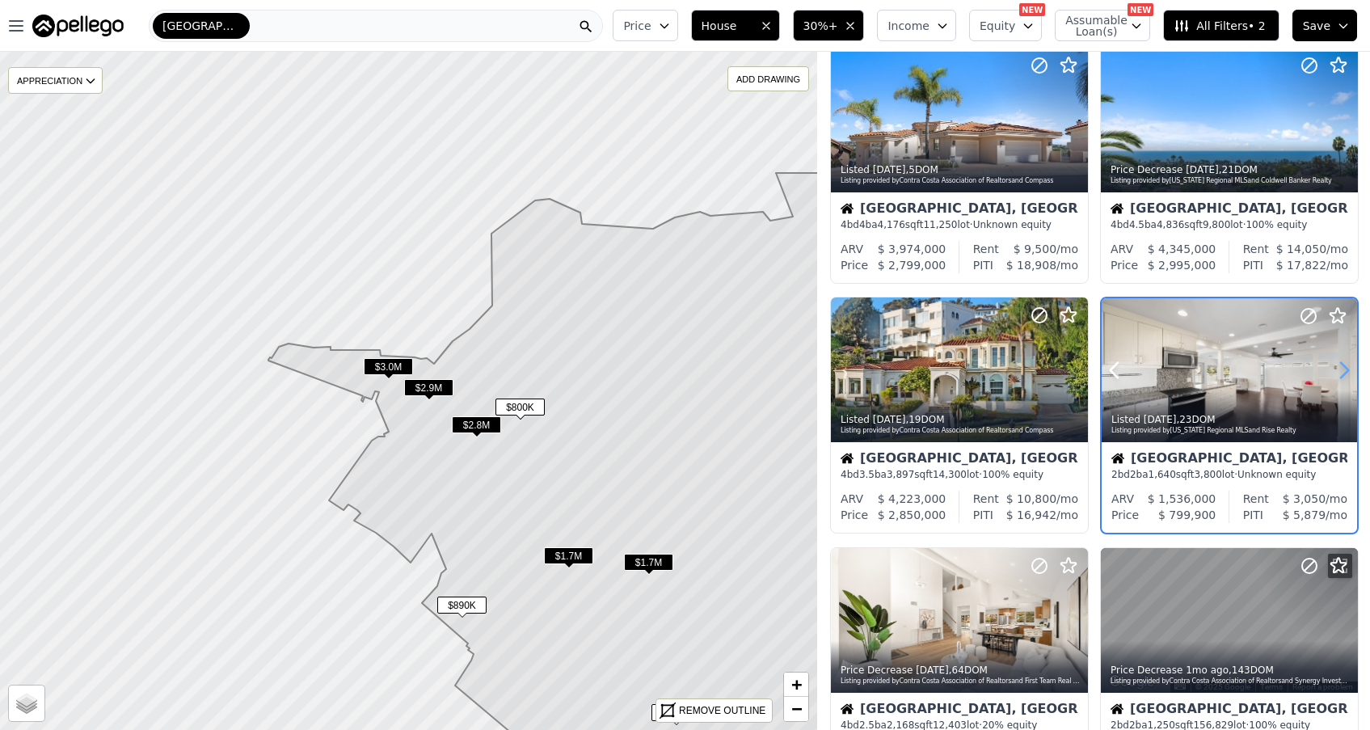
click at [1341, 373] on icon at bounding box center [1344, 370] width 26 height 26
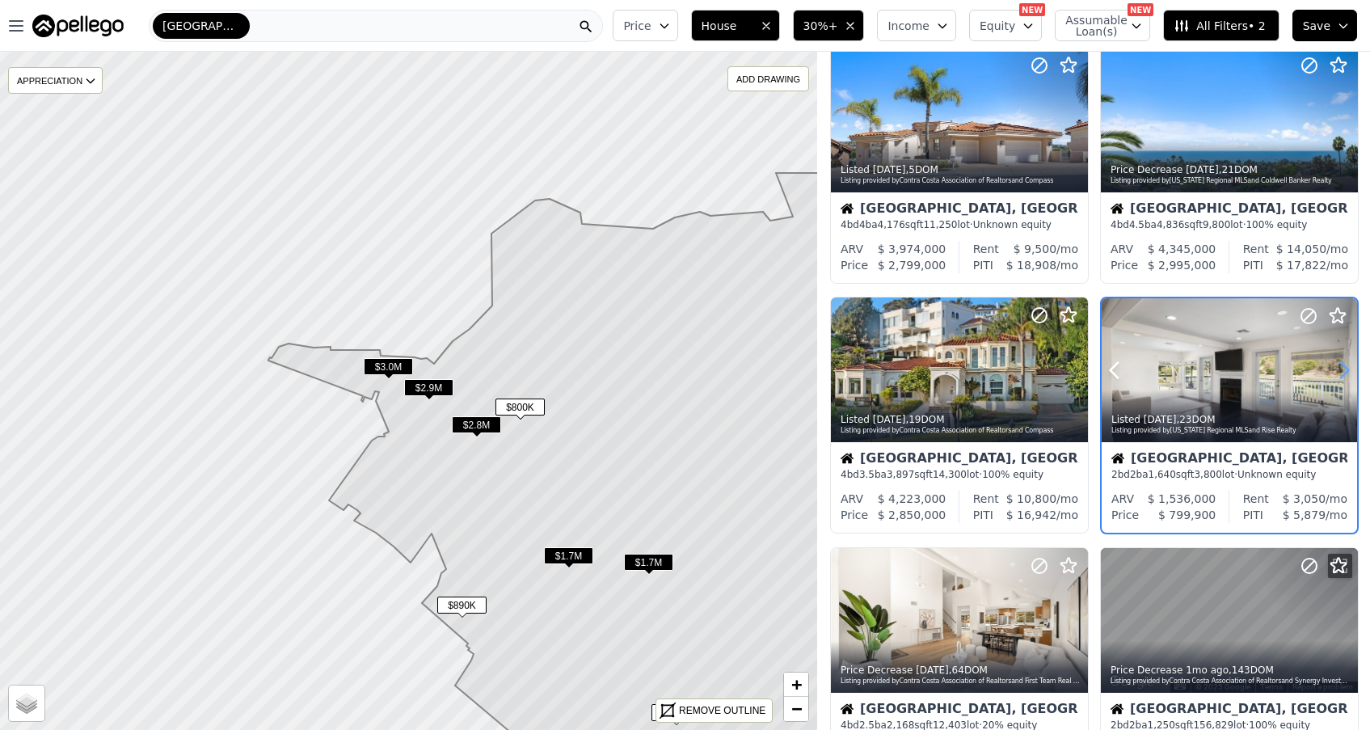
click at [1341, 373] on icon at bounding box center [1344, 370] width 26 height 26
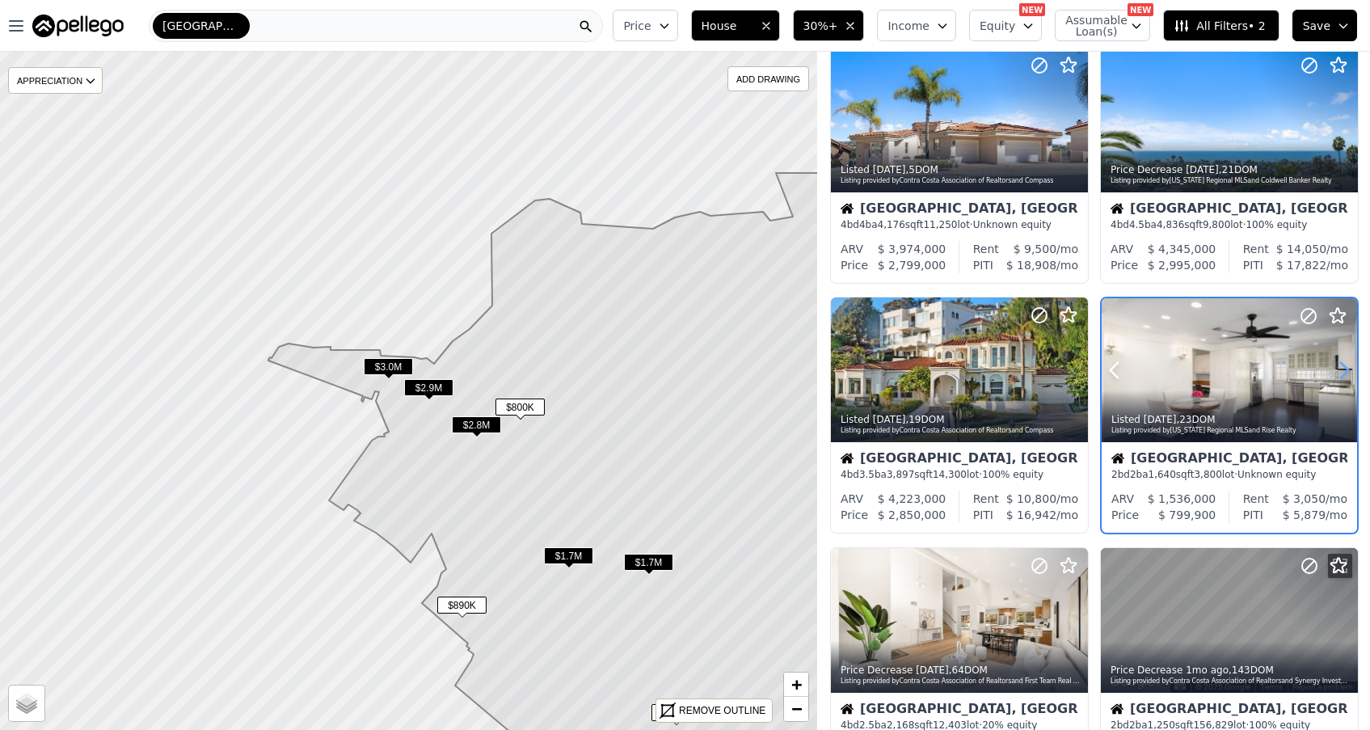
click at [1341, 373] on icon at bounding box center [1344, 370] width 26 height 26
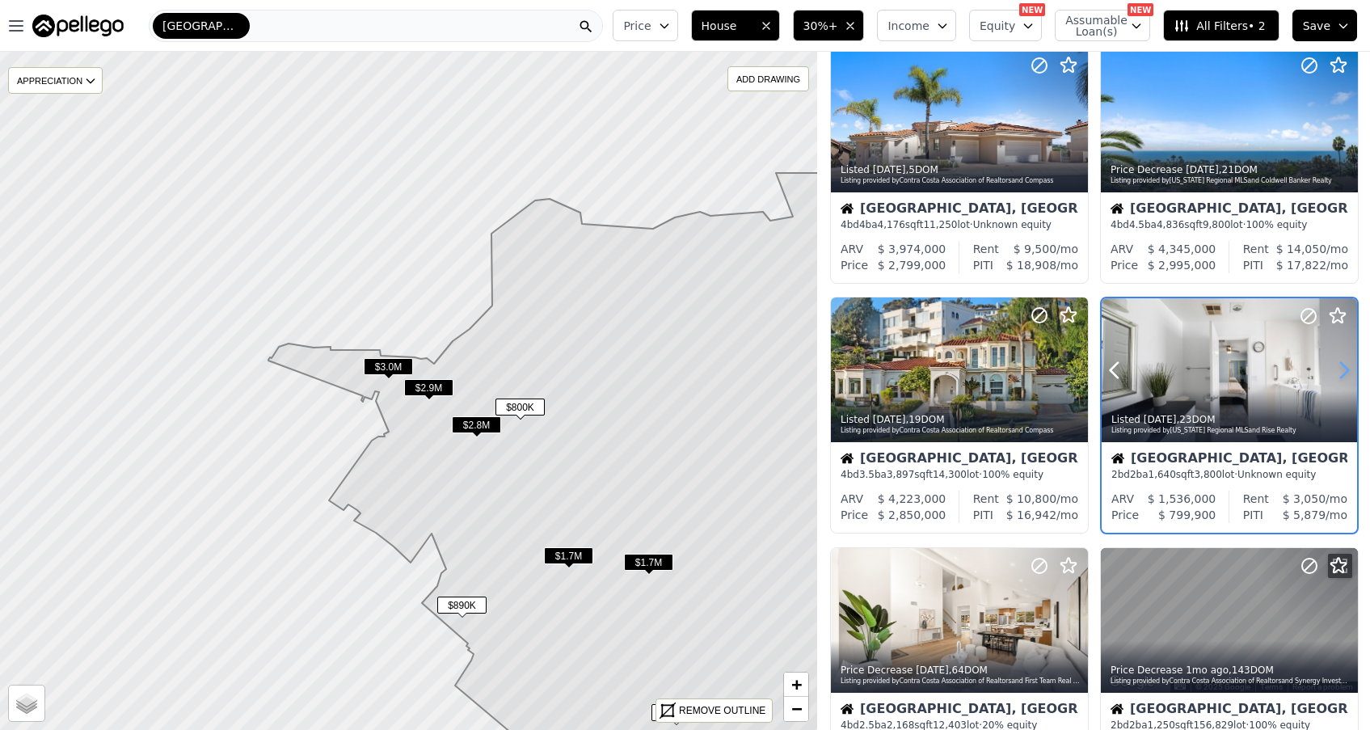
click at [1341, 373] on icon at bounding box center [1344, 370] width 26 height 26
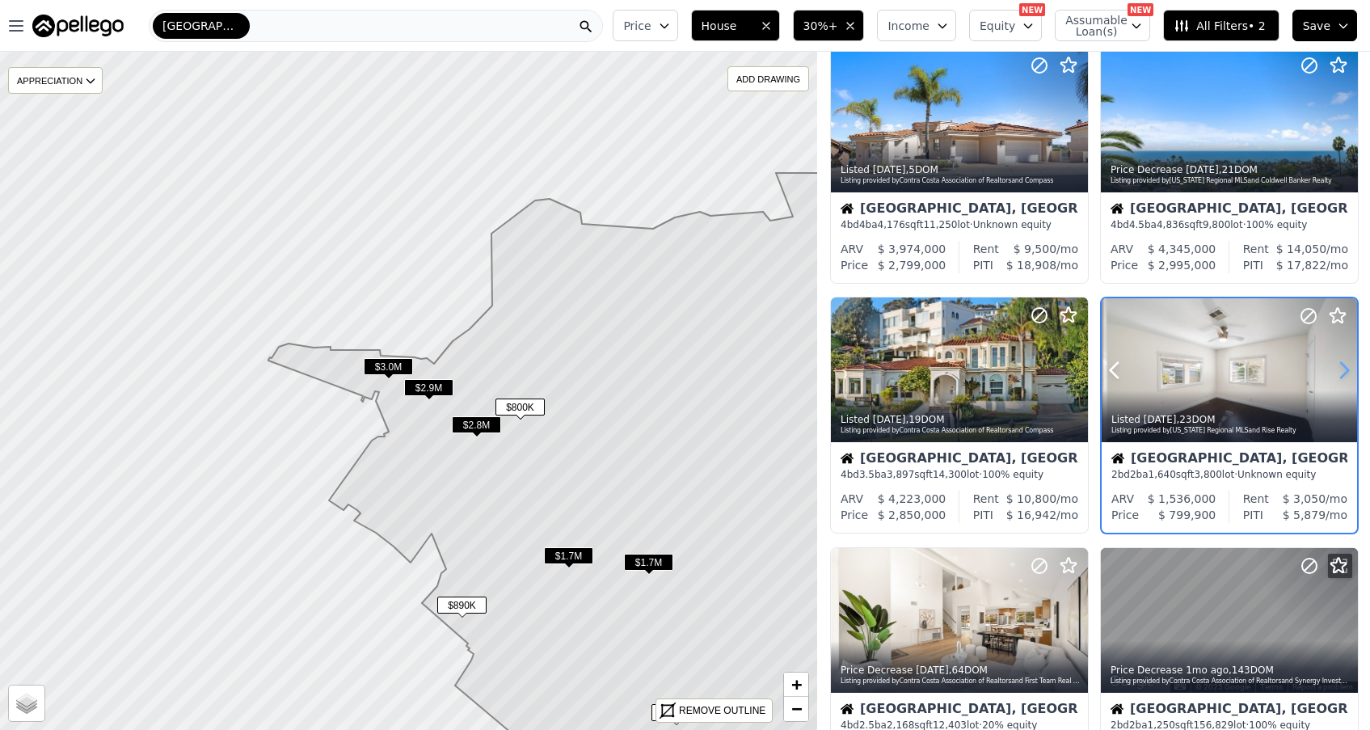
click at [1341, 373] on icon at bounding box center [1344, 370] width 26 height 26
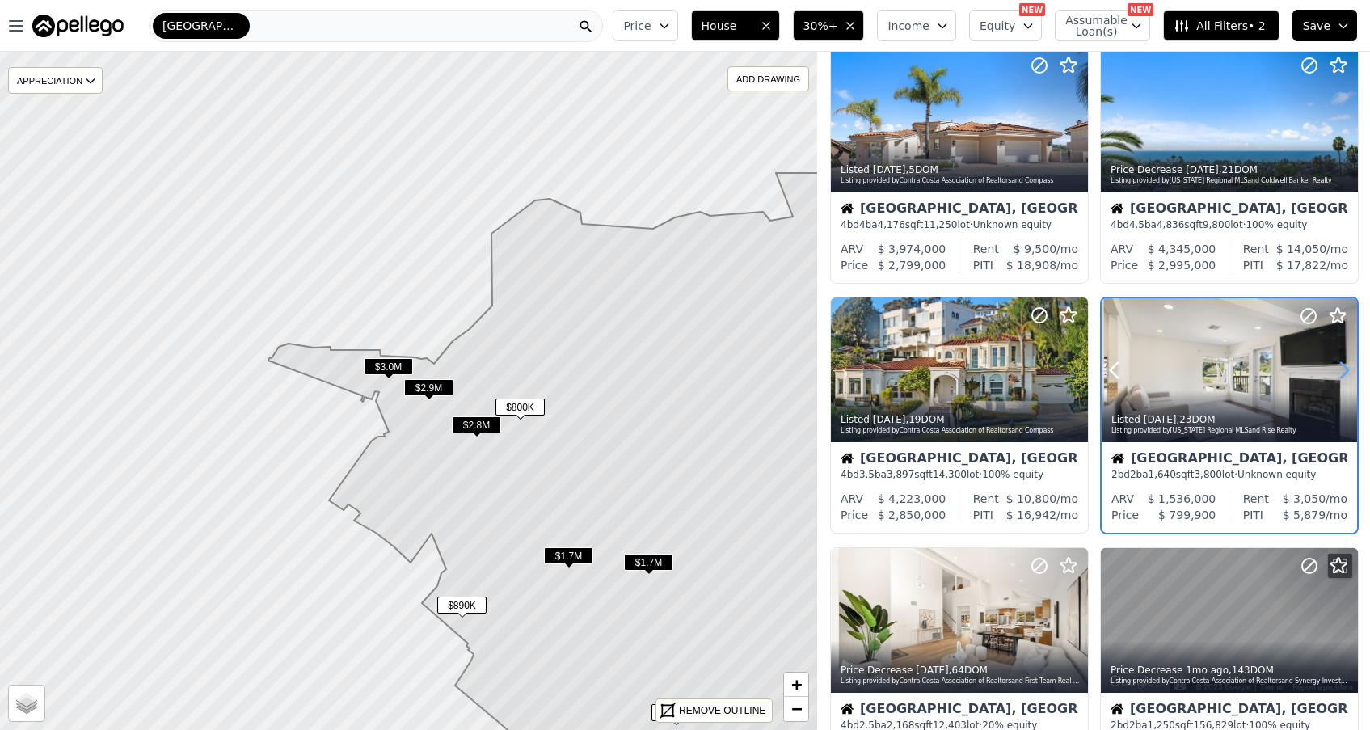
click at [1341, 373] on icon at bounding box center [1344, 370] width 26 height 26
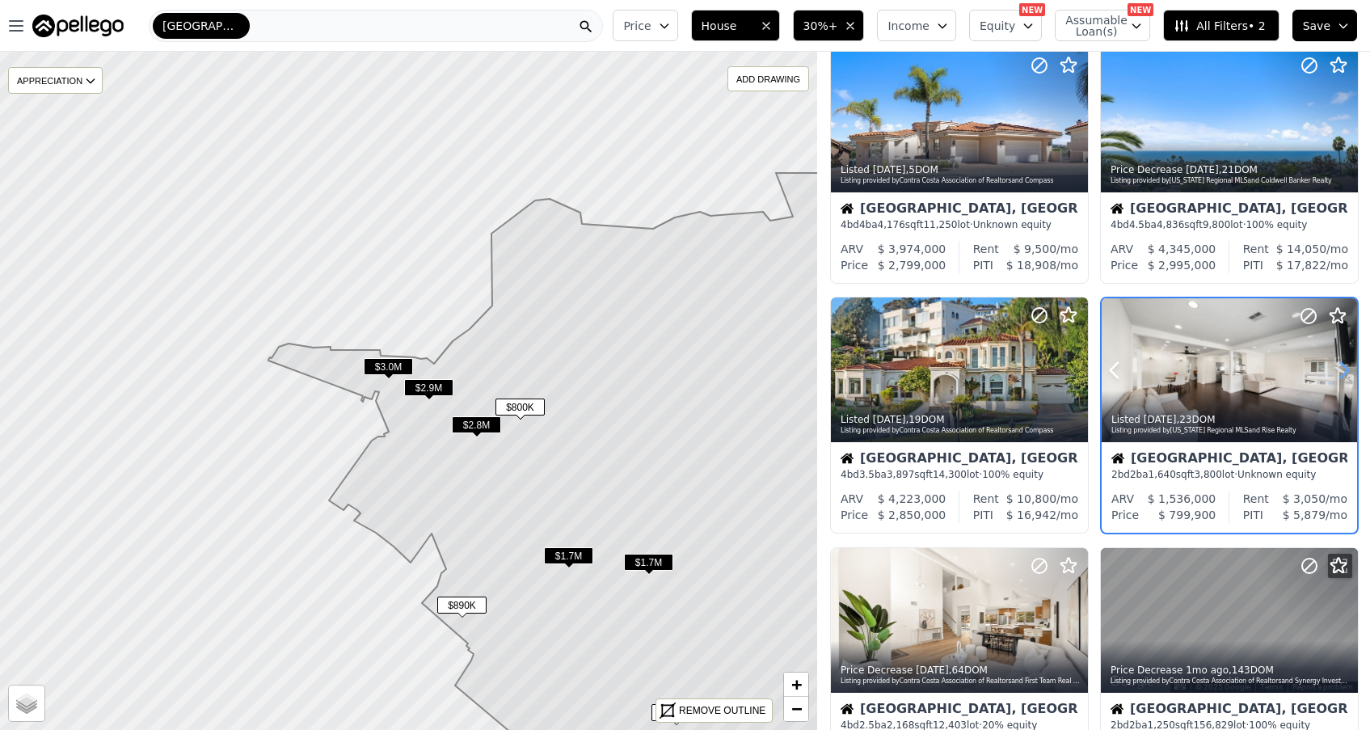
click at [1341, 373] on icon at bounding box center [1344, 370] width 26 height 26
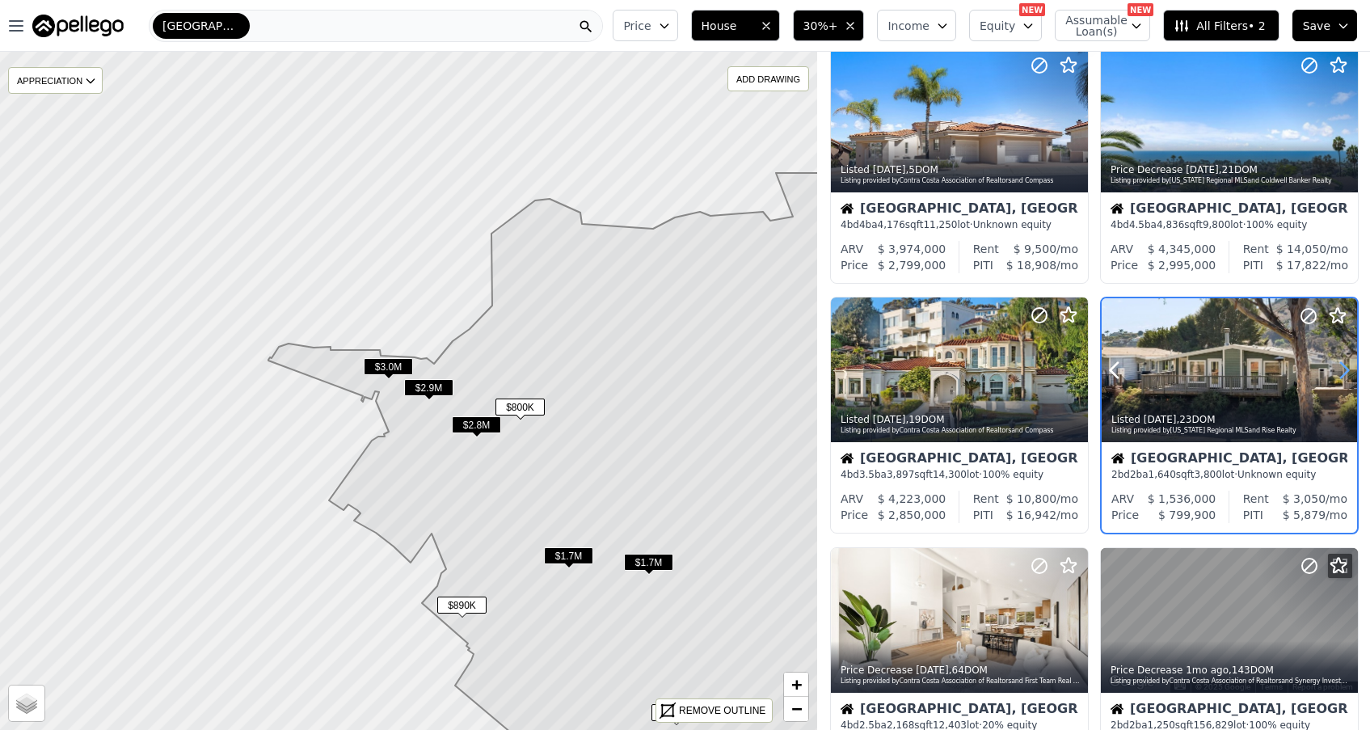
click at [1341, 373] on icon at bounding box center [1344, 370] width 26 height 26
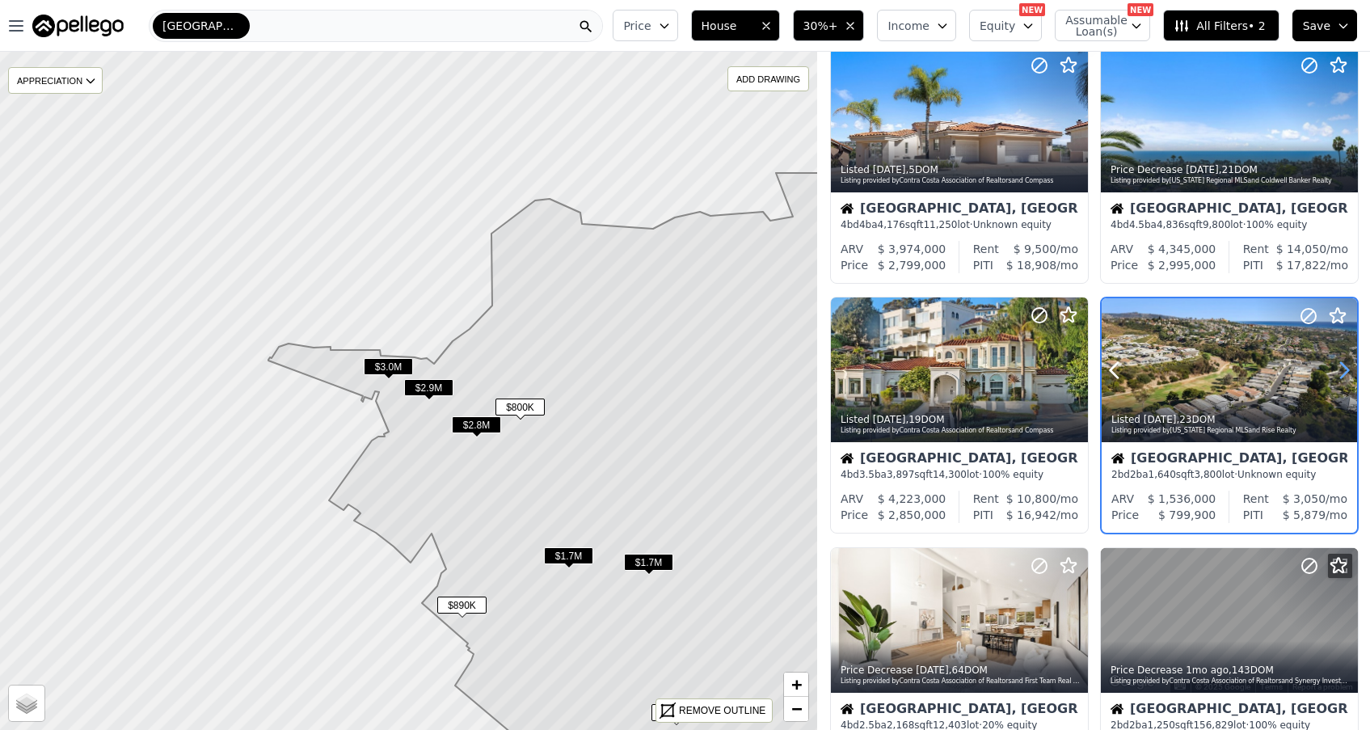
click at [1341, 373] on icon at bounding box center [1344, 370] width 26 height 26
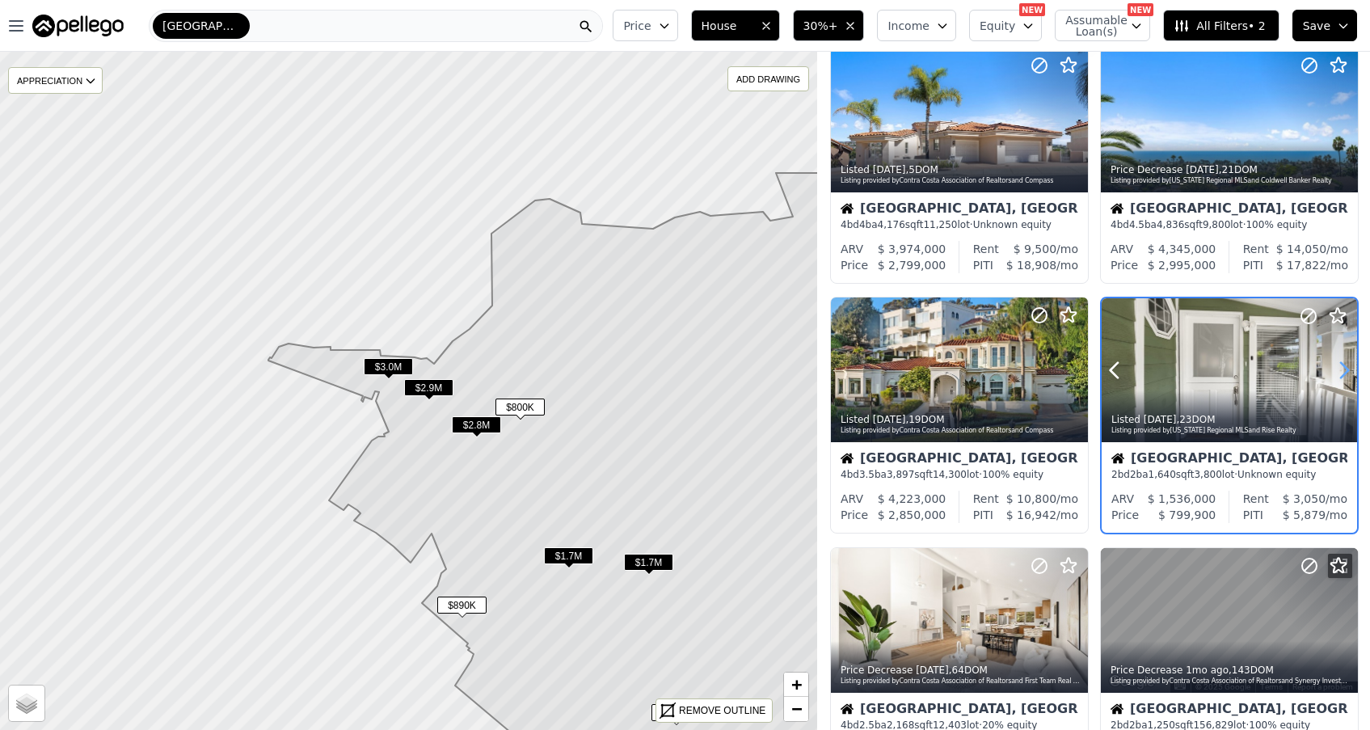
click at [1341, 373] on icon at bounding box center [1344, 370] width 26 height 26
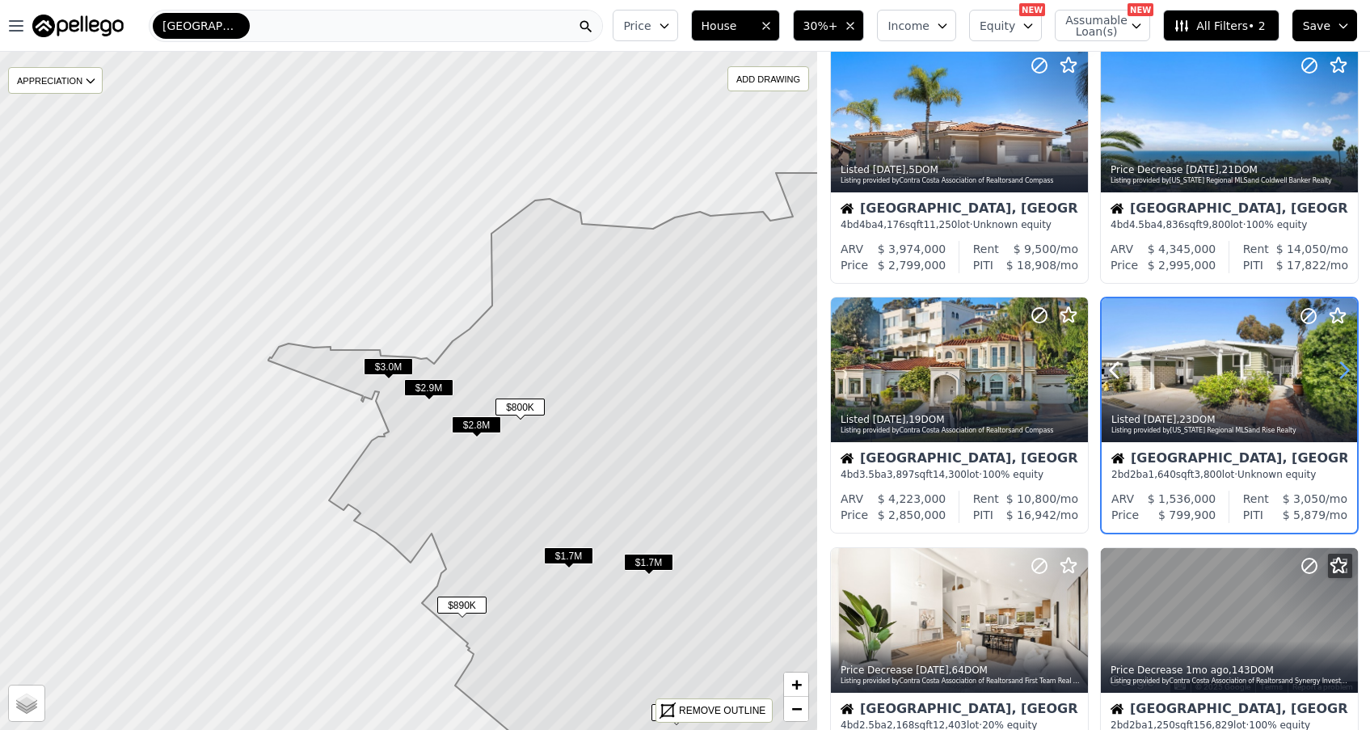
click at [1341, 373] on icon at bounding box center [1344, 370] width 26 height 26
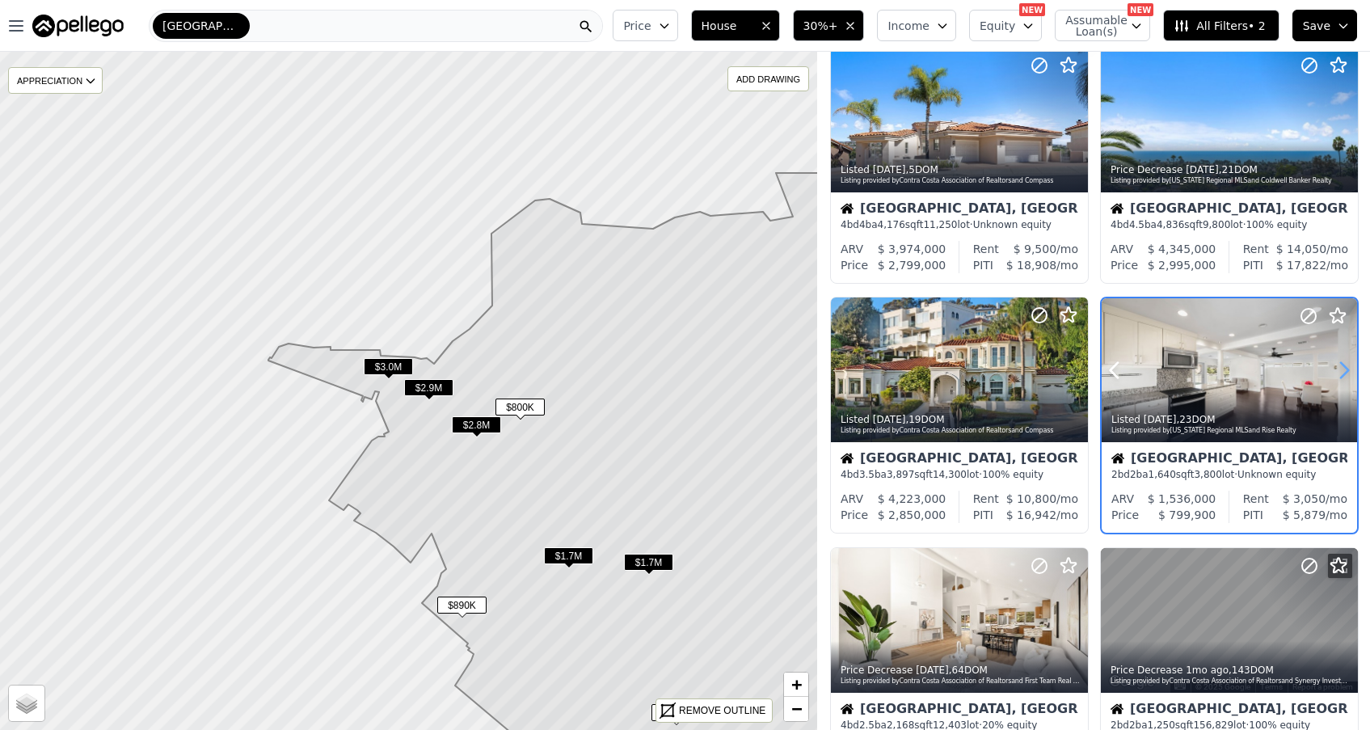
click at [1341, 373] on icon at bounding box center [1344, 370] width 26 height 26
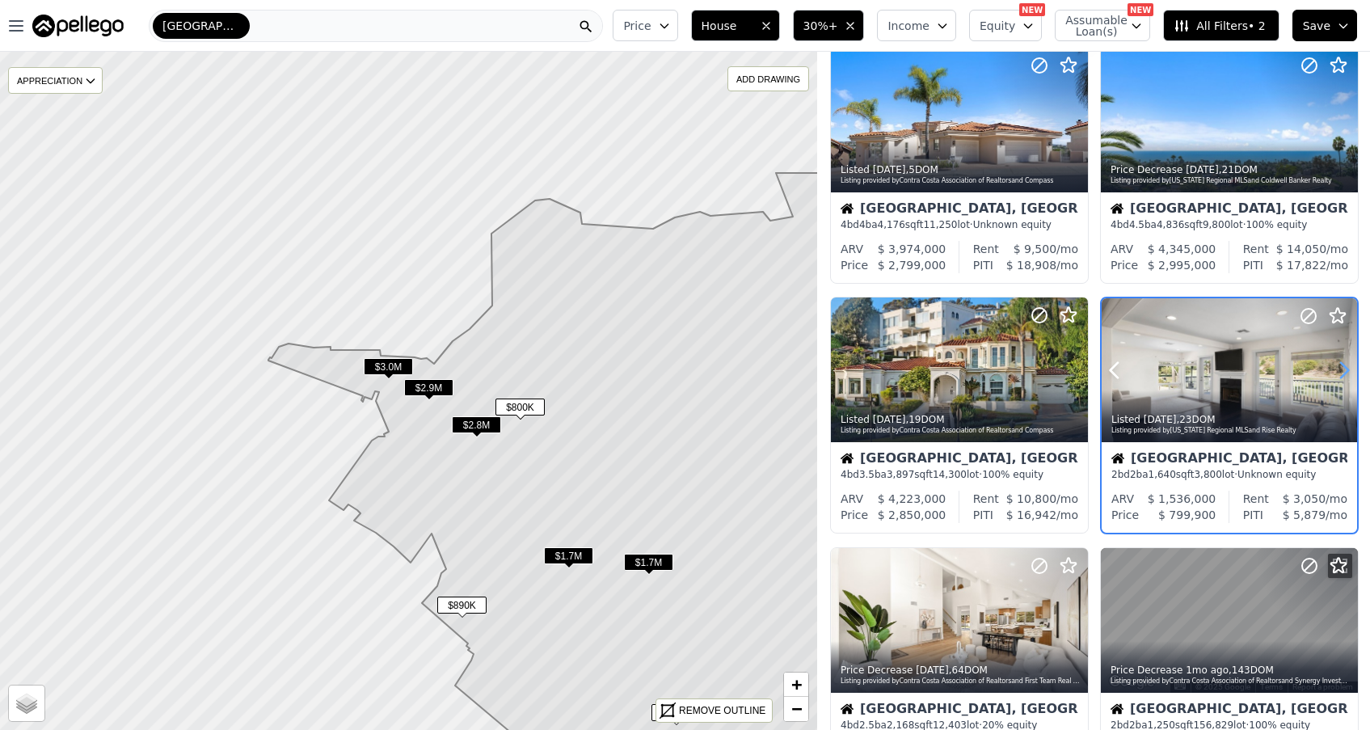
click at [1341, 373] on icon at bounding box center [1344, 370] width 26 height 26
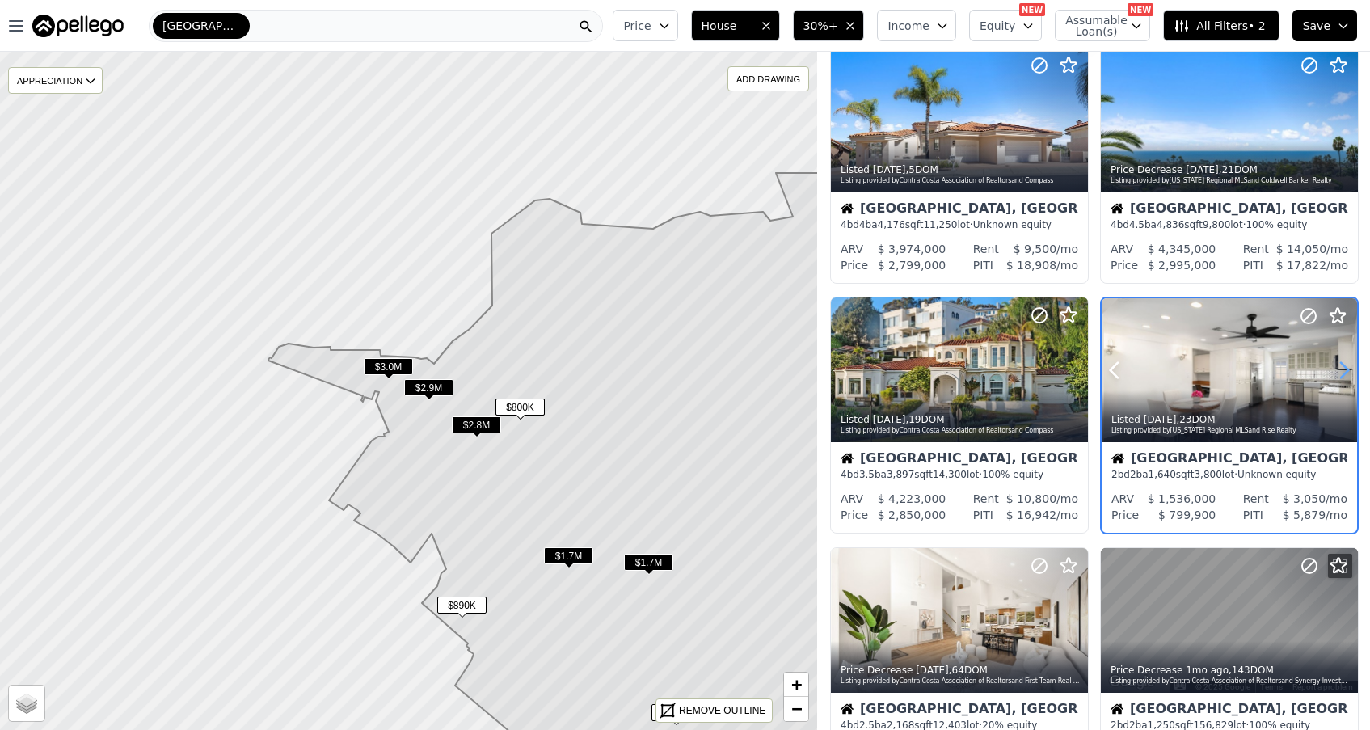
click at [1341, 373] on icon at bounding box center [1344, 370] width 26 height 26
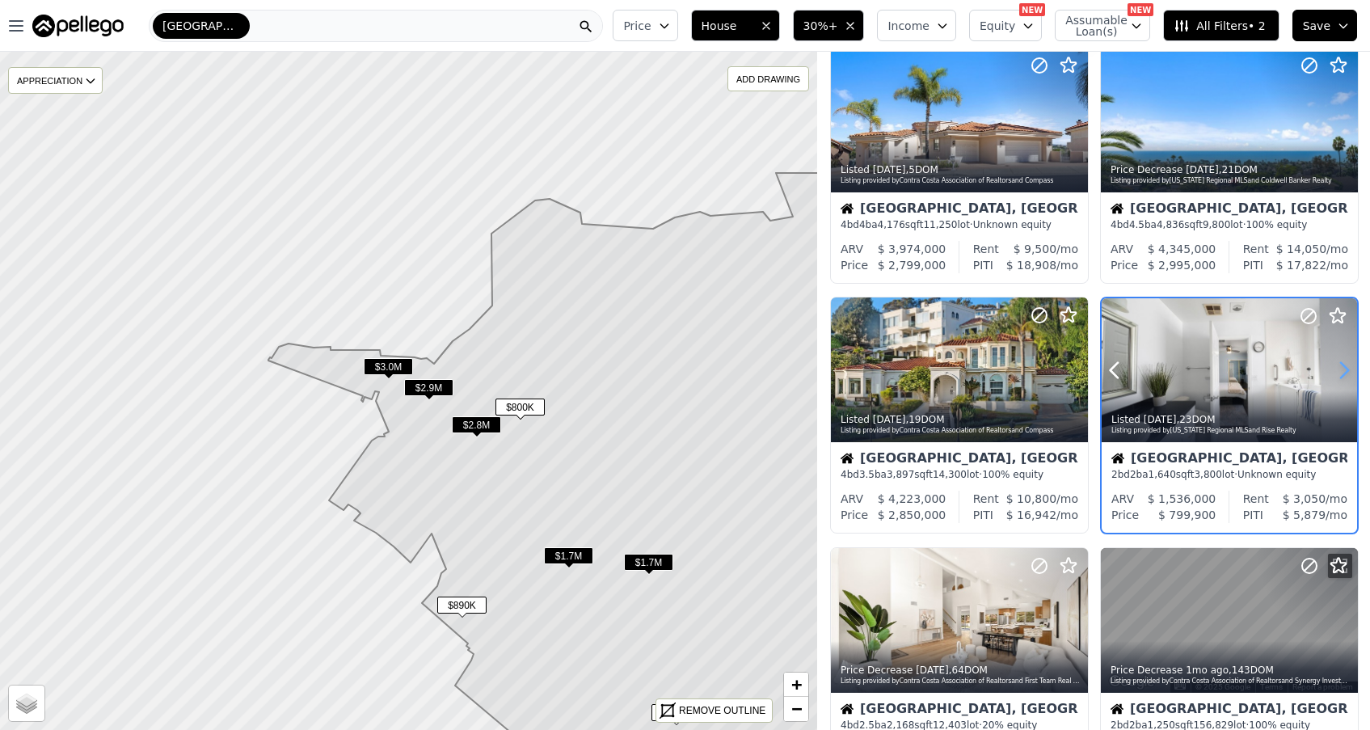
click at [1341, 373] on icon at bounding box center [1344, 370] width 26 height 26
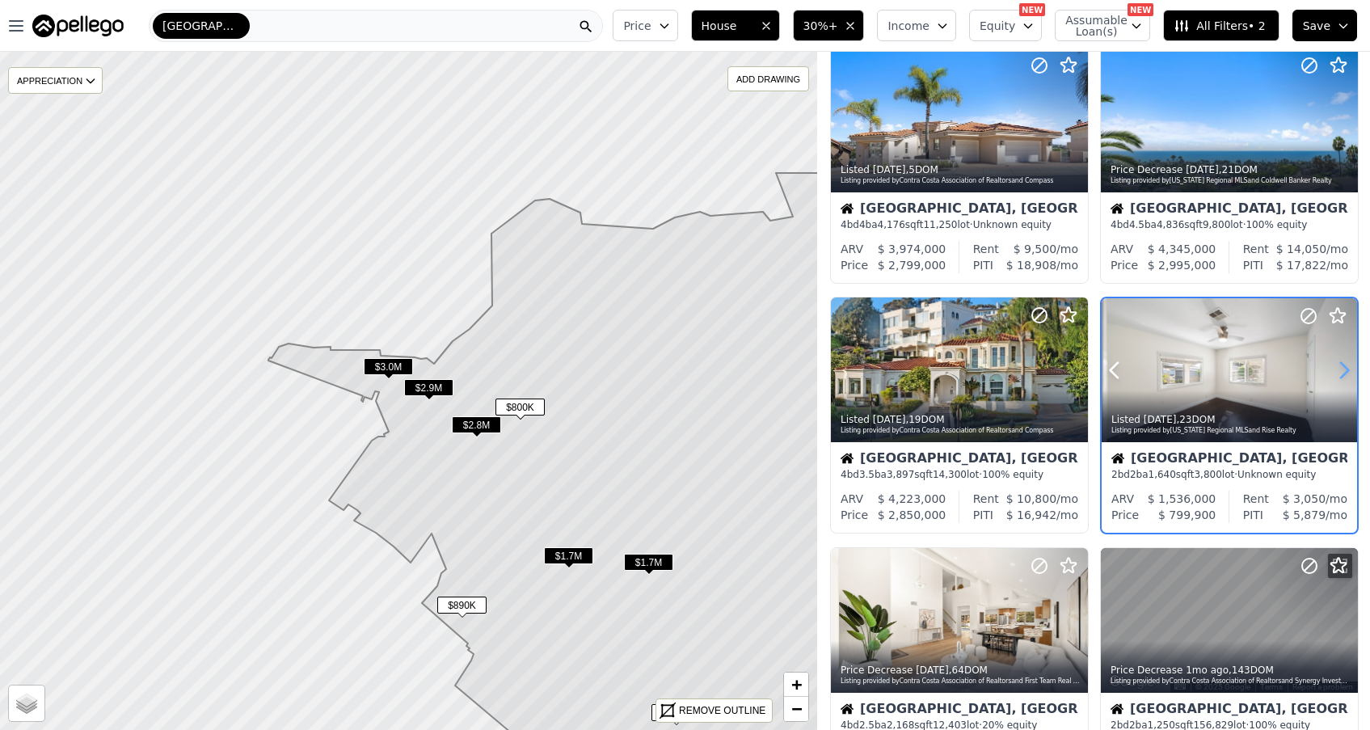
click at [1341, 373] on icon at bounding box center [1344, 370] width 26 height 26
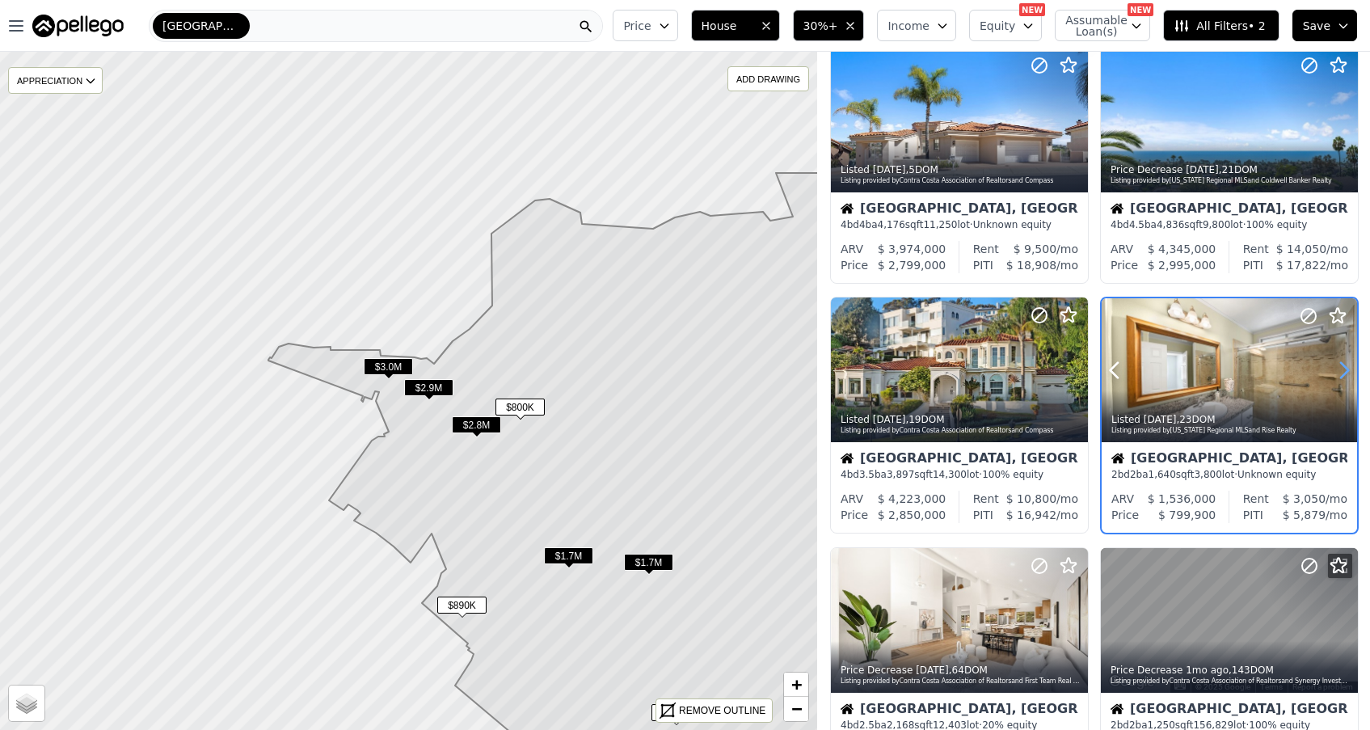
click at [1341, 373] on icon at bounding box center [1344, 370] width 26 height 26
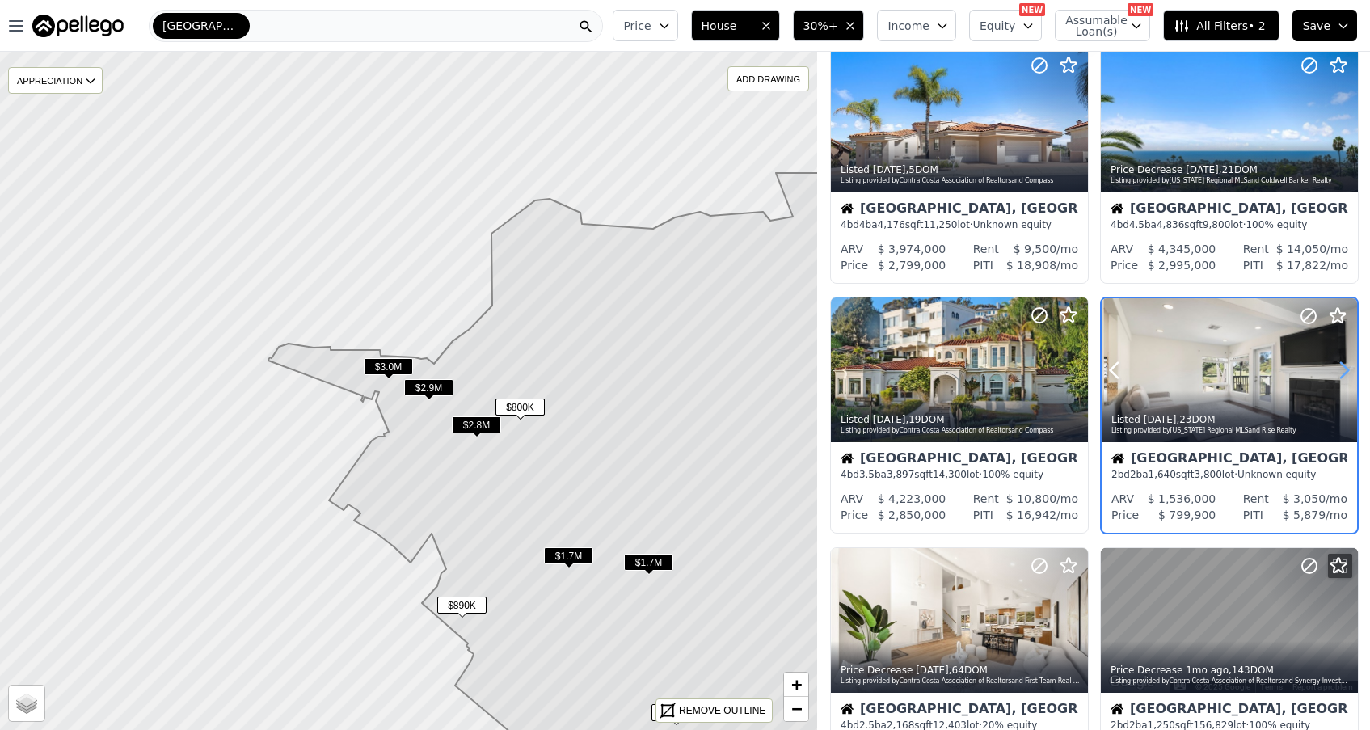
click at [1341, 373] on icon at bounding box center [1344, 370] width 26 height 26
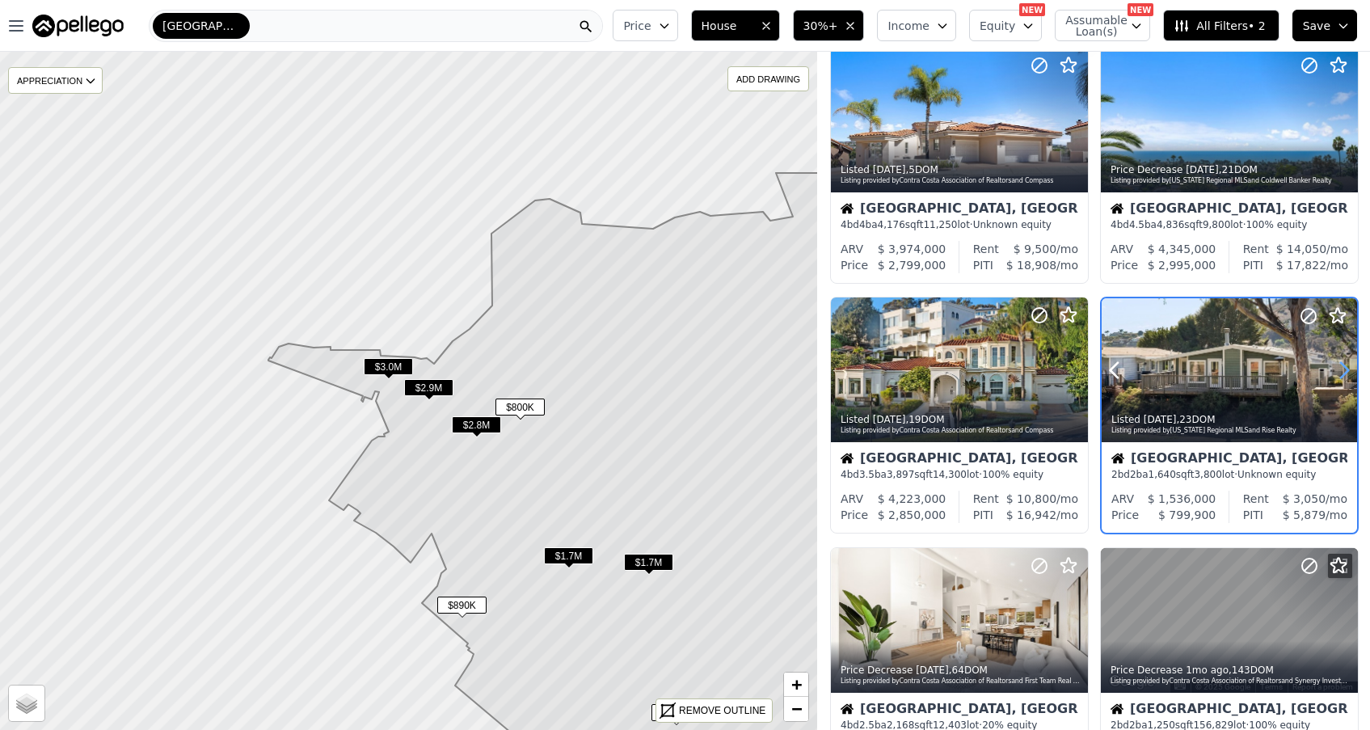
click at [1341, 373] on icon at bounding box center [1344, 370] width 26 height 26
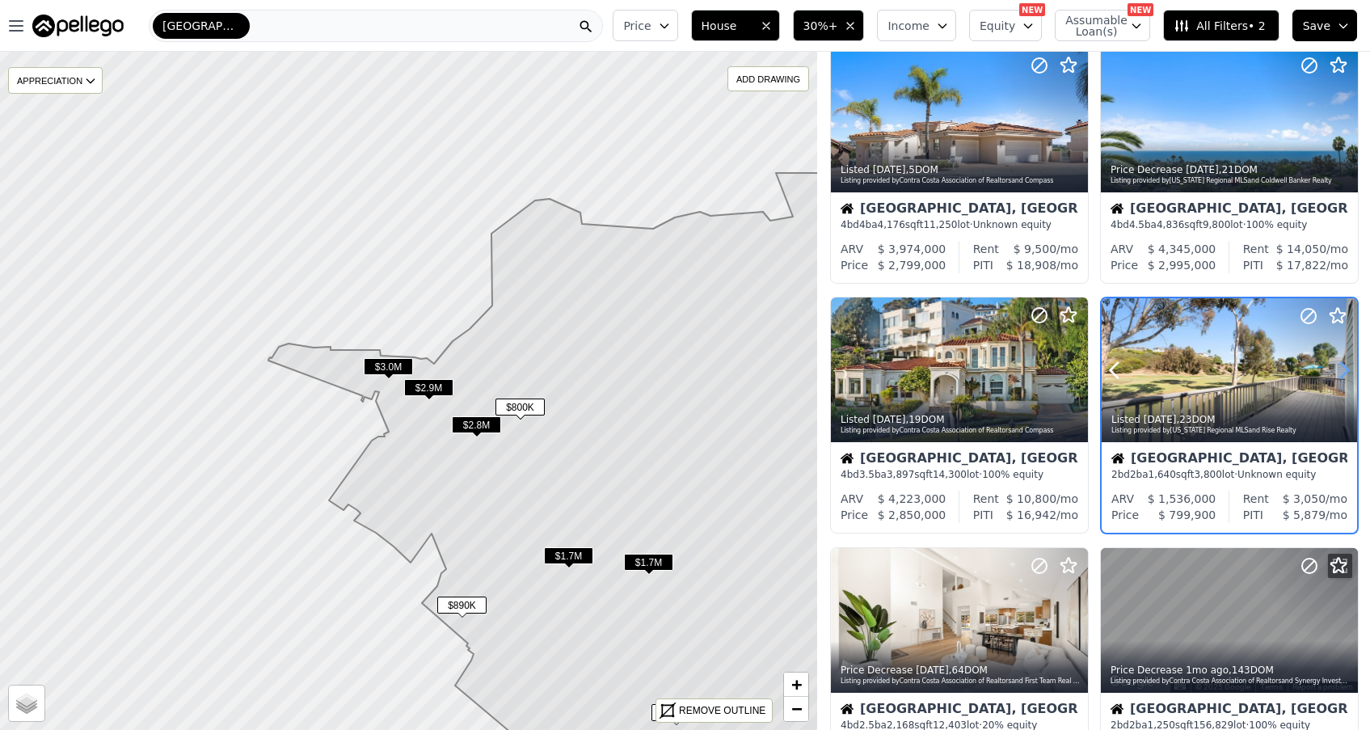
click at [1341, 373] on icon at bounding box center [1344, 370] width 26 height 26
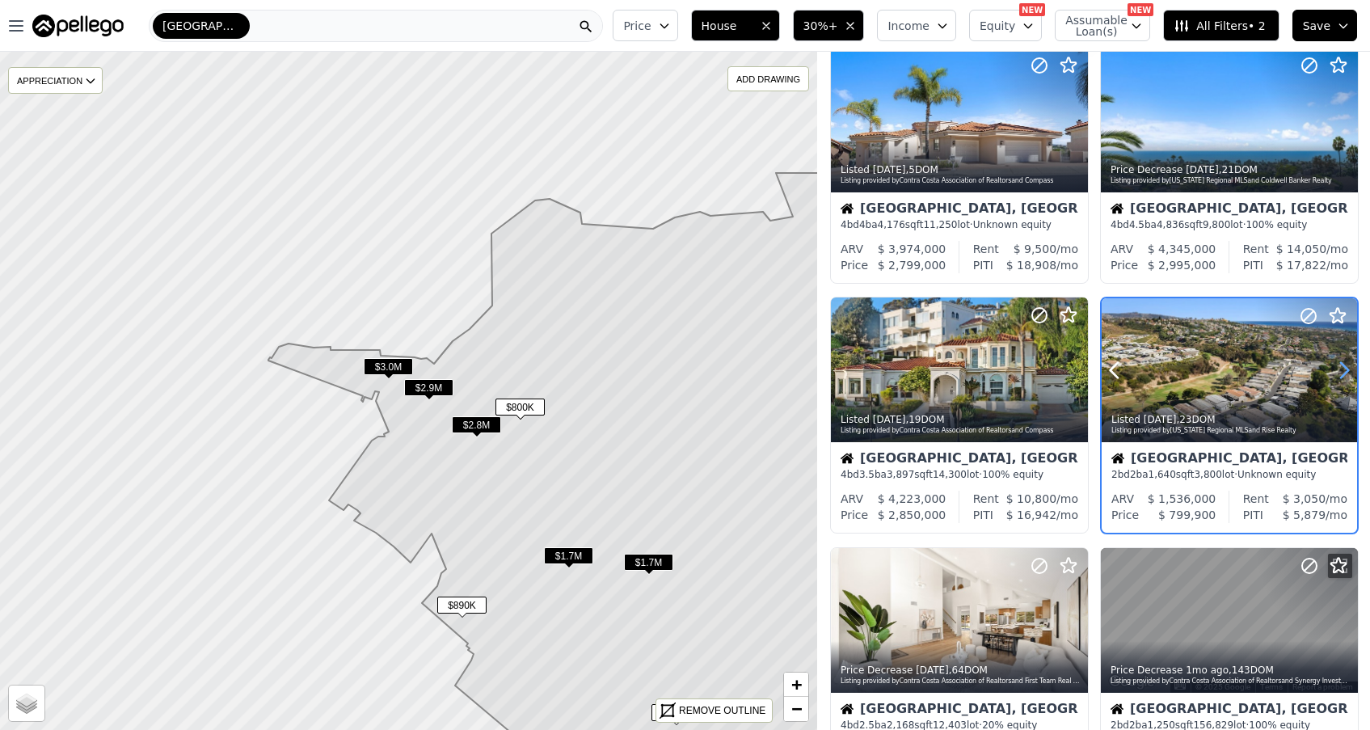
click at [1341, 373] on icon at bounding box center [1344, 370] width 26 height 26
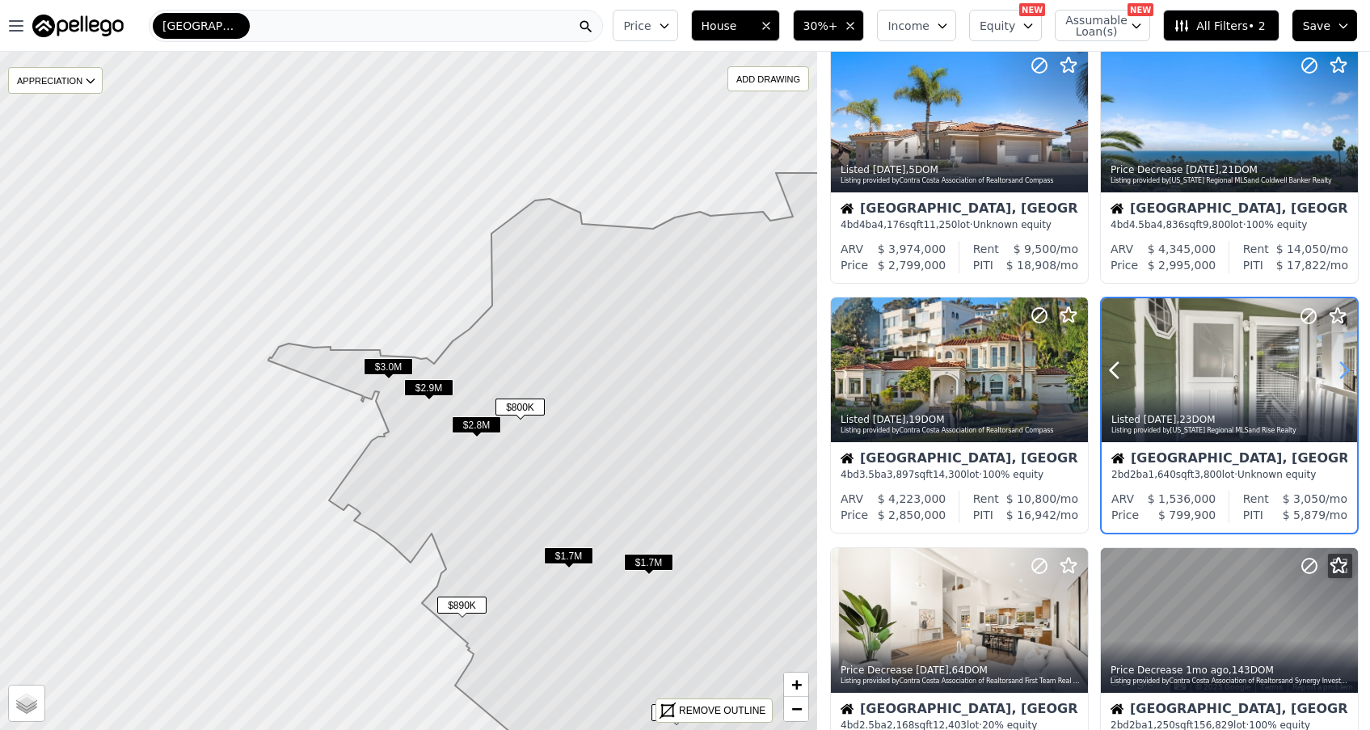
click at [1341, 373] on icon at bounding box center [1344, 370] width 26 height 26
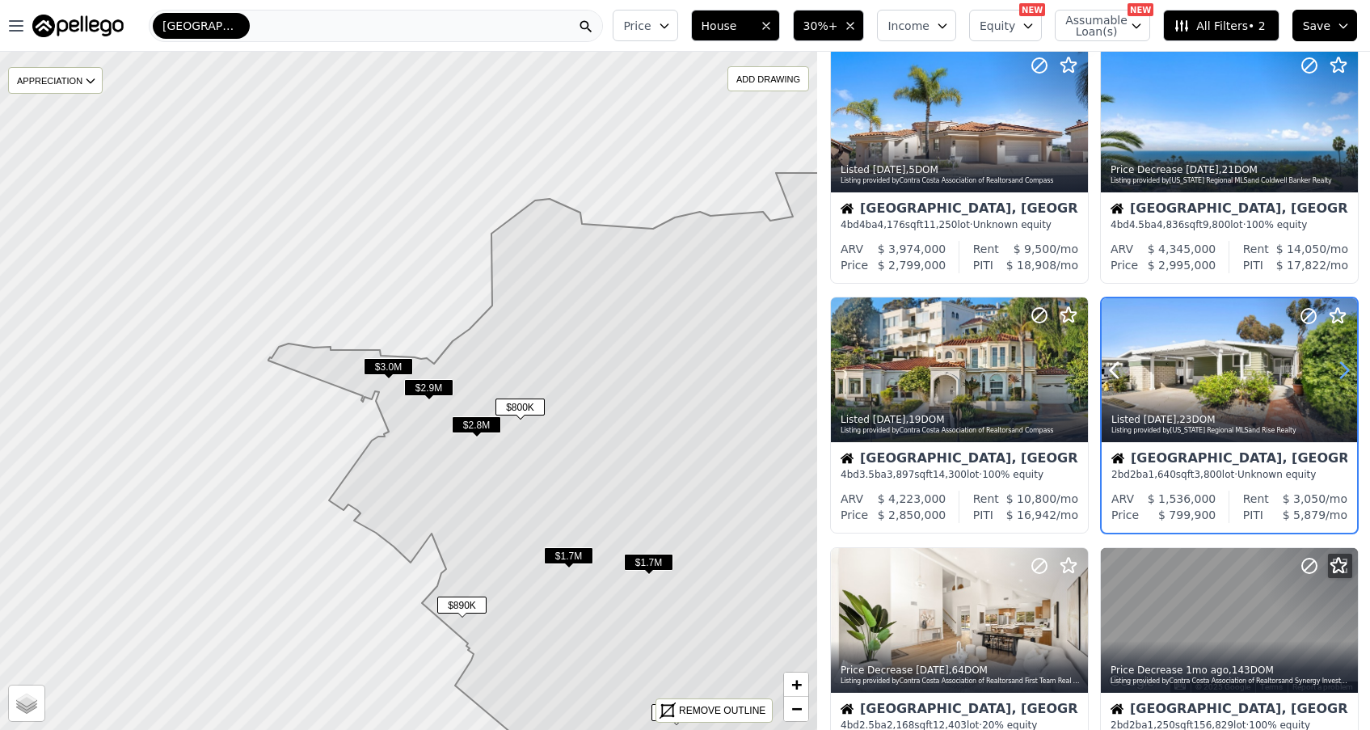
click at [1343, 370] on icon at bounding box center [1344, 370] width 26 height 26
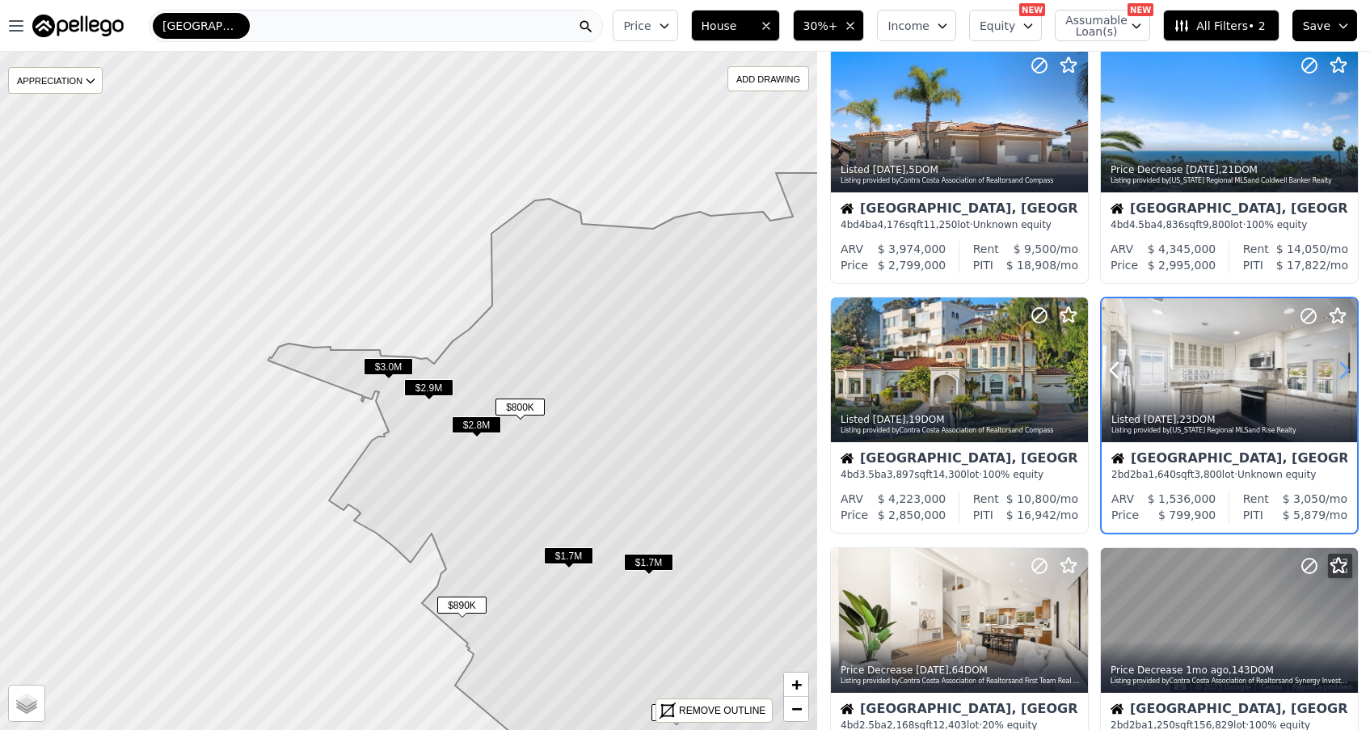
click at [1343, 370] on icon at bounding box center [1344, 370] width 26 height 26
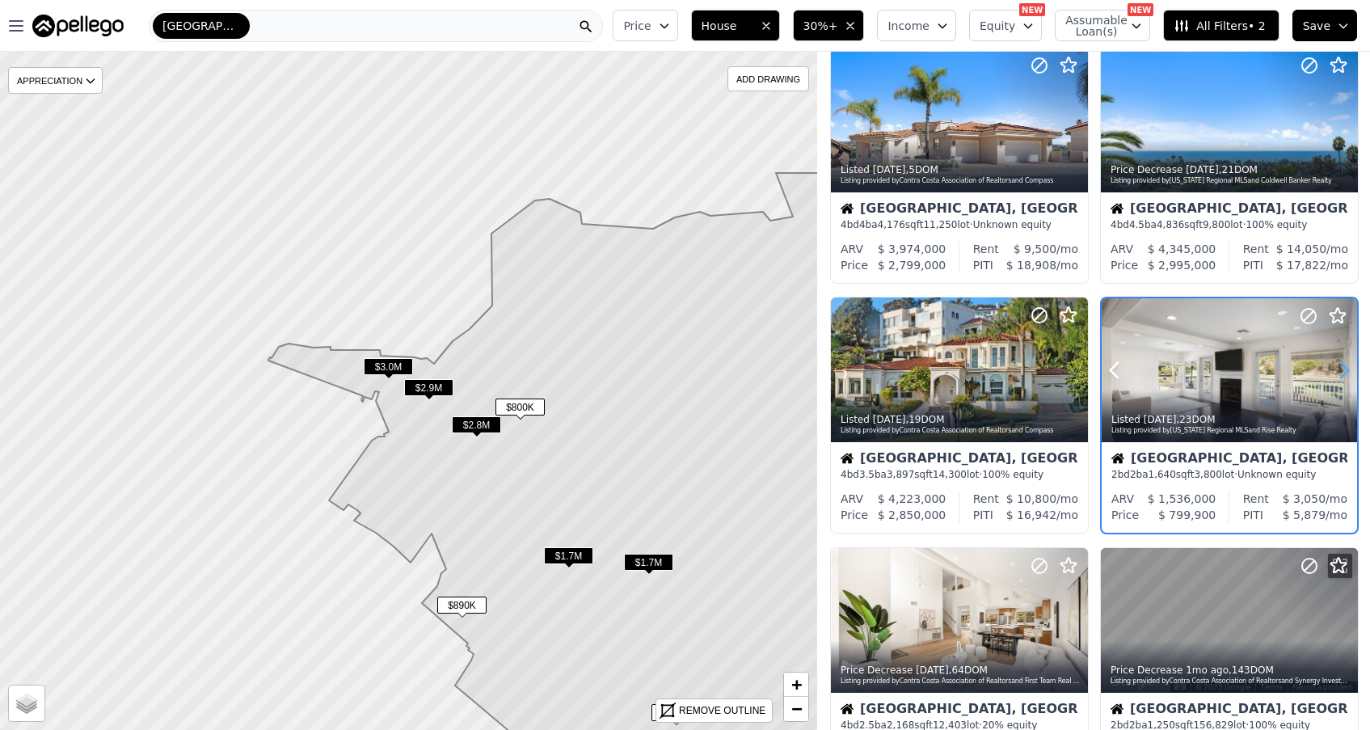
click at [1343, 370] on icon at bounding box center [1344, 370] width 26 height 26
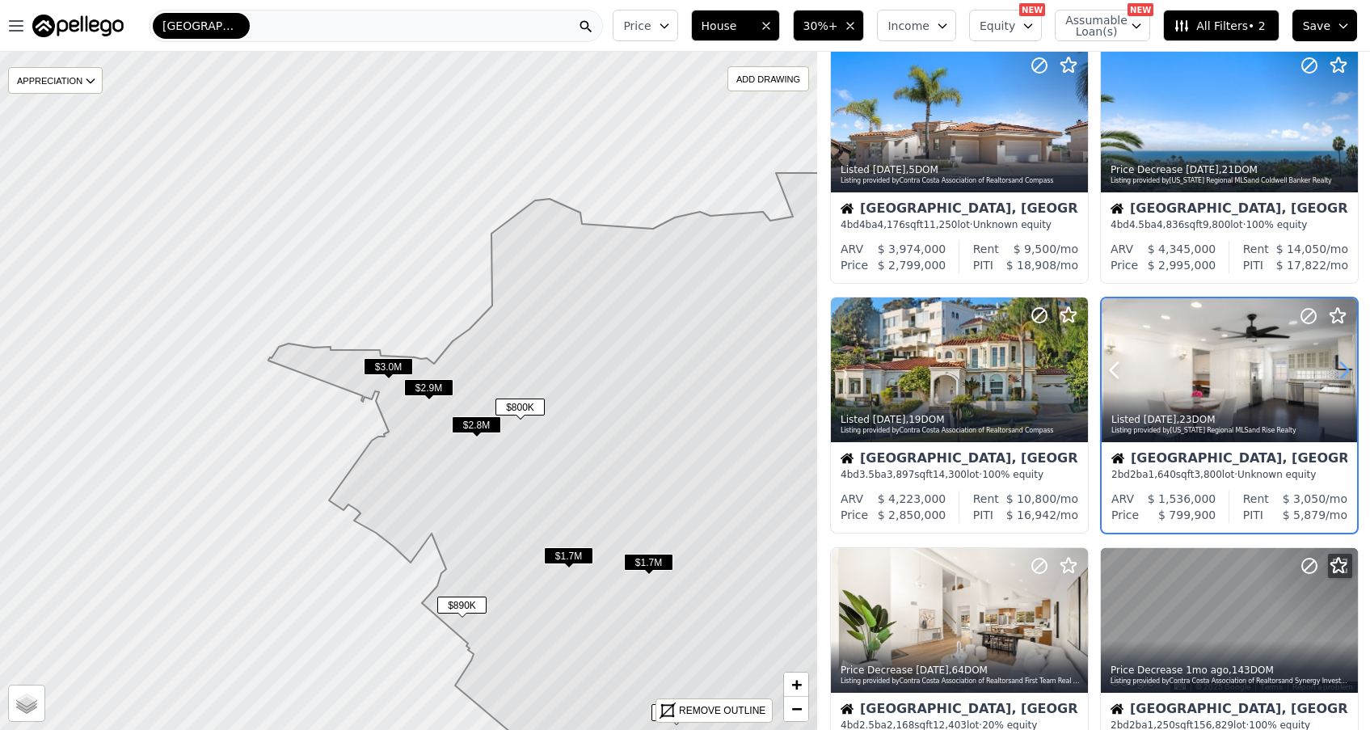
click at [1343, 370] on icon at bounding box center [1344, 370] width 26 height 26
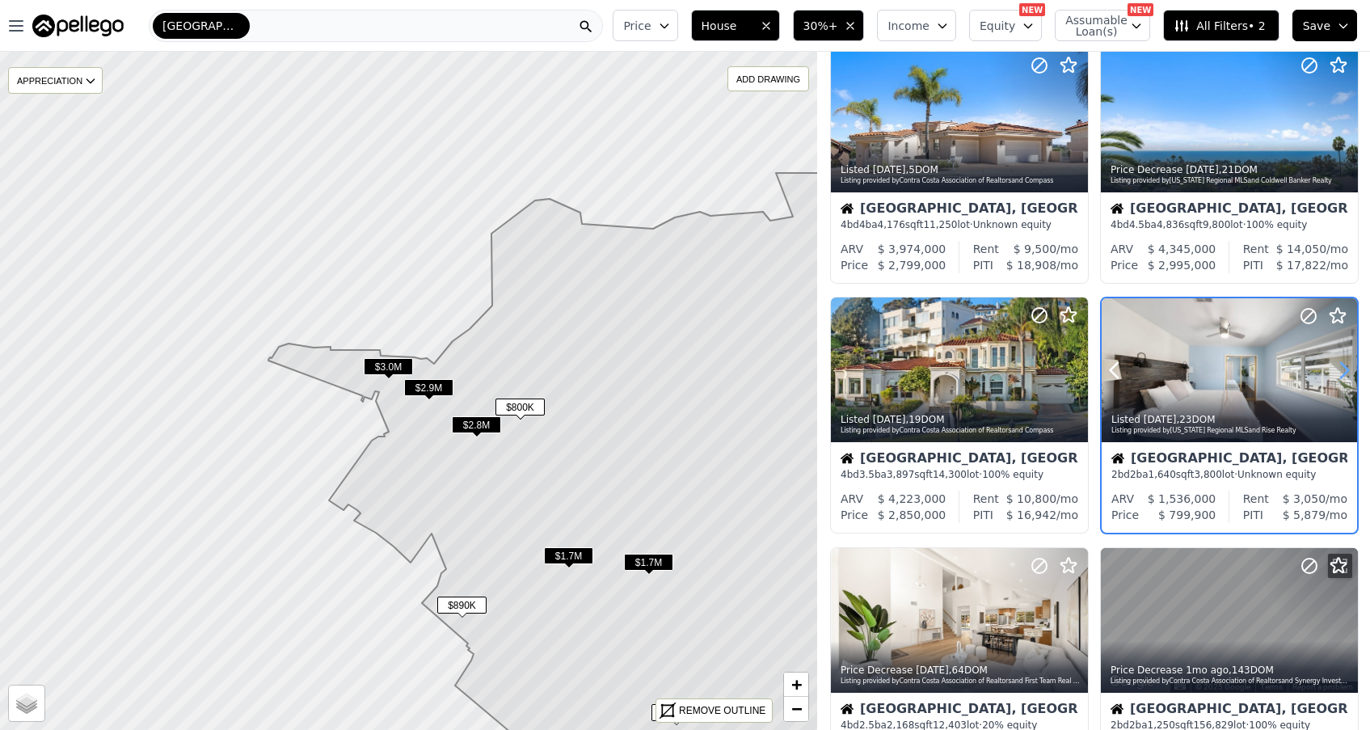
click at [1343, 370] on icon at bounding box center [1344, 370] width 26 height 26
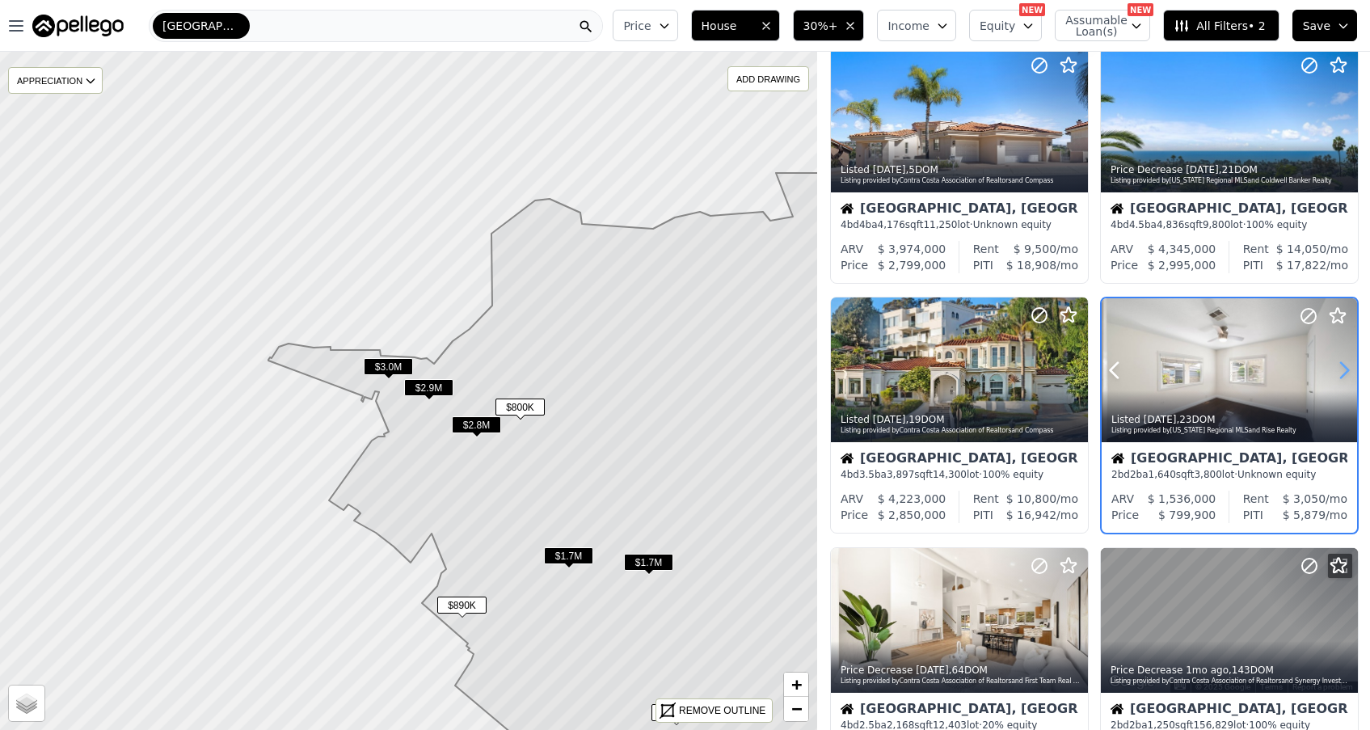
click at [1343, 370] on icon at bounding box center [1344, 370] width 26 height 26
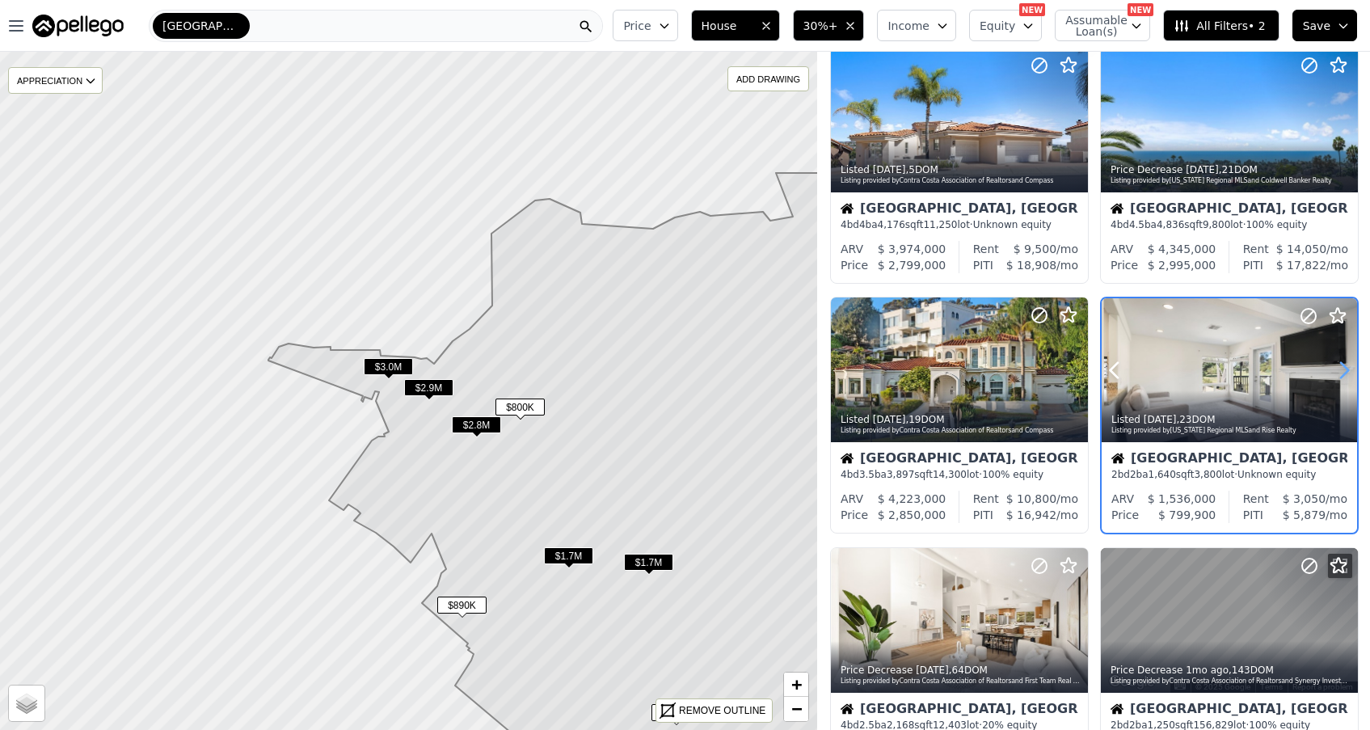
click at [1343, 370] on icon at bounding box center [1344, 370] width 26 height 26
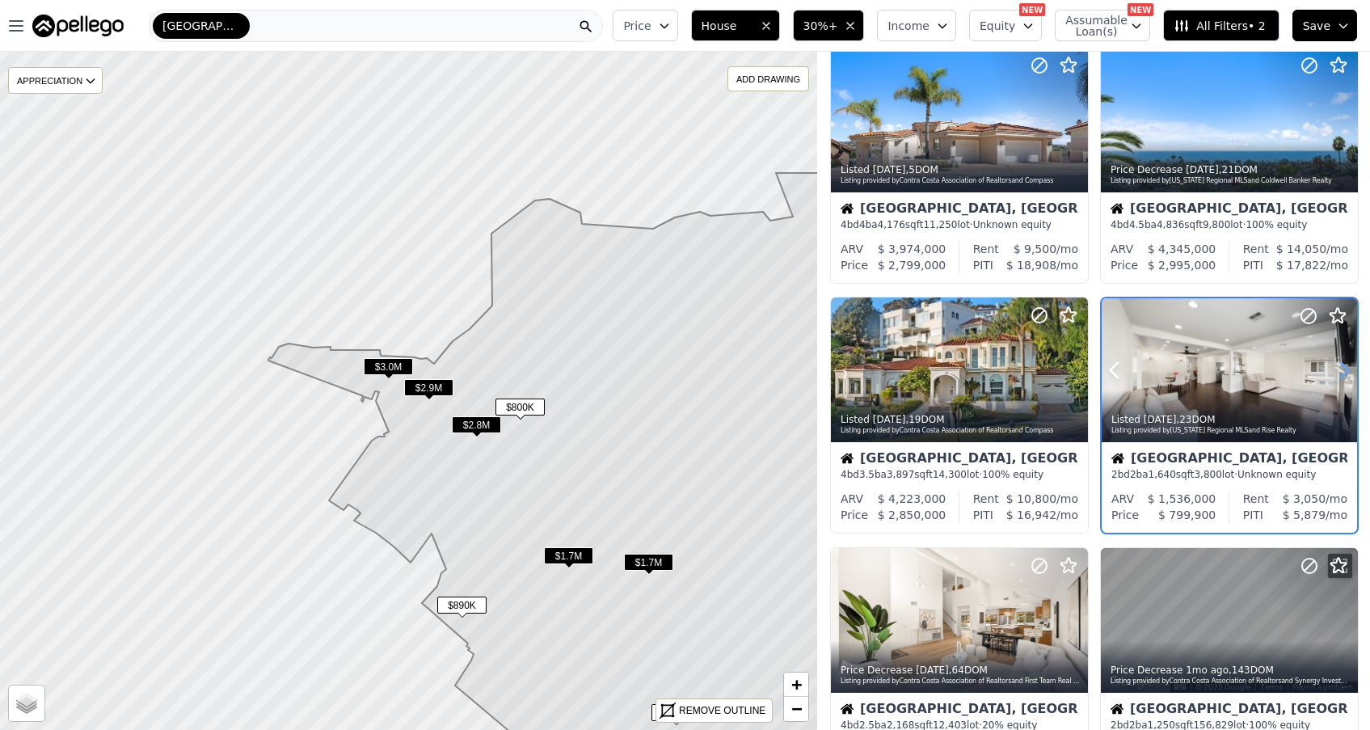
click at [1343, 370] on icon at bounding box center [1344, 370] width 26 height 26
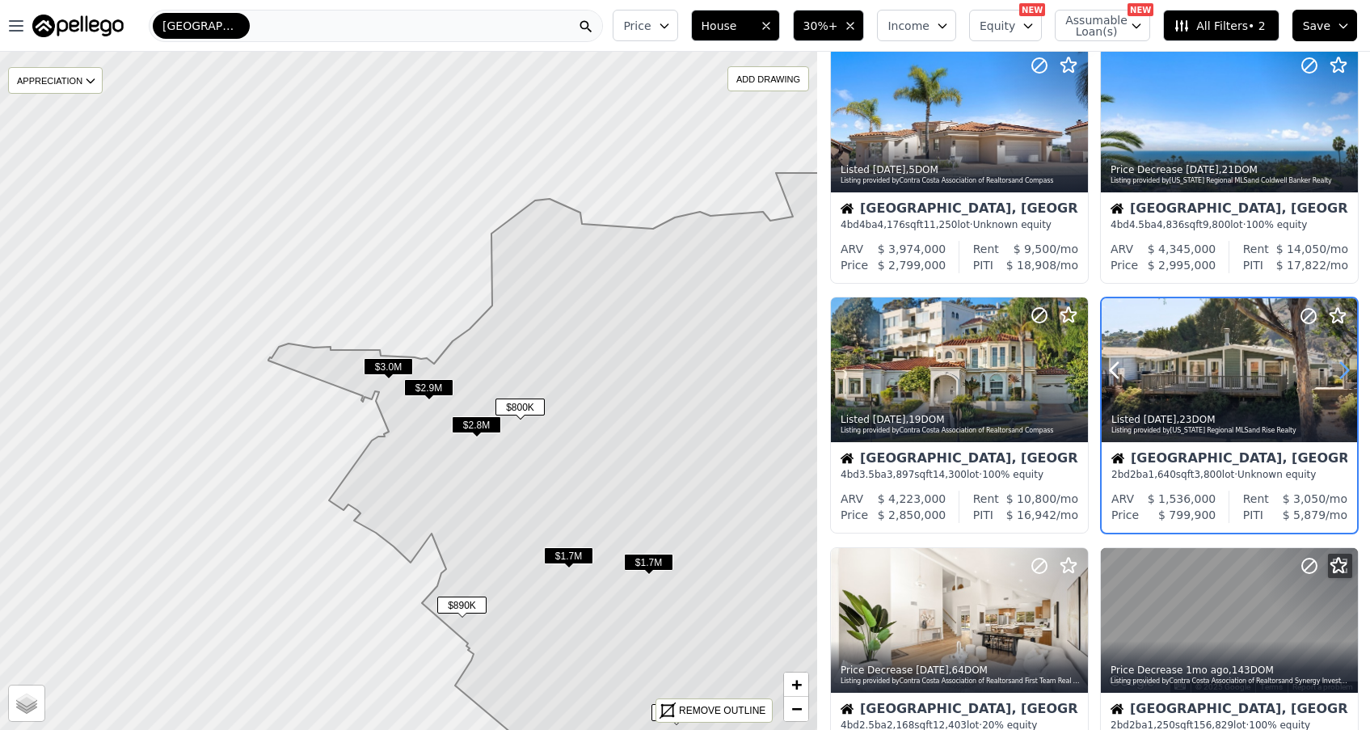
click at [1343, 370] on icon at bounding box center [1344, 370] width 26 height 26
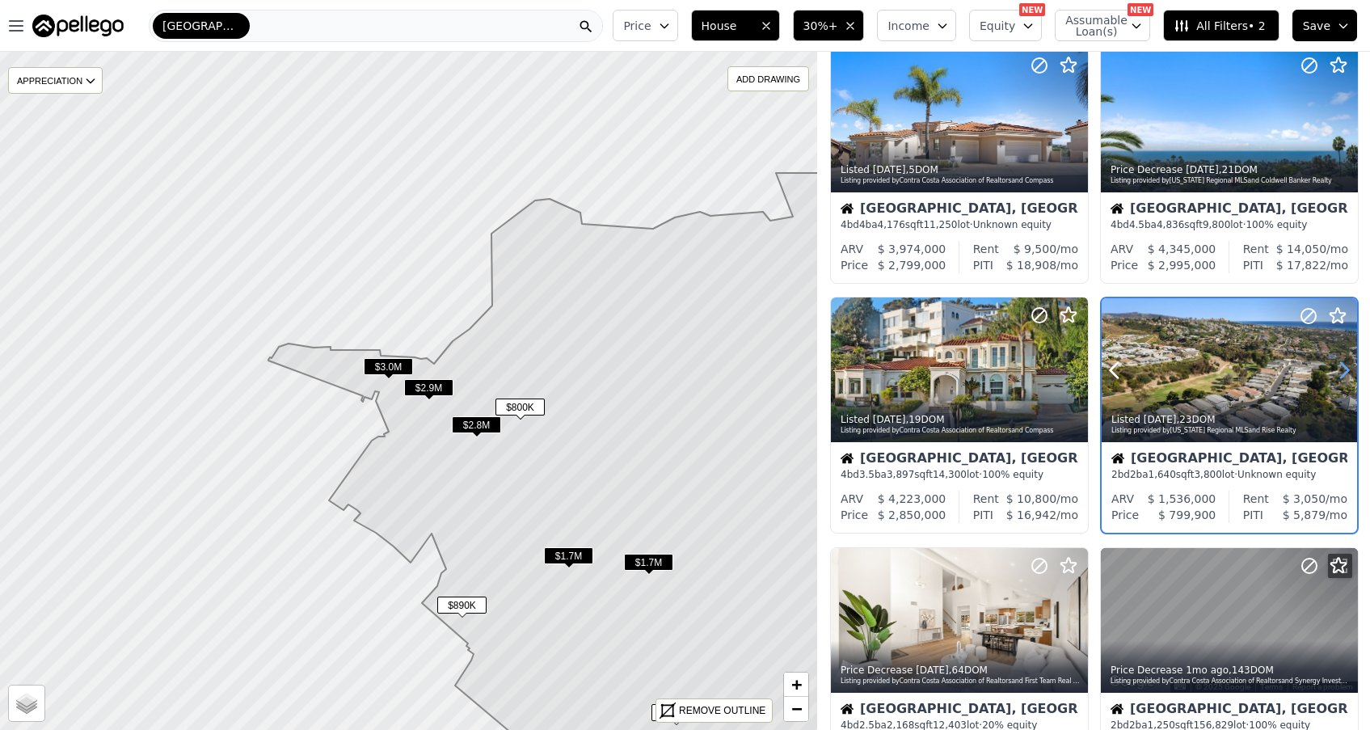
click at [1343, 370] on icon at bounding box center [1344, 370] width 26 height 26
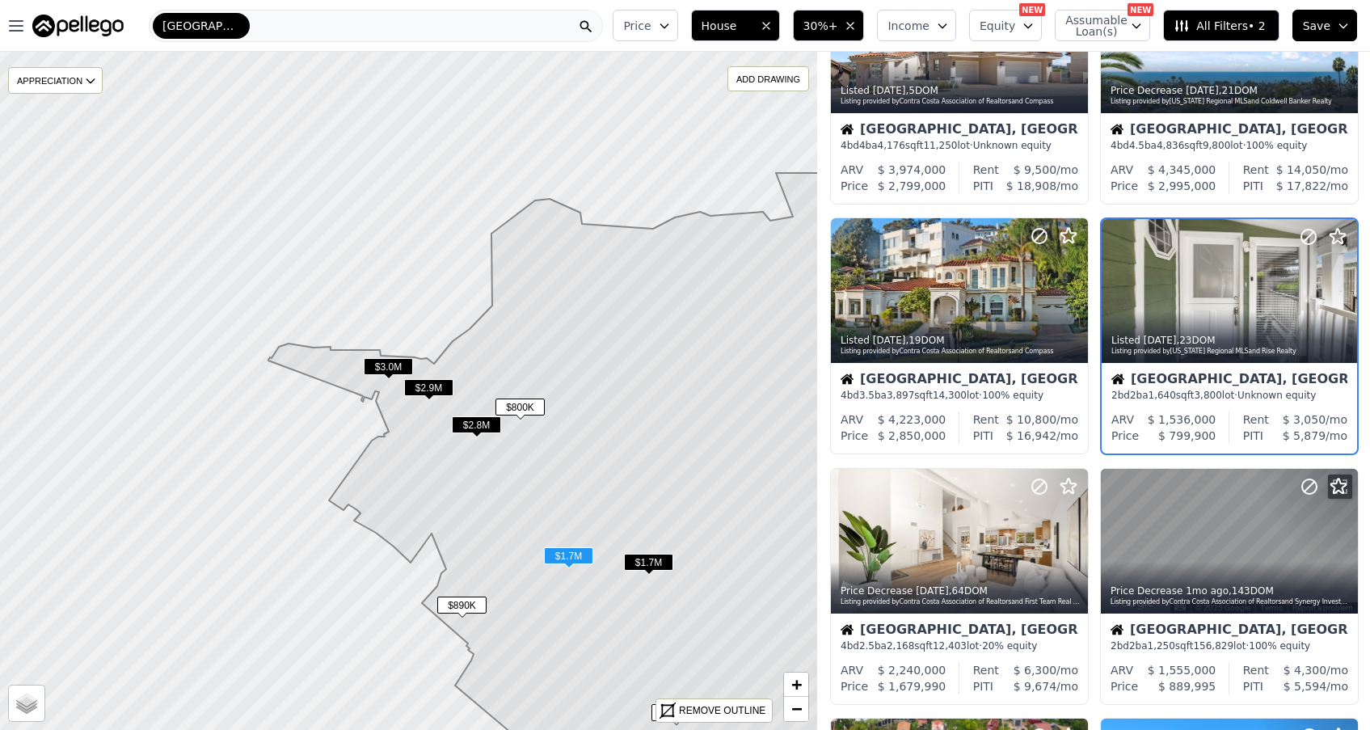
scroll to position [98, 0]
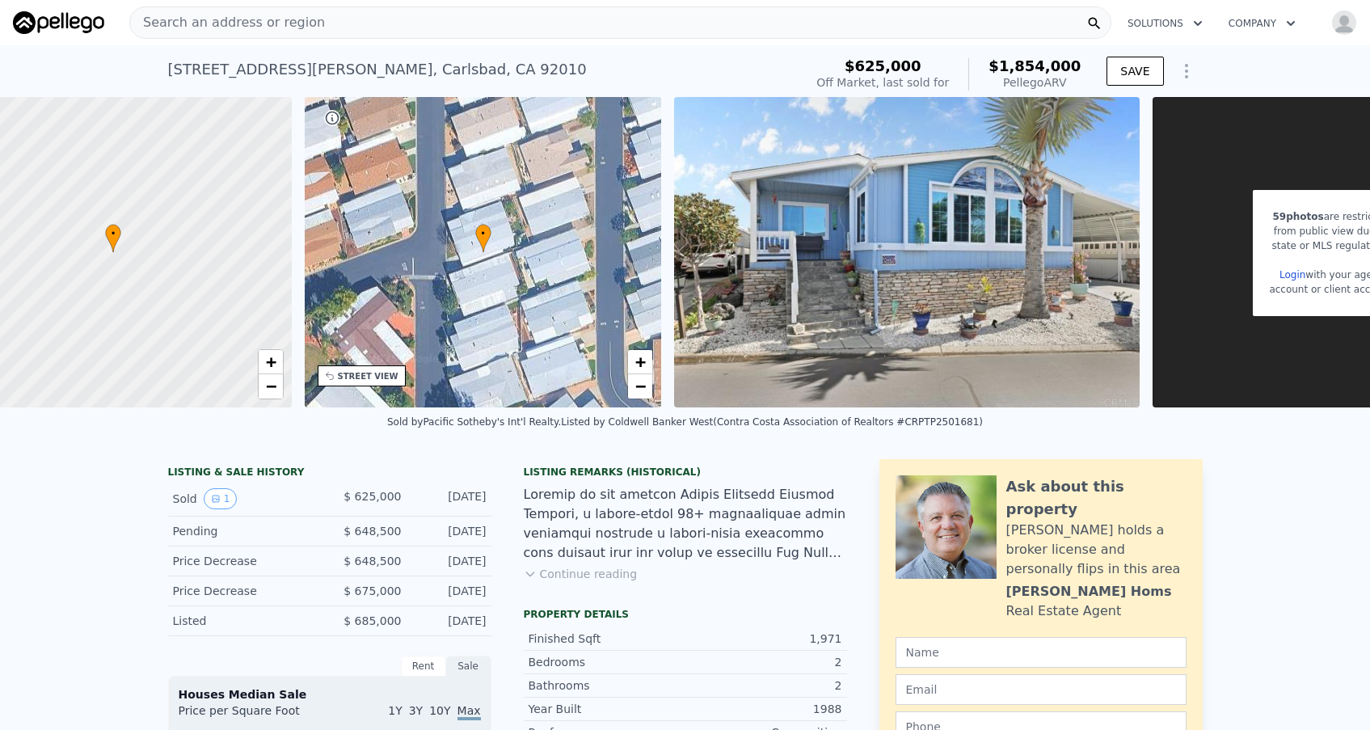
scroll to position [0, 6]
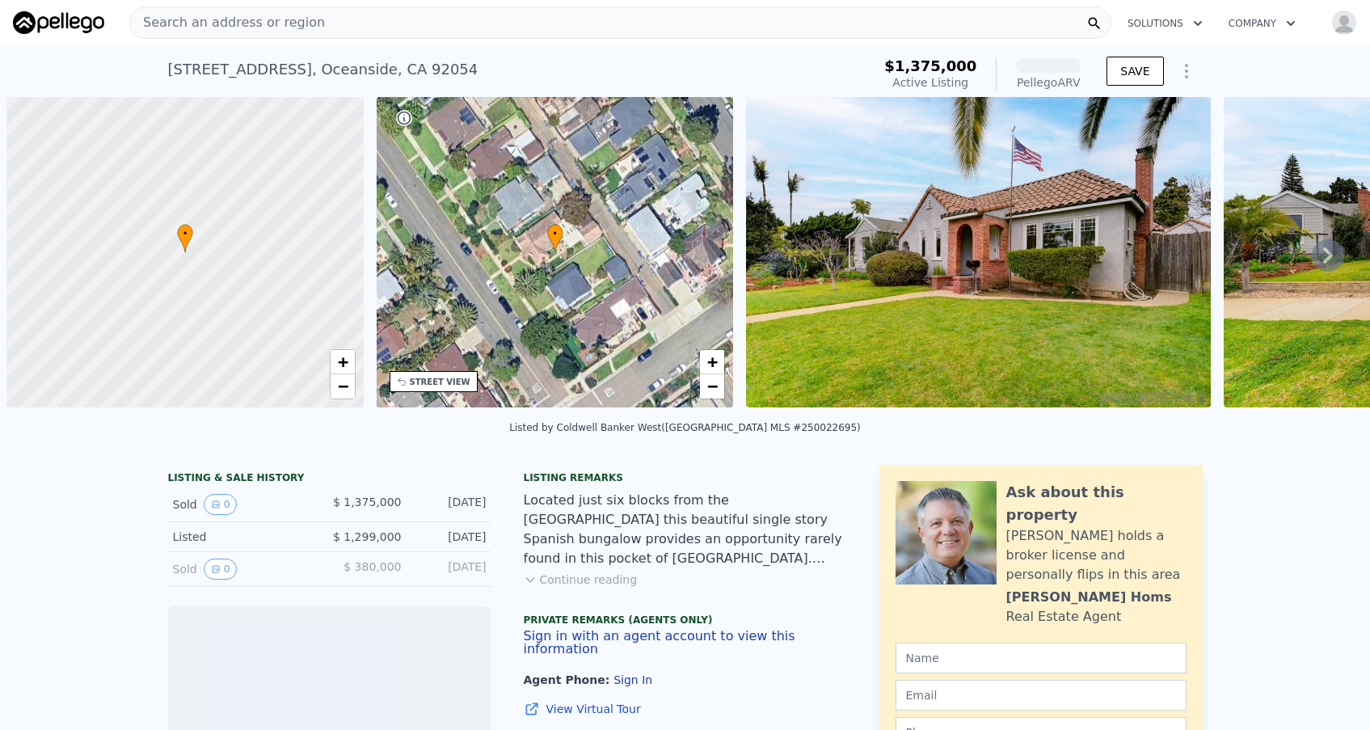
scroll to position [0, 6]
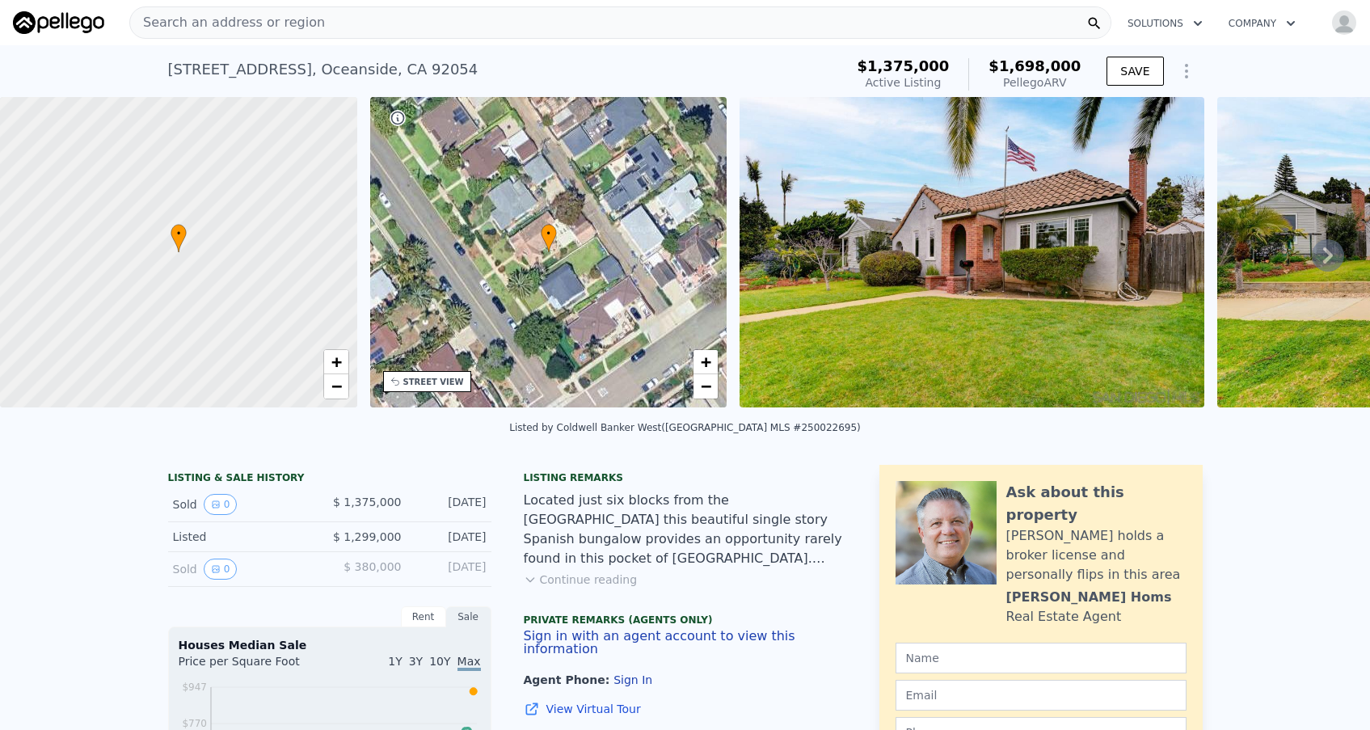
click at [1326, 255] on icon at bounding box center [1328, 255] width 32 height 32
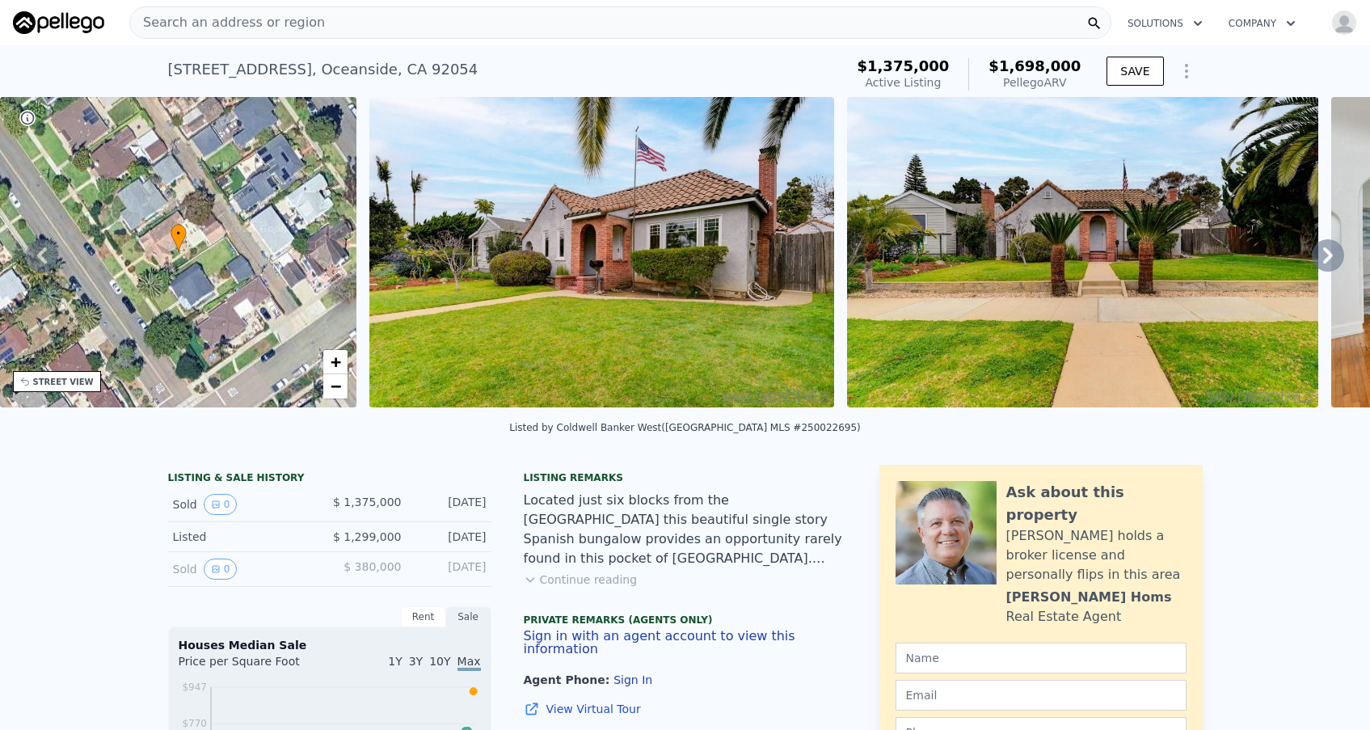
click at [1334, 256] on icon at bounding box center [1328, 255] width 32 height 32
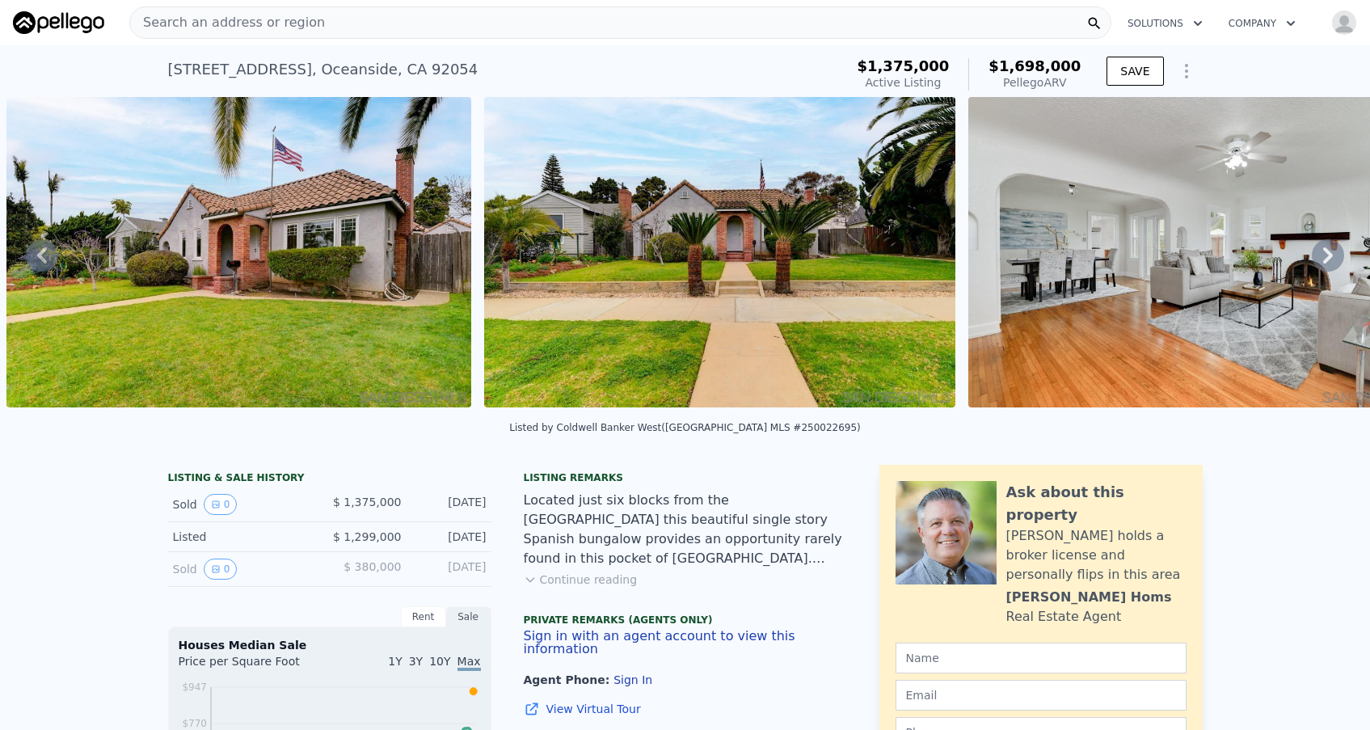
click at [1334, 256] on icon at bounding box center [1328, 255] width 32 height 32
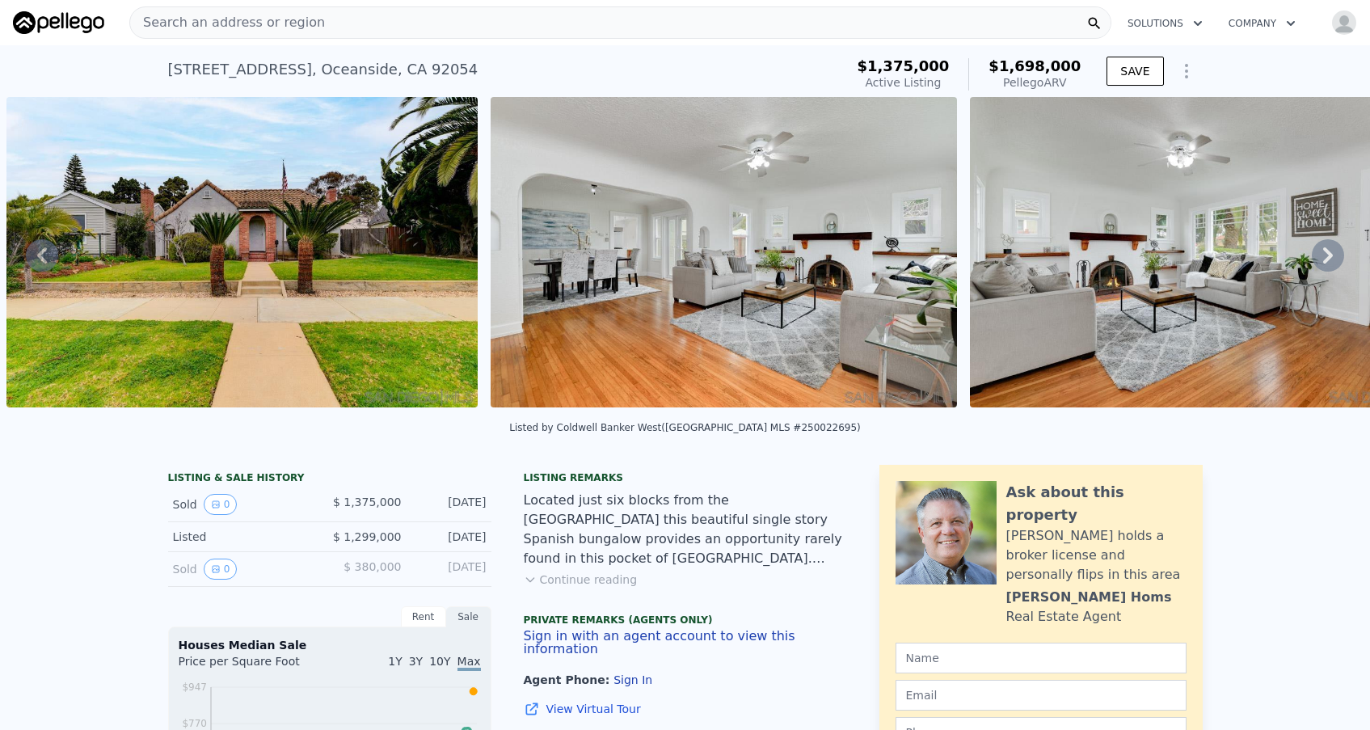
click at [1334, 256] on icon at bounding box center [1328, 255] width 32 height 32
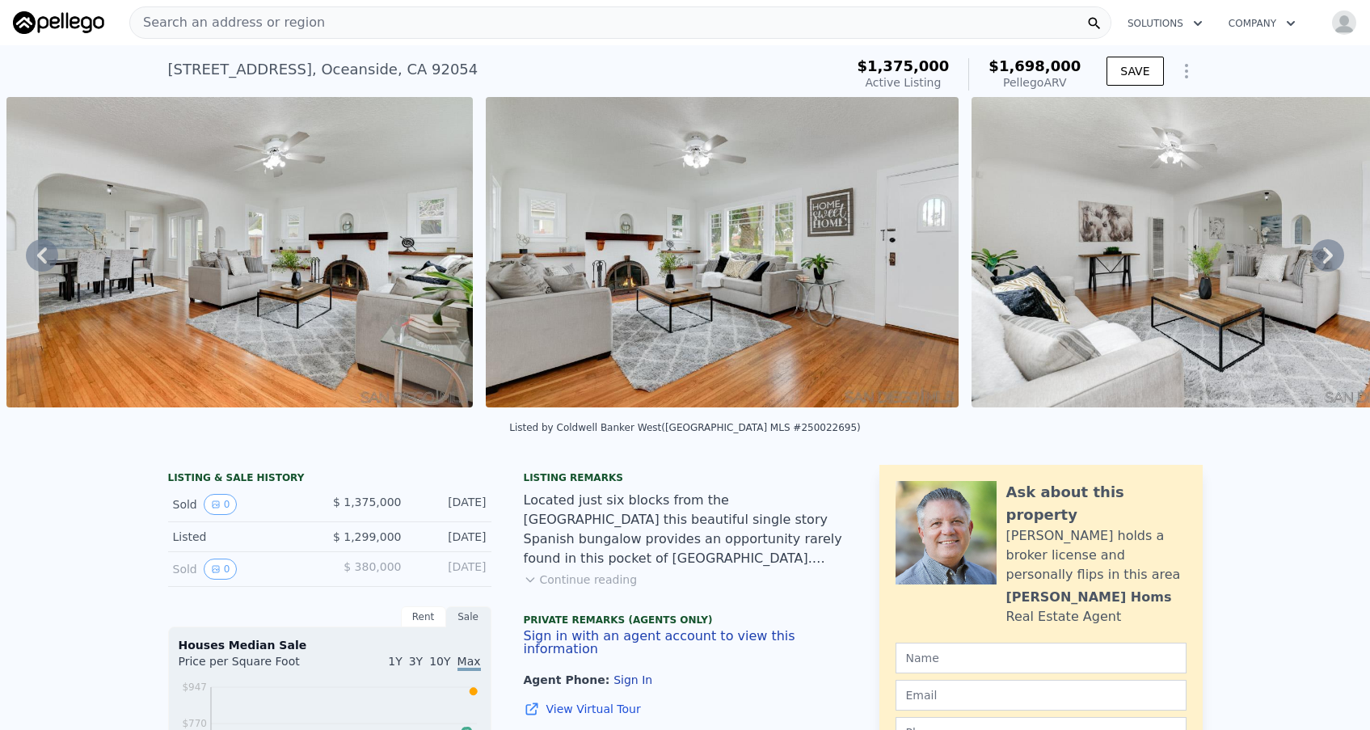
click at [1334, 256] on icon at bounding box center [1328, 255] width 32 height 32
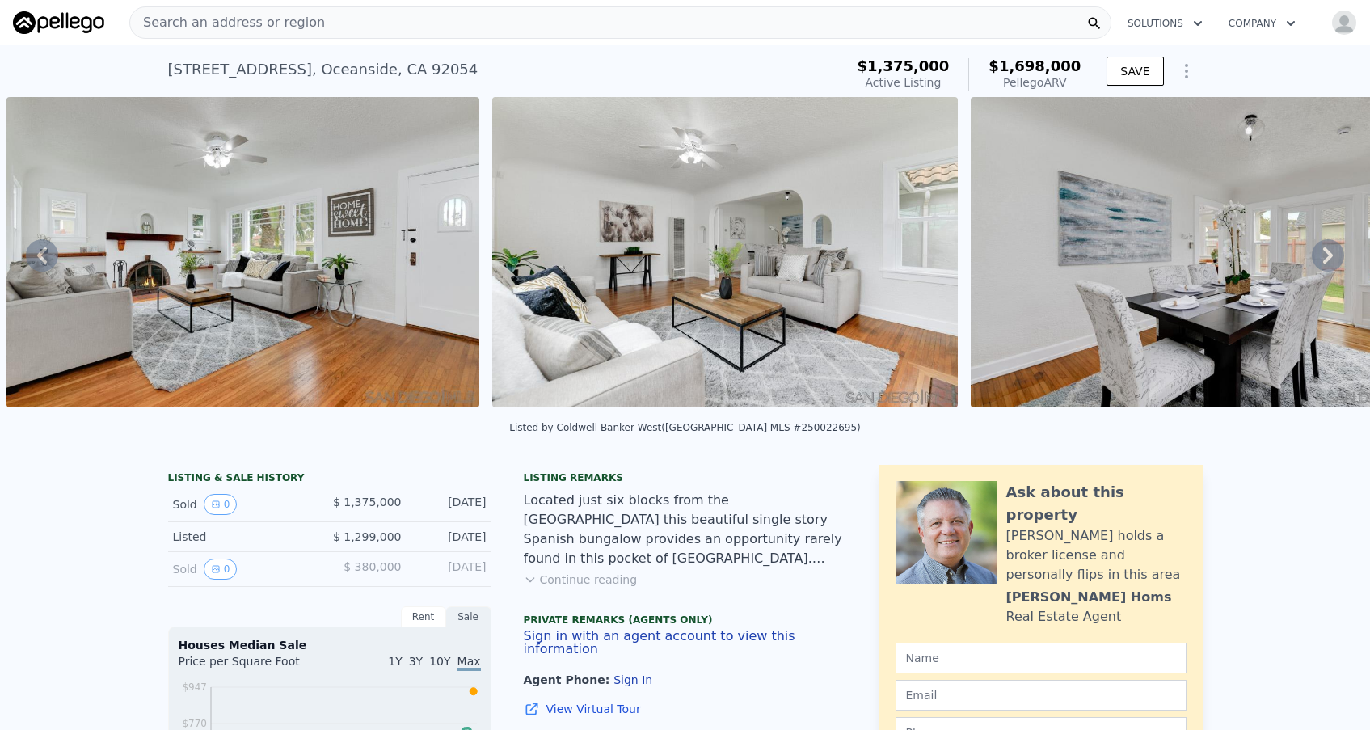
click at [1330, 256] on icon at bounding box center [1328, 255] width 10 height 16
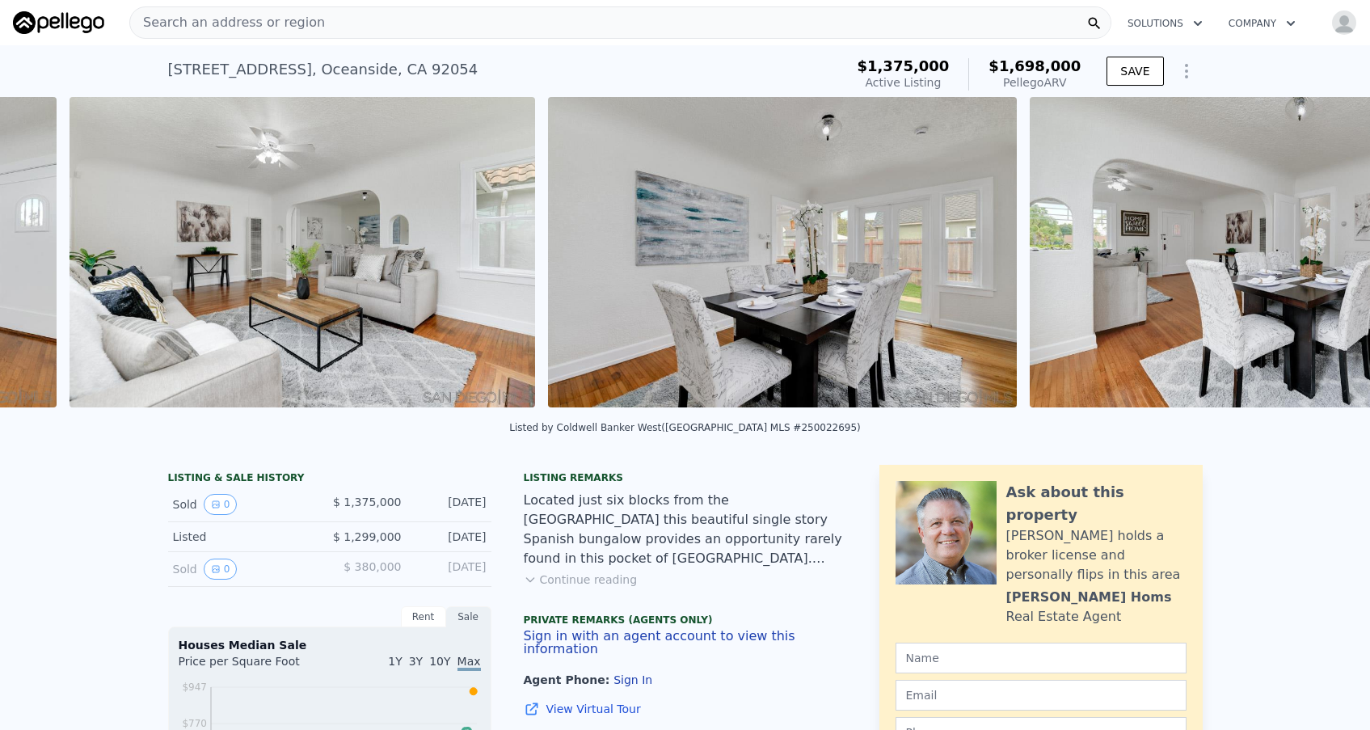
scroll to position [0, 2667]
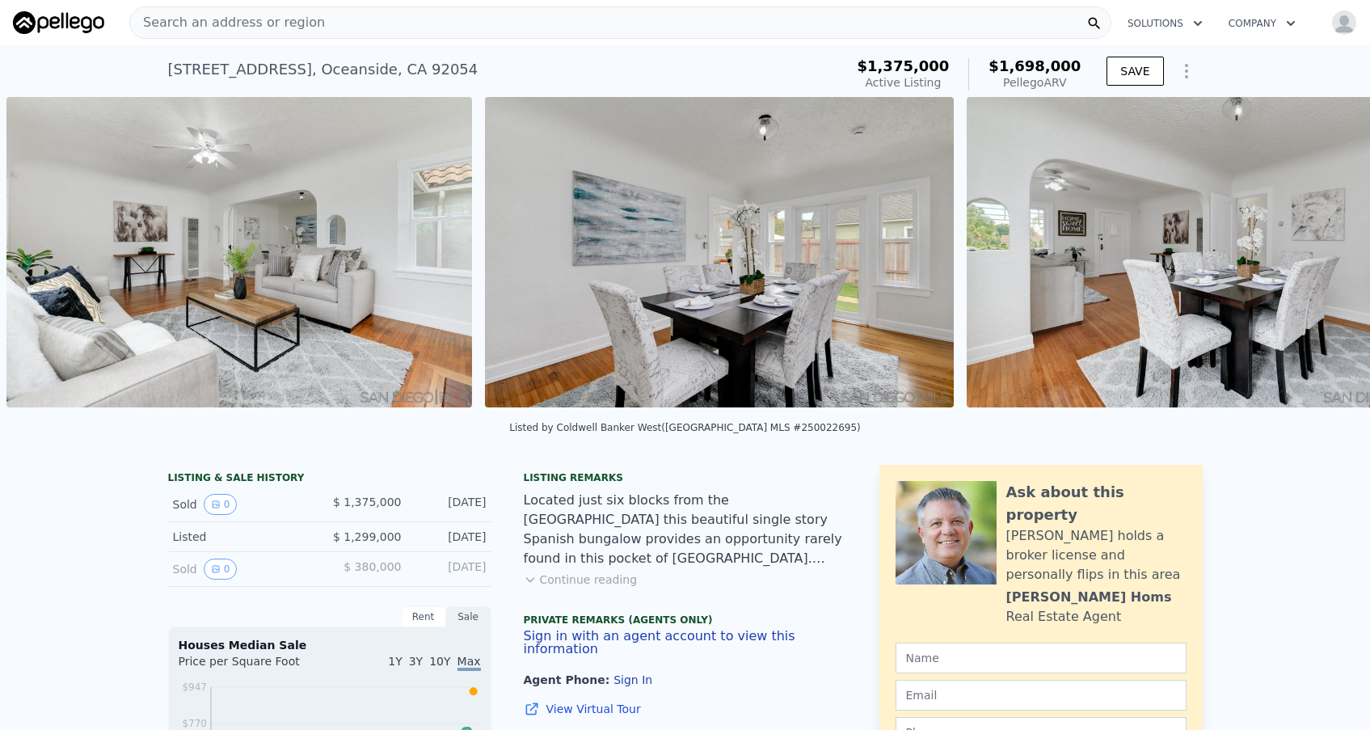
click at [1330, 255] on div "• + − • + − STREET VIEW Loading... SATELLITE VIEW" at bounding box center [685, 255] width 1370 height 316
click at [1327, 250] on icon at bounding box center [1328, 255] width 10 height 16
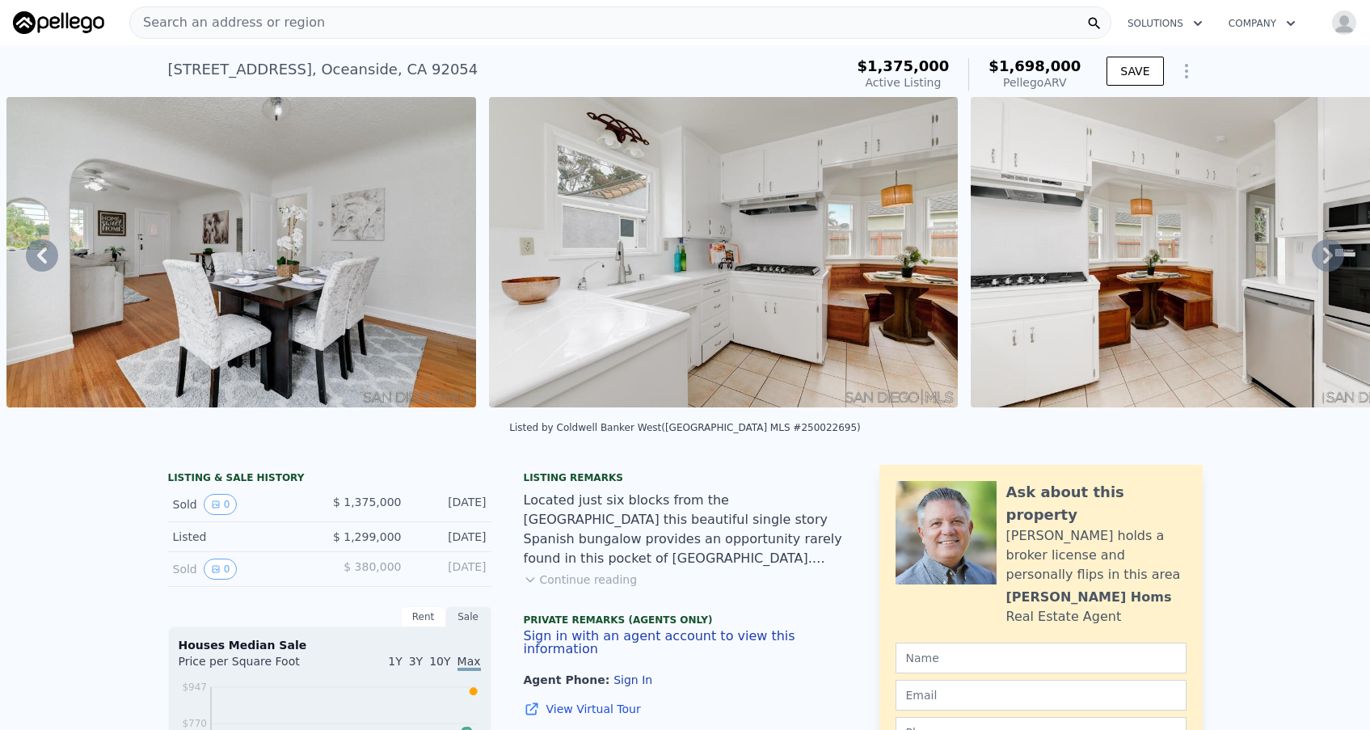
click at [1327, 250] on icon at bounding box center [1328, 255] width 10 height 16
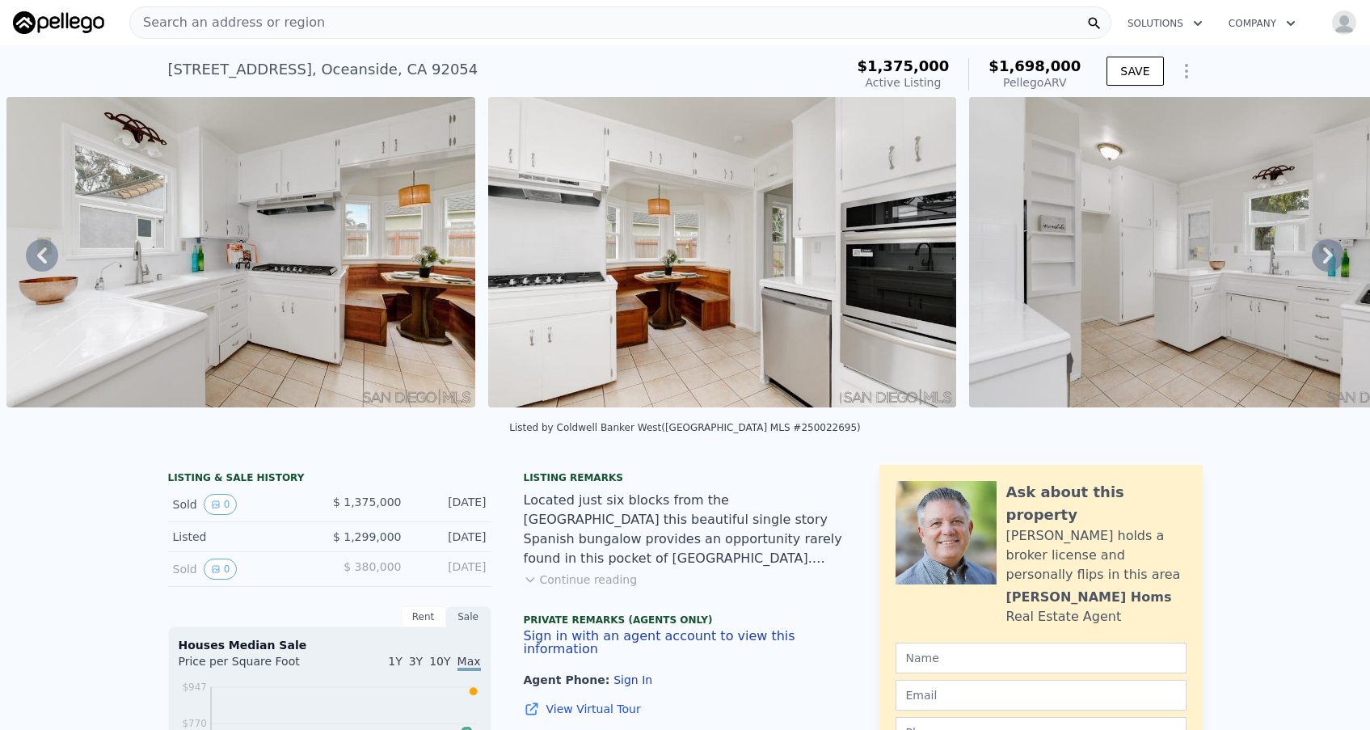
click at [1327, 251] on div "• + − • + − STREET VIEW Loading... SATELLITE VIEW" at bounding box center [685, 255] width 1370 height 316
click at [1327, 255] on icon at bounding box center [1328, 255] width 32 height 32
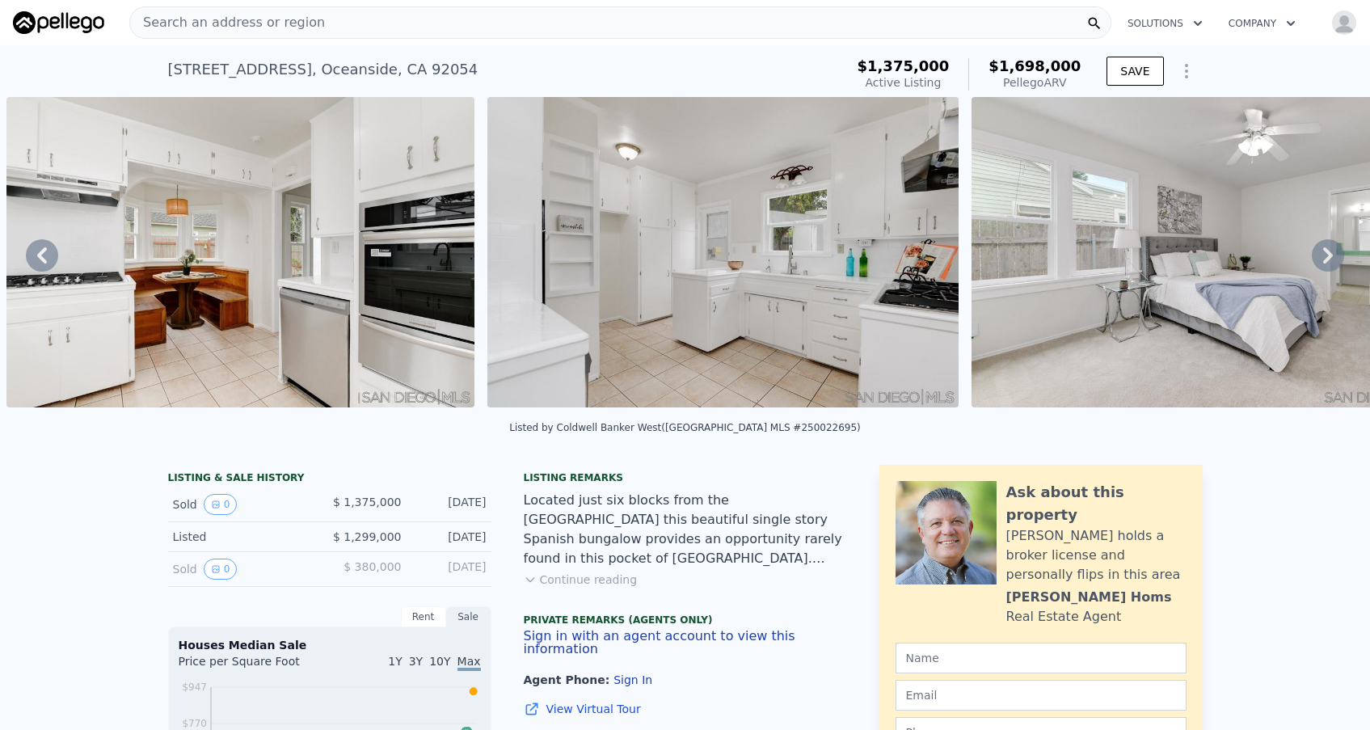
click at [1326, 257] on icon at bounding box center [1328, 255] width 32 height 32
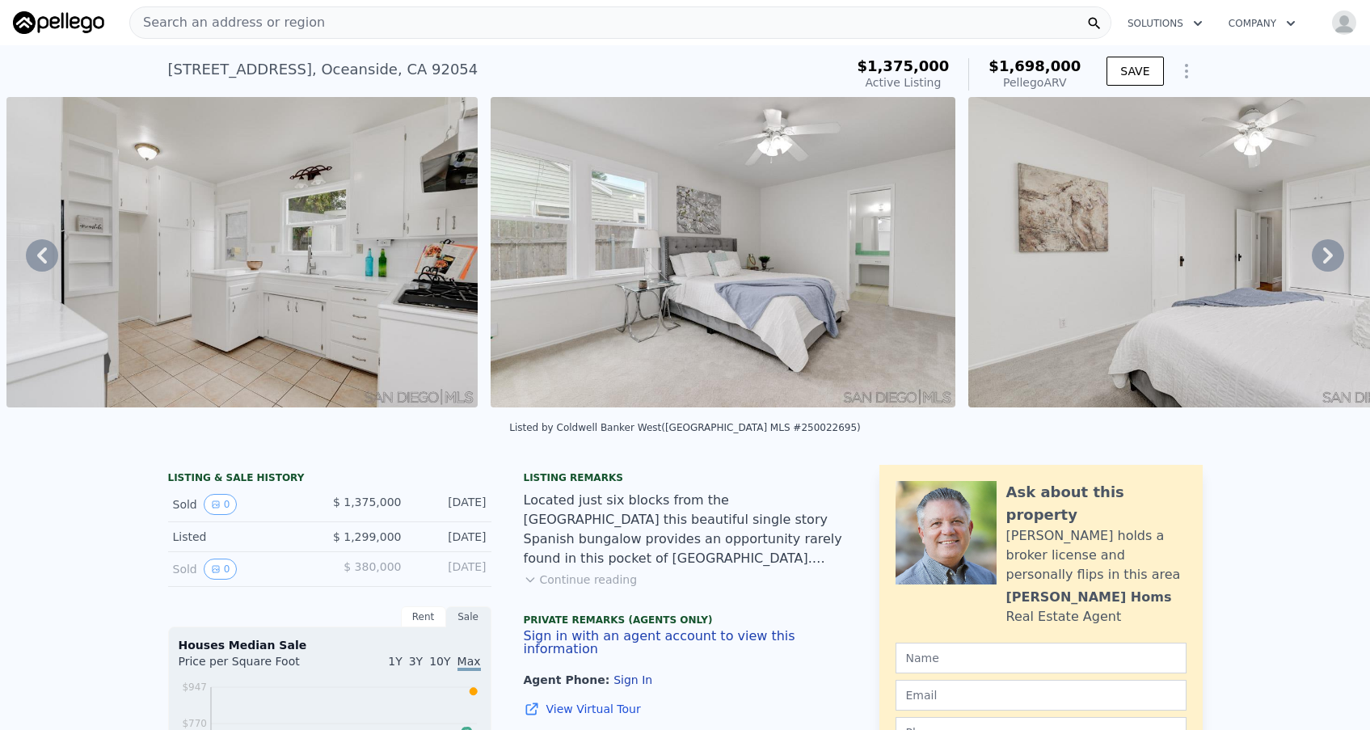
click at [1326, 257] on icon at bounding box center [1328, 255] width 32 height 32
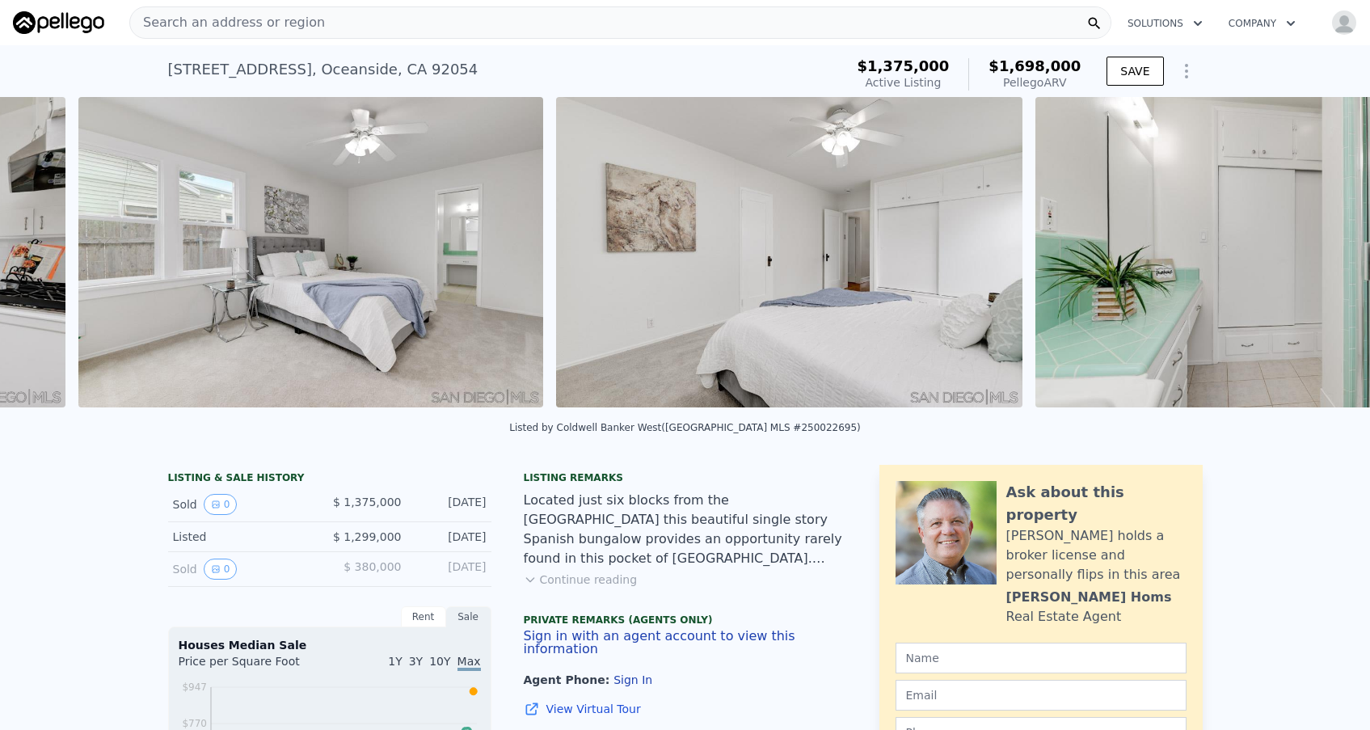
scroll to position [0, 5556]
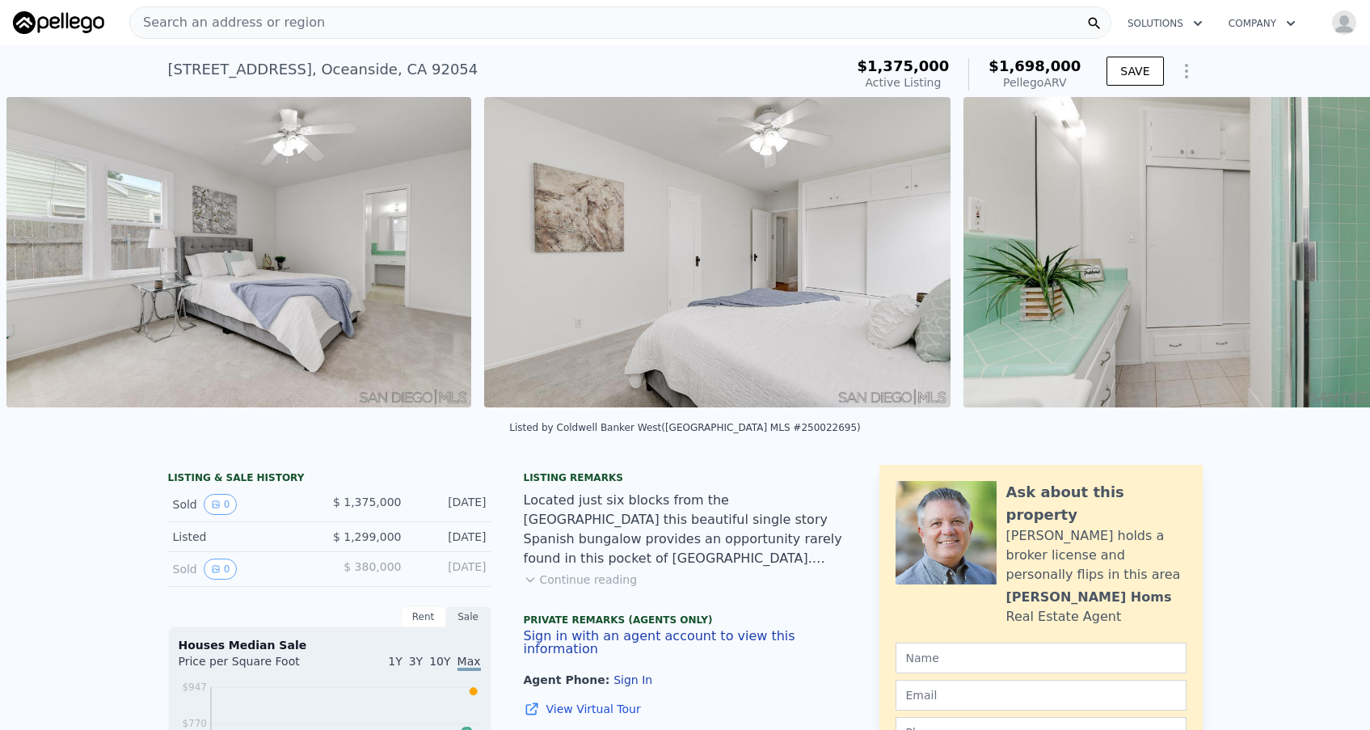
click at [1326, 257] on div "• + − • + − STREET VIEW Loading... SATELLITE VIEW" at bounding box center [685, 255] width 1370 height 316
click at [1326, 257] on icon at bounding box center [1328, 255] width 32 height 32
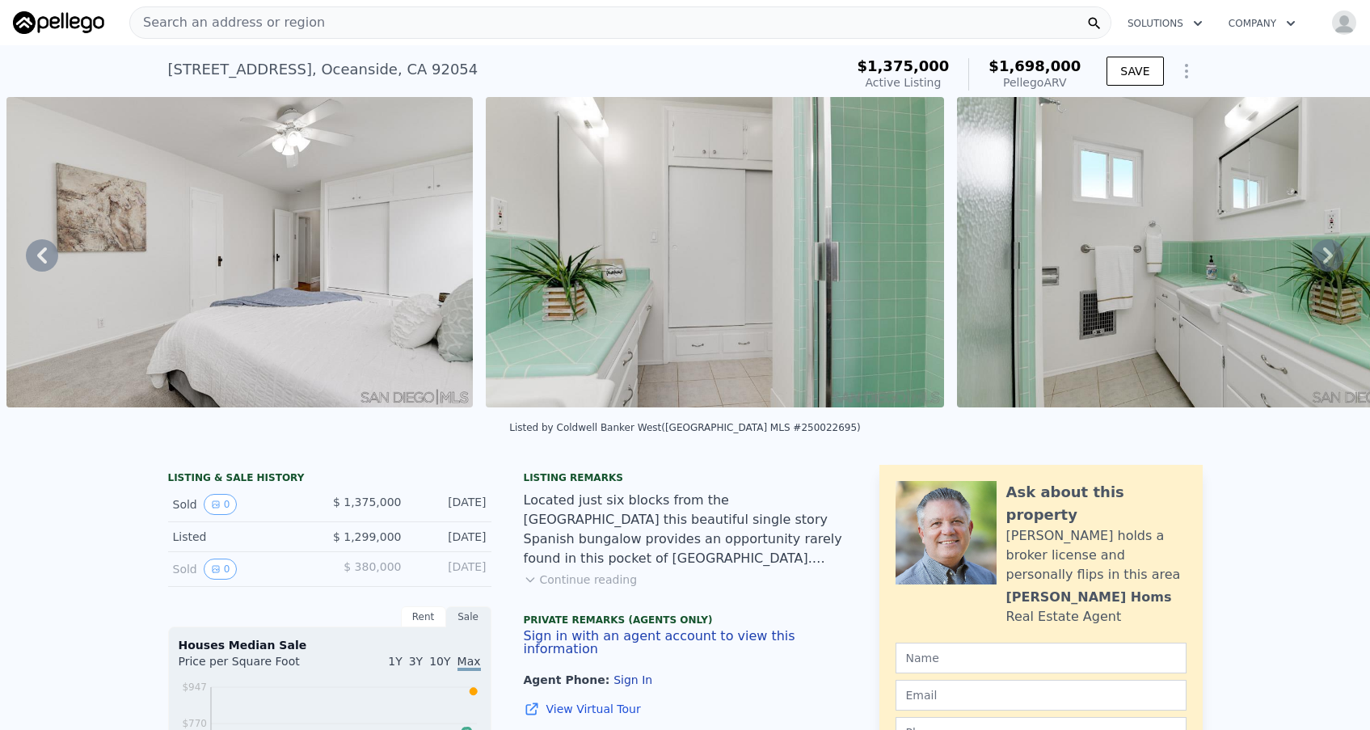
click at [1326, 257] on icon at bounding box center [1328, 255] width 32 height 32
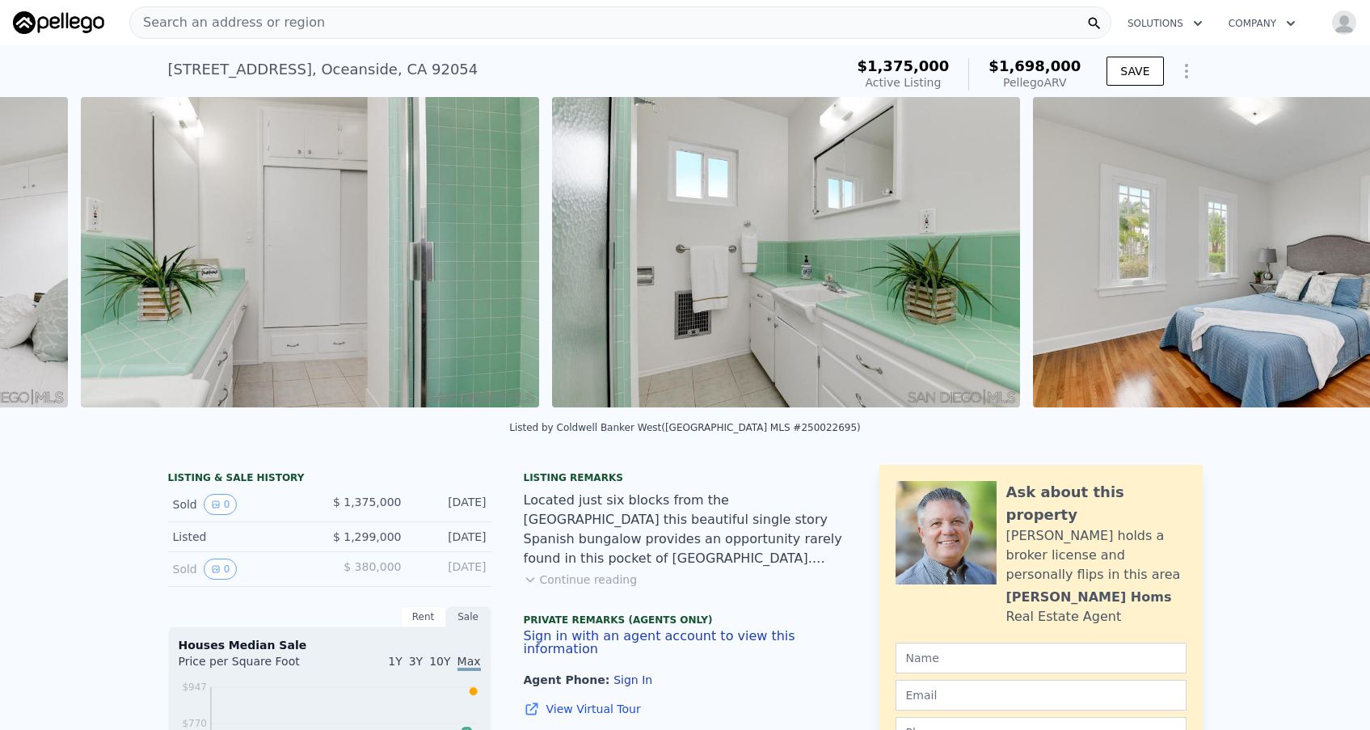
scroll to position [0, 6513]
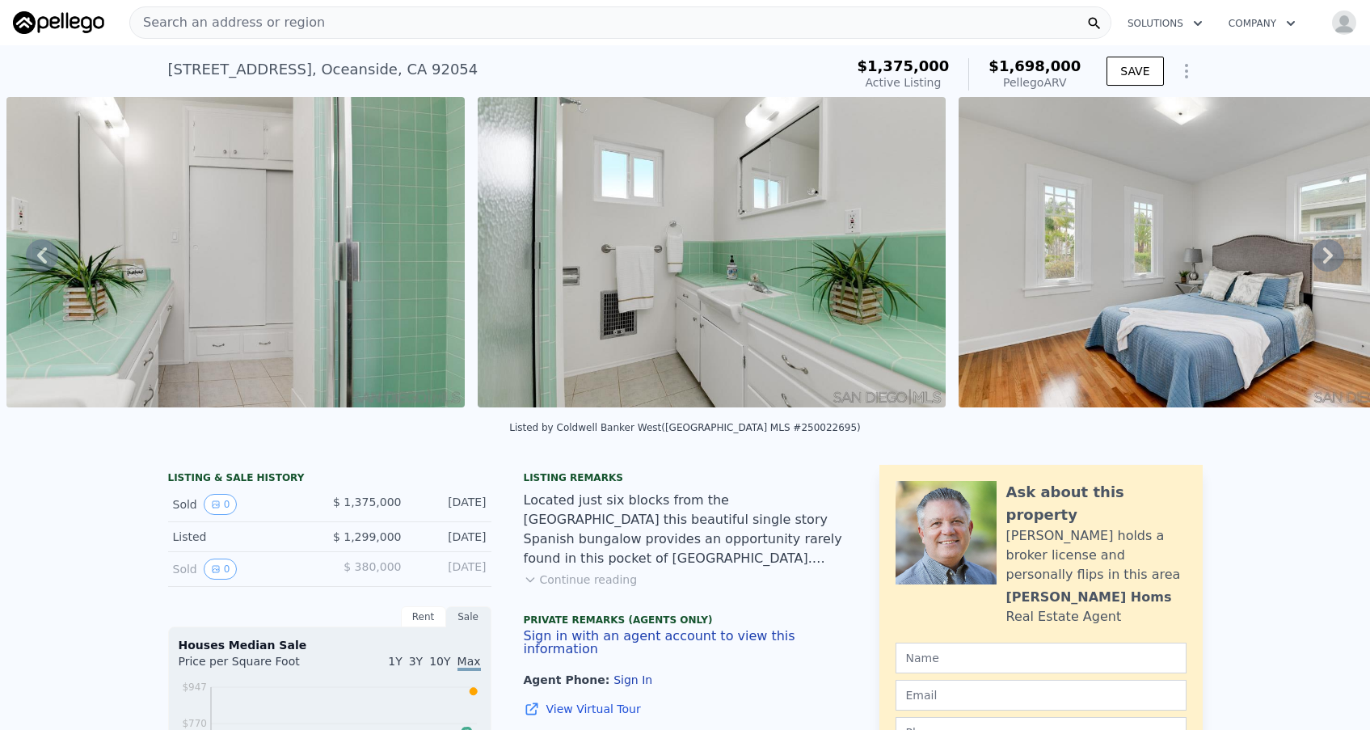
click at [1326, 257] on icon at bounding box center [1328, 255] width 32 height 32
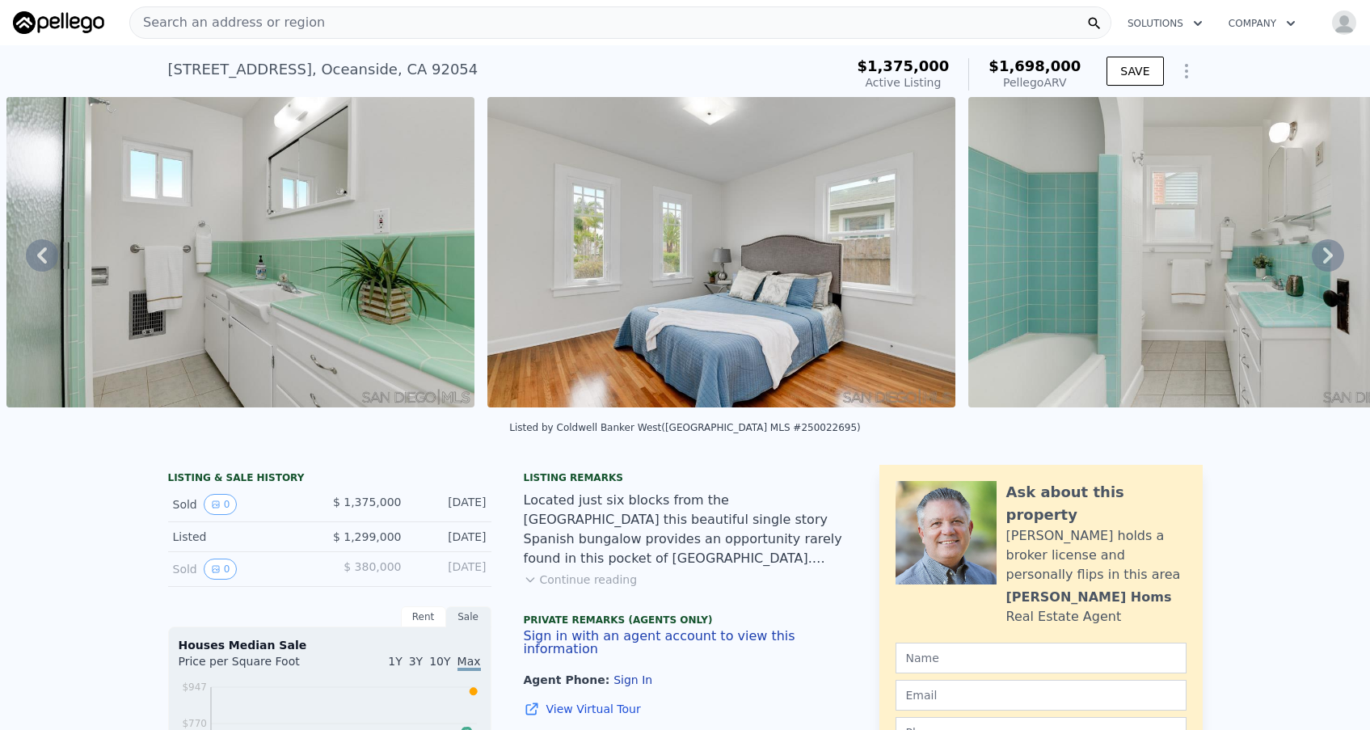
click at [1327, 255] on icon at bounding box center [1328, 255] width 32 height 32
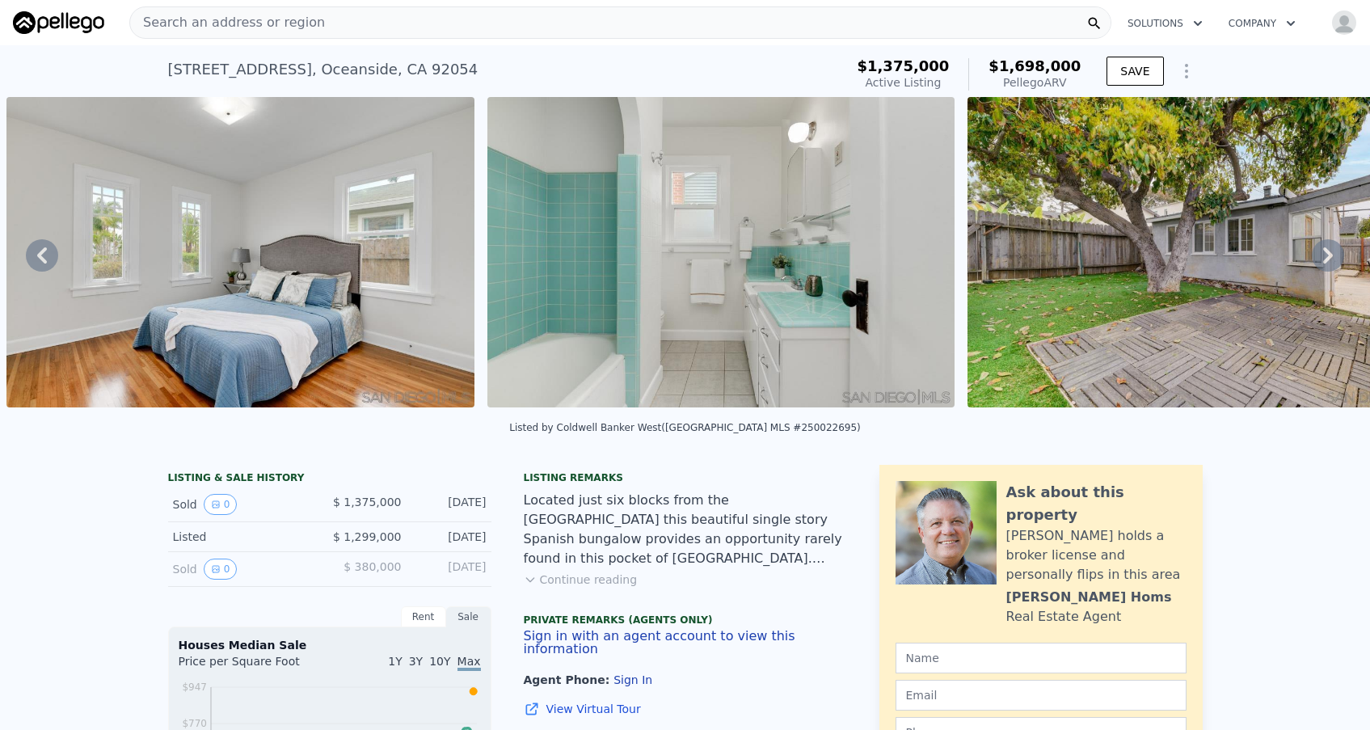
click at [1327, 254] on icon at bounding box center [1328, 255] width 32 height 32
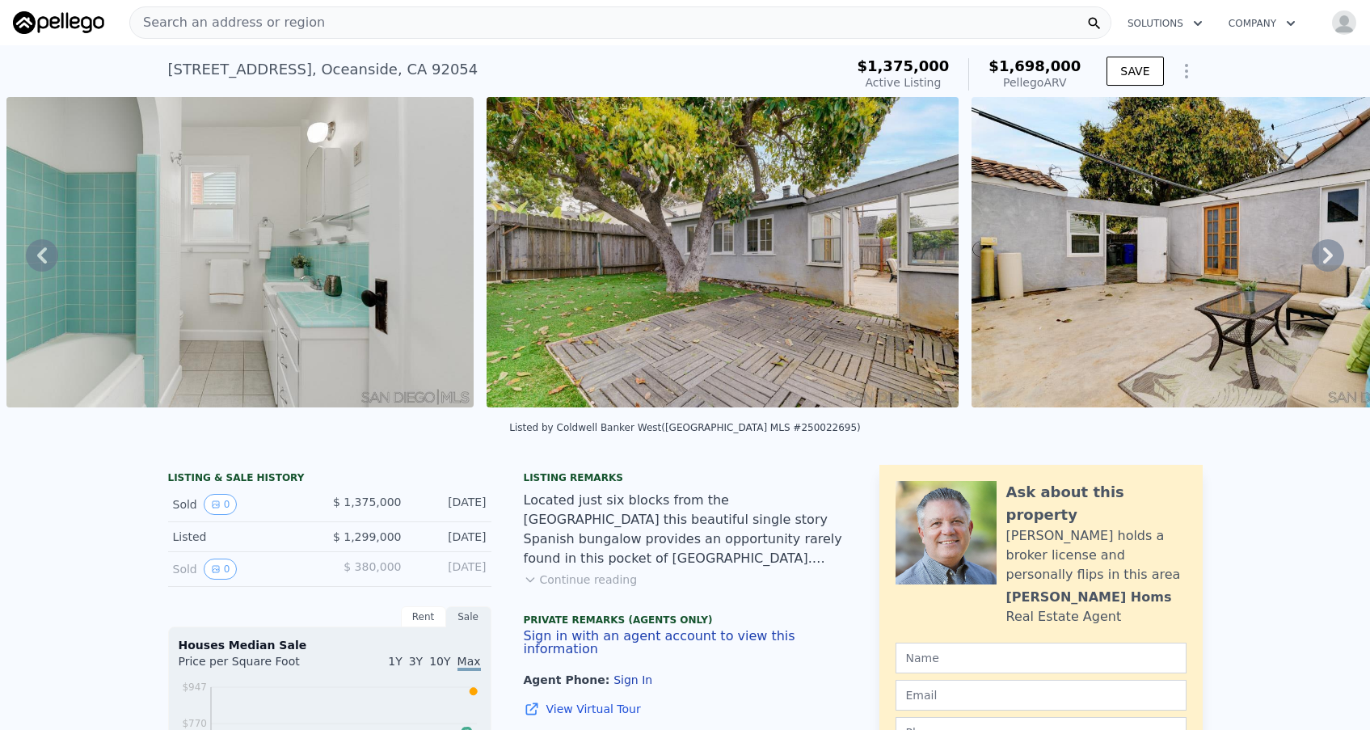
click at [1327, 254] on icon at bounding box center [1328, 255] width 32 height 32
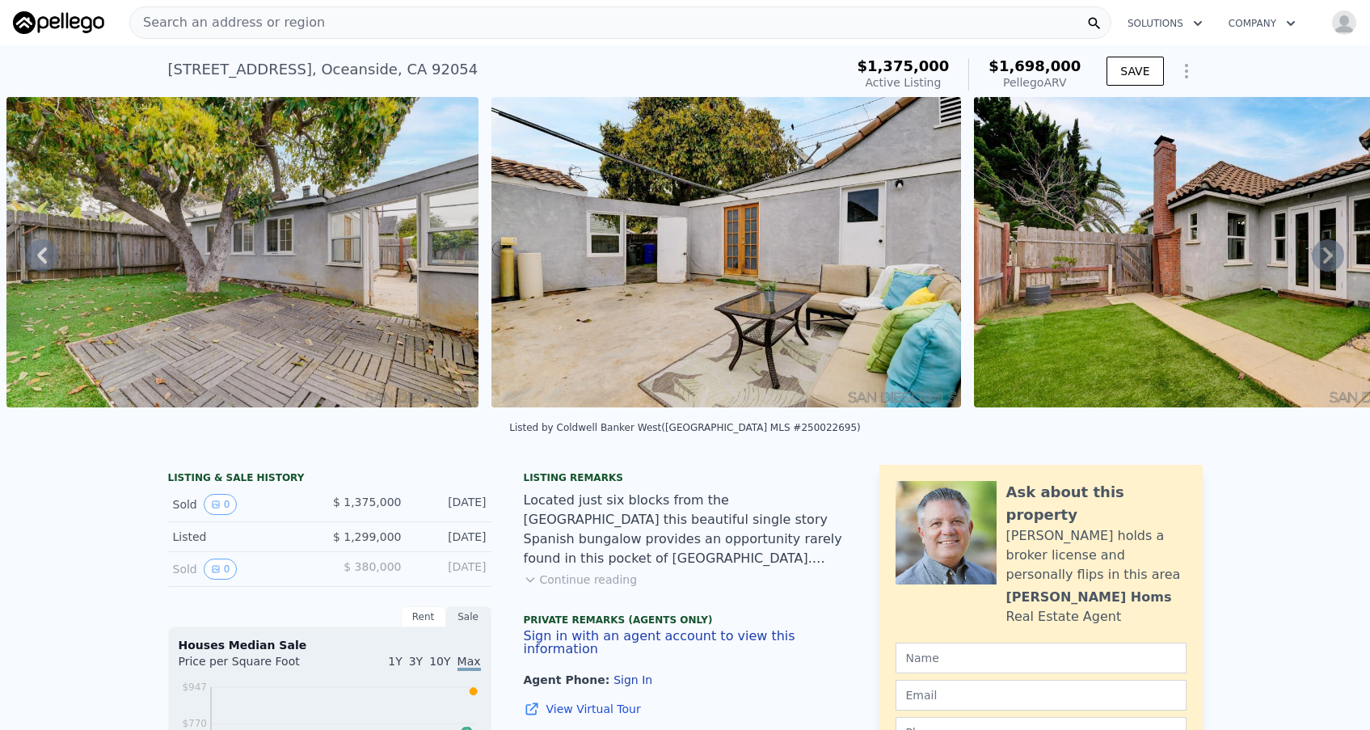
click at [1330, 260] on icon at bounding box center [1328, 255] width 32 height 32
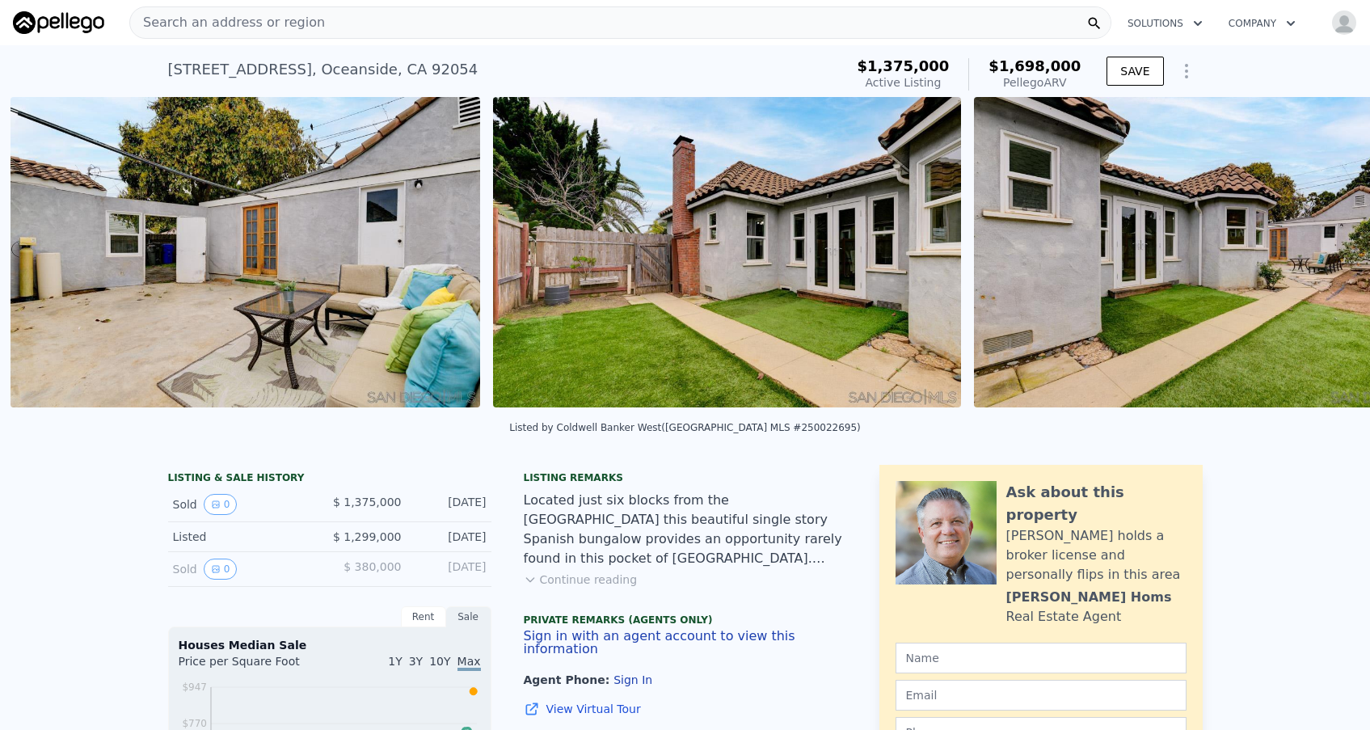
scroll to position [0, 8911]
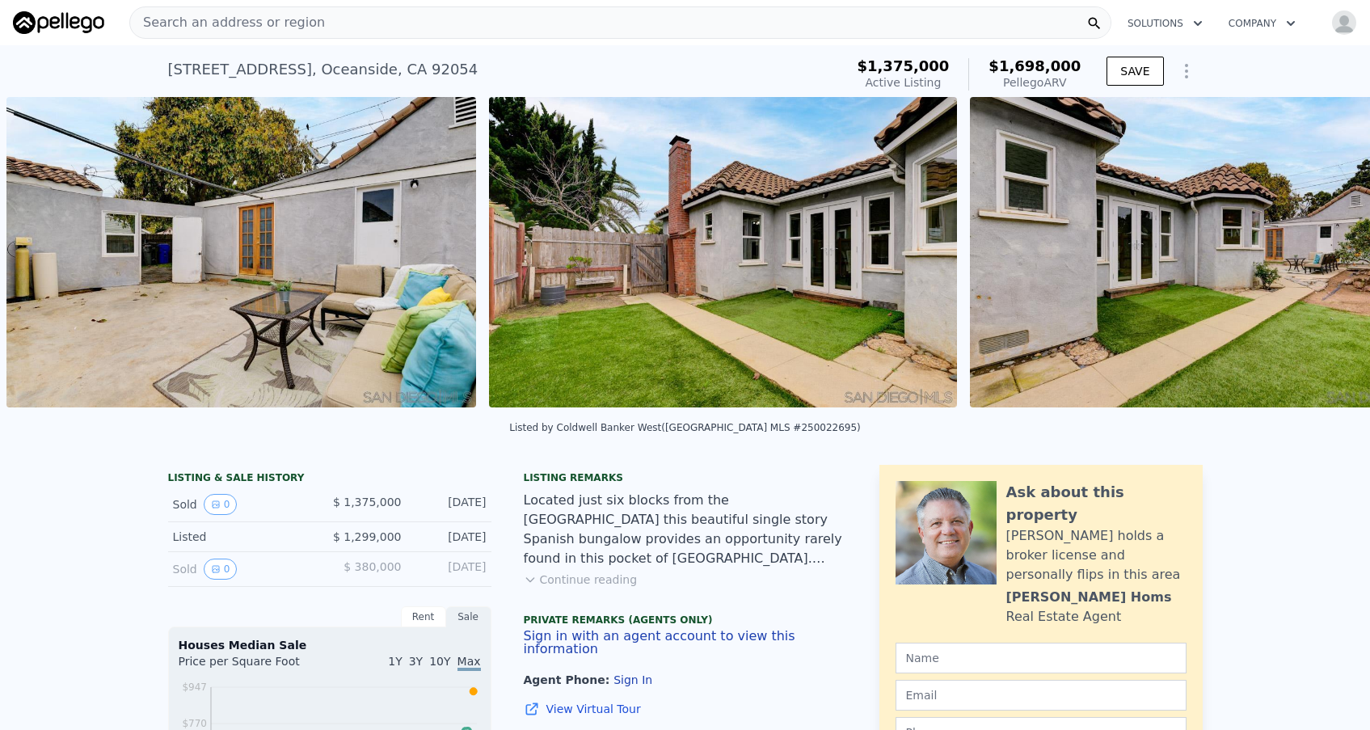
click at [1330, 259] on img at bounding box center [1205, 252] width 470 height 310
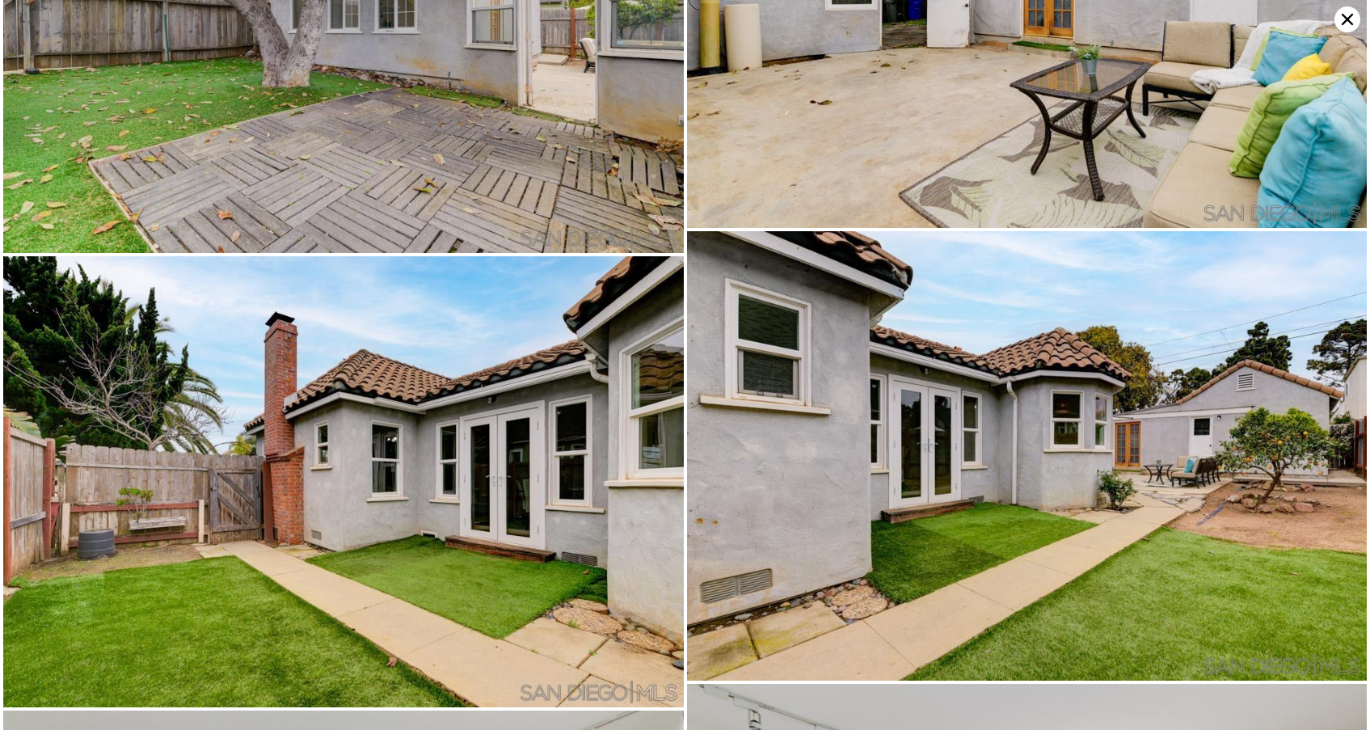
scroll to position [3652, 0]
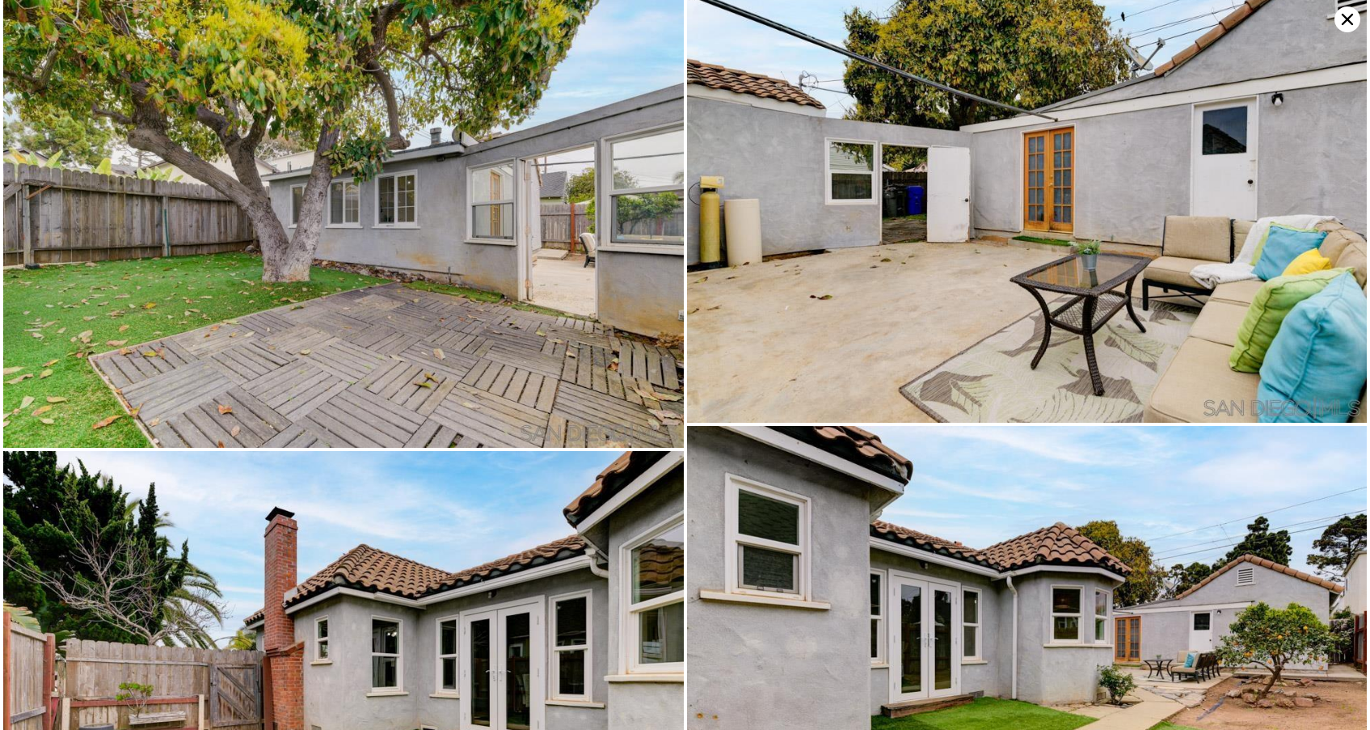
click at [1345, 11] on icon at bounding box center [1347, 19] width 26 height 26
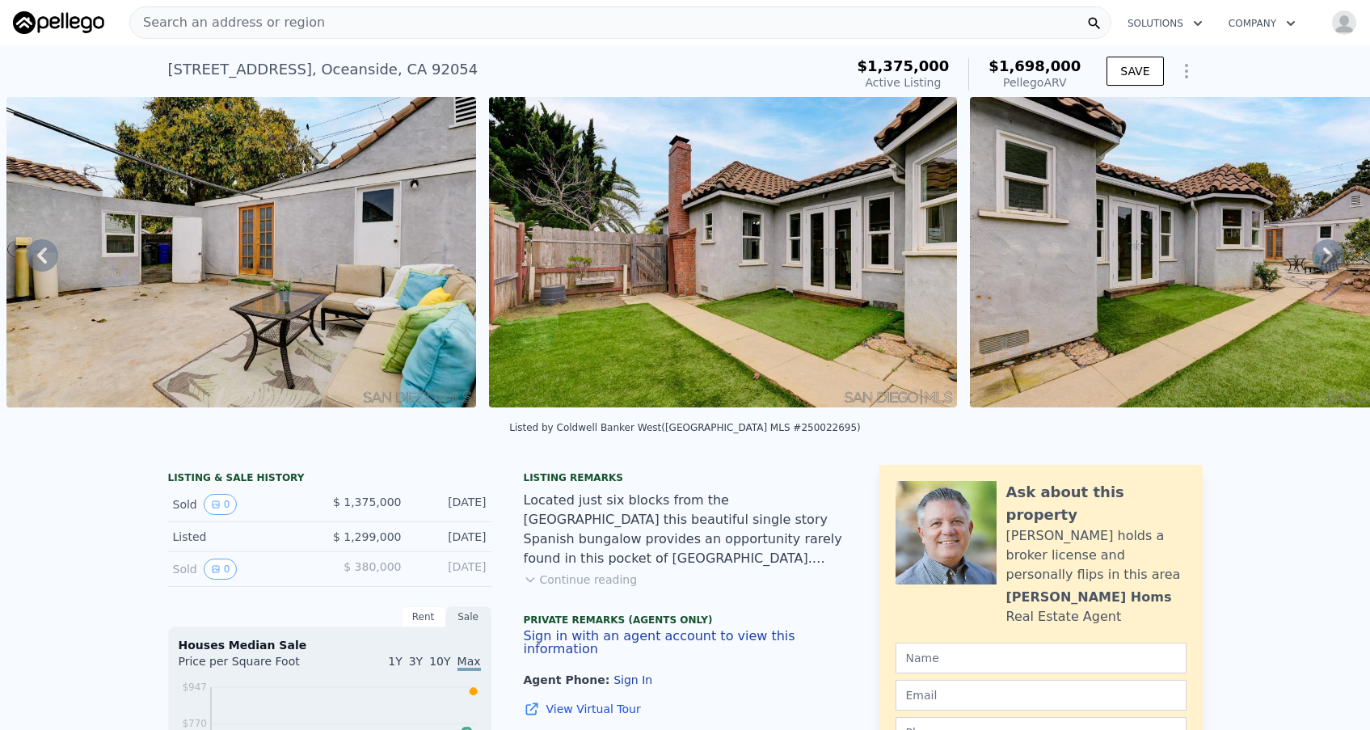
scroll to position [0, 0]
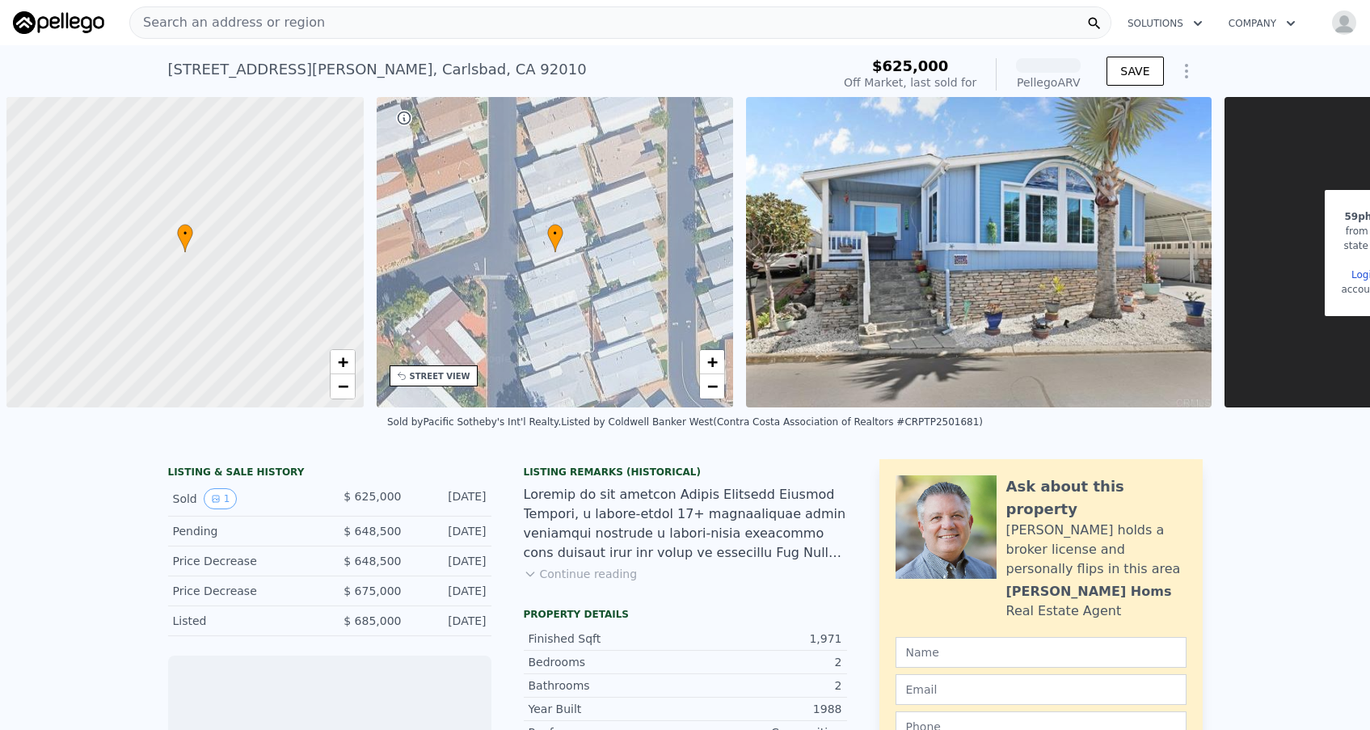
scroll to position [0, 6]
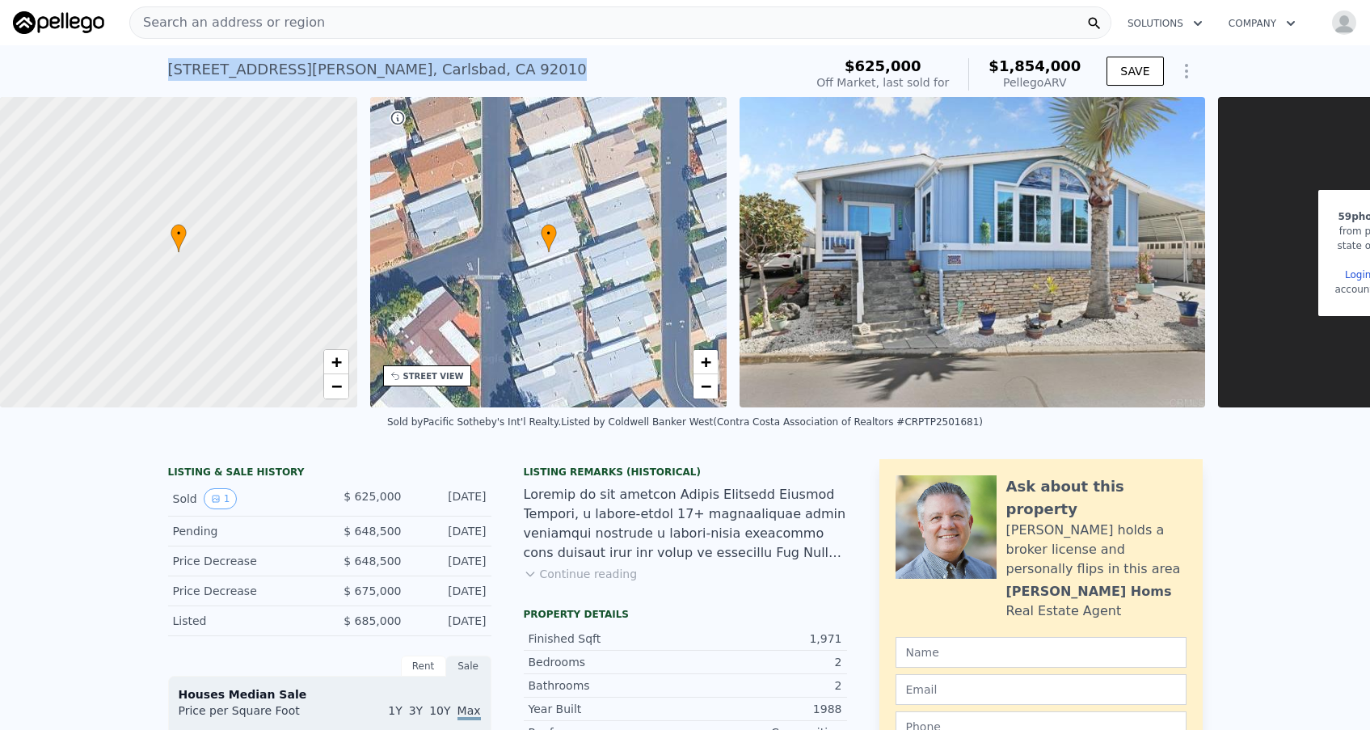
drag, startPoint x: 449, startPoint y: 69, endPoint x: 165, endPoint y: 66, distance: 284.5
click at [165, 67] on div "[STREET_ADDRESS][PERSON_NAME] Sold [DATE] for $625k (~ARV $1.854m ) $625,000 Of…" at bounding box center [685, 71] width 1370 height 52
click at [434, 27] on div "Search an address or region" at bounding box center [620, 22] width 982 height 32
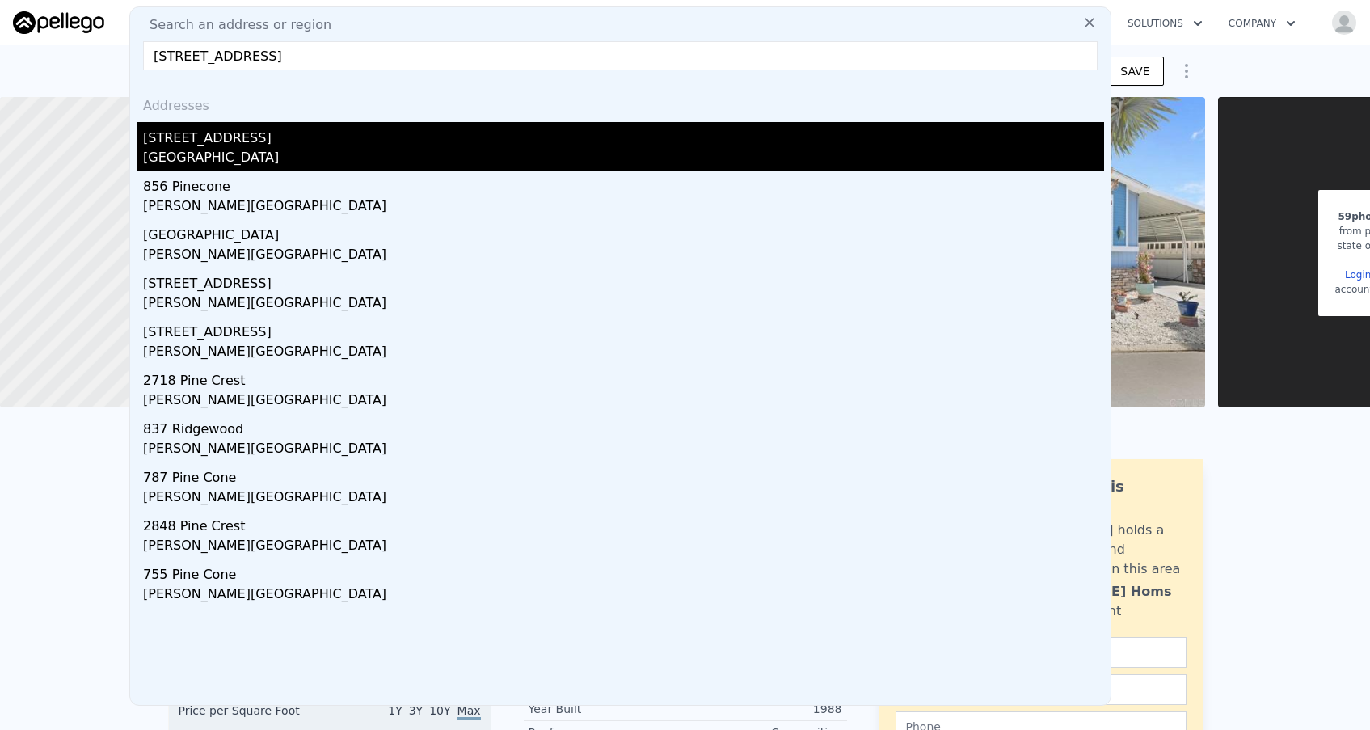
type input "4819 Pine Ridge Ave, Julian, CA 92036"
click at [259, 143] on div "4819 Pine Ridge Ave" at bounding box center [623, 135] width 961 height 26
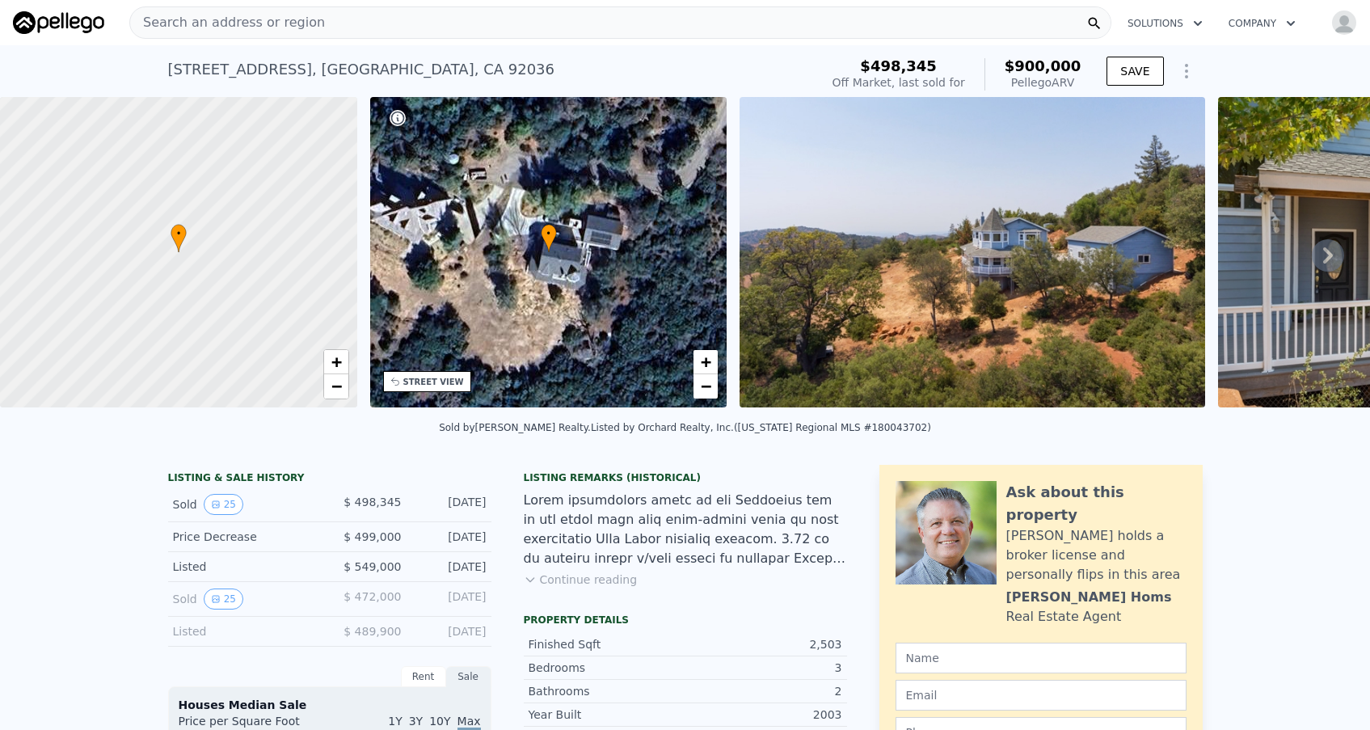
click at [519, 19] on div "Search an address or region" at bounding box center [620, 22] width 982 height 32
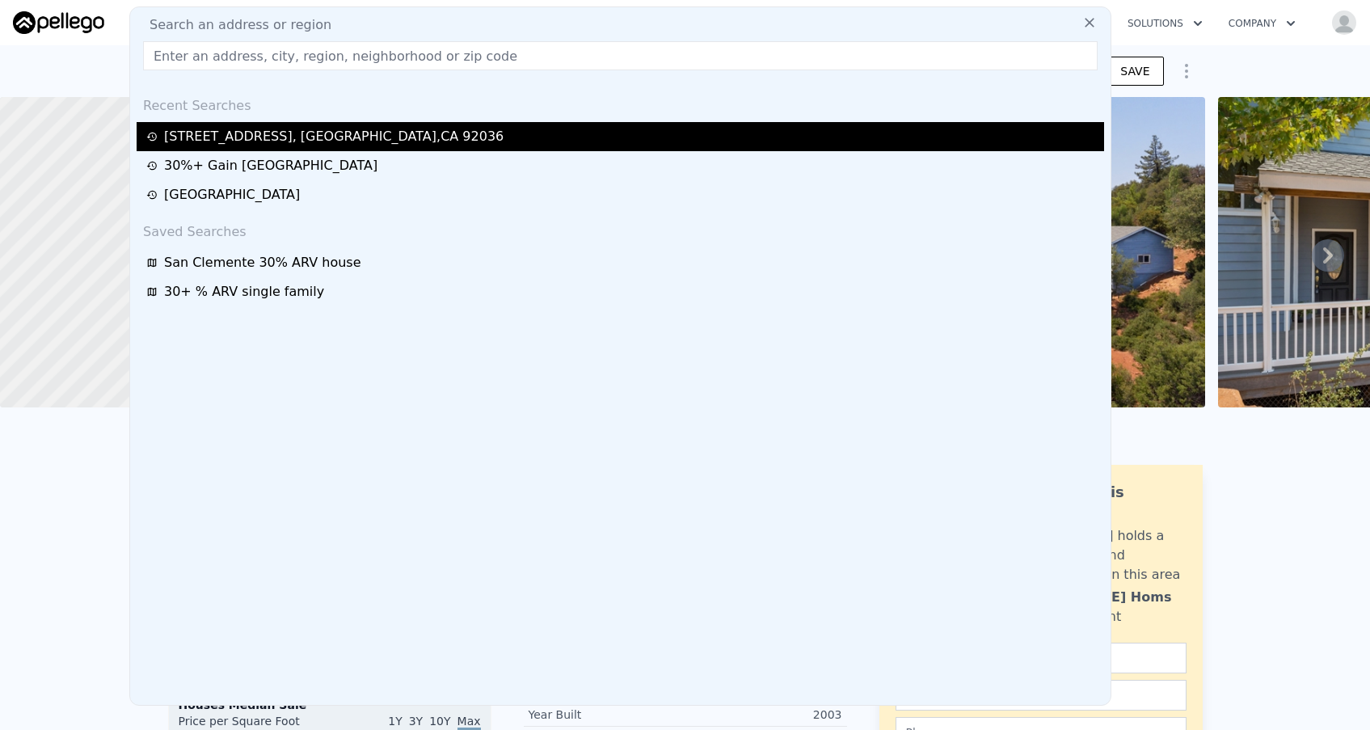
click at [373, 142] on div "4819 Pine Ridge Ave , San Diego County , CA 92036" at bounding box center [333, 136] width 339 height 19
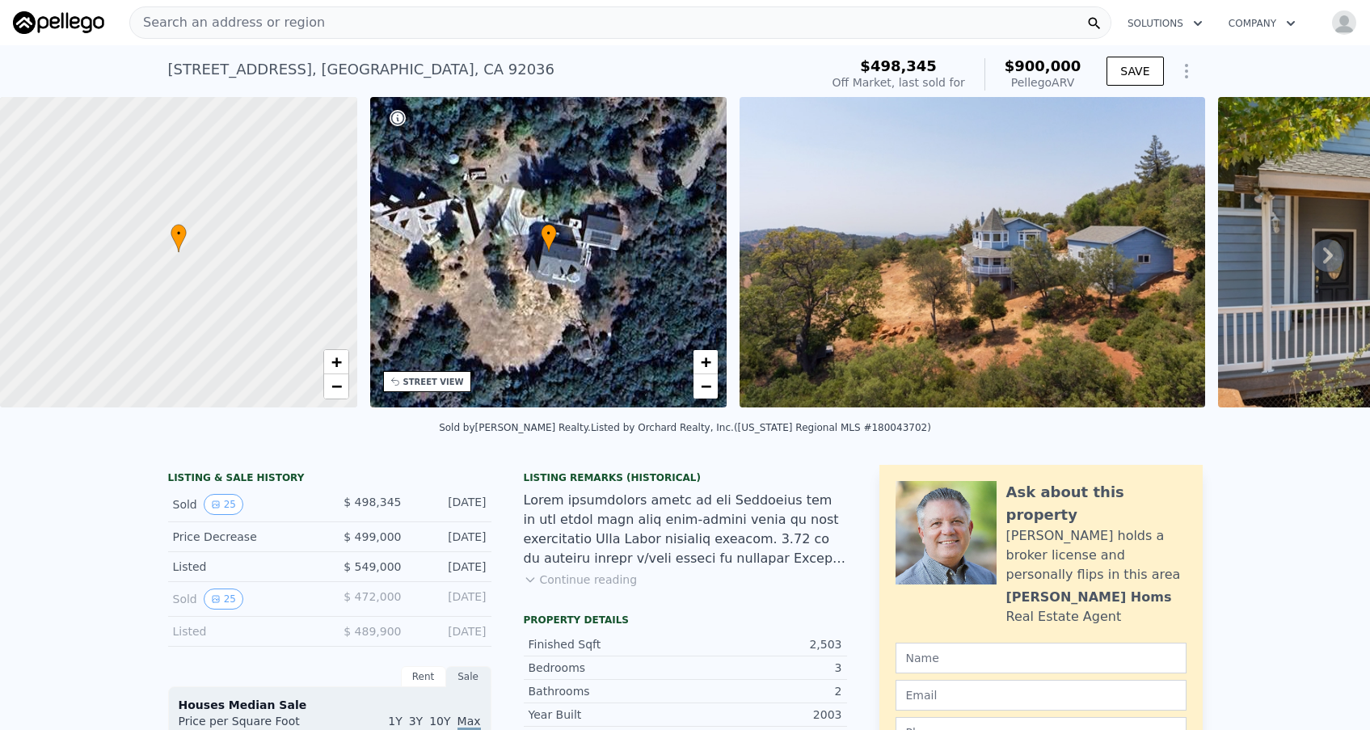
click at [1327, 251] on icon at bounding box center [1328, 255] width 10 height 16
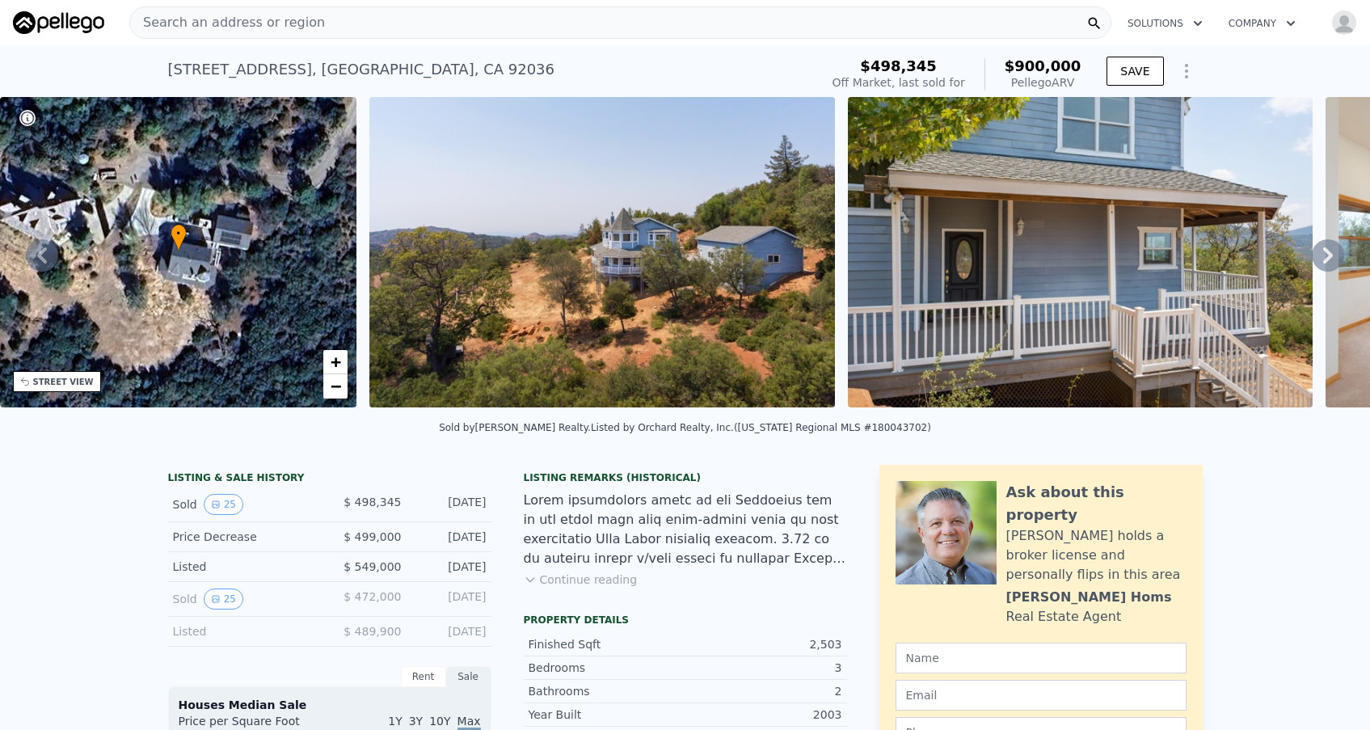
click at [1327, 251] on icon at bounding box center [1328, 255] width 10 height 16
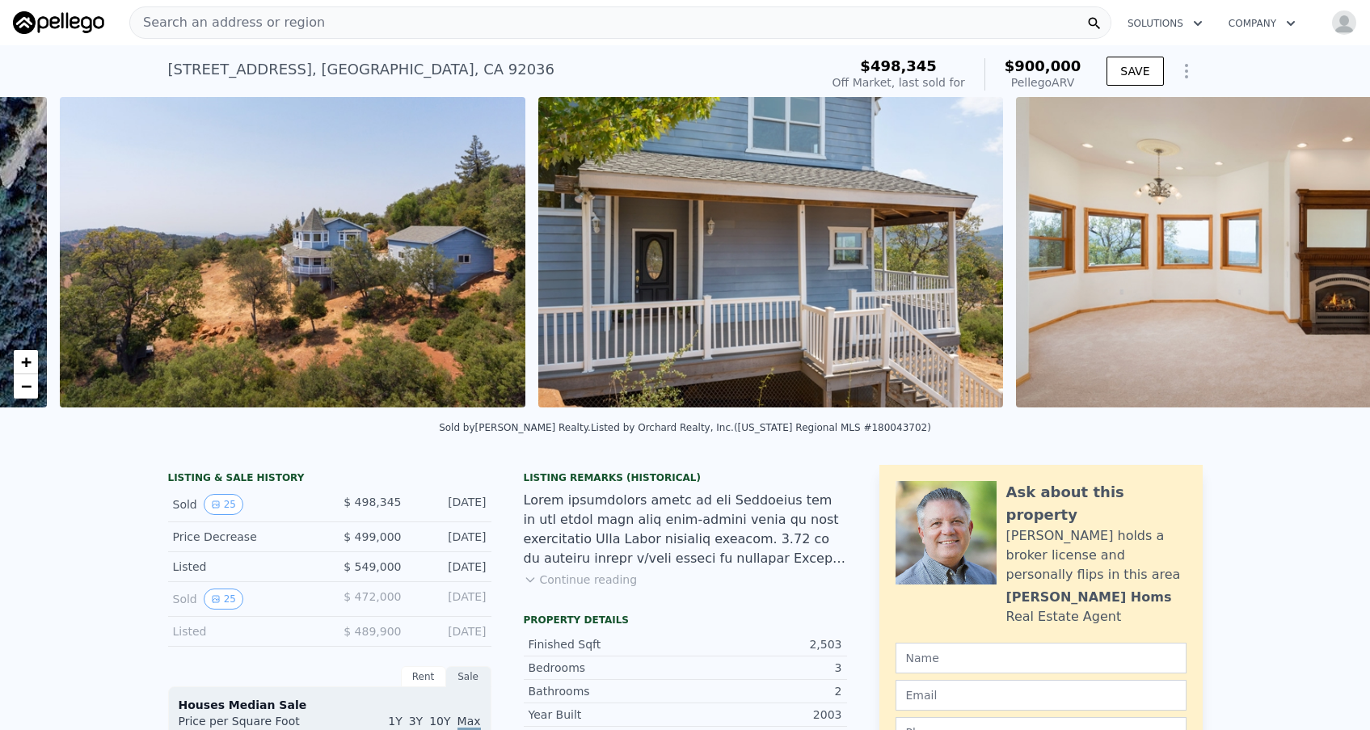
scroll to position [0, 740]
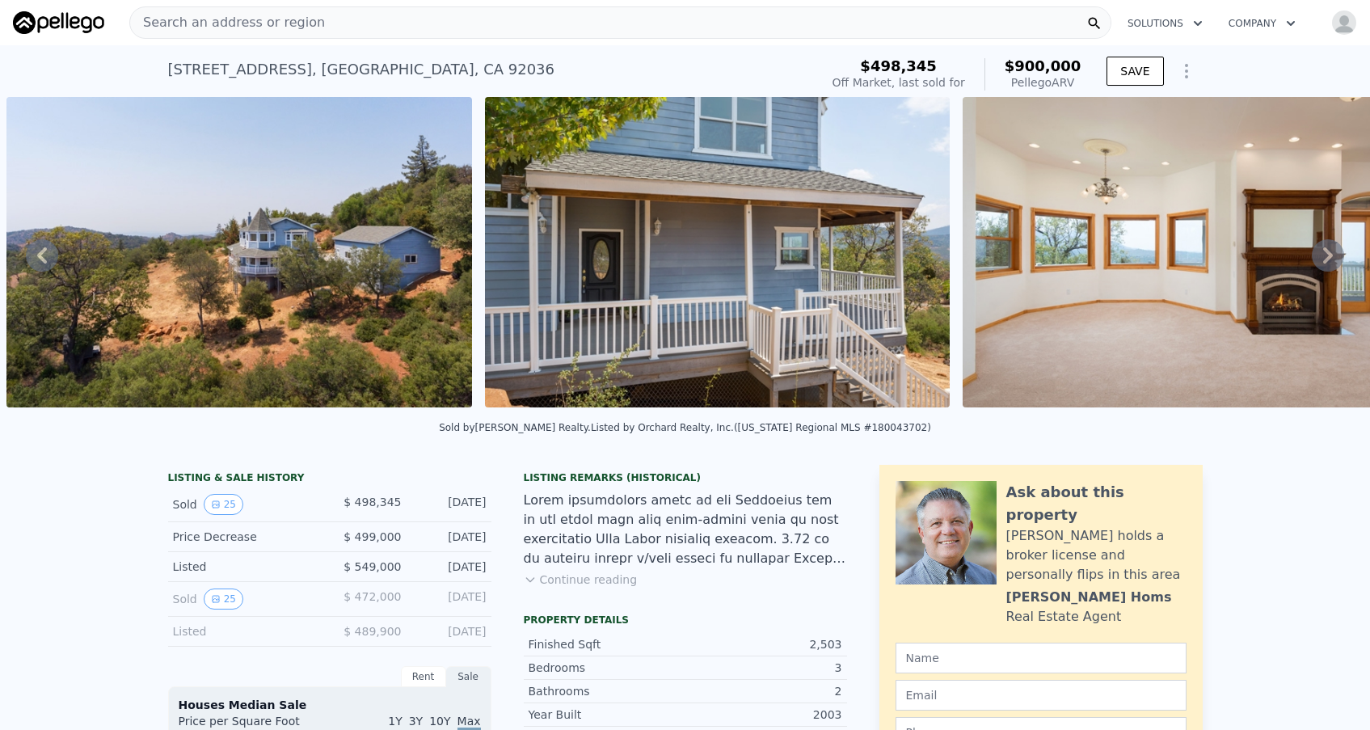
click at [1327, 251] on icon at bounding box center [1328, 255] width 10 height 16
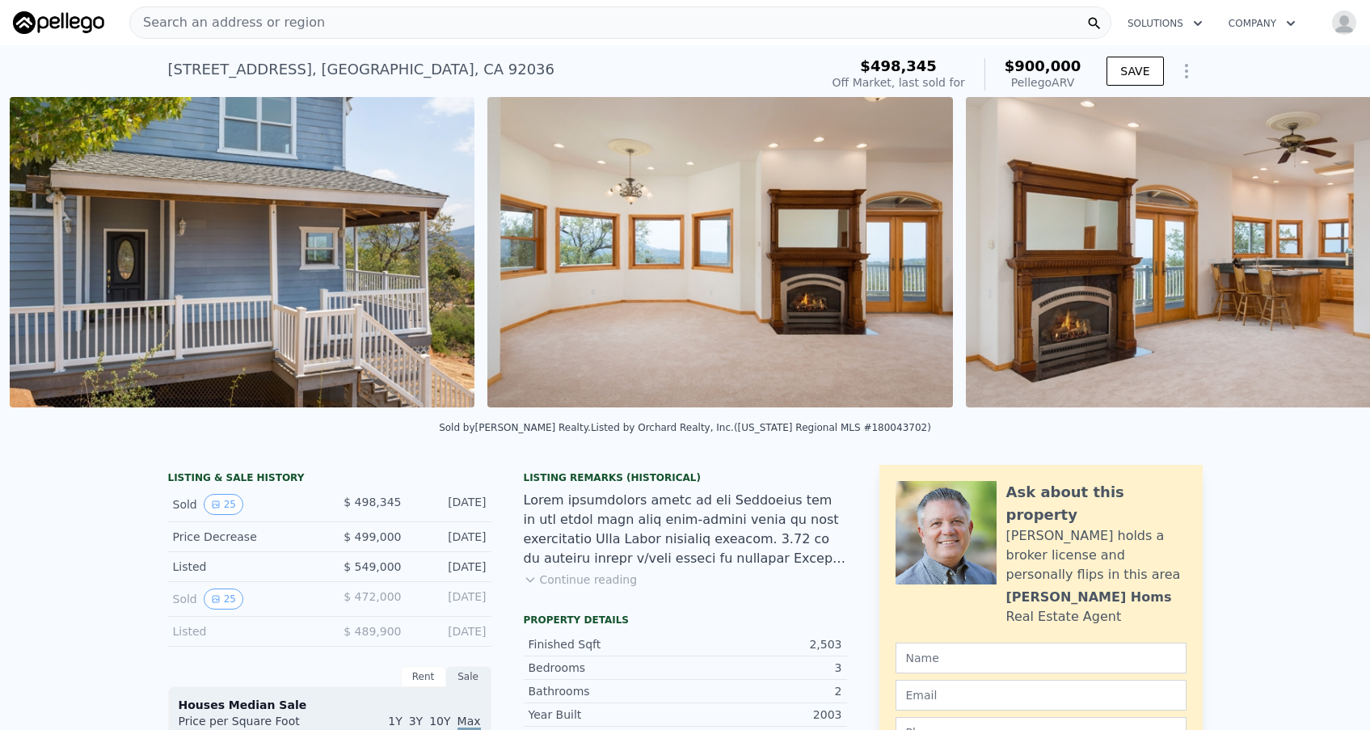
scroll to position [0, 1218]
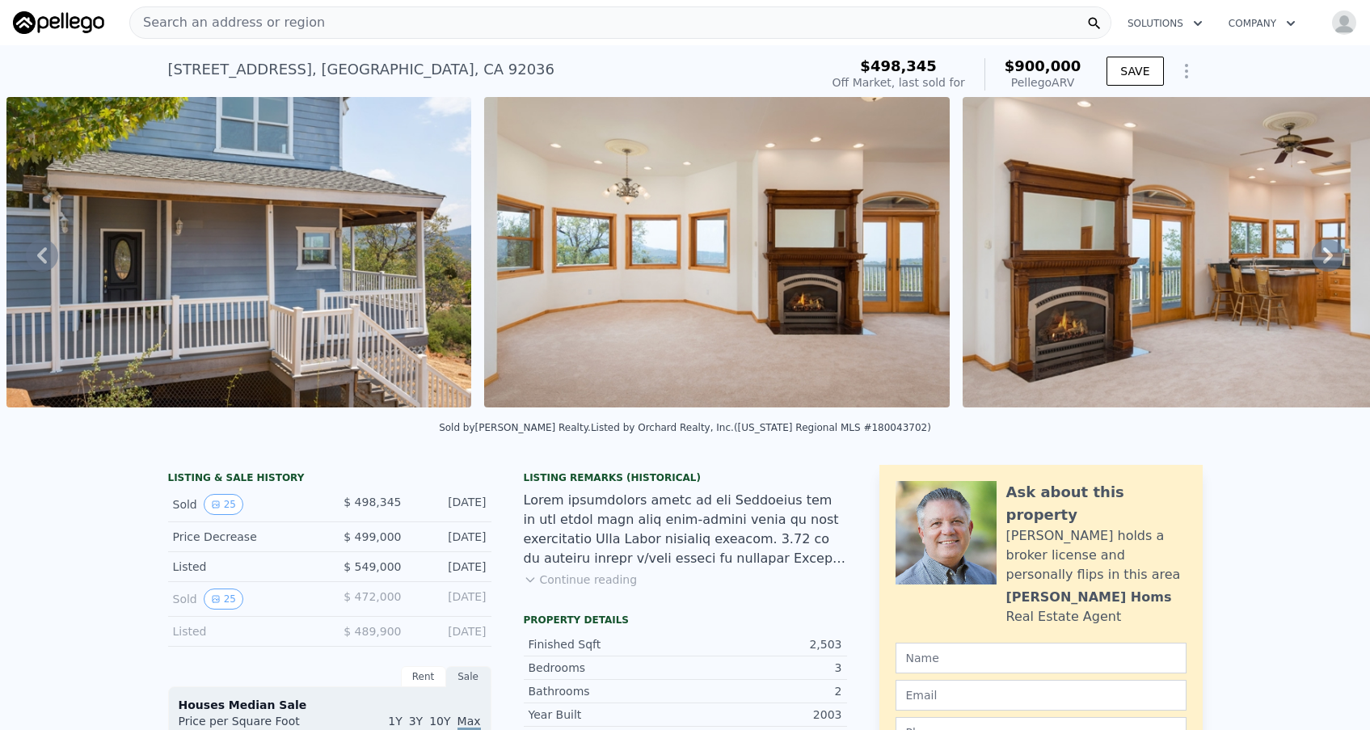
click at [1327, 253] on icon at bounding box center [1328, 255] width 32 height 32
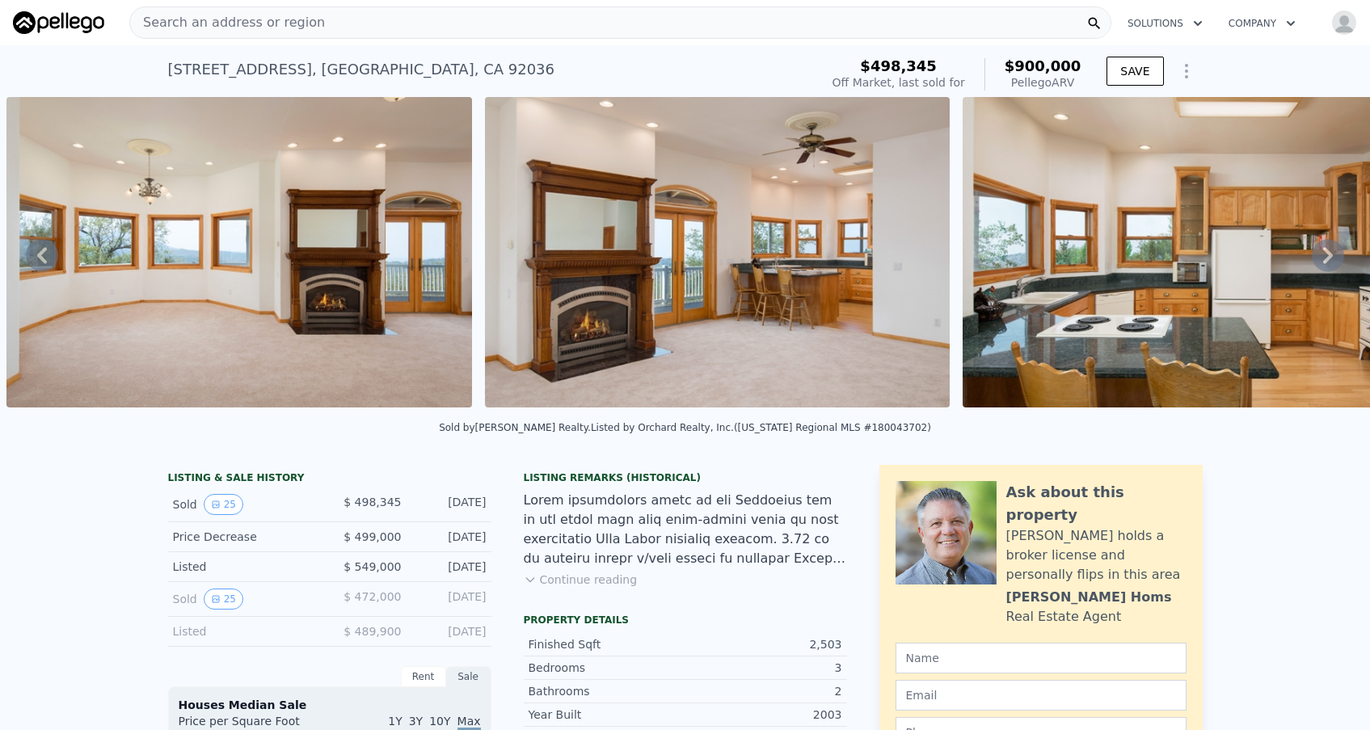
click at [1327, 254] on icon at bounding box center [1328, 255] width 32 height 32
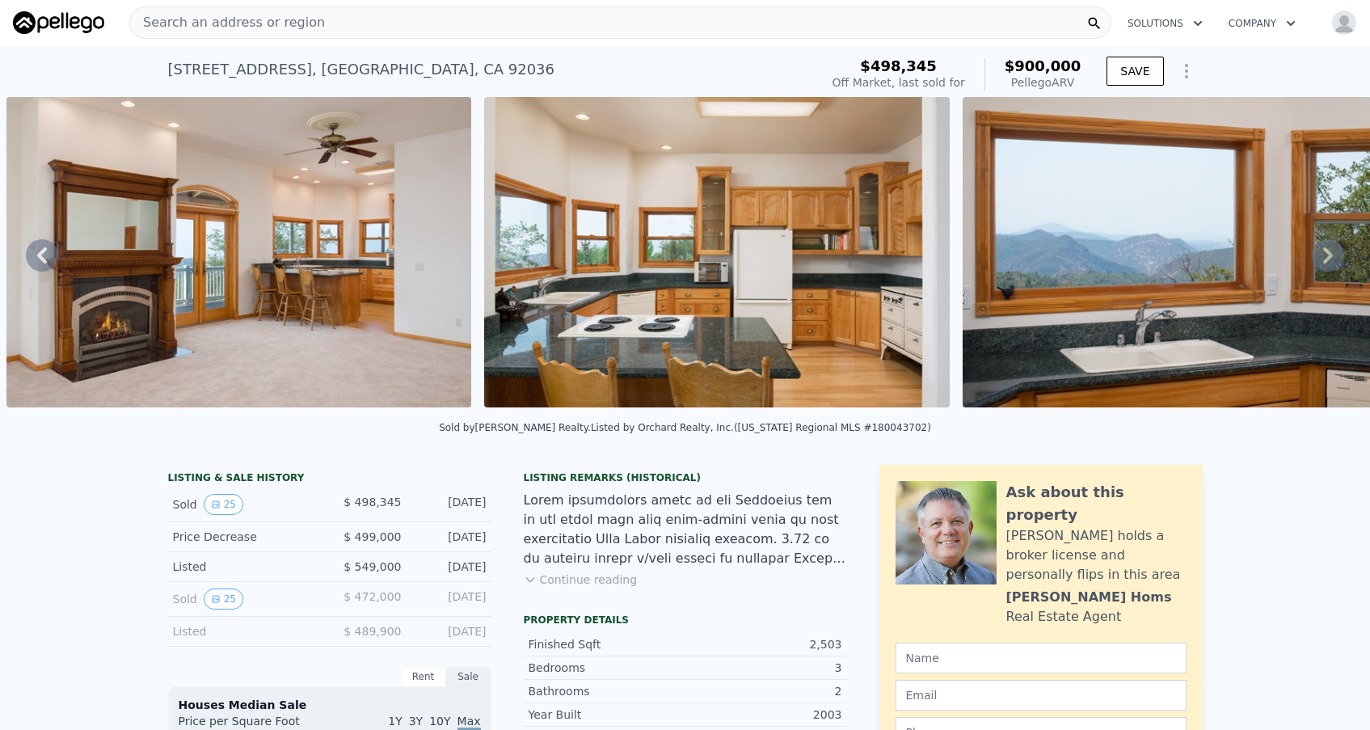
click at [1327, 254] on icon at bounding box center [1328, 255] width 32 height 32
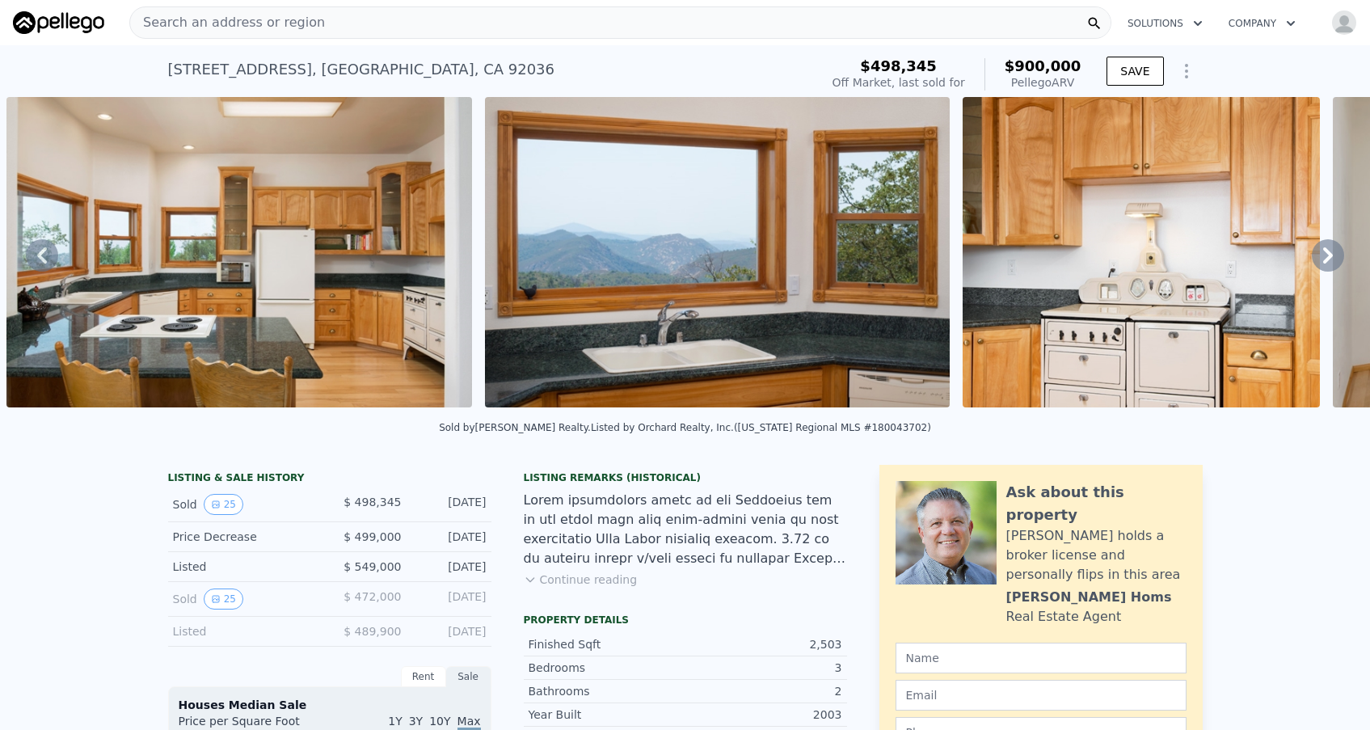
click at [1327, 254] on icon at bounding box center [1328, 255] width 32 height 32
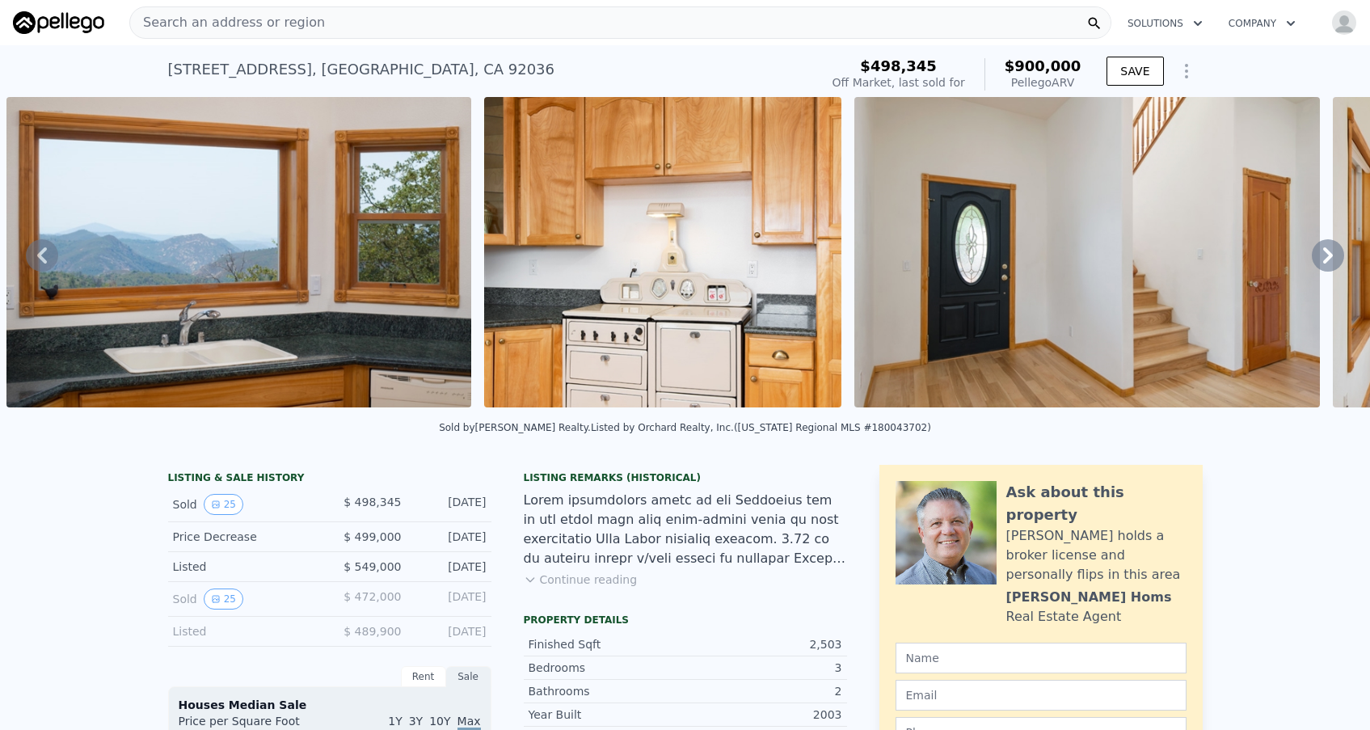
click at [1327, 254] on icon at bounding box center [1328, 255] width 32 height 32
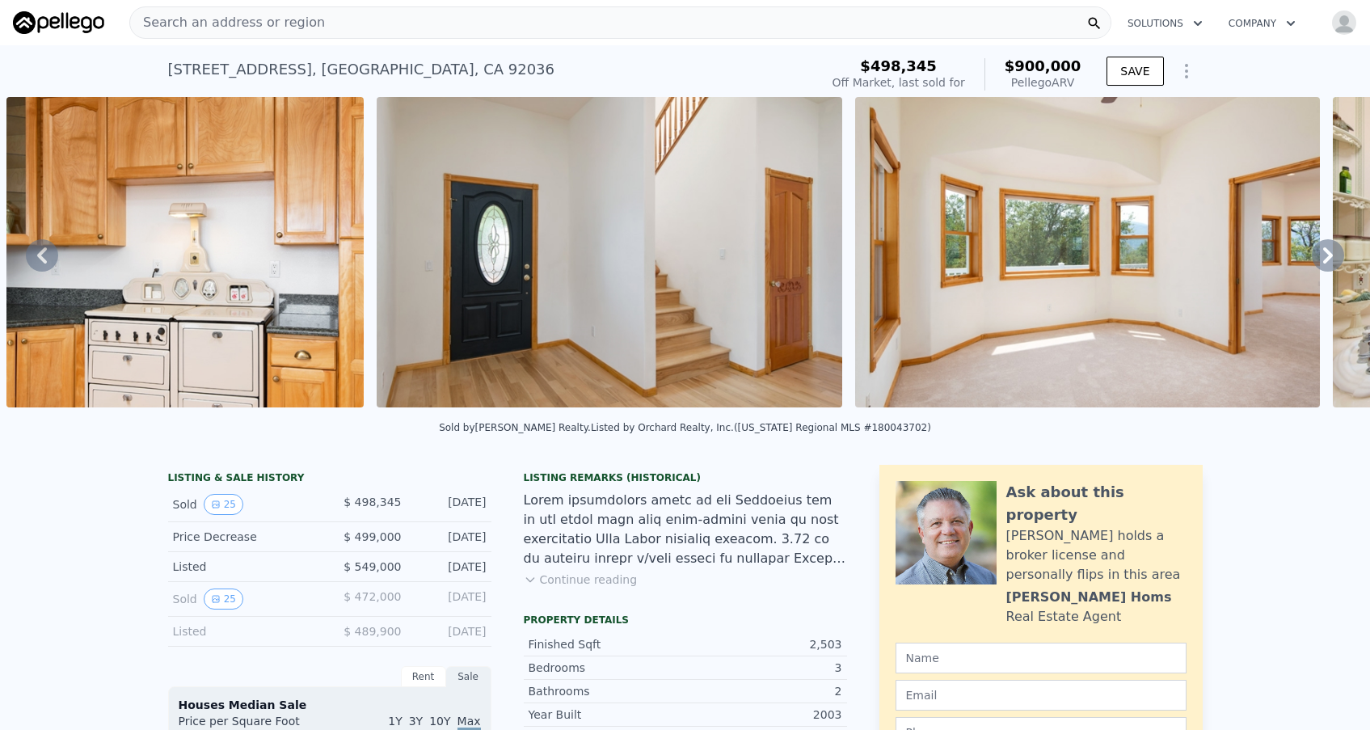
click at [1326, 257] on icon at bounding box center [1328, 255] width 32 height 32
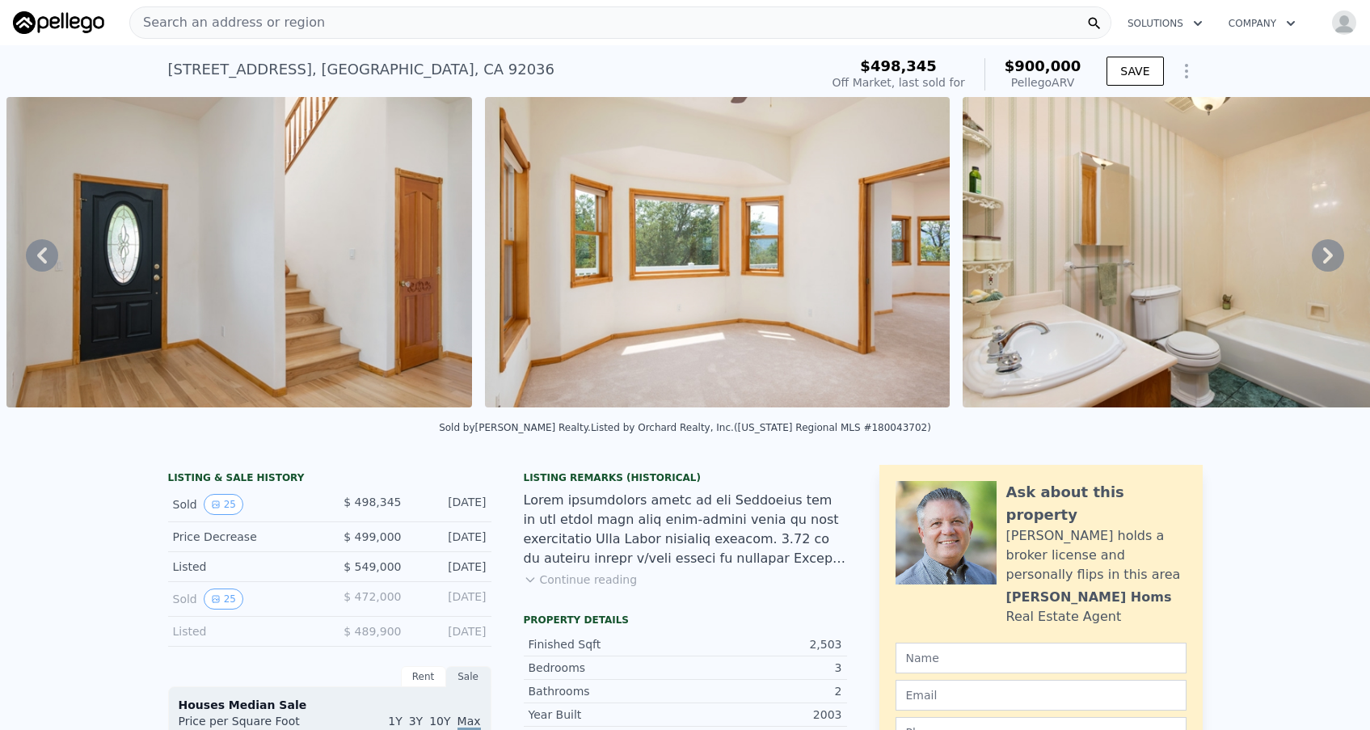
click at [1326, 257] on icon at bounding box center [1328, 255] width 32 height 32
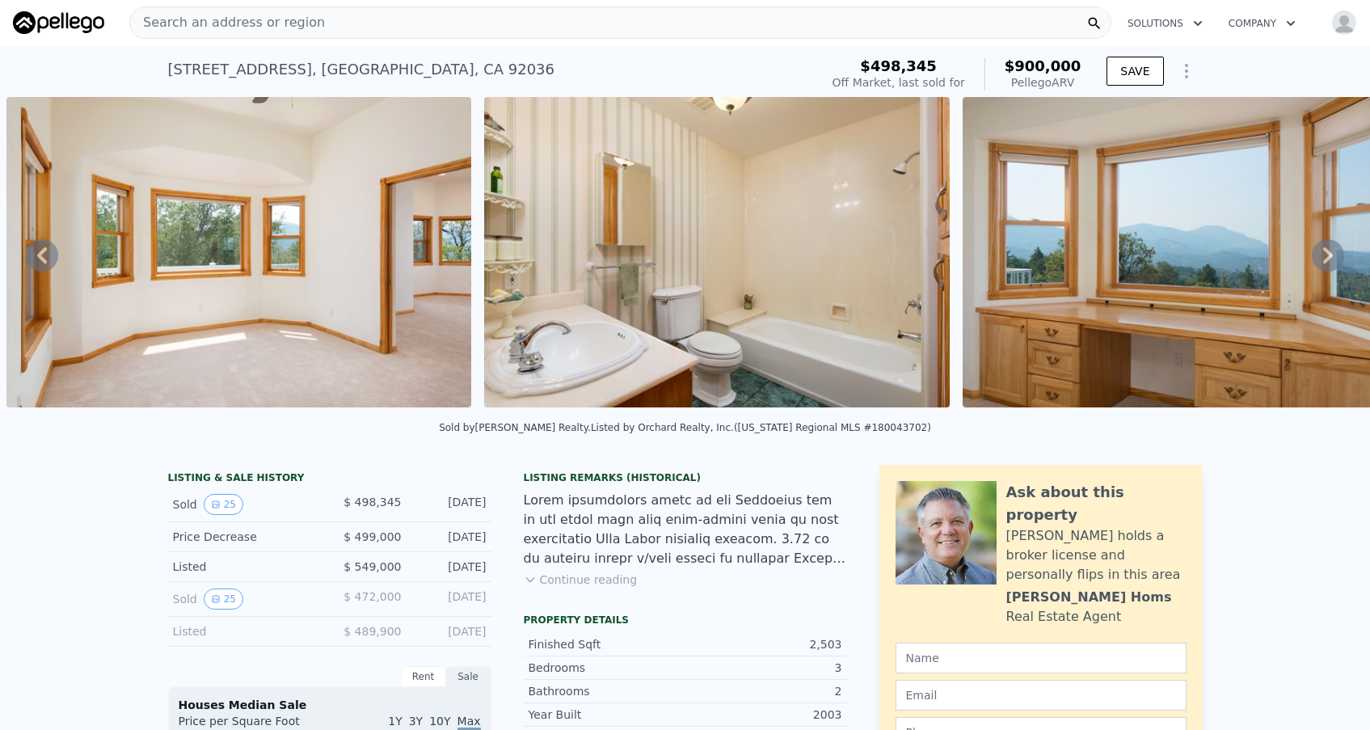
click at [1326, 256] on icon at bounding box center [1328, 255] width 32 height 32
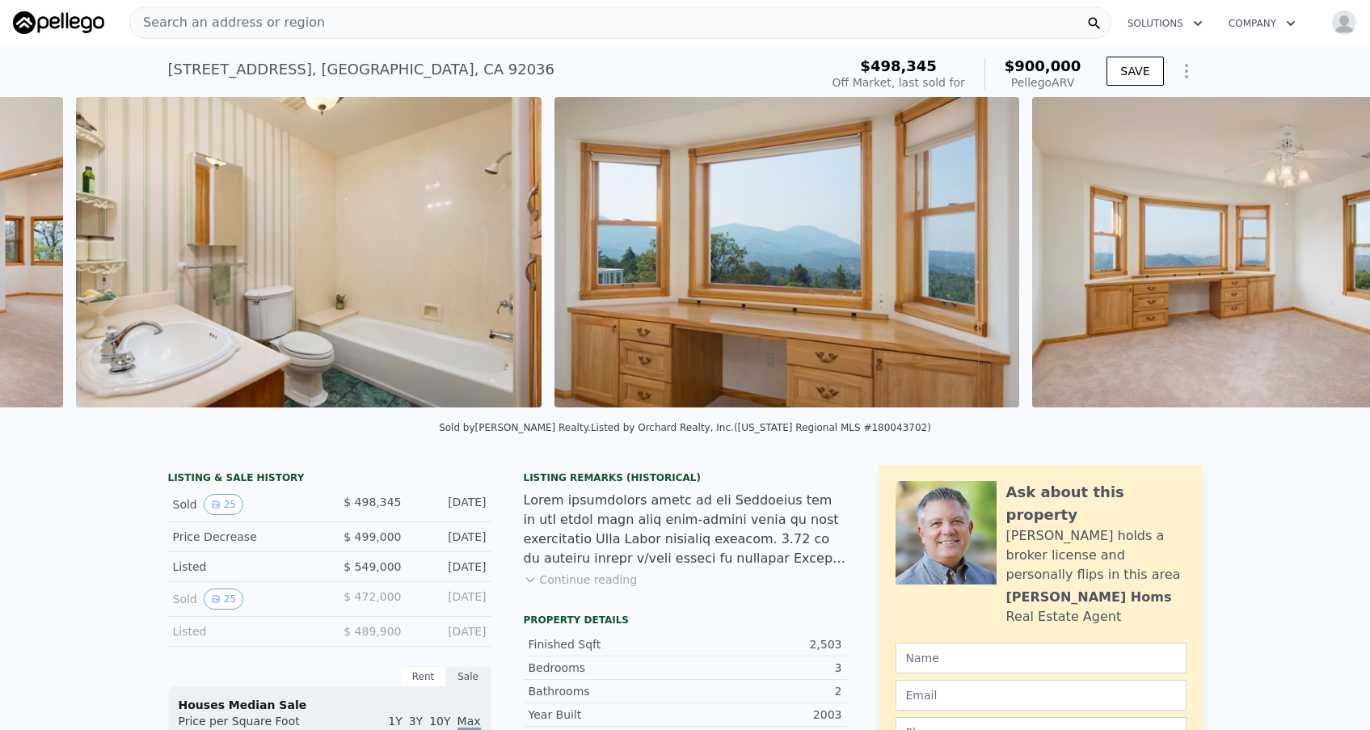
scroll to position [0, 4935]
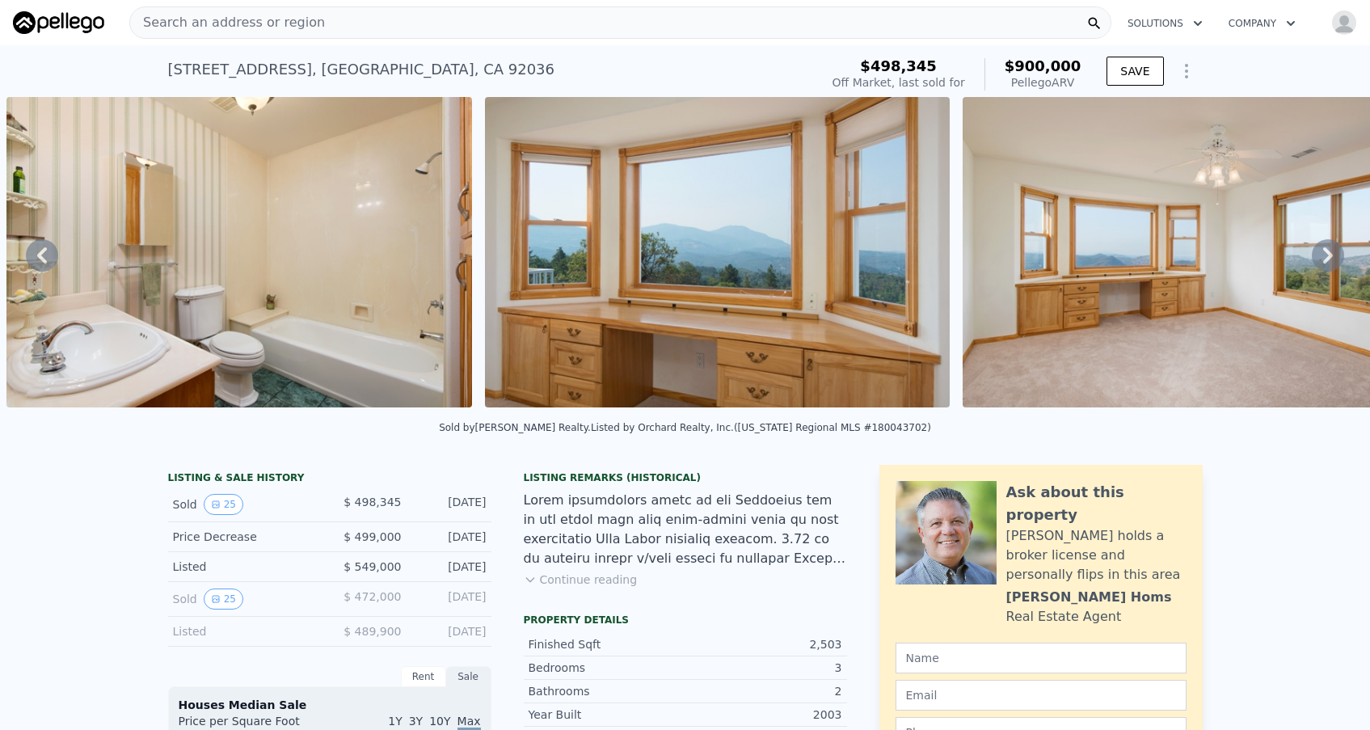
click at [1328, 255] on icon at bounding box center [1328, 255] width 32 height 32
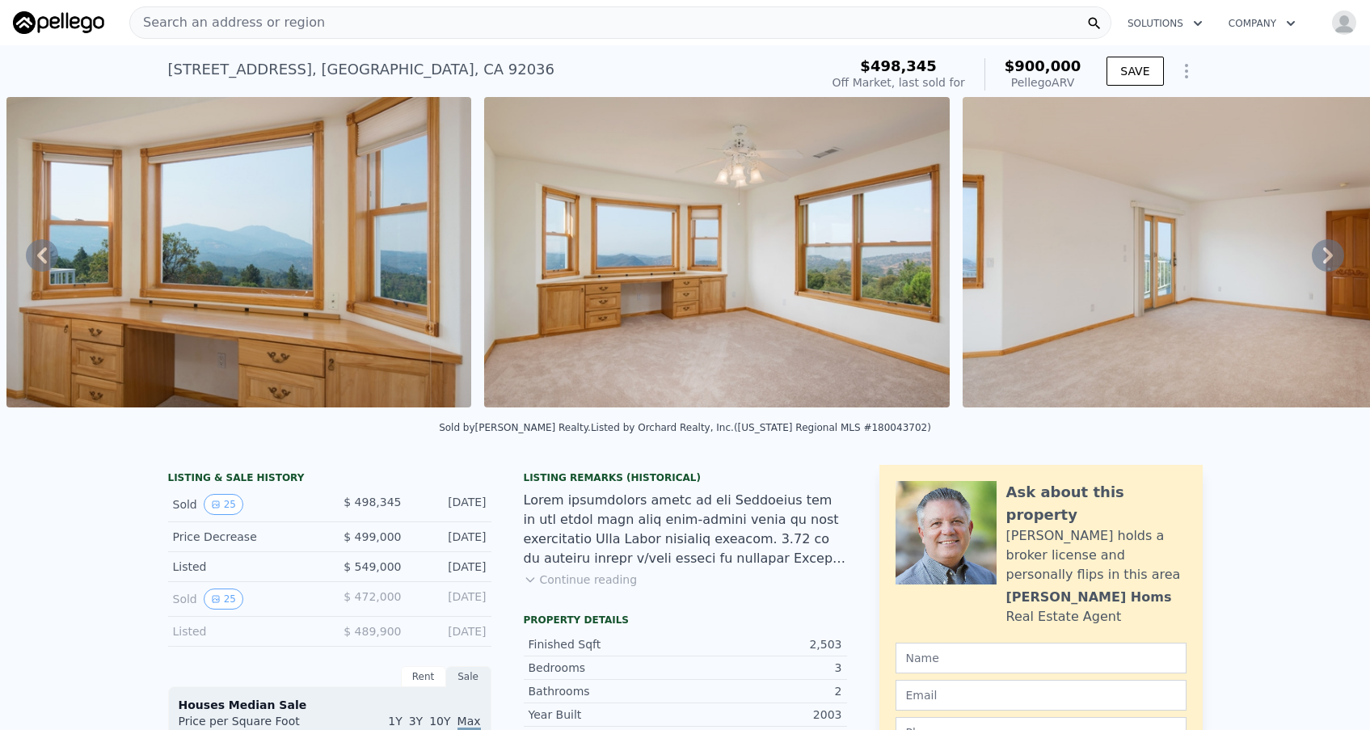
click at [1328, 255] on icon at bounding box center [1328, 255] width 32 height 32
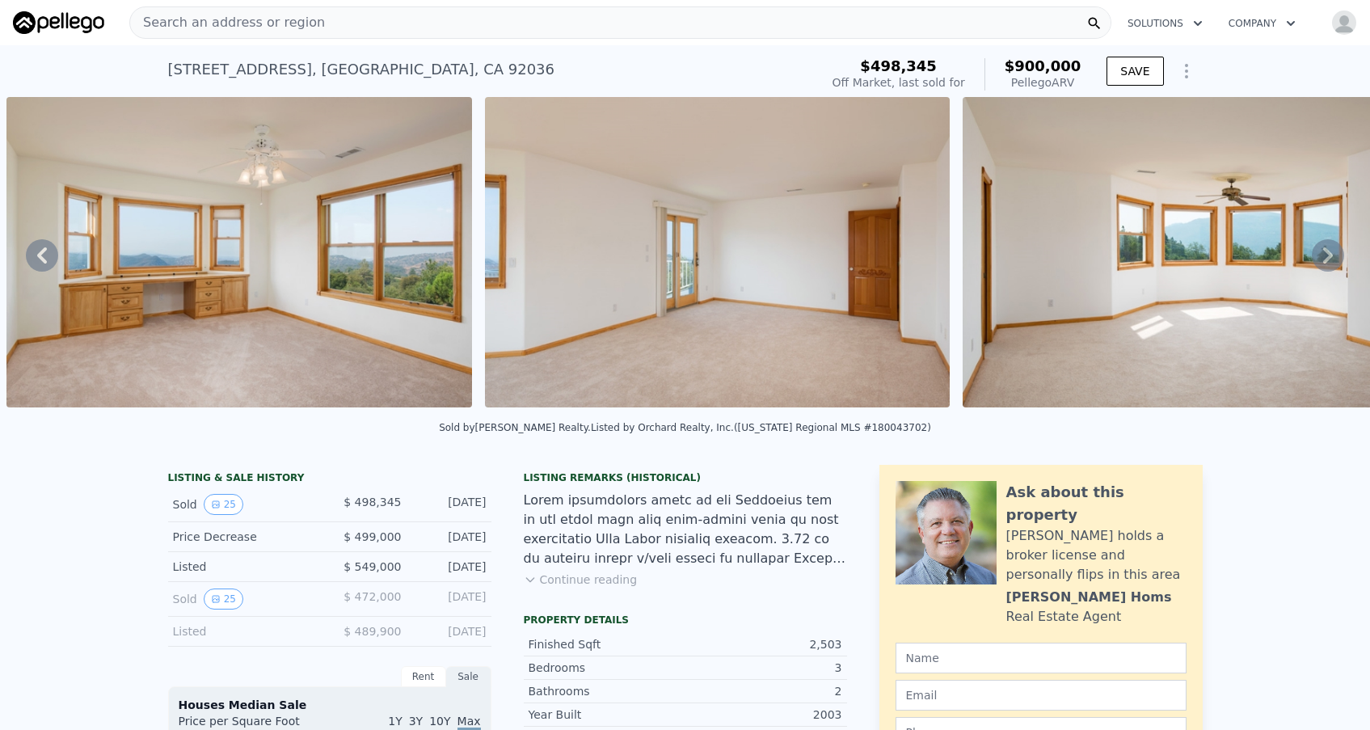
click at [1328, 255] on icon at bounding box center [1328, 255] width 32 height 32
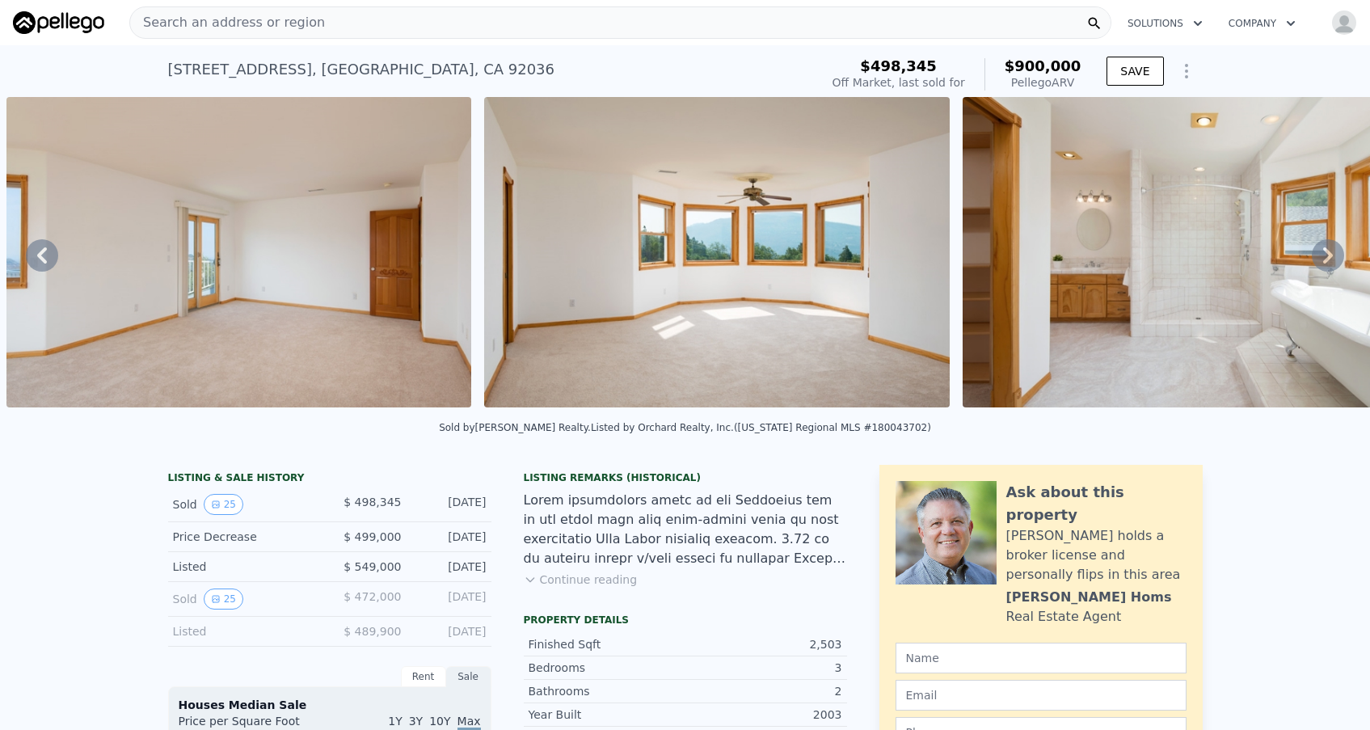
click at [1328, 255] on icon at bounding box center [1328, 255] width 32 height 32
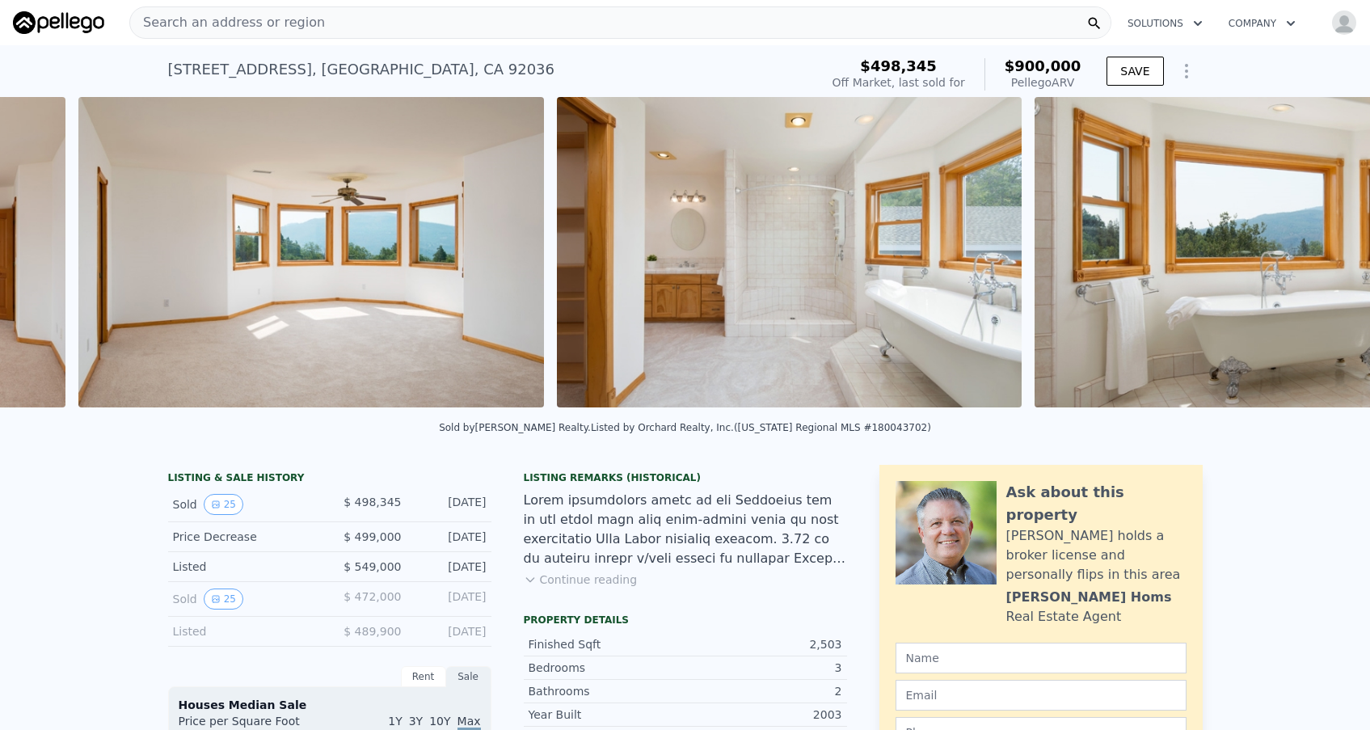
scroll to position [0, 6847]
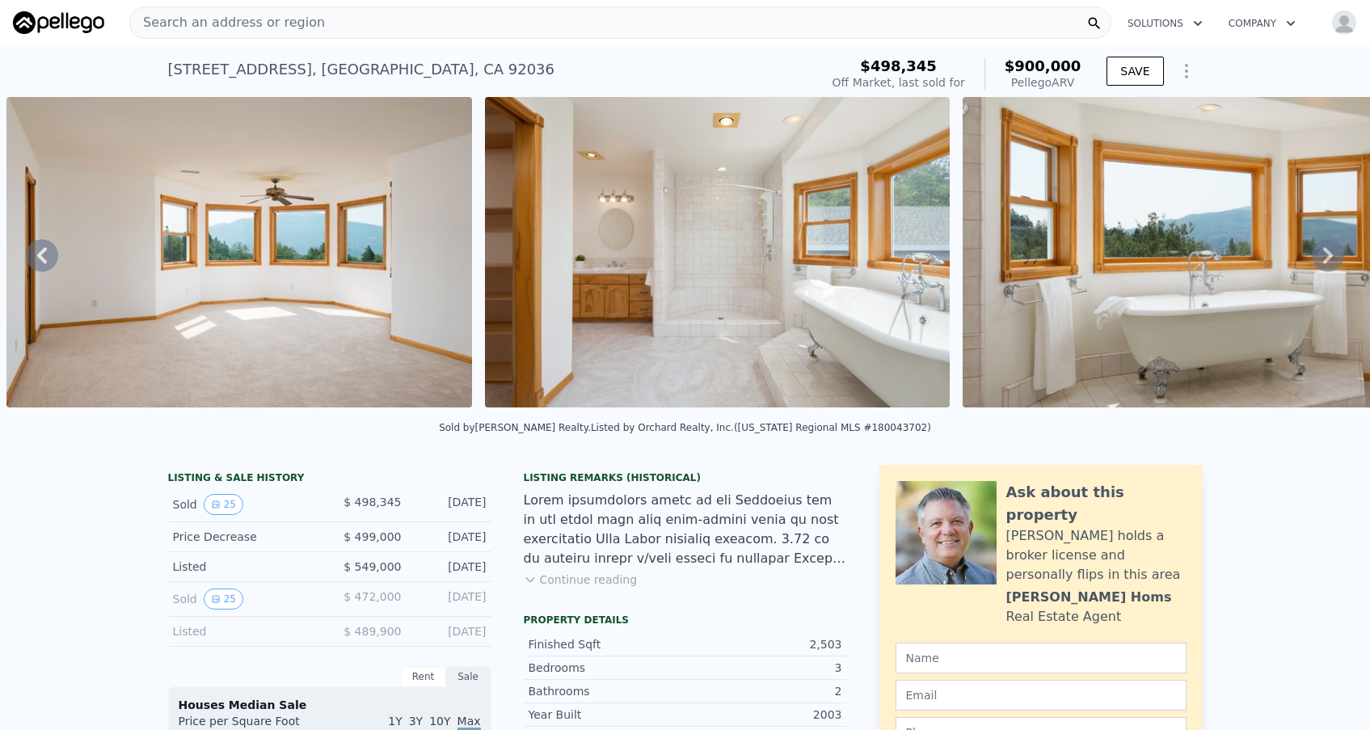
click at [1328, 255] on icon at bounding box center [1328, 255] width 32 height 32
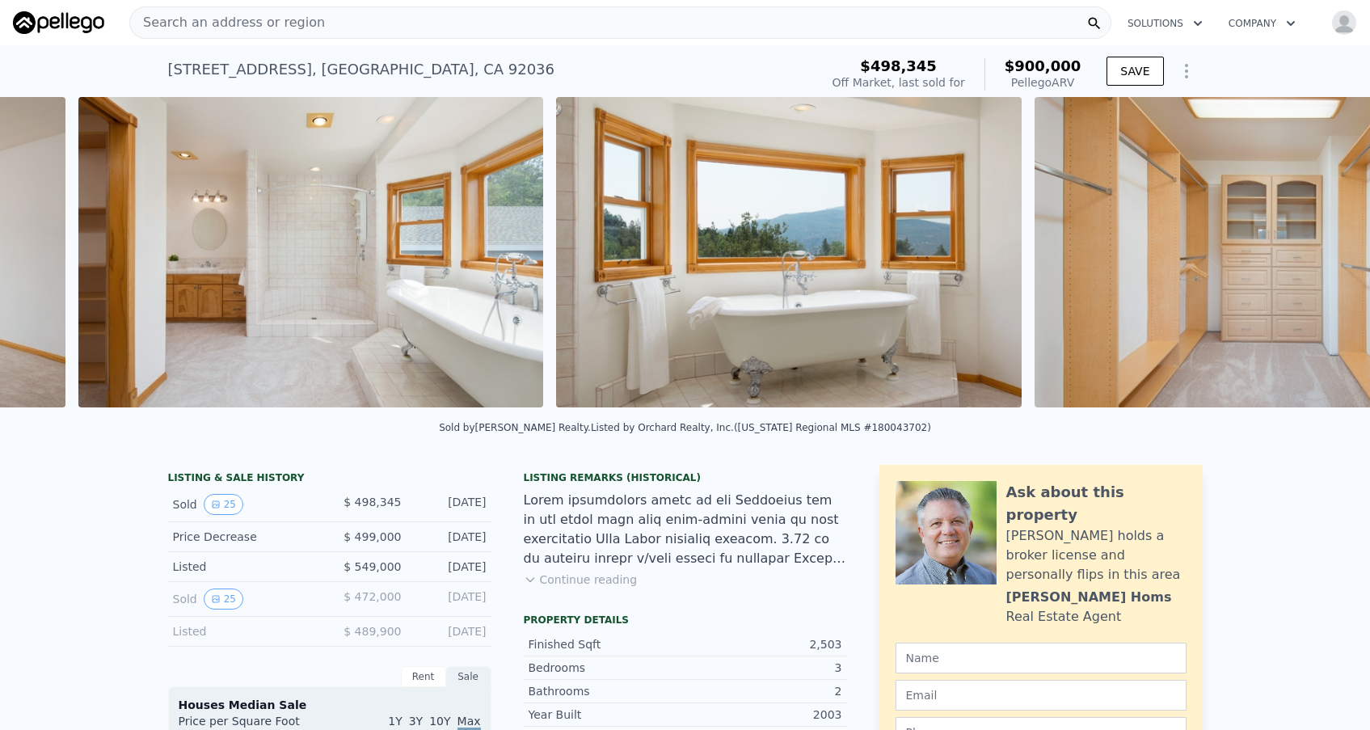
scroll to position [0, 7326]
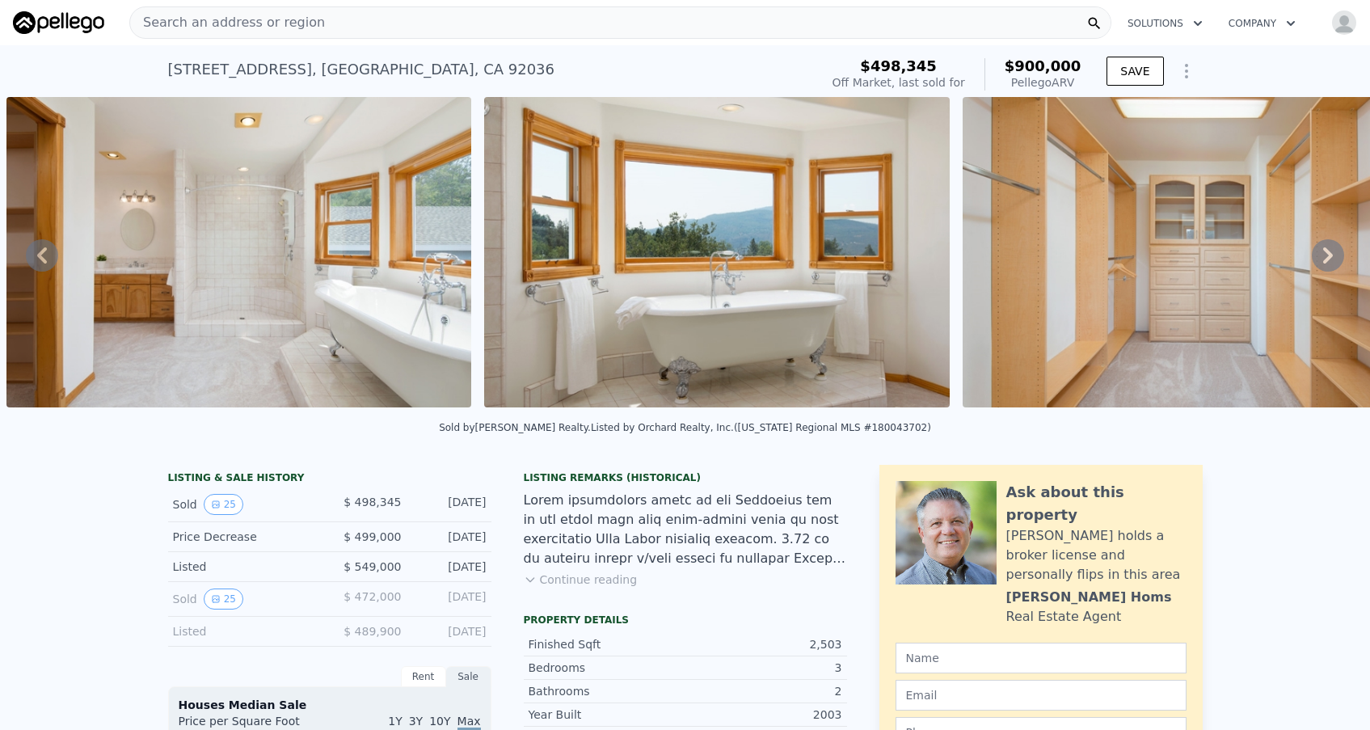
click at [1329, 249] on icon at bounding box center [1328, 255] width 32 height 32
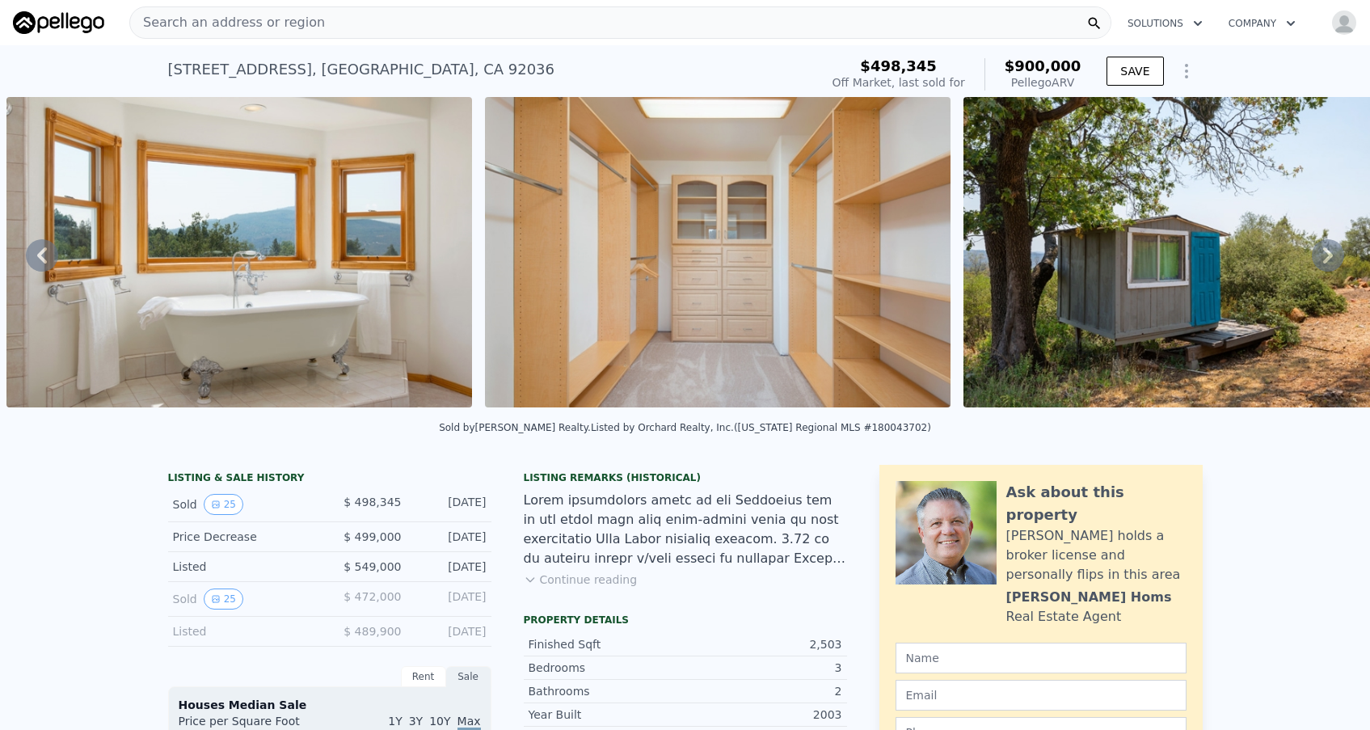
click at [1328, 251] on icon at bounding box center [1328, 255] width 10 height 16
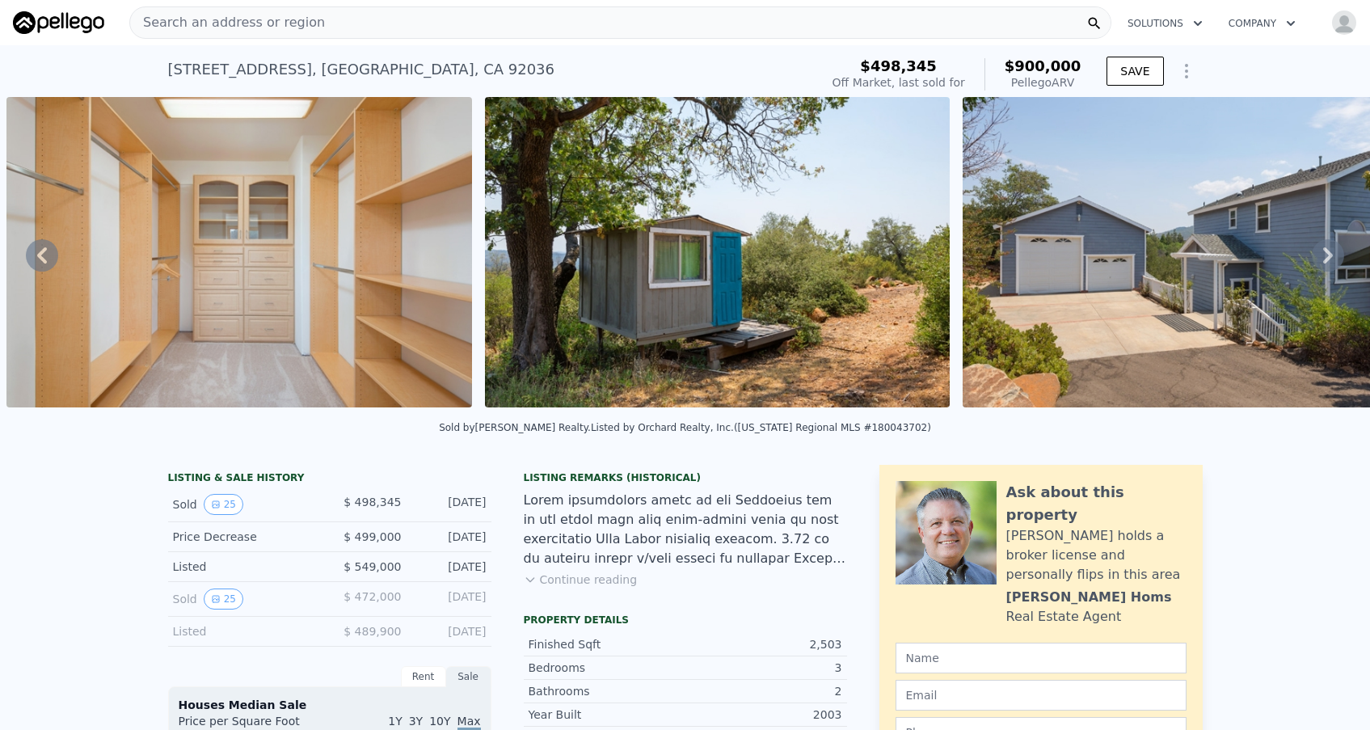
click at [1328, 251] on icon at bounding box center [1328, 255] width 10 height 16
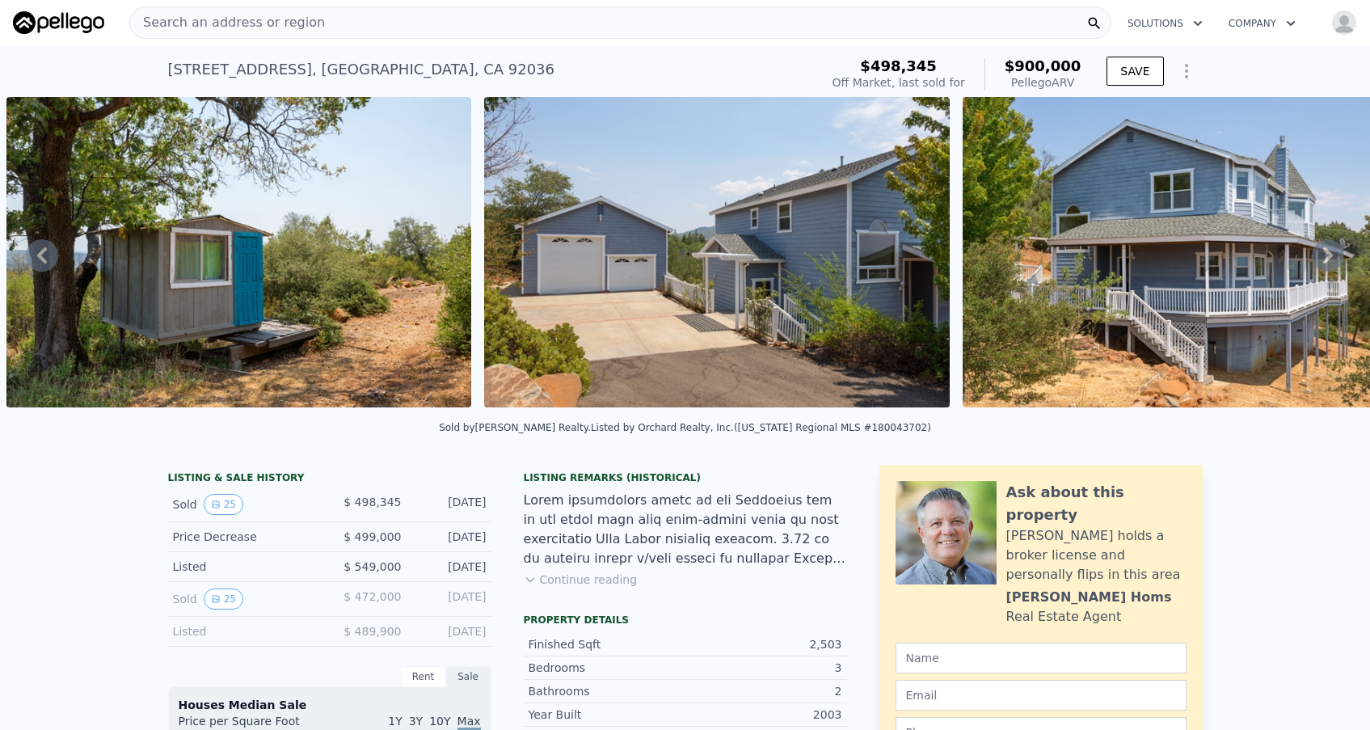
scroll to position [0, 0]
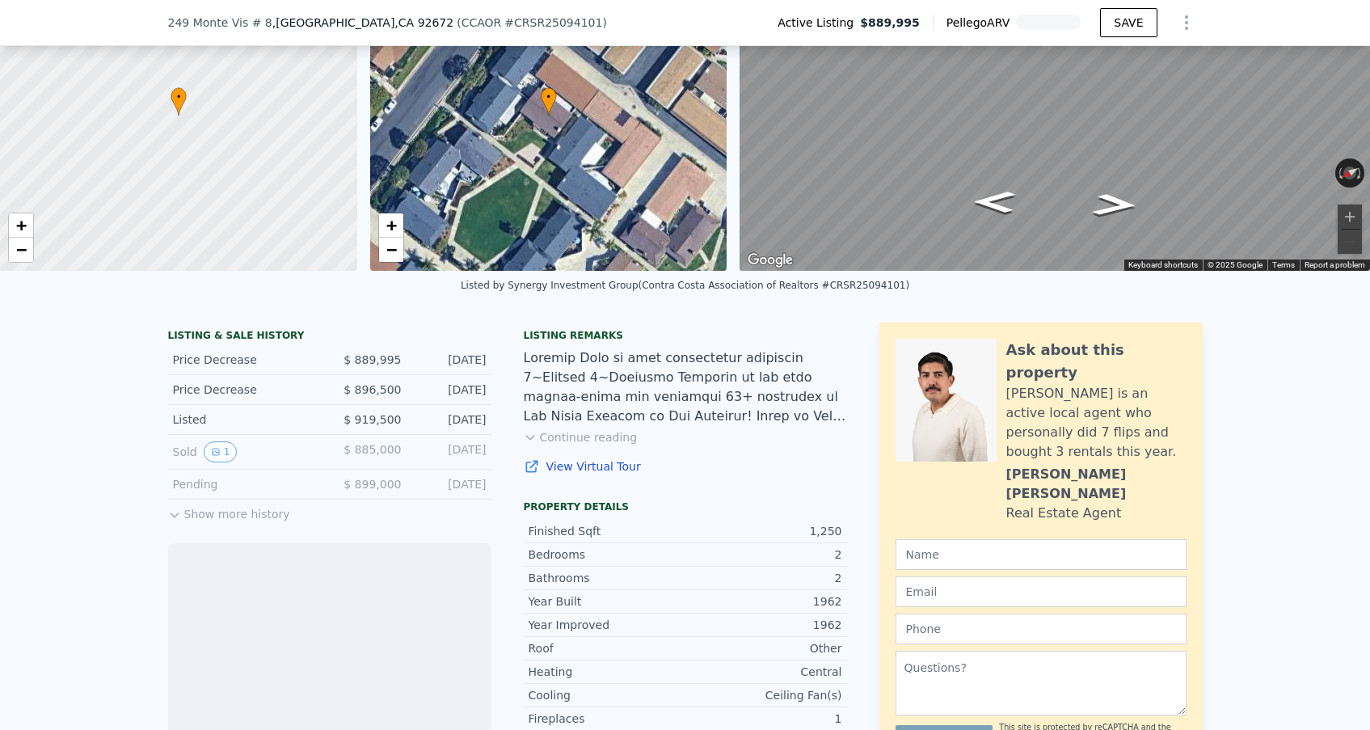
scroll to position [147, 0]
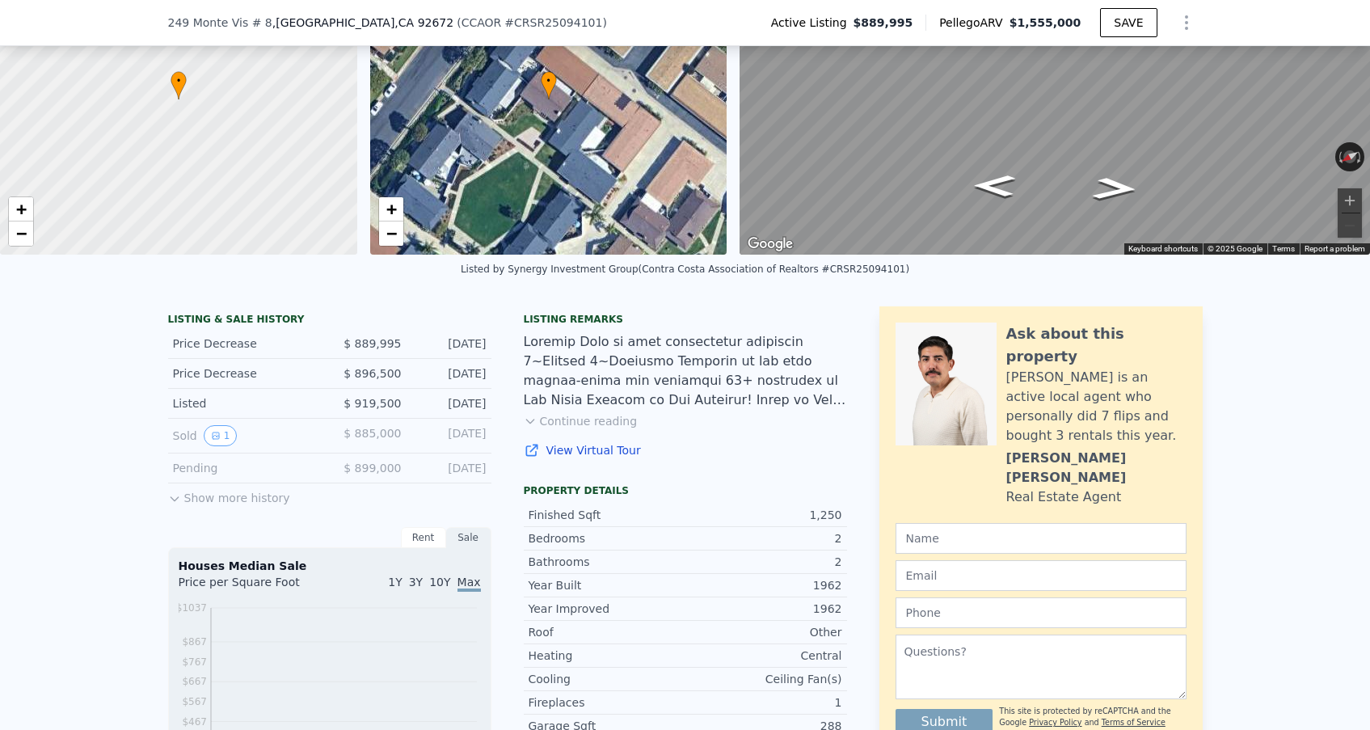
drag, startPoint x: 1091, startPoint y: 415, endPoint x: 997, endPoint y: 410, distance: 94.7
click at [997, 410] on div "Ask about this property [PERSON_NAME] is an active local agent who personally d…" at bounding box center [1041, 415] width 291 height 184
click at [1002, 416] on div "Ask about this property [PERSON_NAME] is an active local agent who personally d…" at bounding box center [1041, 415] width 291 height 184
drag, startPoint x: 1006, startPoint y: 415, endPoint x: 1090, endPoint y: 420, distance: 85.0
click at [1090, 420] on div "Ask about this property [PERSON_NAME] is an active local agent who personally d…" at bounding box center [1096, 415] width 180 height 184
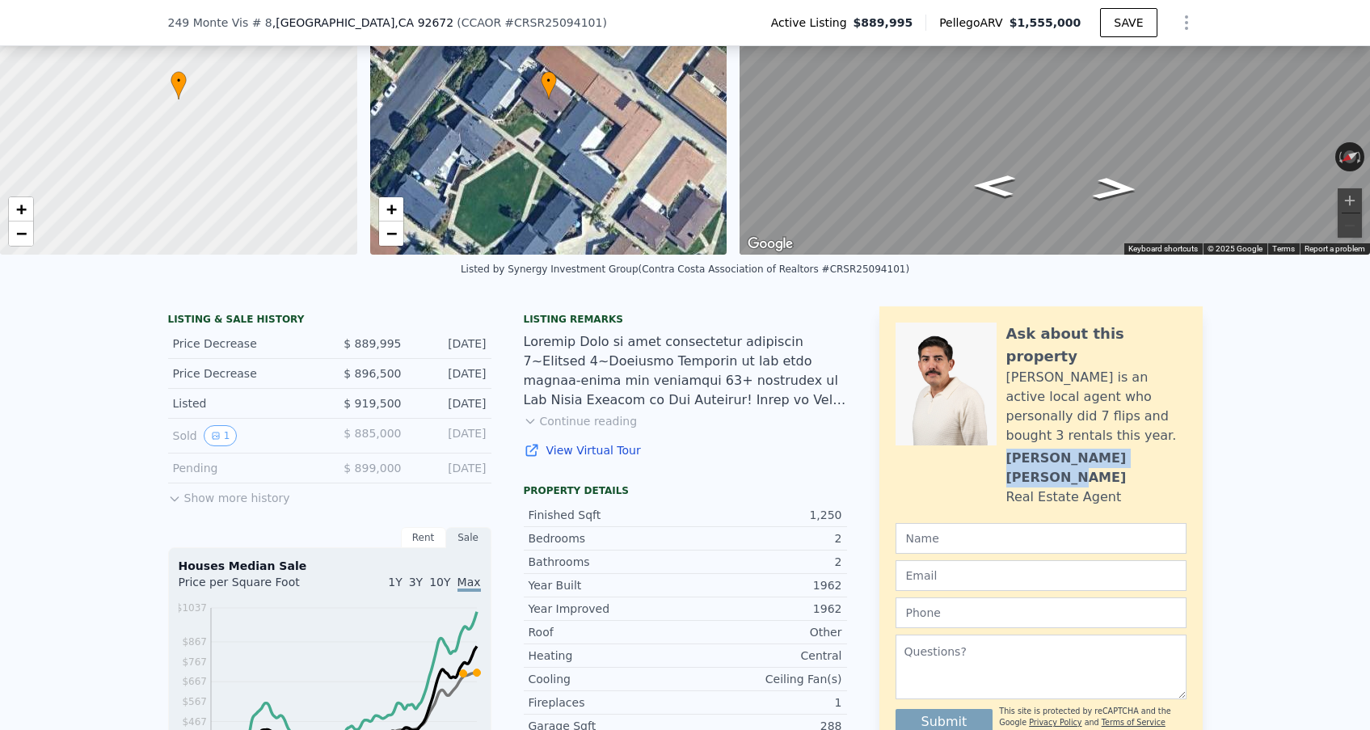
copy div "[PERSON_NAME]"
click at [771, 487] on div "Property details" at bounding box center [685, 490] width 323 height 13
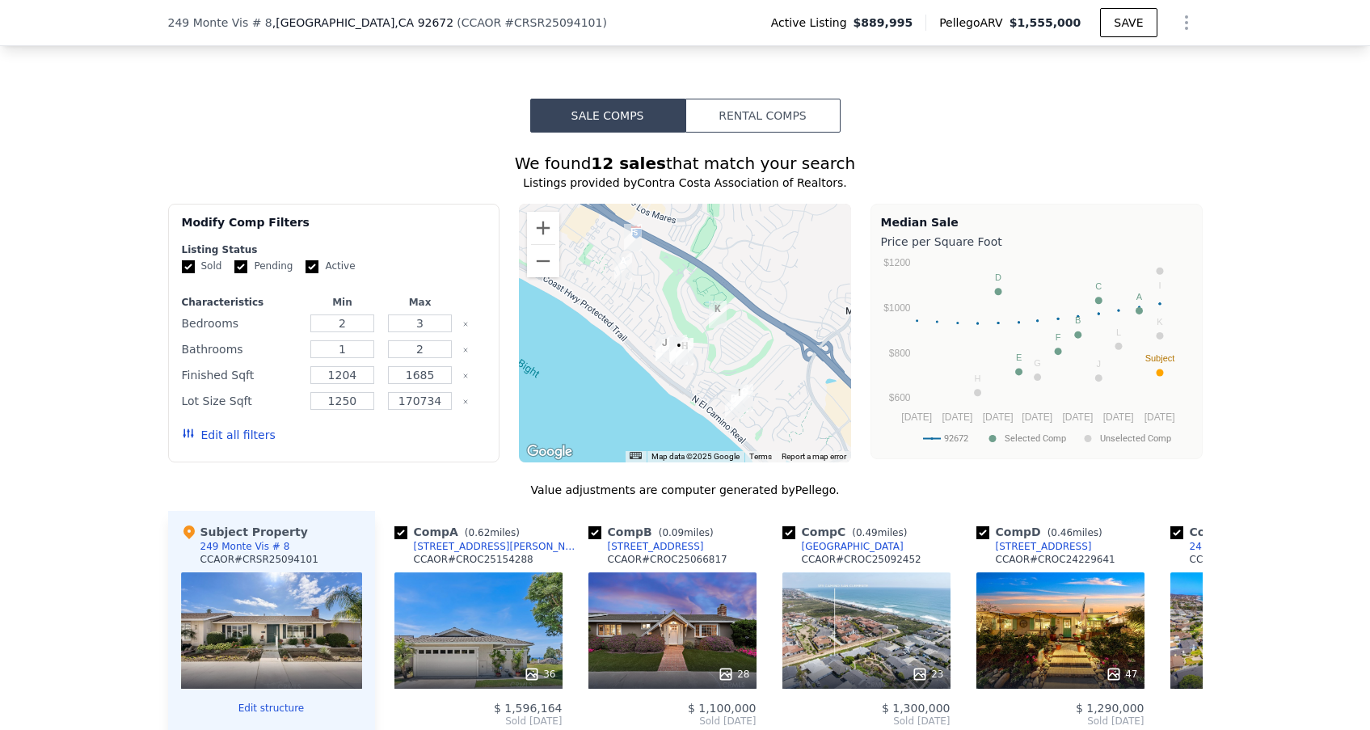
scroll to position [1292, 0]
click at [765, 112] on button "Rental Comps" at bounding box center [762, 116] width 155 height 34
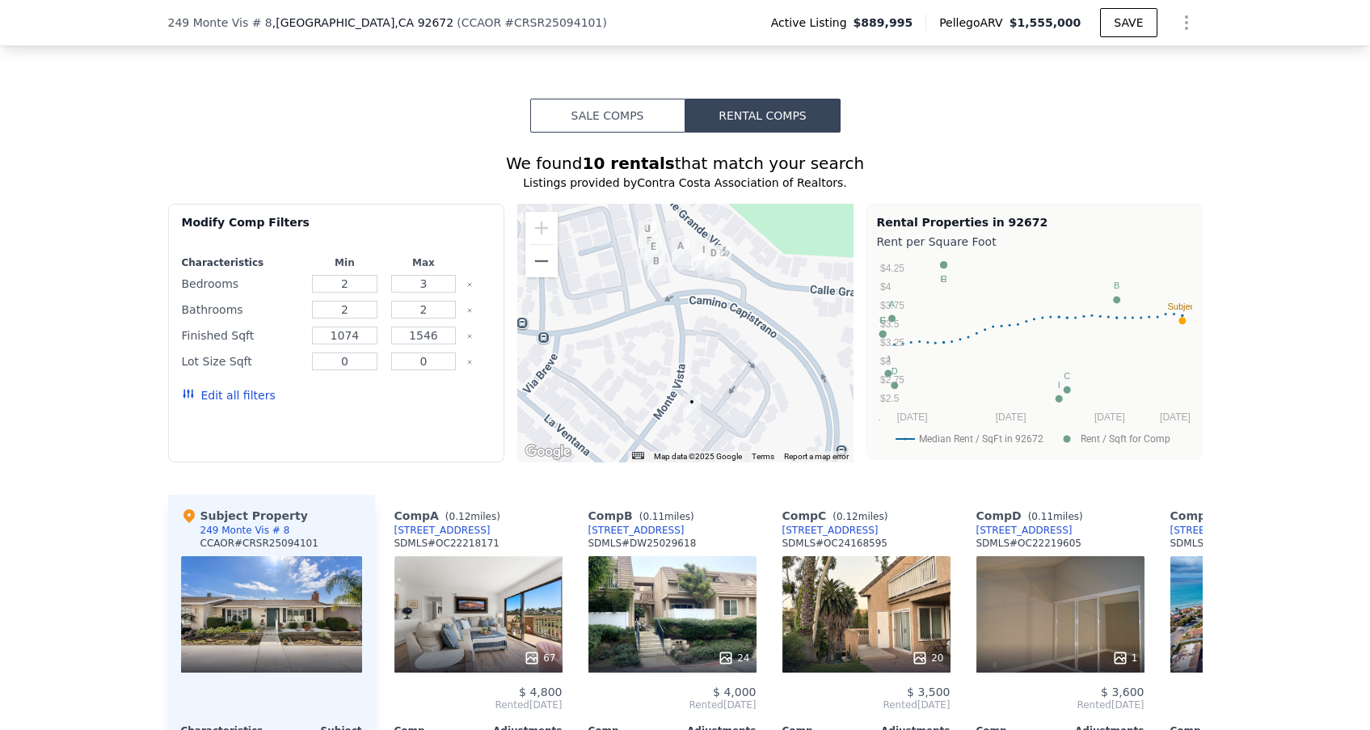
click at [627, 108] on button "Sale Comps" at bounding box center [607, 116] width 155 height 34
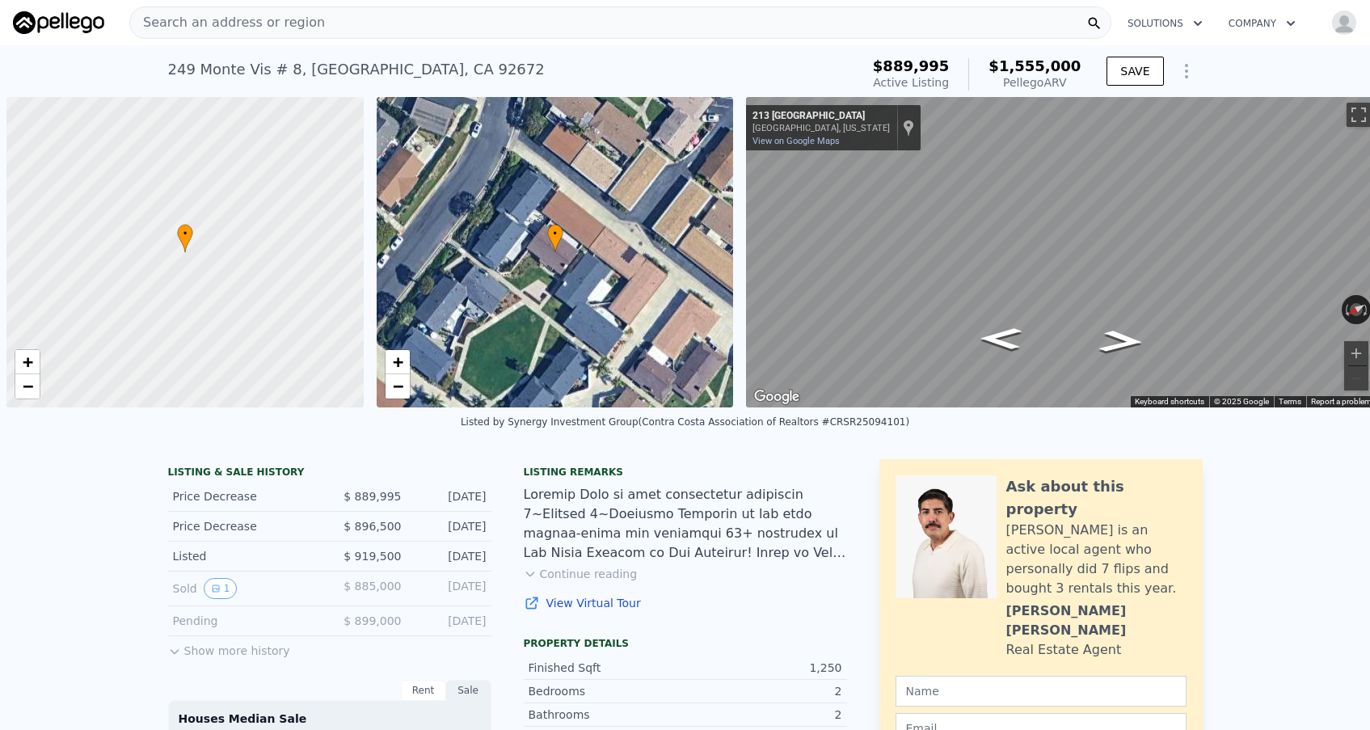
scroll to position [0, 0]
drag, startPoint x: 472, startPoint y: 65, endPoint x: 155, endPoint y: 74, distance: 317.0
click at [155, 73] on div "[STREET_ADDRESS] Active at $889,995 (~ARV $1.555m ) $889,995 Active Listing $1,…" at bounding box center [685, 71] width 1370 height 52
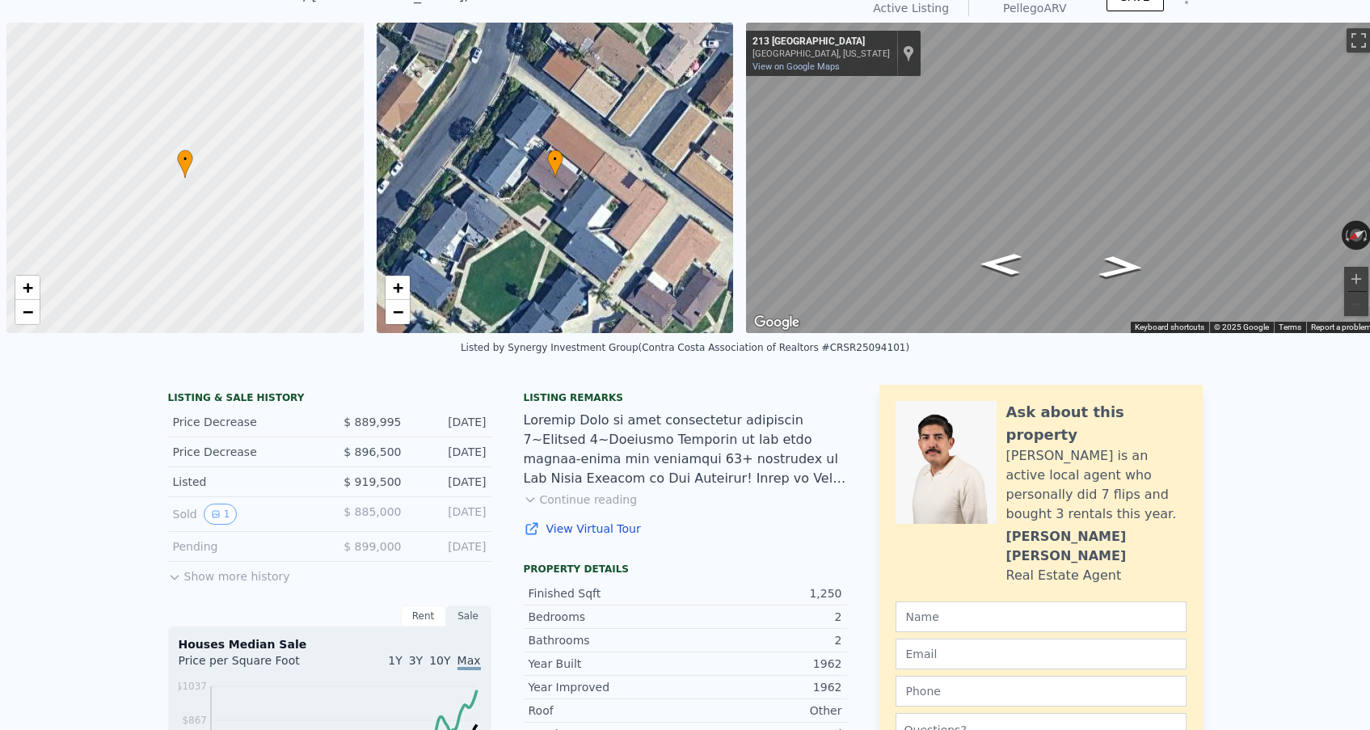
scroll to position [38, 0]
